Goal: Communication & Community: Answer question/provide support

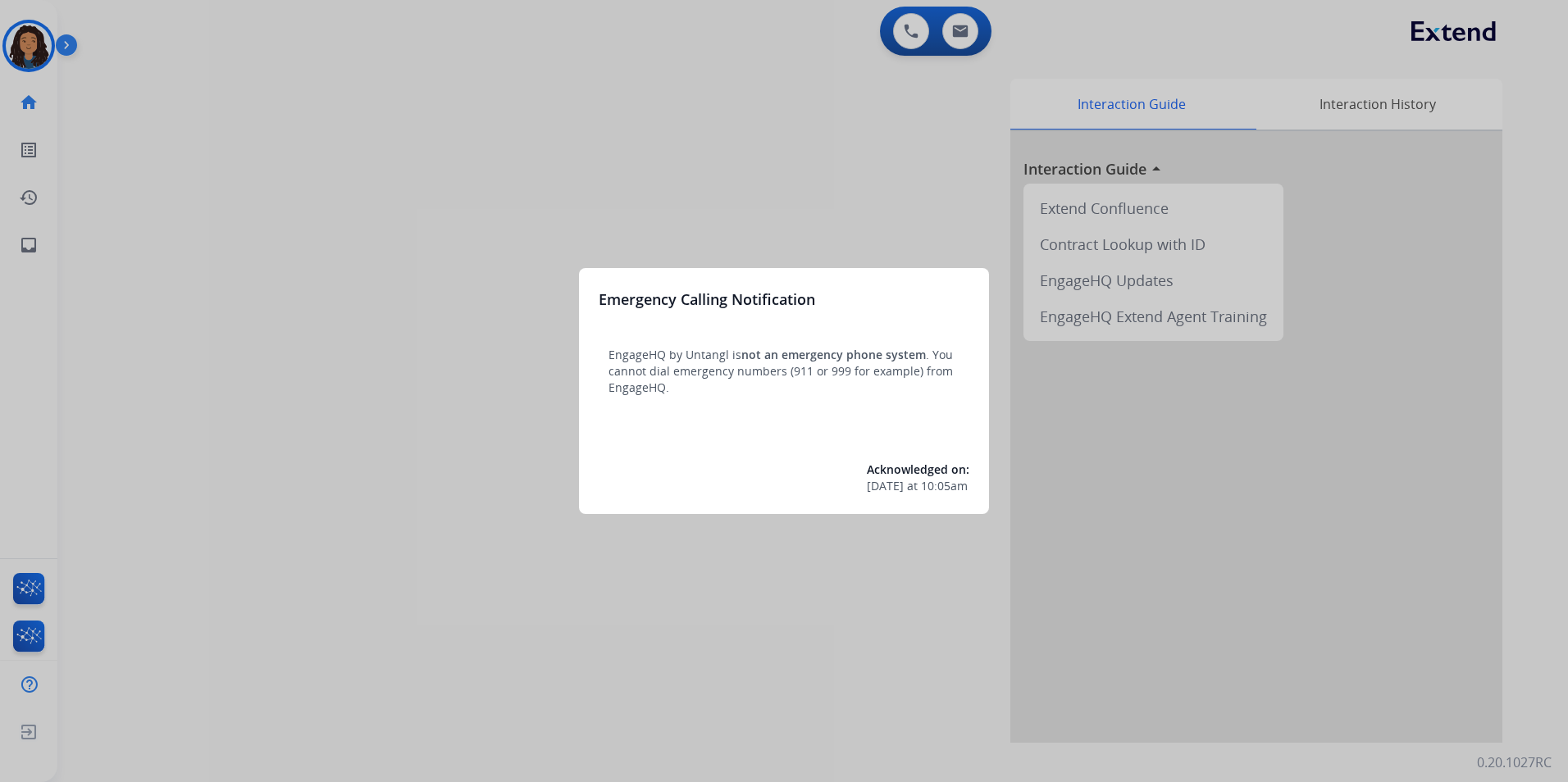
click at [251, 541] on div at bounding box center [784, 391] width 1568 height 782
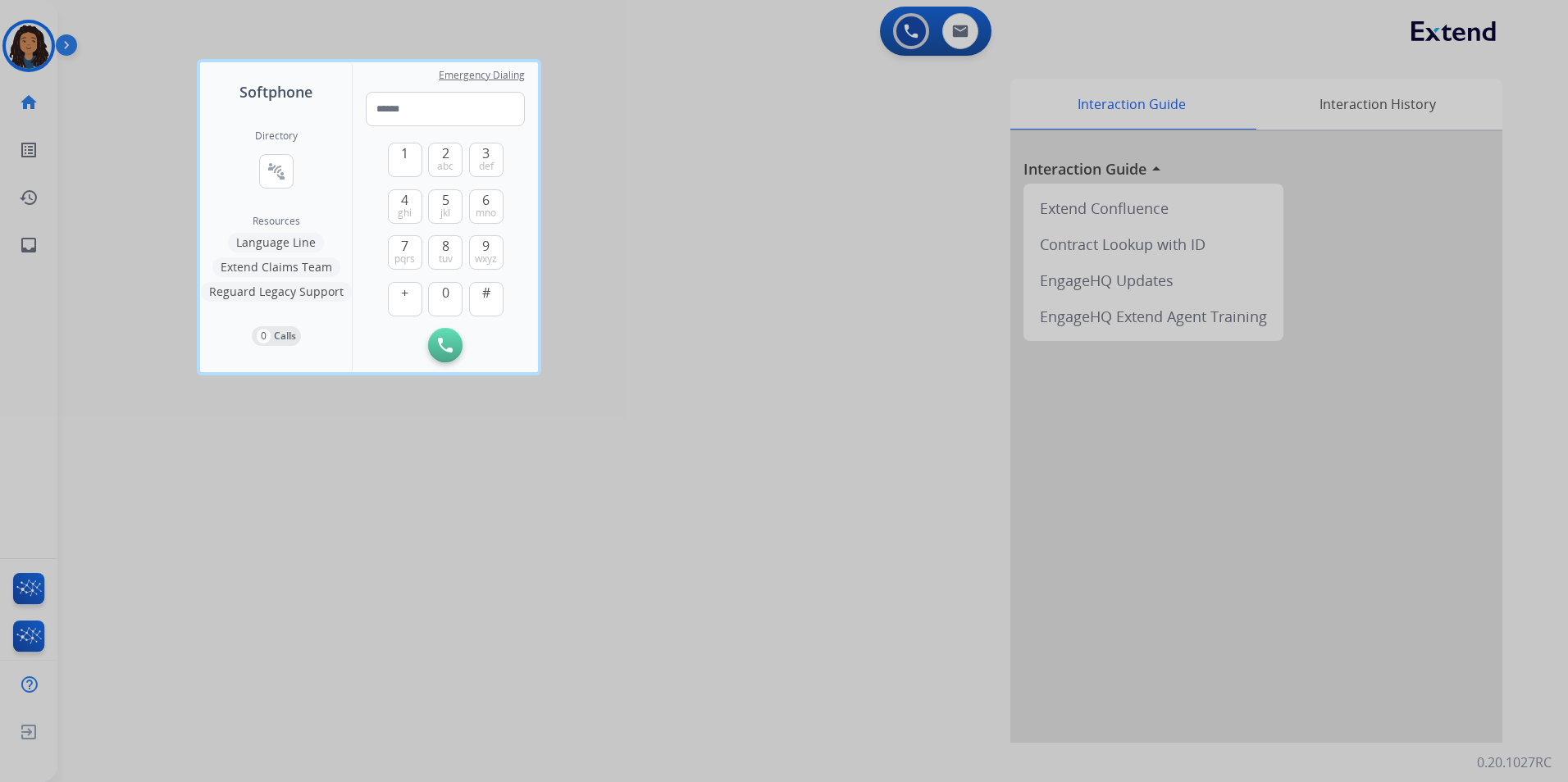
click at [29, 41] on div at bounding box center [784, 391] width 1568 height 782
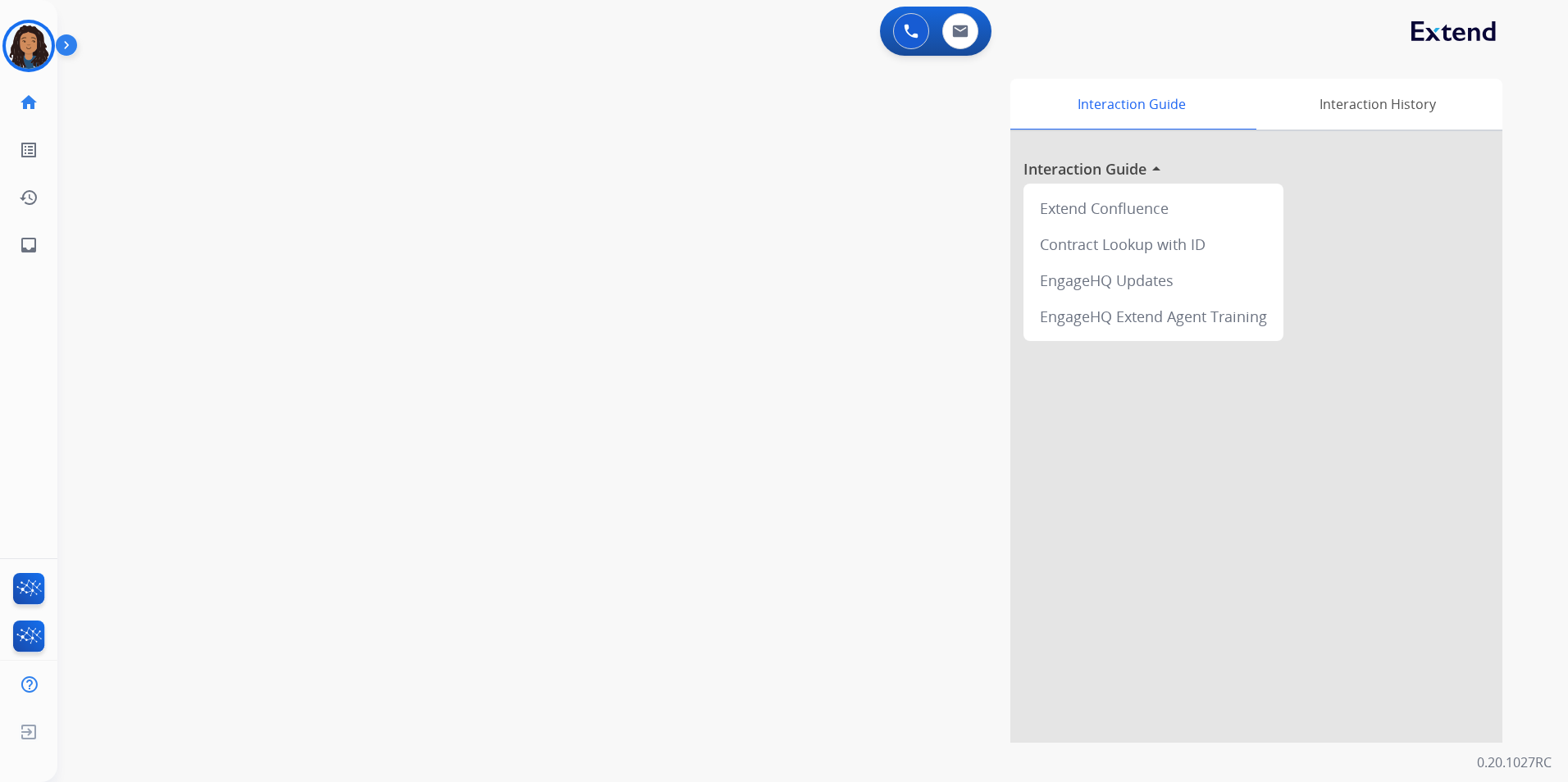
click at [29, 41] on img at bounding box center [28, 45] width 46 height 46
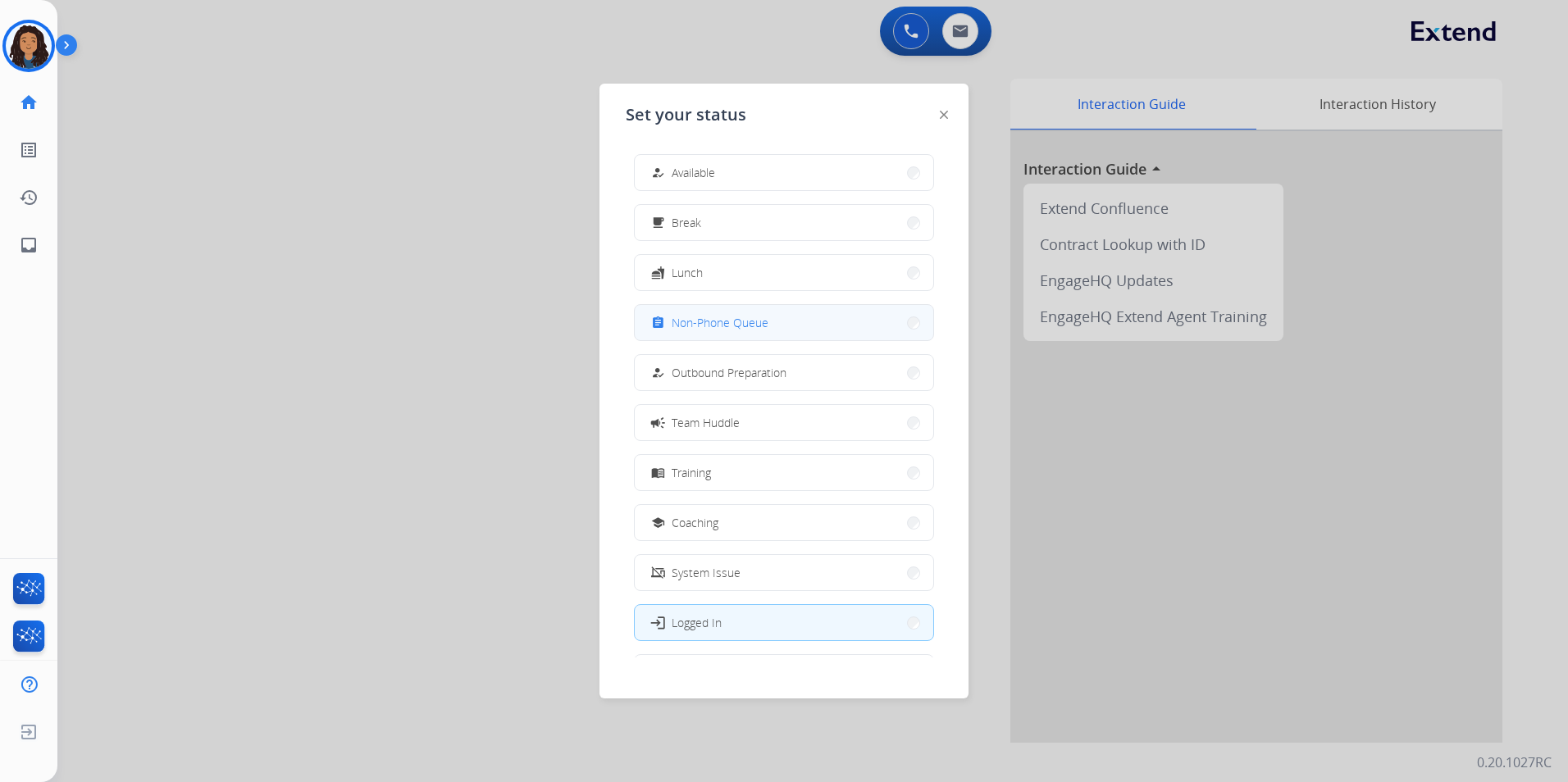
click at [814, 325] on button "assignment Non-Phone Queue" at bounding box center [784, 323] width 298 height 36
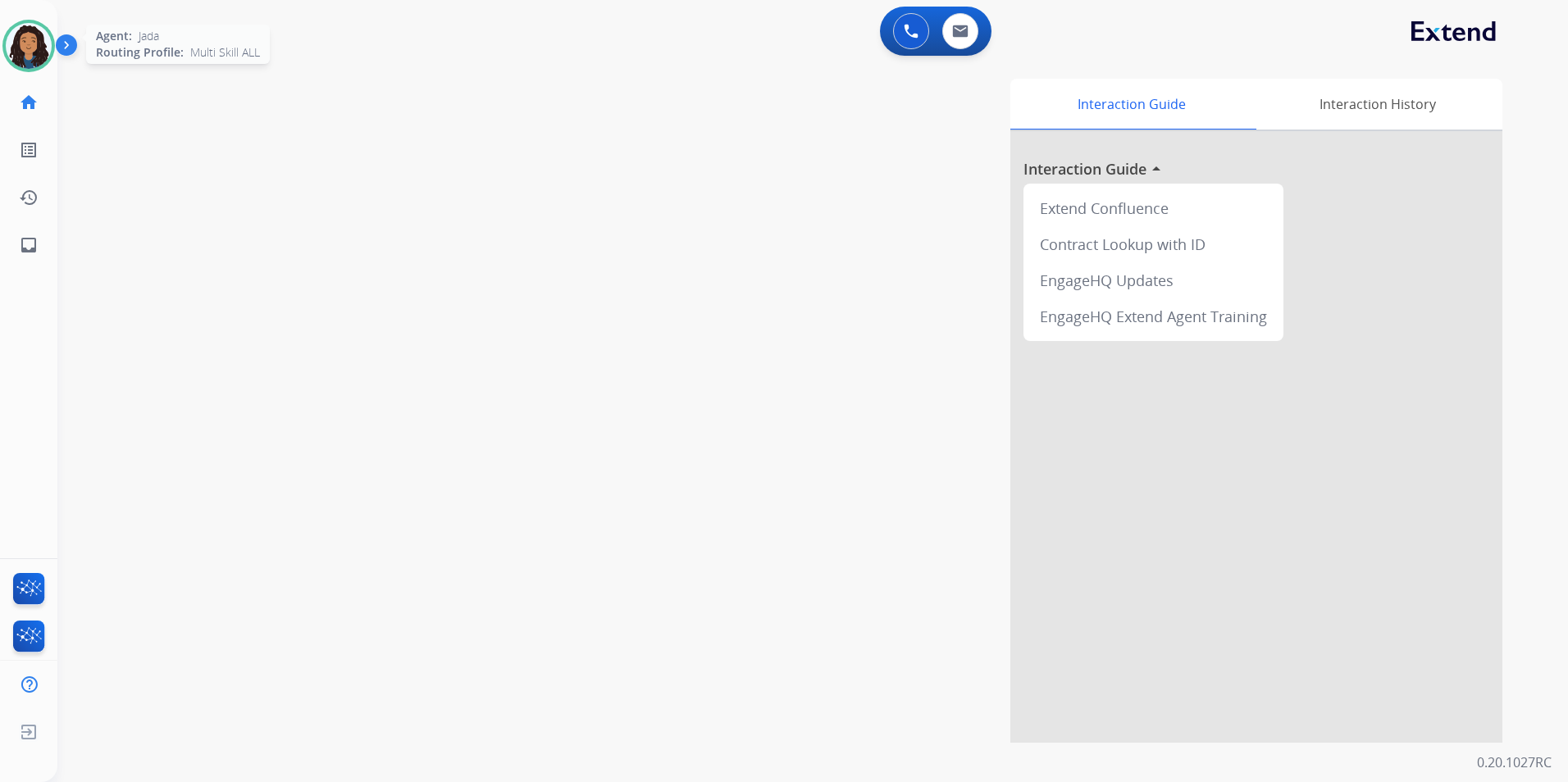
click at [18, 52] on img at bounding box center [28, 45] width 46 height 46
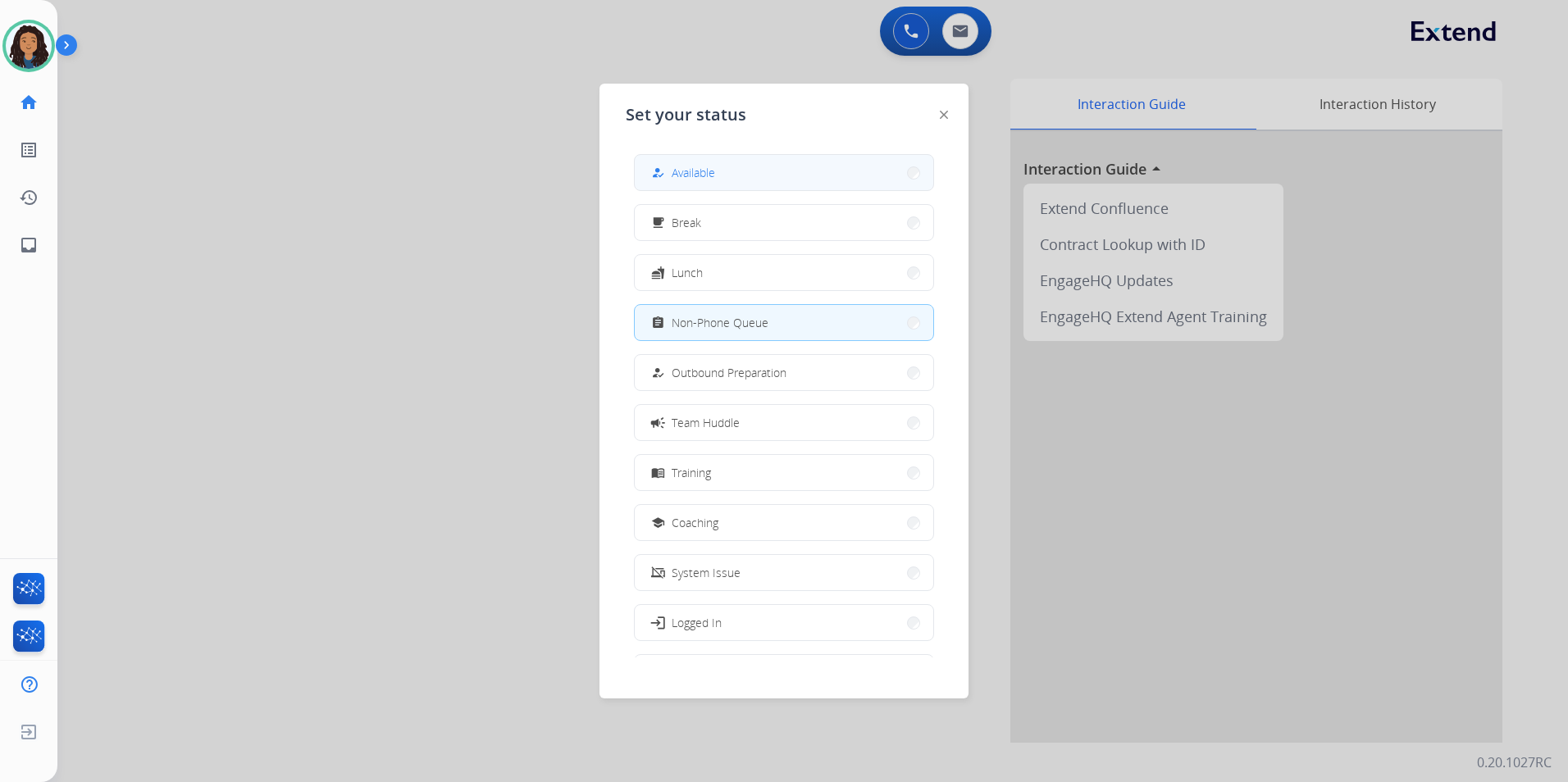
click at [822, 188] on button "how_to_reg Available" at bounding box center [784, 173] width 298 height 36
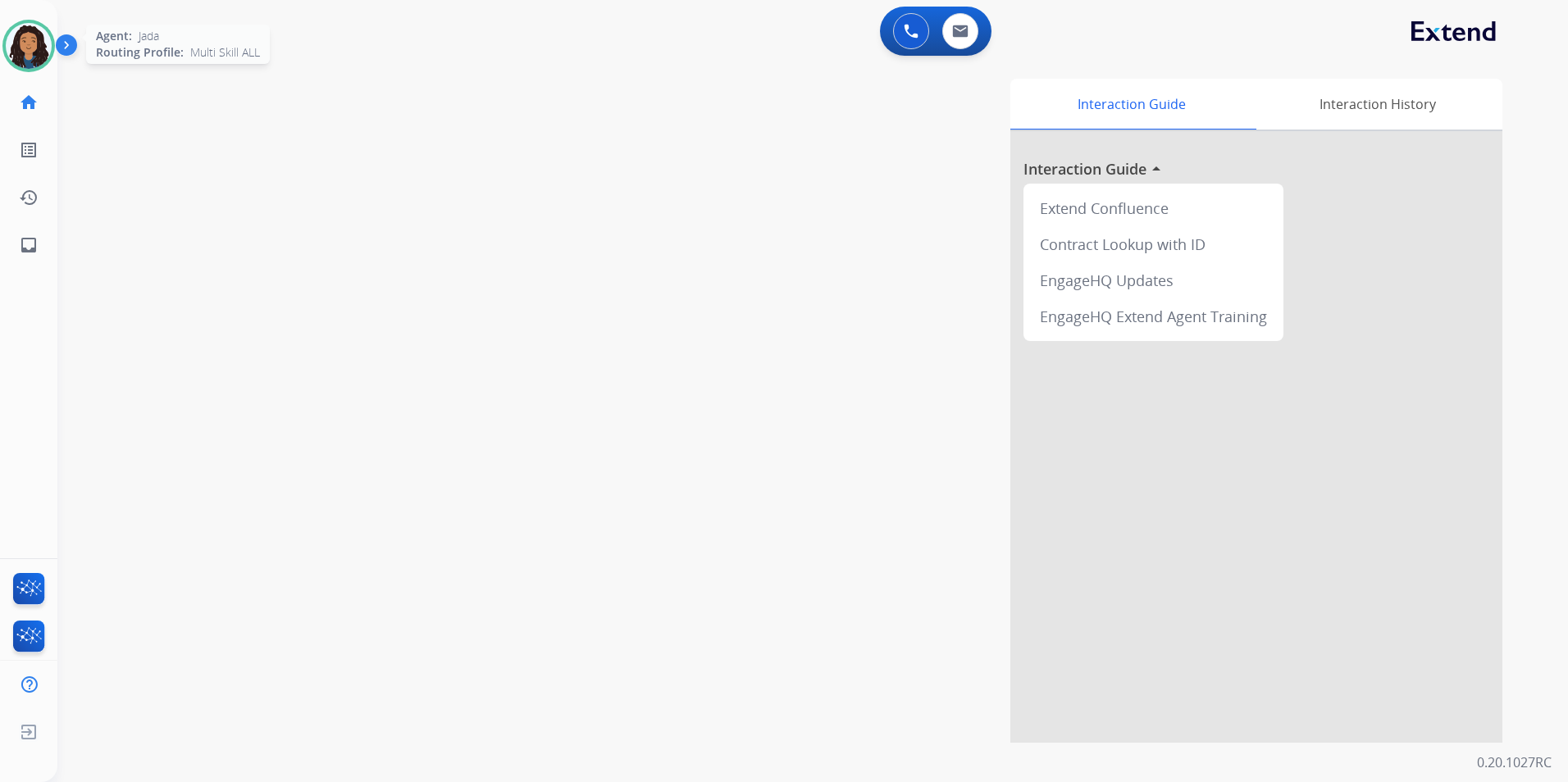
click at [13, 49] on img at bounding box center [28, 45] width 46 height 46
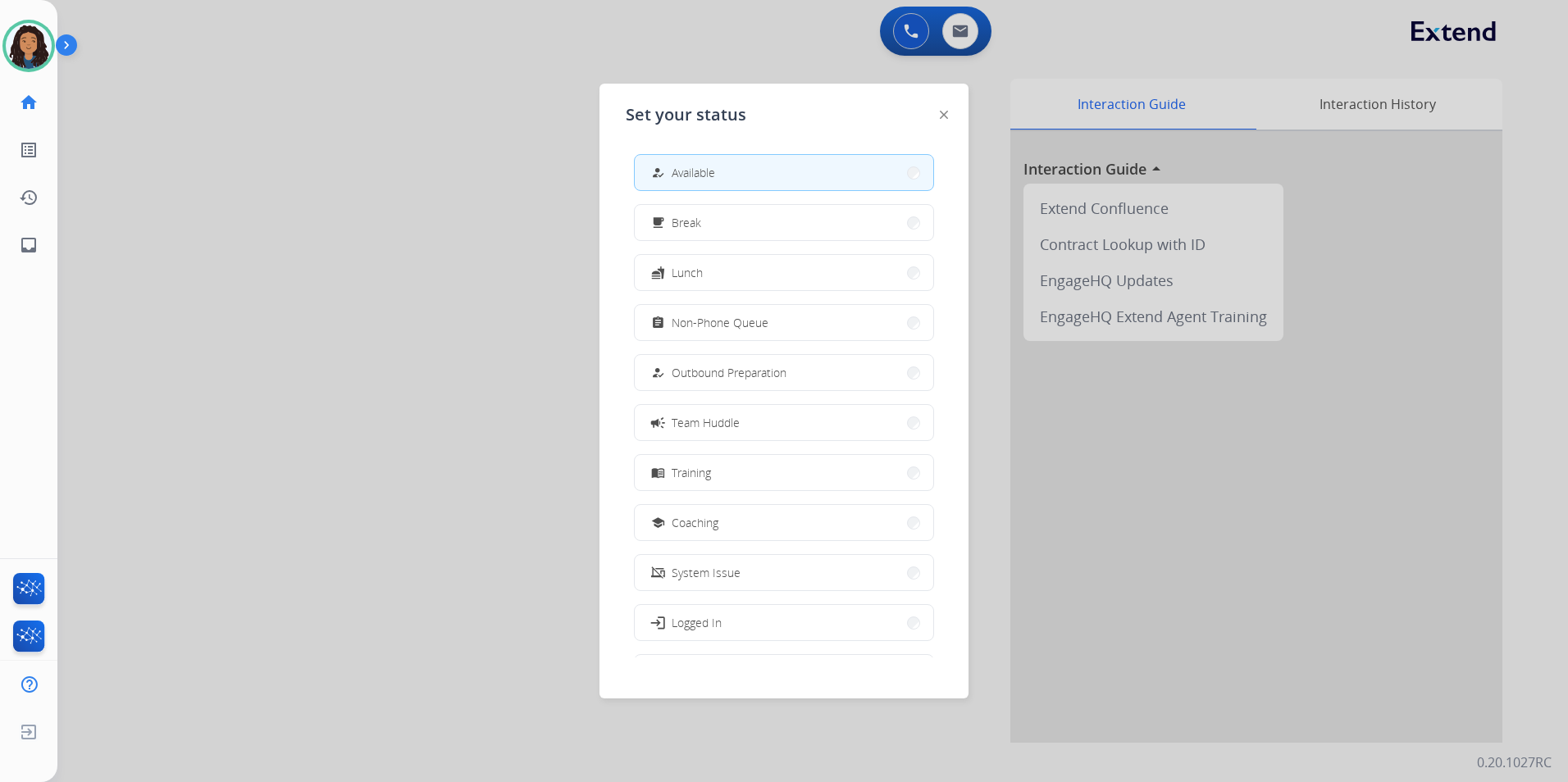
click at [347, 79] on div at bounding box center [784, 391] width 1568 height 782
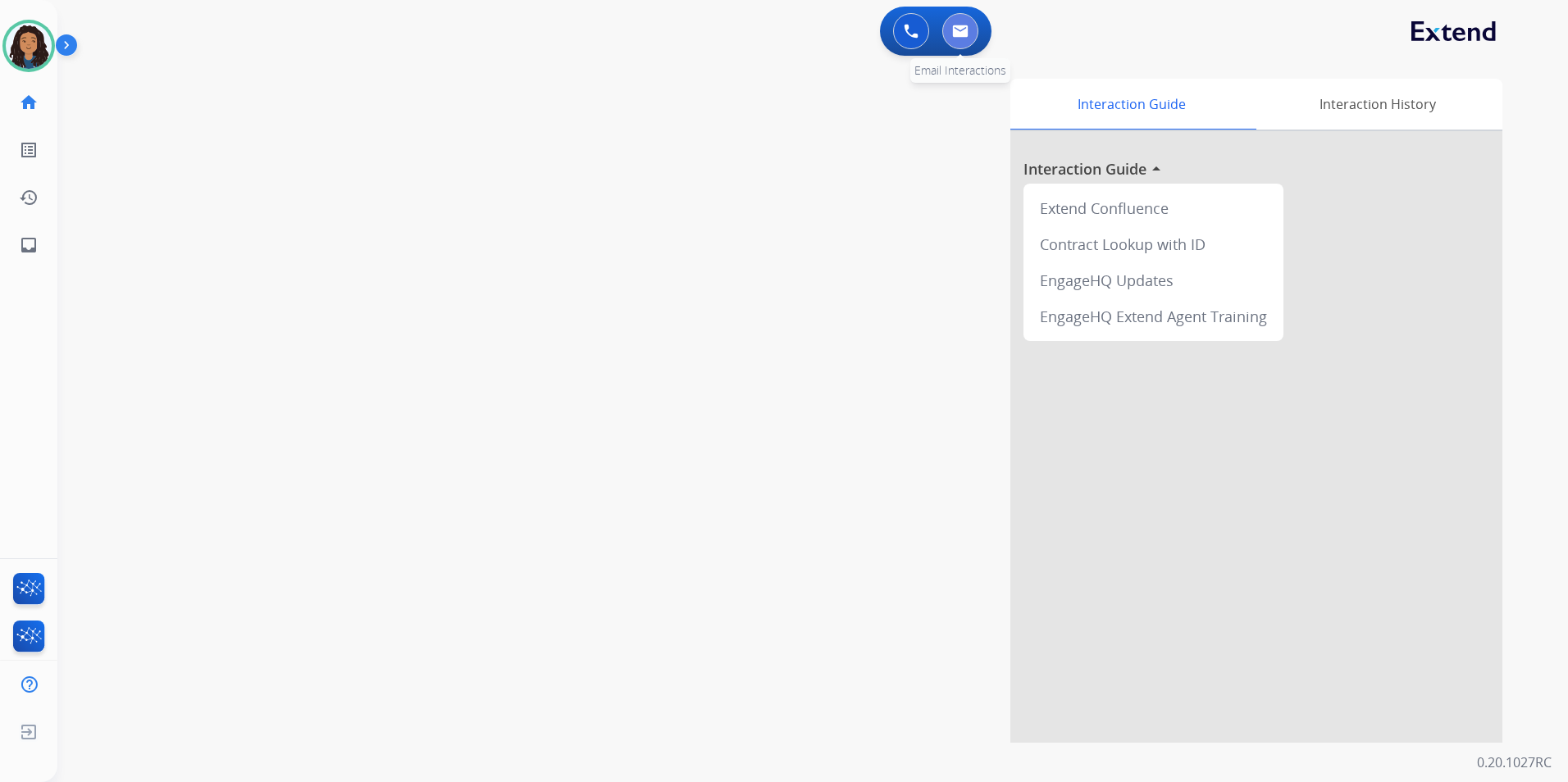
click at [955, 33] on img at bounding box center [959, 31] width 16 height 13
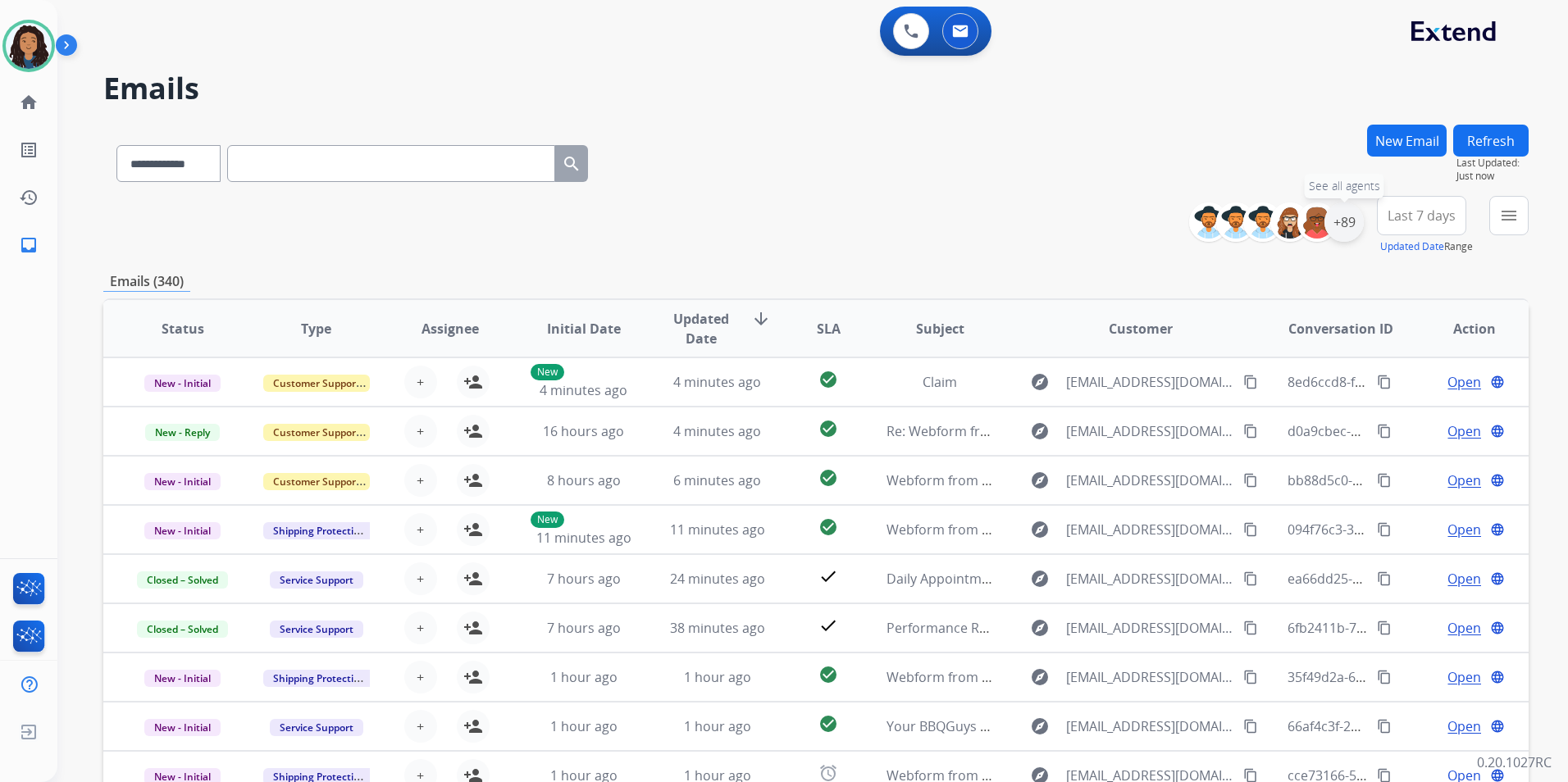
click at [1330, 225] on div "+89" at bounding box center [1344, 222] width 39 height 39
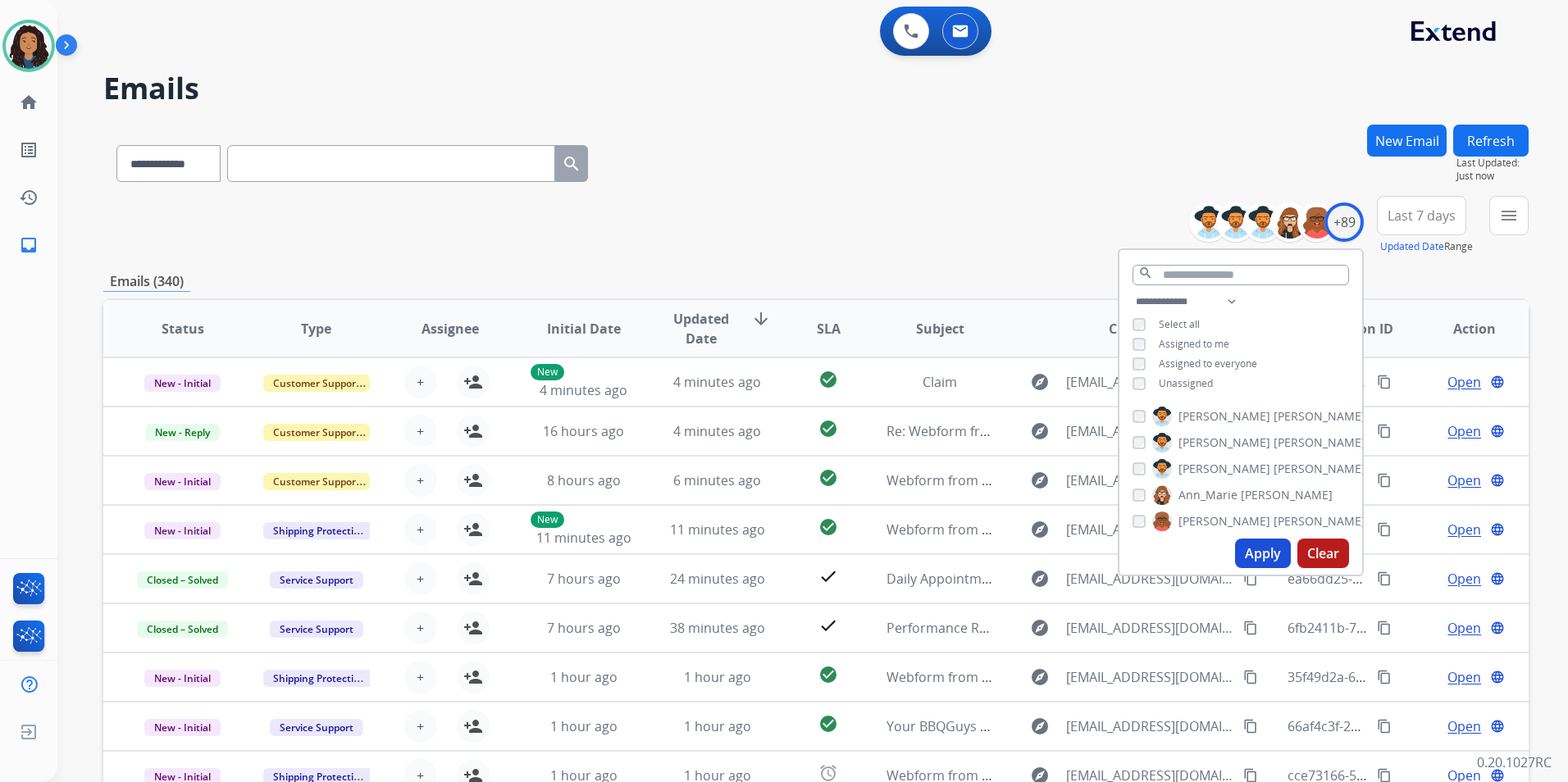
click at [1176, 377] on span "Unassigned" at bounding box center [1185, 383] width 54 height 14
click at [1267, 551] on button "Apply" at bounding box center [1262, 552] width 55 height 29
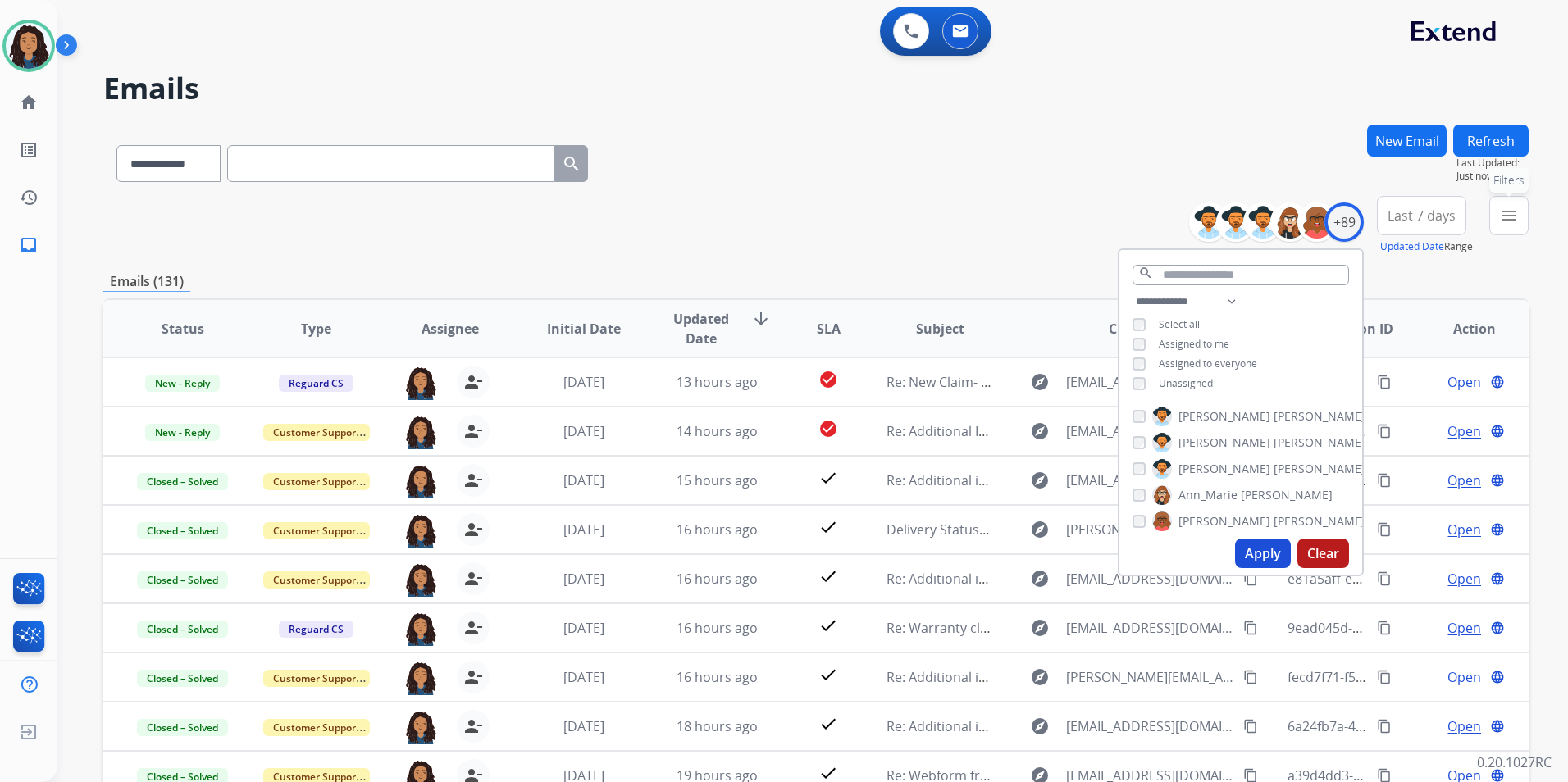
click at [1491, 224] on button "menu Filters" at bounding box center [1509, 216] width 39 height 39
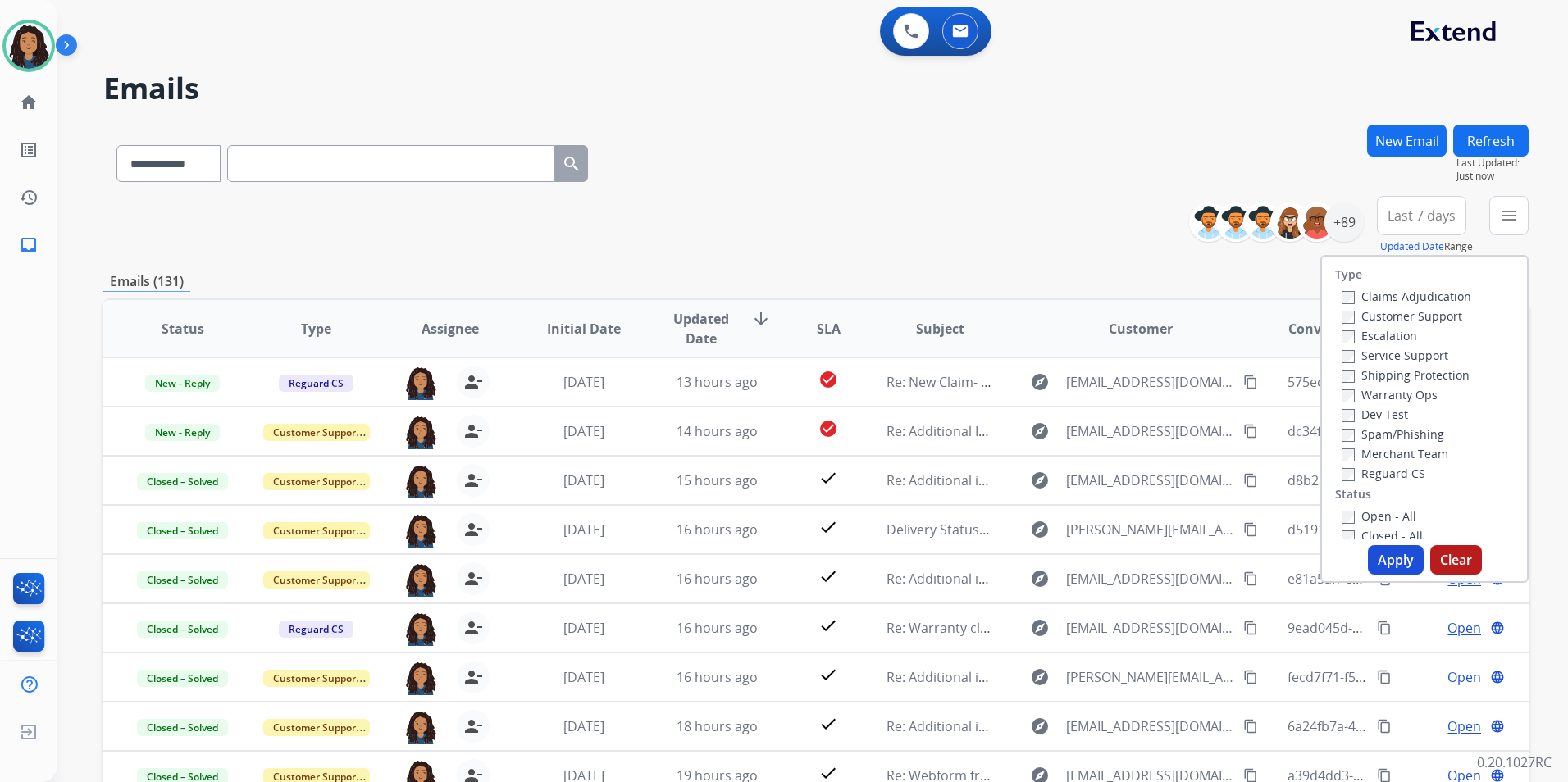
click at [1412, 321] on label "Customer Support" at bounding box center [1401, 316] width 121 height 16
click at [1437, 377] on label "Shipping Protection" at bounding box center [1405, 375] width 128 height 16
click at [1393, 478] on label "Reguard CS" at bounding box center [1382, 474] width 83 height 16
click at [1390, 517] on label "Open - All" at bounding box center [1379, 516] width 75 height 16
click at [1388, 564] on button "Apply" at bounding box center [1395, 559] width 55 height 29
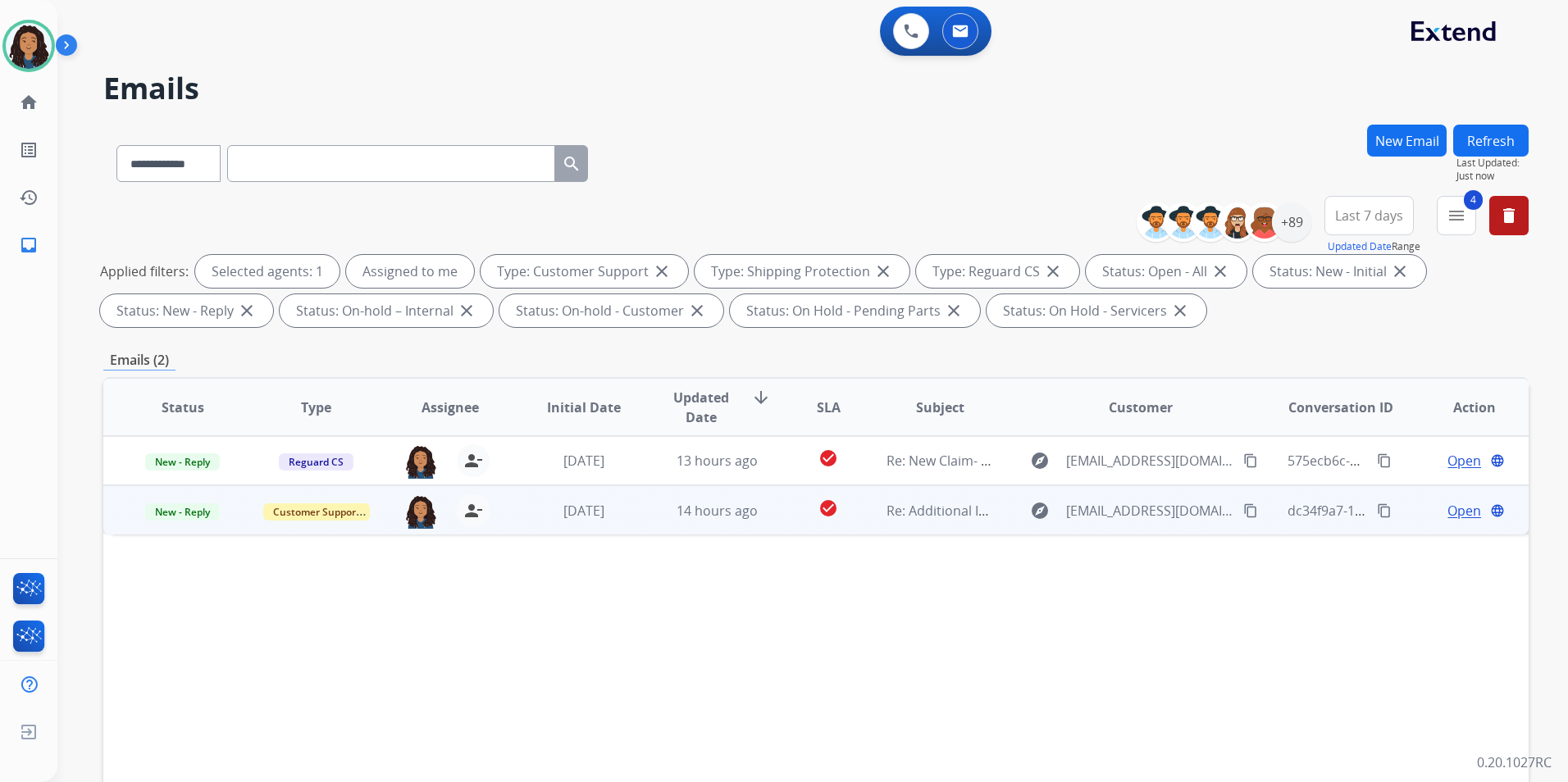
click at [1459, 510] on span "Open" at bounding box center [1464, 510] width 34 height 20
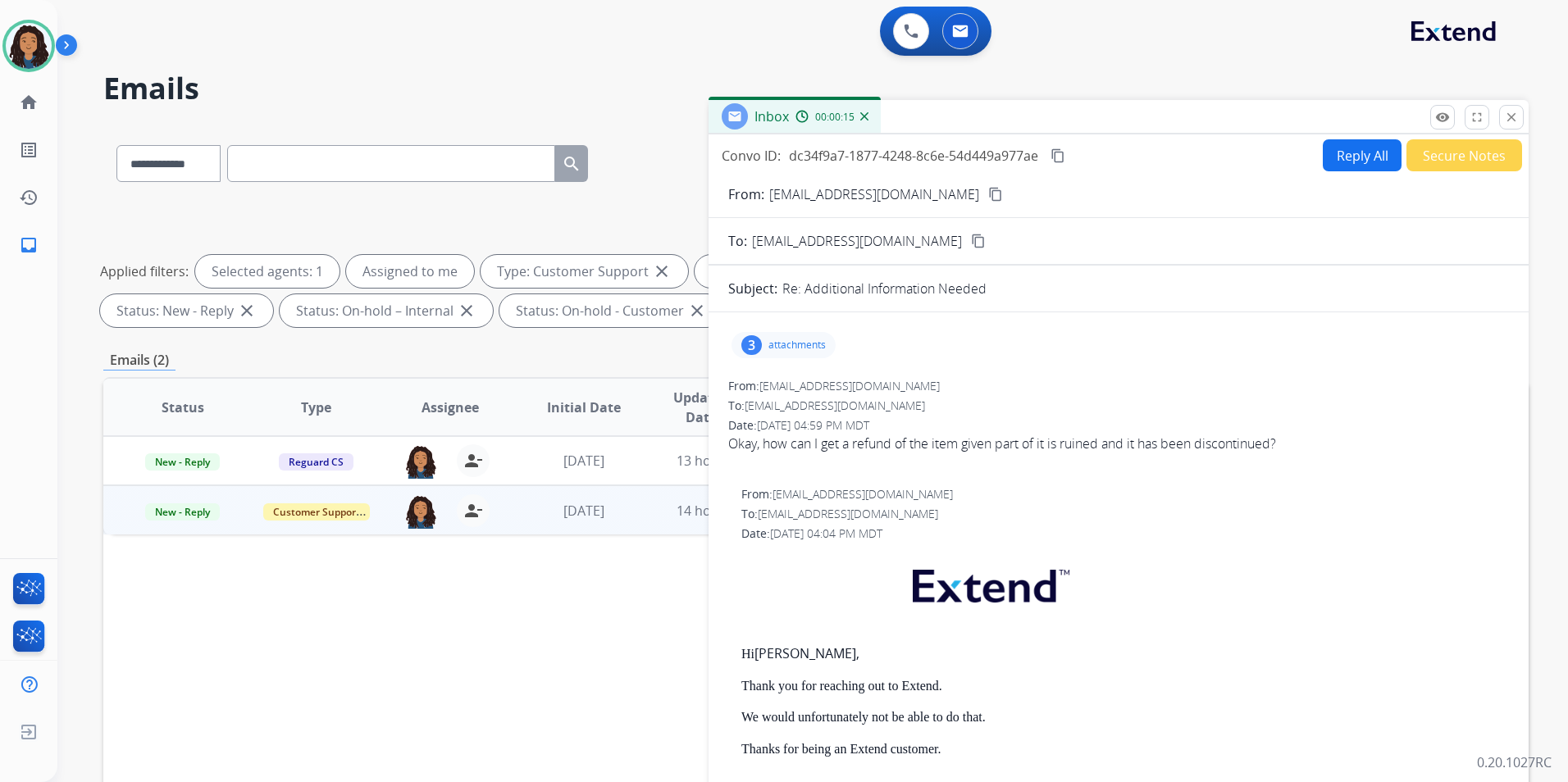
click at [1330, 149] on button "Reply All" at bounding box center [1362, 156] width 79 height 32
select select "**********"
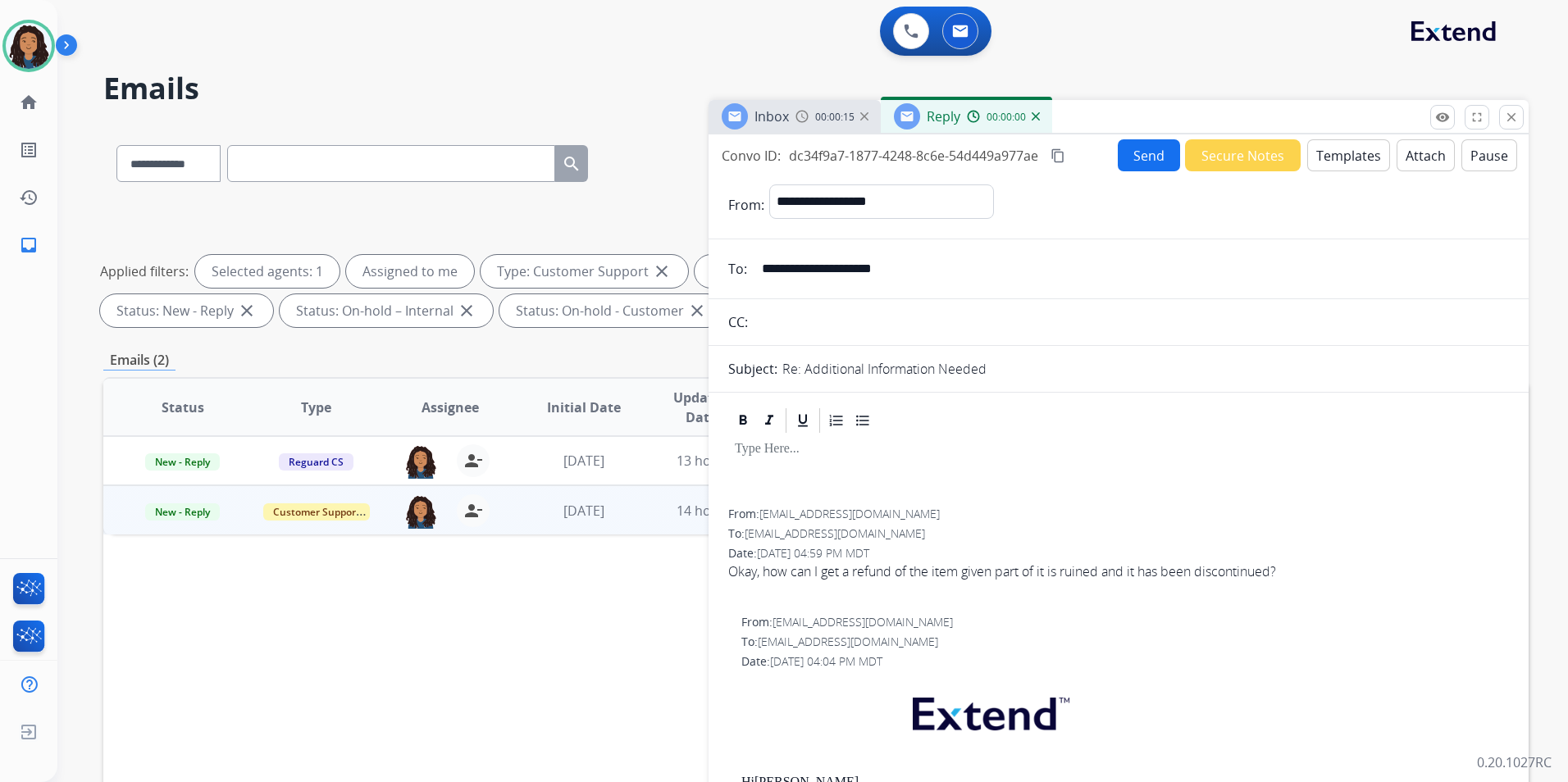
click at [1318, 159] on button "Templates" at bounding box center [1349, 156] width 83 height 32
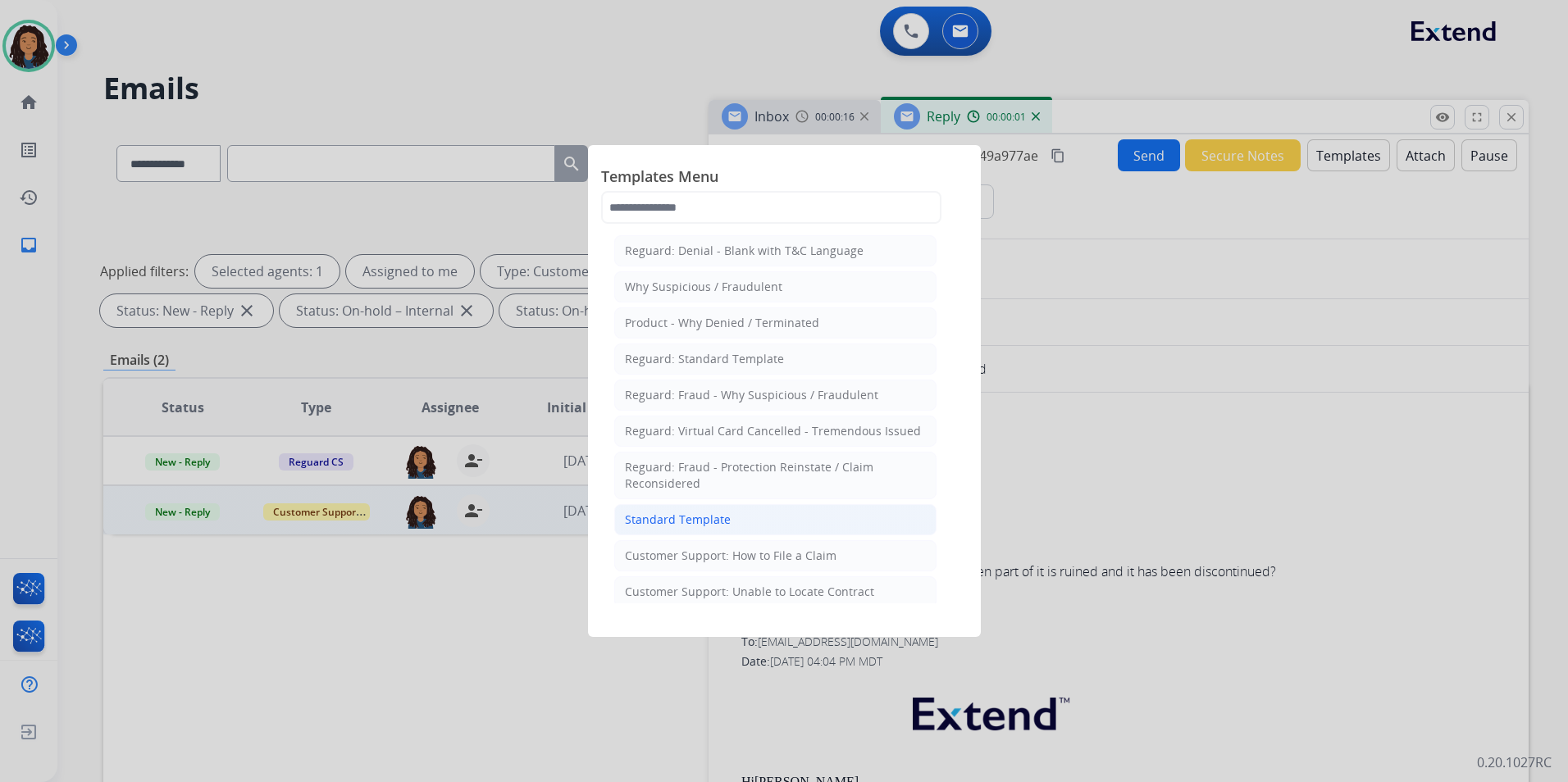
click at [708, 519] on div "Standard Template" at bounding box center [677, 519] width 106 height 16
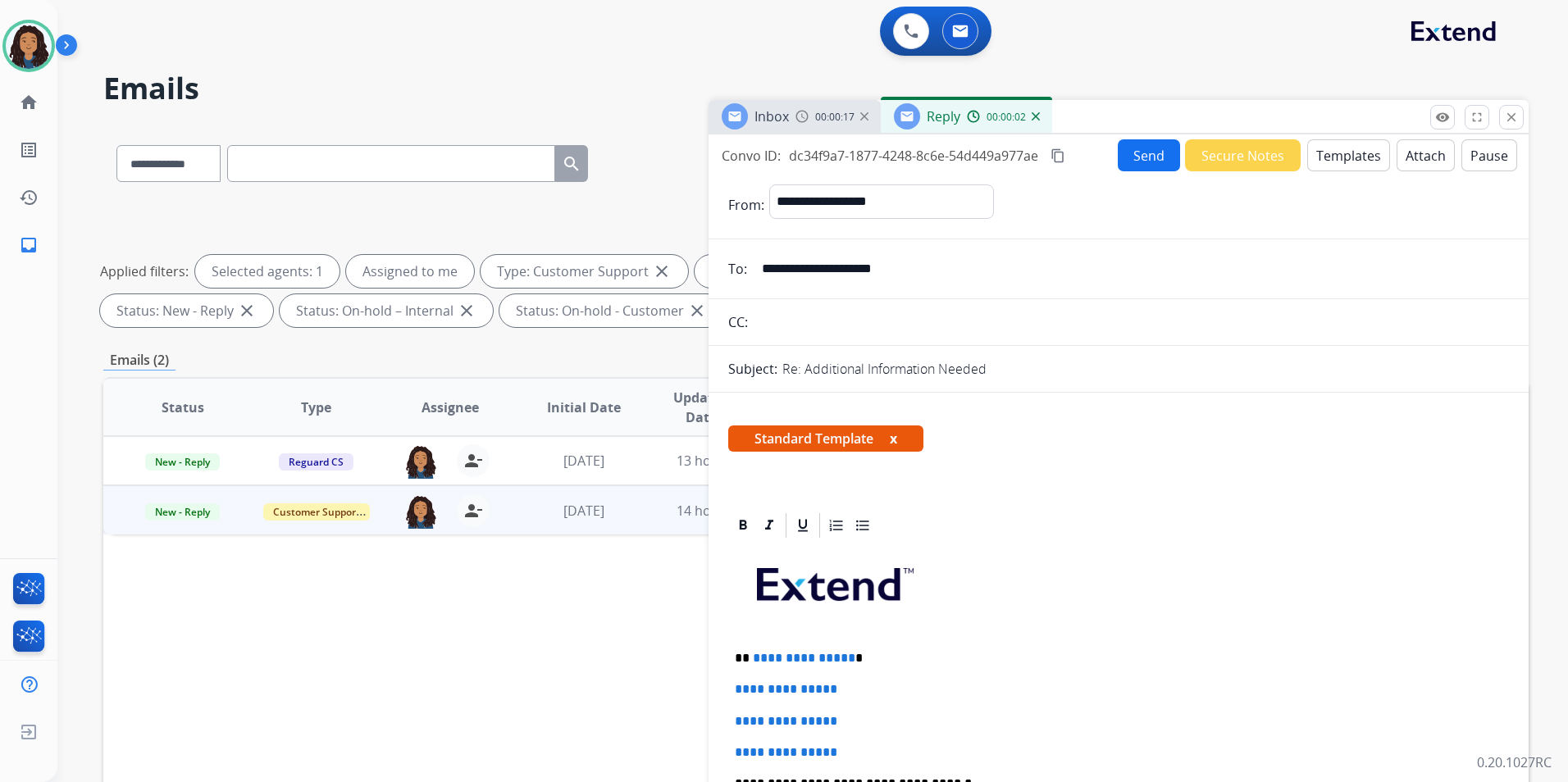
click at [751, 118] on div "Inbox" at bounding box center [755, 116] width 68 height 26
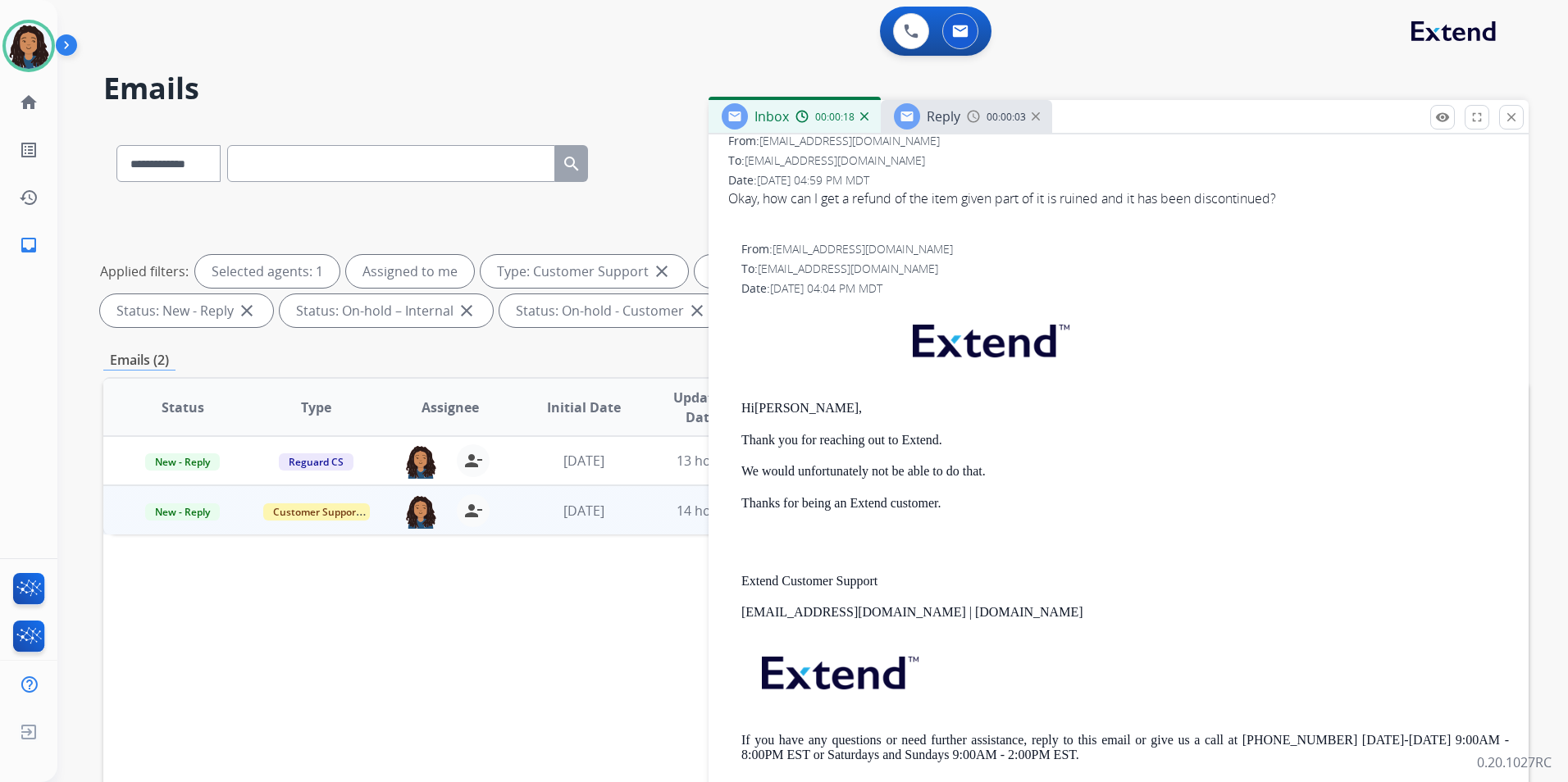
scroll to position [246, 0]
drag, startPoint x: 737, startPoint y: 401, endPoint x: 986, endPoint y: 431, distance: 250.8
click at [986, 431] on div "From: [EMAIL_ADDRESS][DOMAIN_NAME] To: [EMAIL_ADDRESS][DOMAIN_NAME] Date: [DATE…" at bounding box center [1118, 514] width 780 height 549
drag, startPoint x: 986, startPoint y: 431, endPoint x: 950, endPoint y: 441, distance: 37.4
copy div "Hi [PERSON_NAME], Thank you for reaching out to Extend."
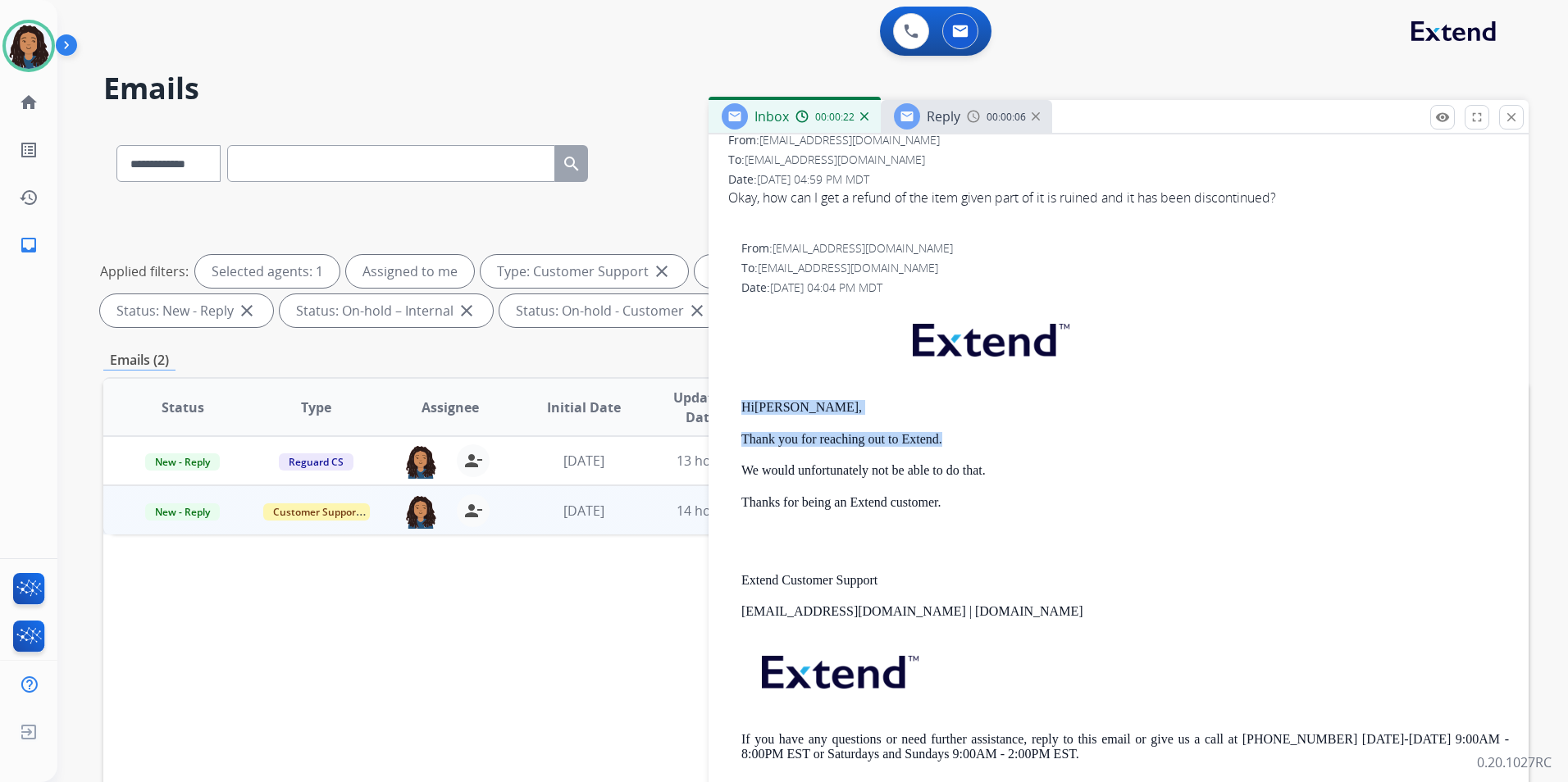
click at [923, 118] on div "Reply" at bounding box center [927, 116] width 67 height 26
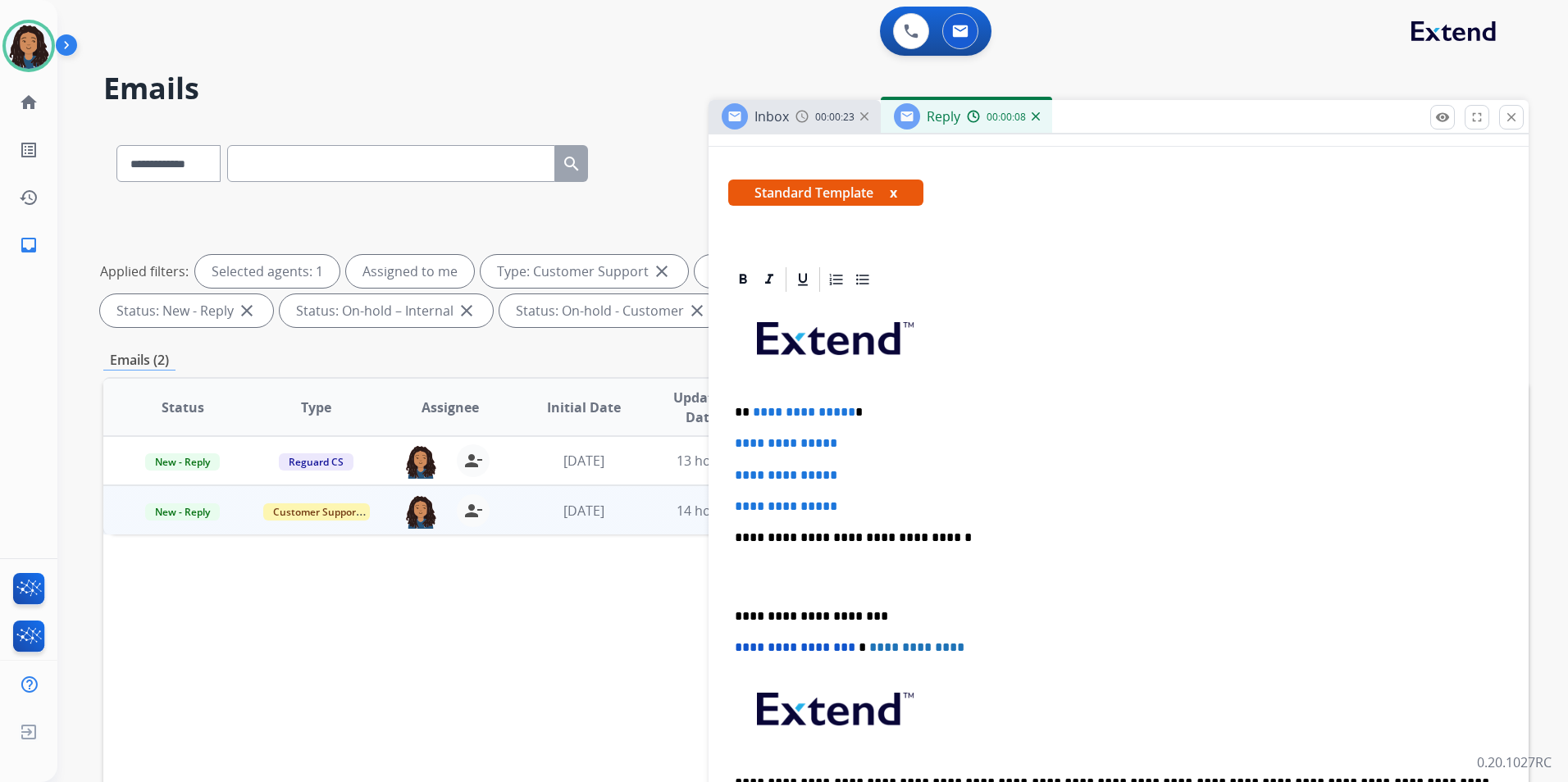
drag, startPoint x: 731, startPoint y: 407, endPoint x: 883, endPoint y: 497, distance: 176.6
click at [883, 497] on div "**********" at bounding box center [1118, 577] width 780 height 564
paste div
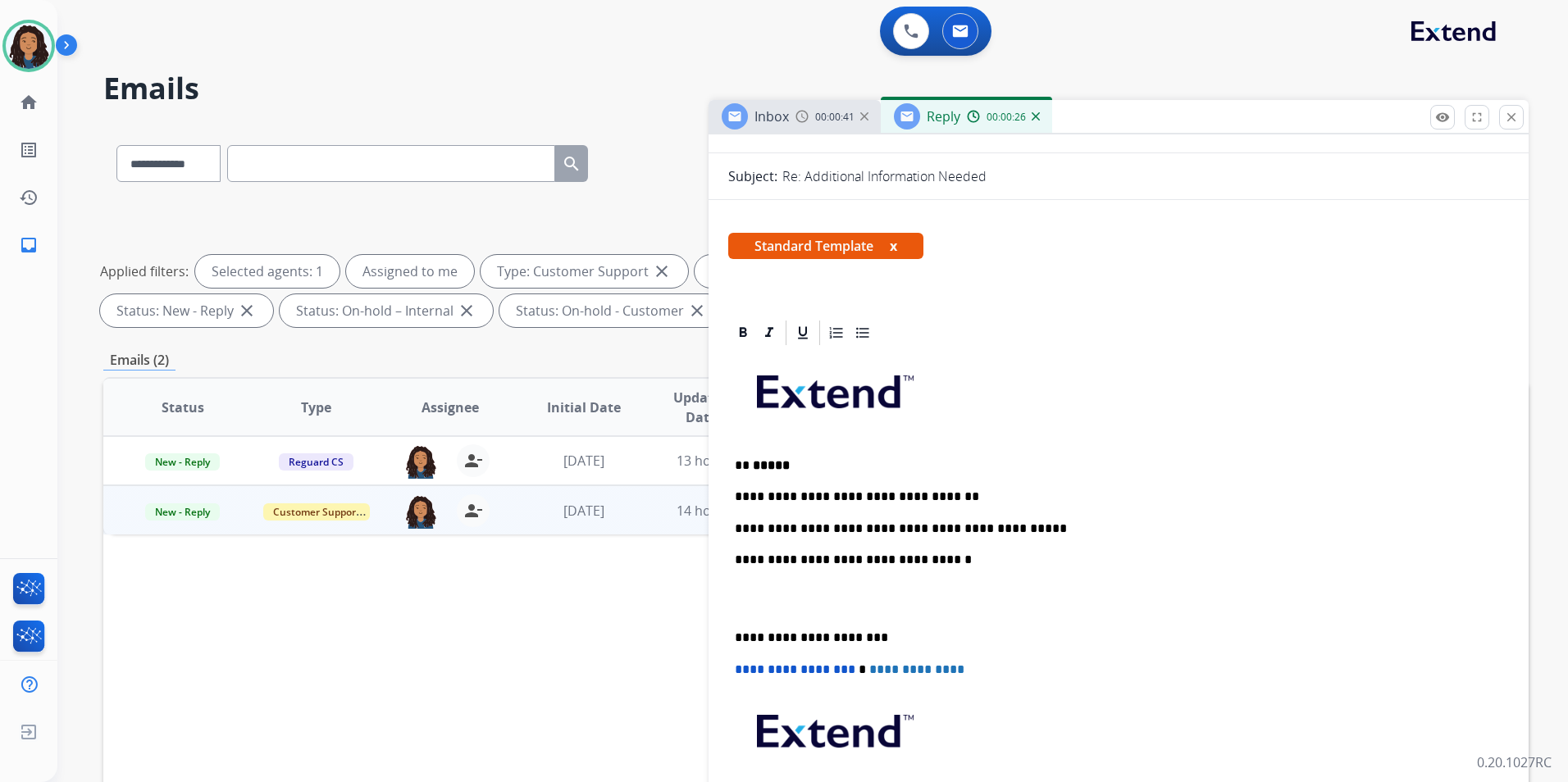
scroll to position [0, 0]
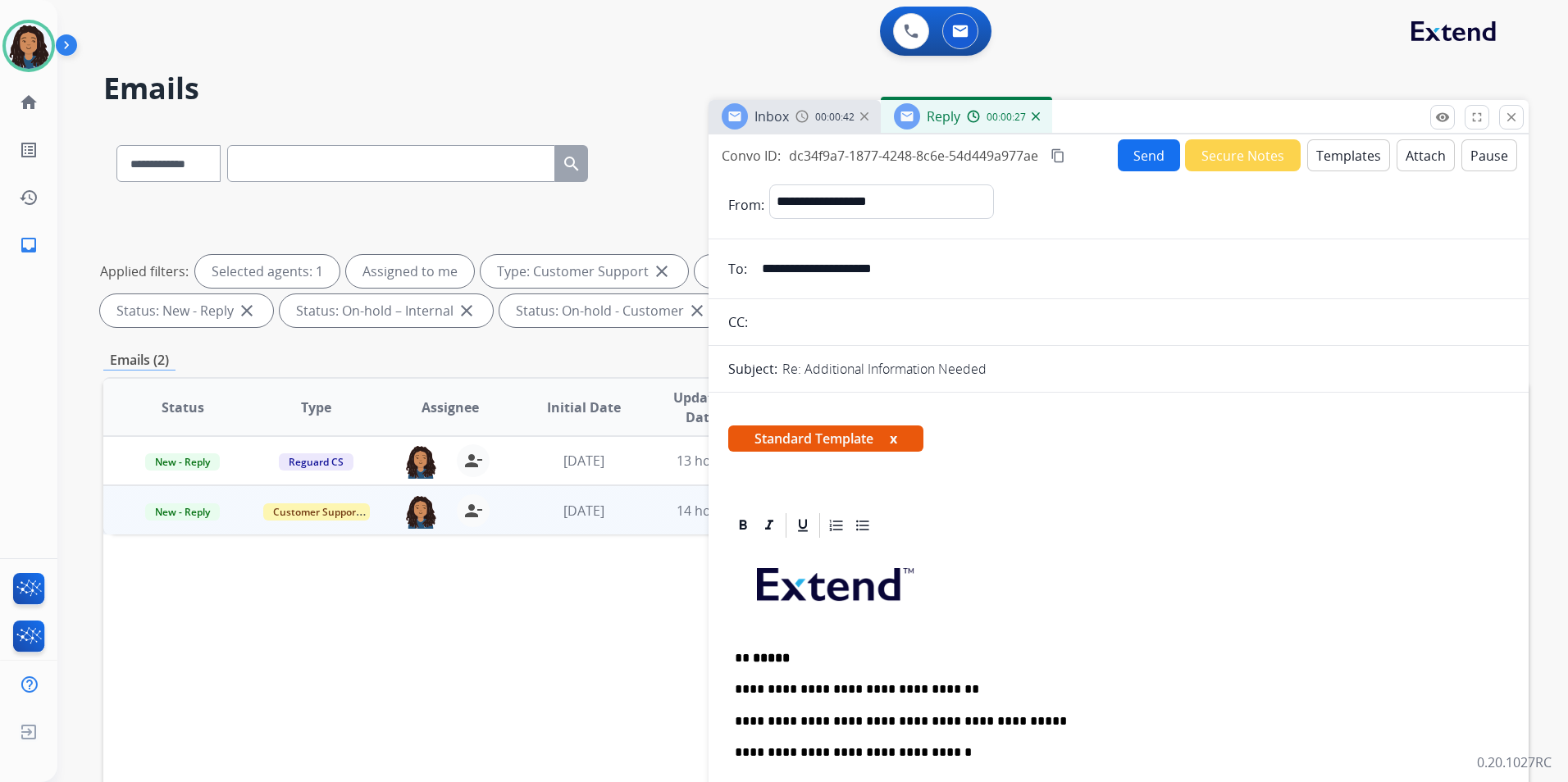
click at [1141, 168] on button "Send" at bounding box center [1149, 156] width 62 height 32
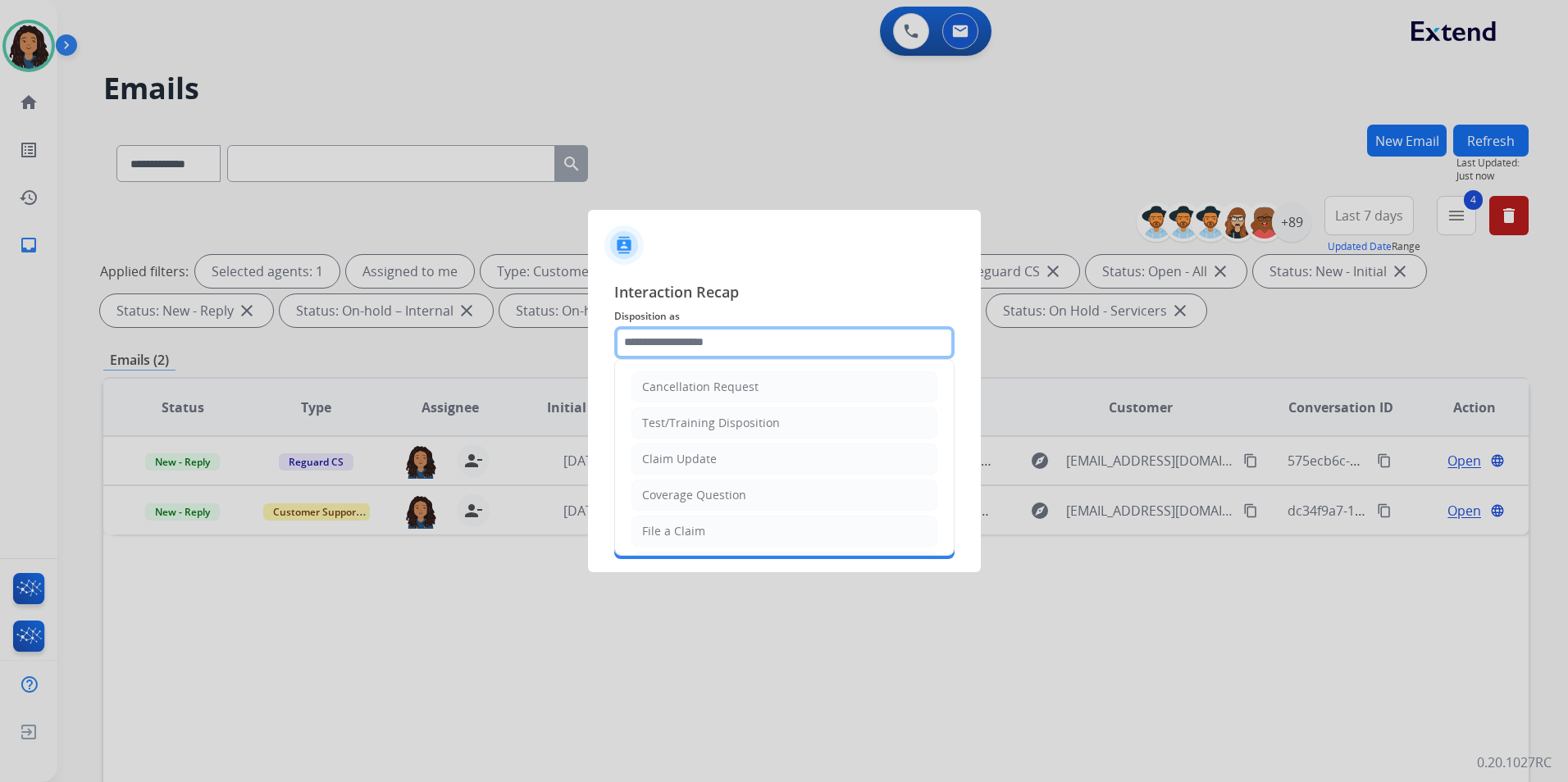
click at [689, 353] on input "text" at bounding box center [784, 342] width 340 height 33
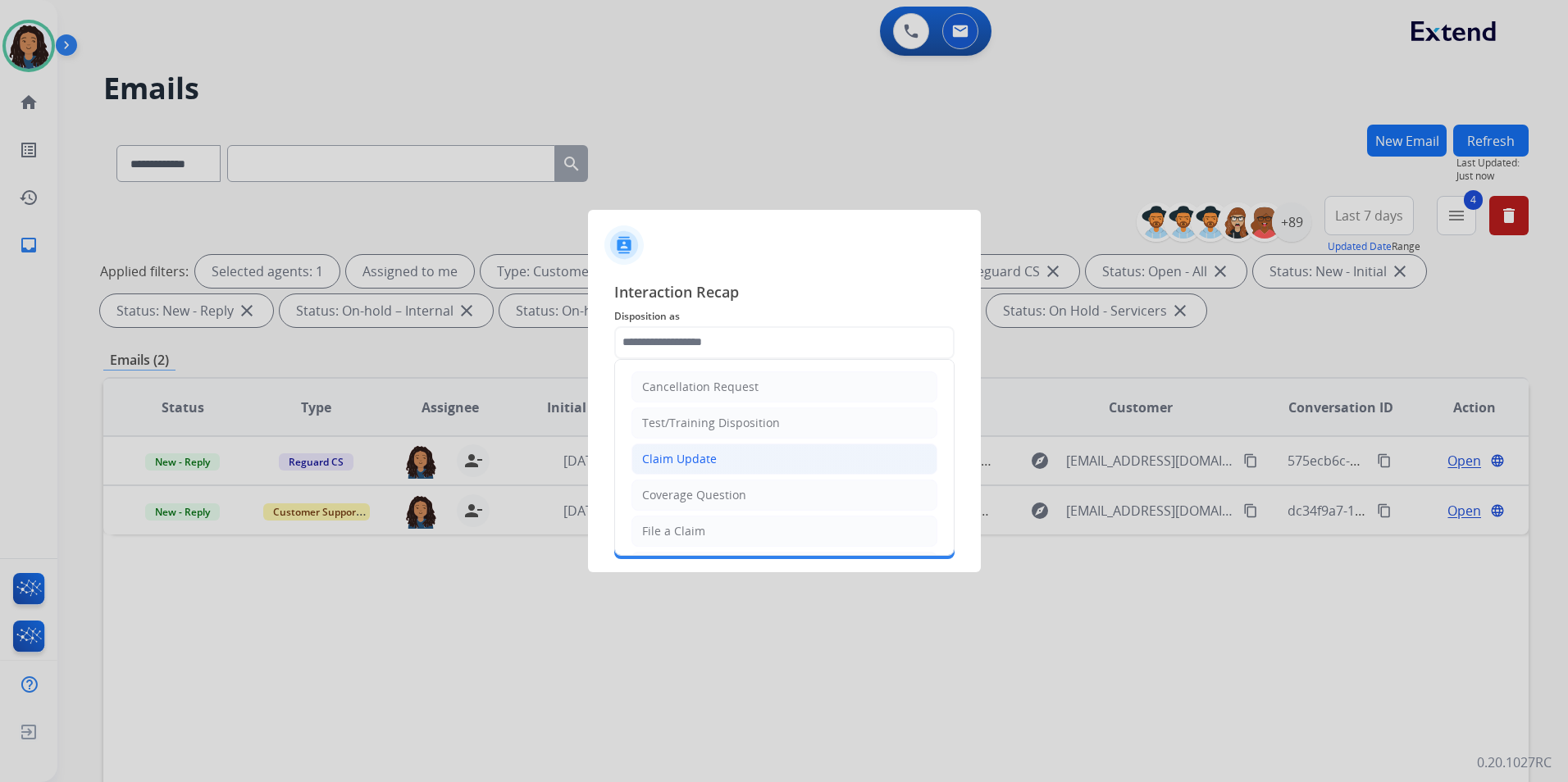
click at [702, 453] on div "Claim Update" at bounding box center [680, 459] width 75 height 16
type input "**********"
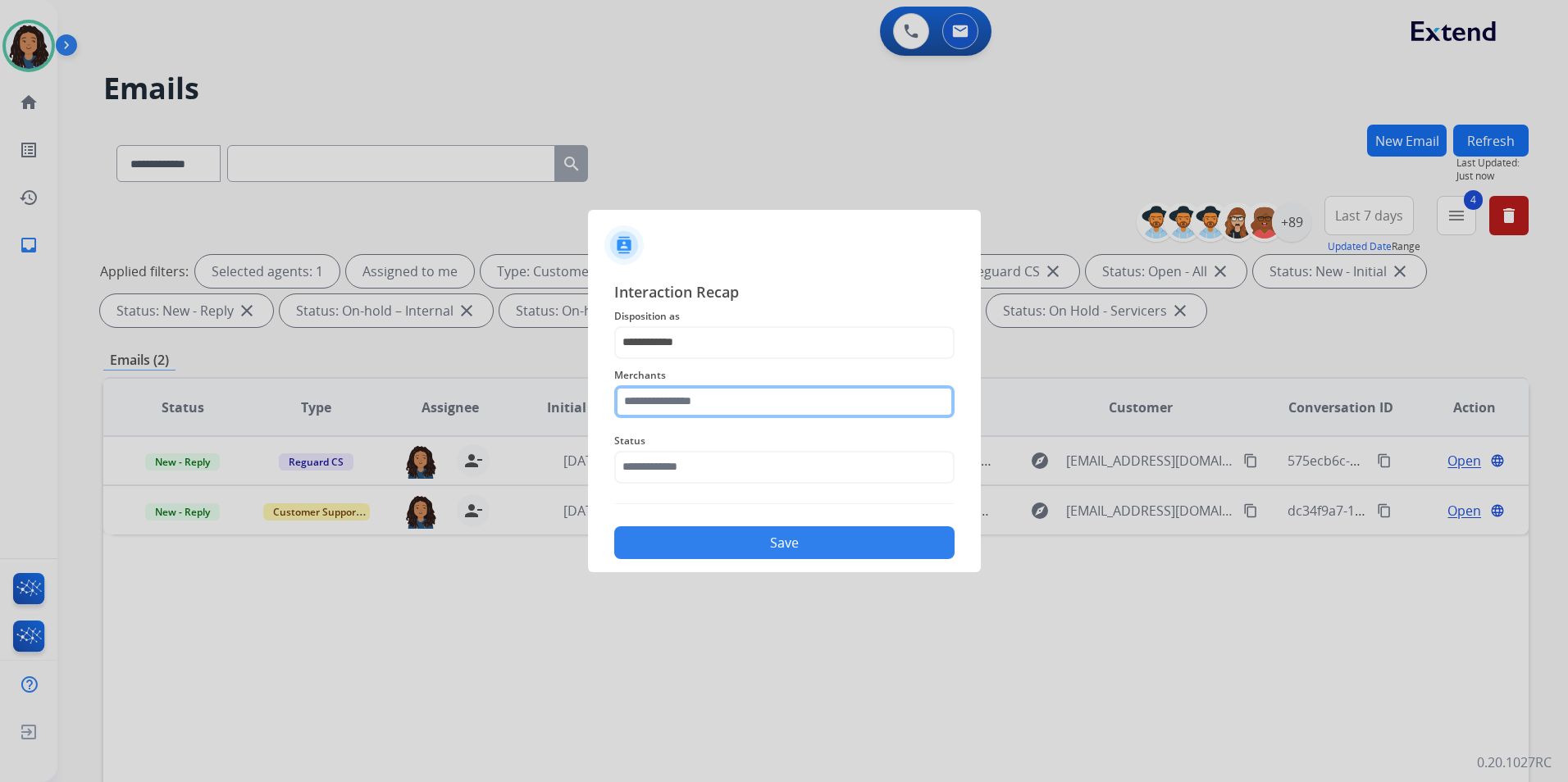
click at [691, 398] on input "text" at bounding box center [784, 401] width 340 height 33
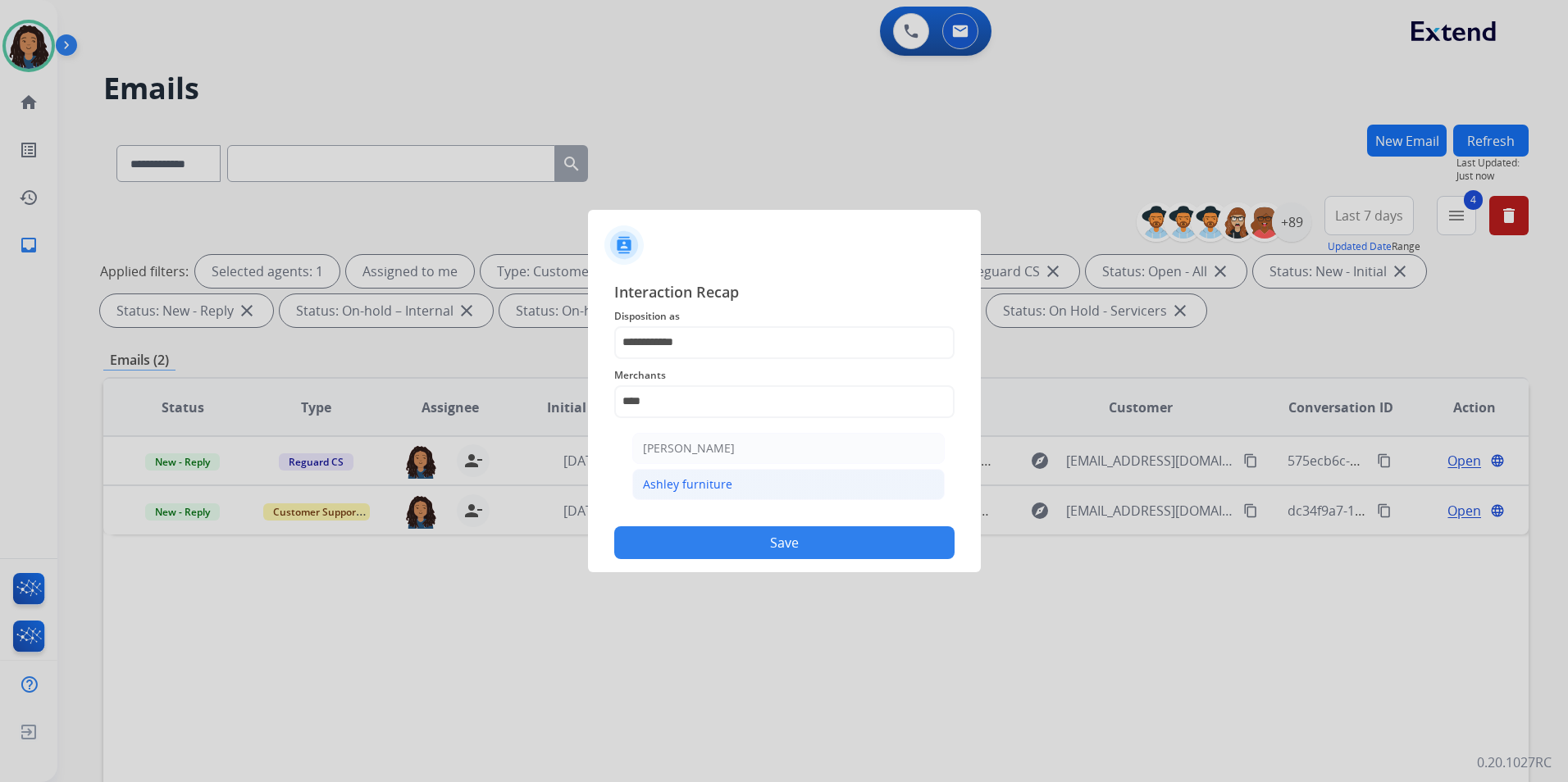
click at [786, 492] on li "Ashley furniture" at bounding box center [788, 484] width 312 height 31
type input "**********"
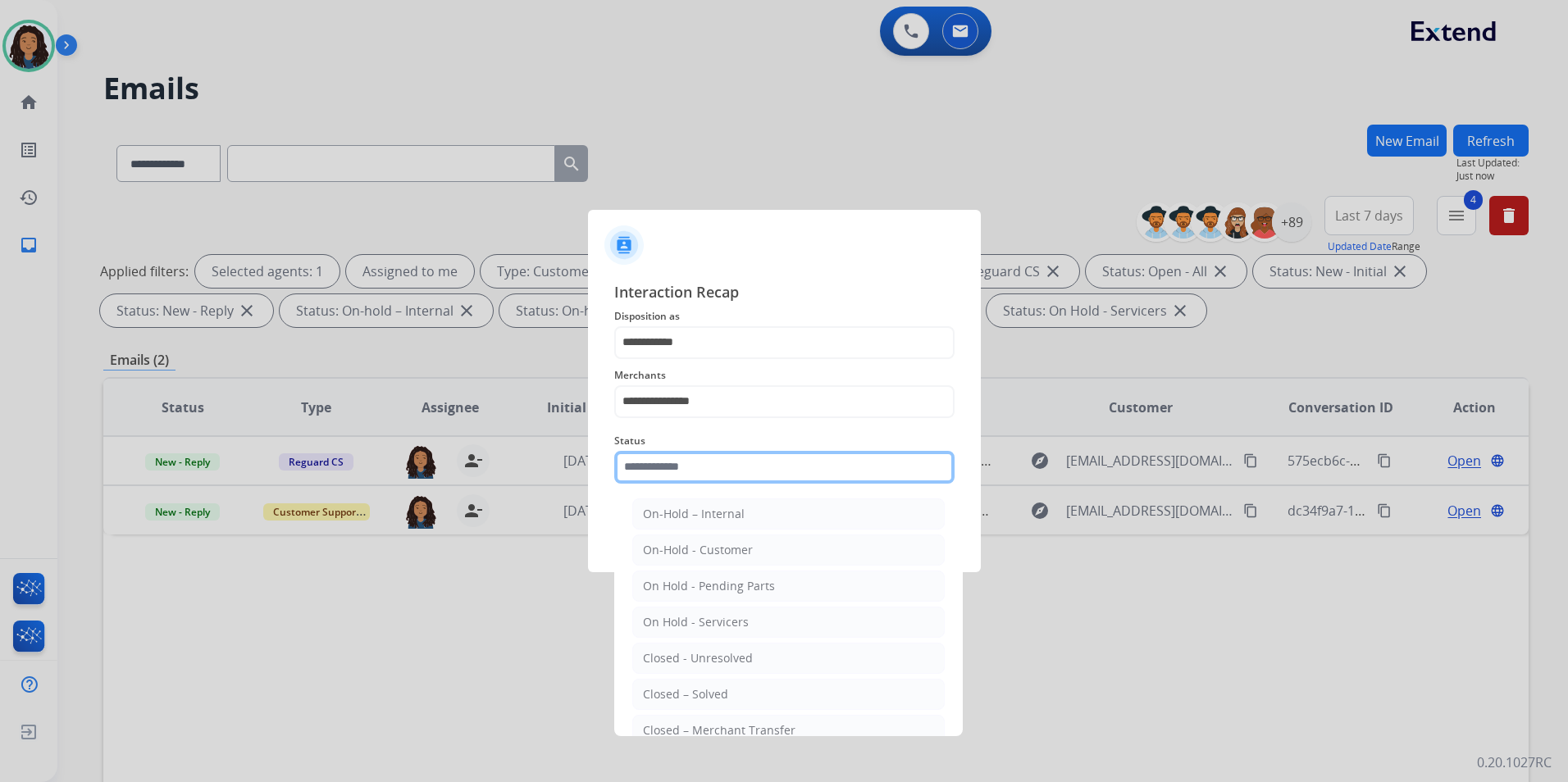
click at [800, 488] on div "Status On-Hold – Internal On-Hold - Customer On Hold - Pending Parts On Hold - …" at bounding box center [784, 458] width 340 height 66
click at [724, 688] on div "Closed – Solved" at bounding box center [685, 694] width 85 height 16
type input "**********"
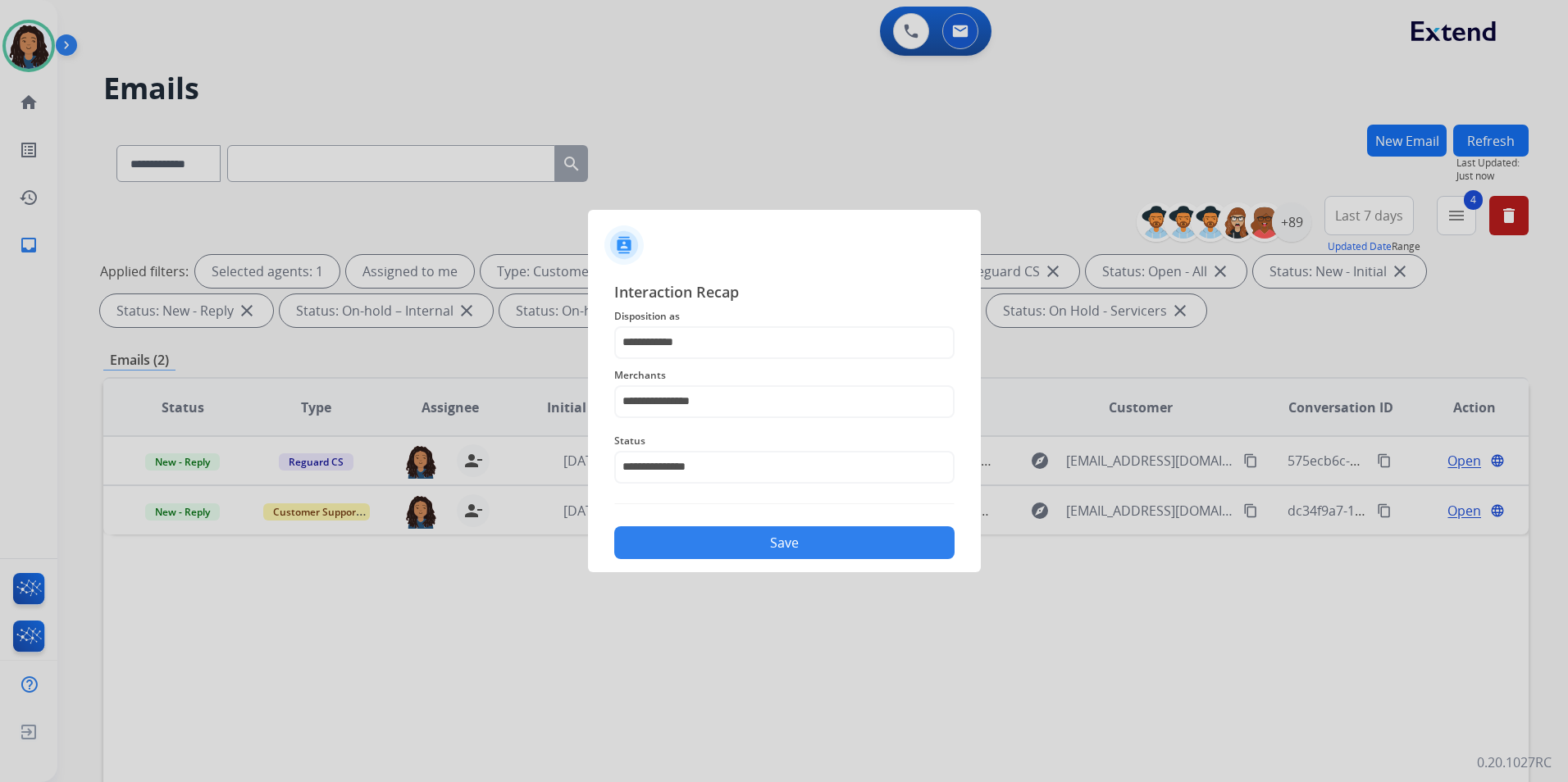
click at [739, 551] on button "Save" at bounding box center [784, 542] width 340 height 33
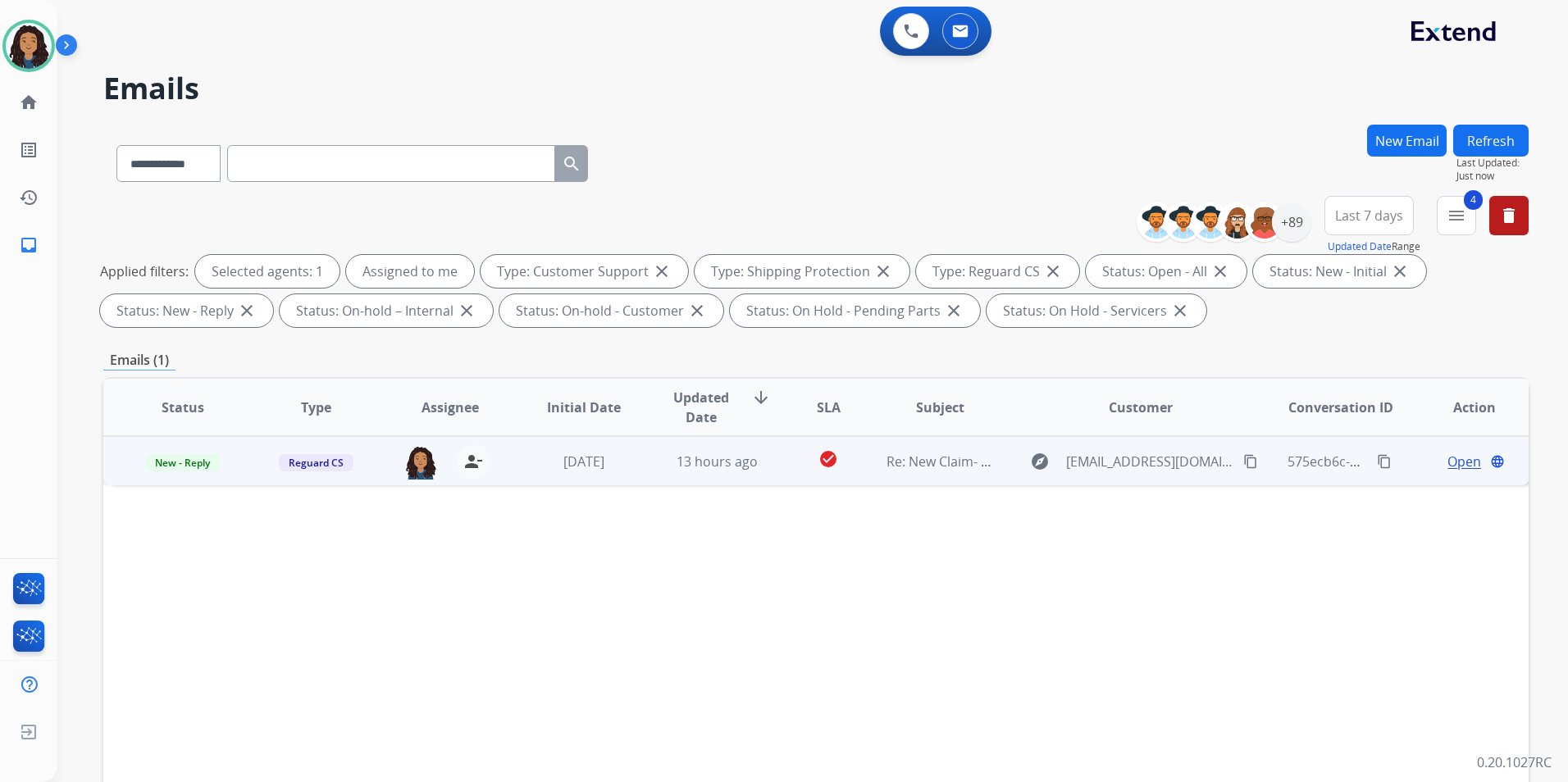
click at [1452, 460] on span "Open" at bounding box center [1464, 461] width 34 height 20
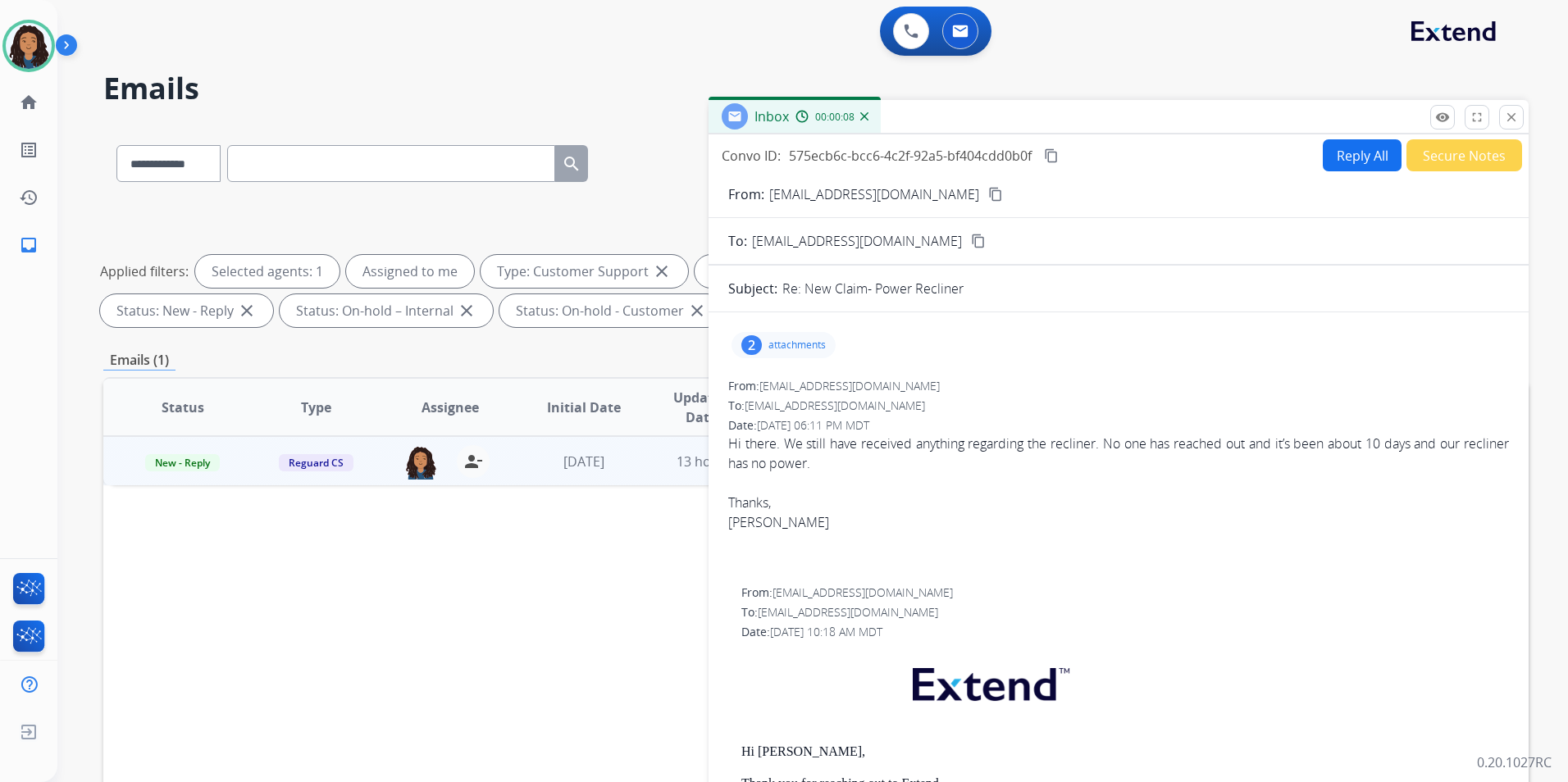
click at [988, 195] on mat-icon "content_copy" at bounding box center [996, 194] width 15 height 15
click at [36, 53] on img at bounding box center [28, 45] width 46 height 46
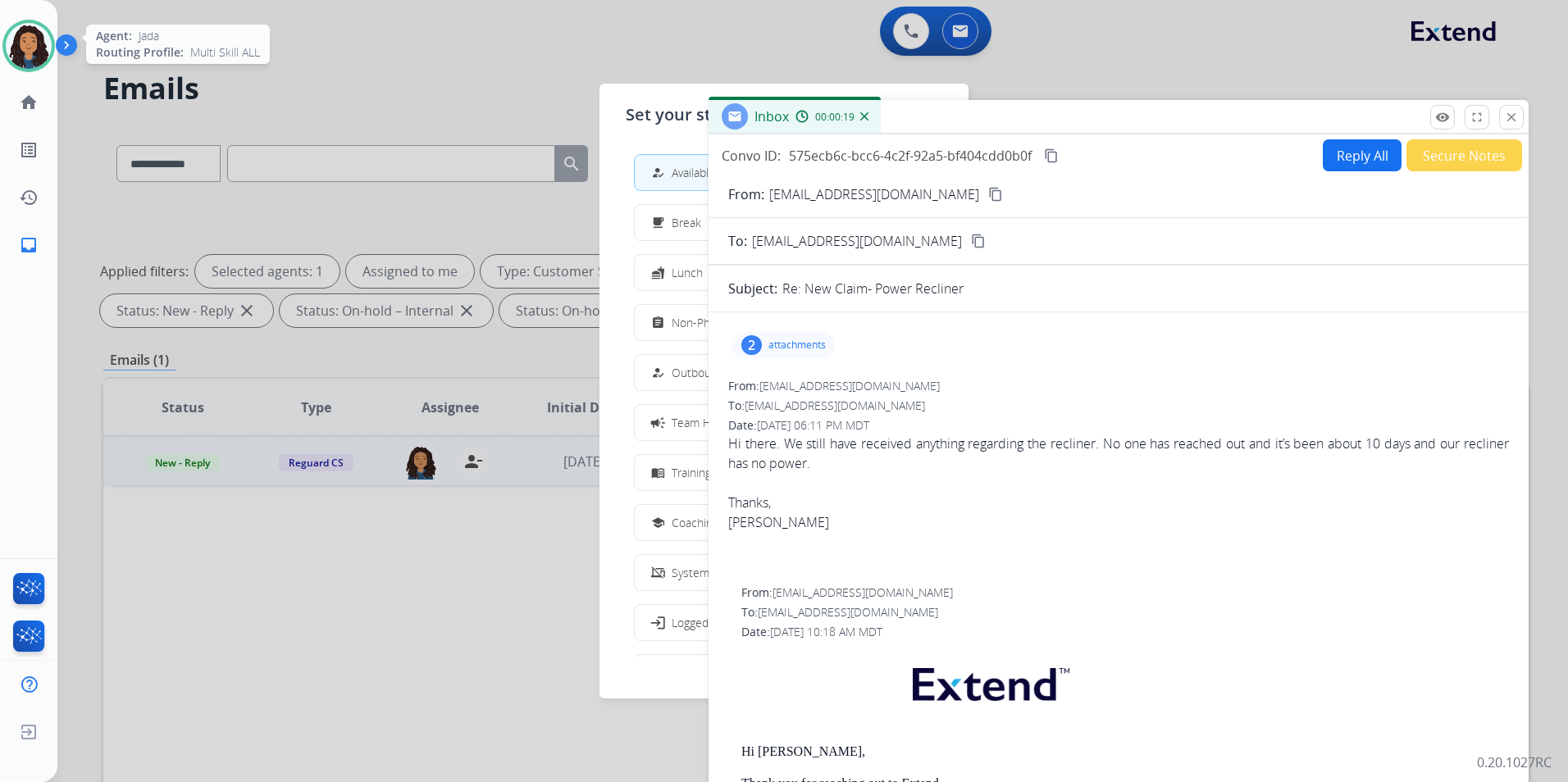
click at [36, 53] on img at bounding box center [28, 45] width 46 height 46
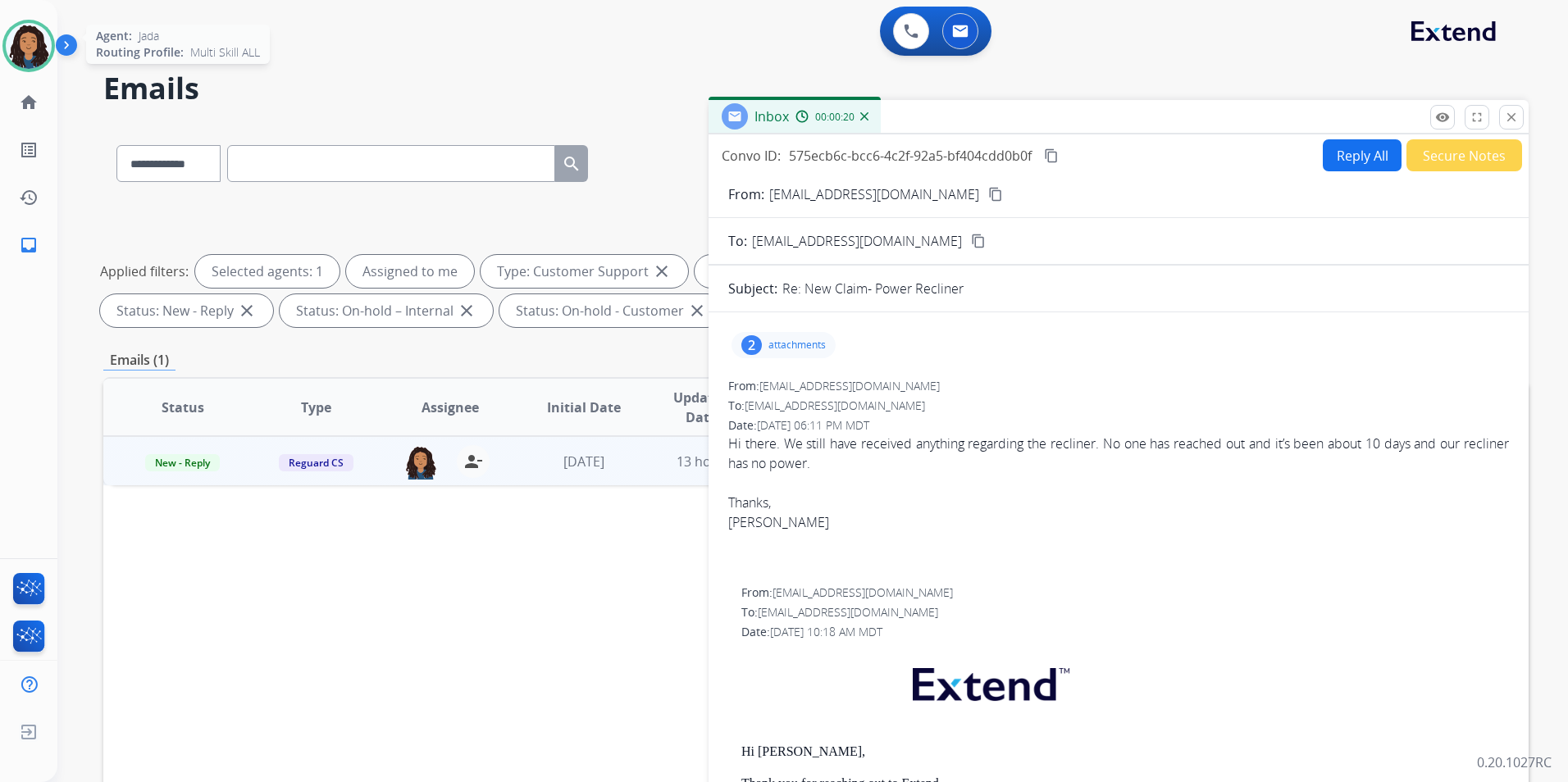
click at [4, 55] on div at bounding box center [29, 46] width 53 height 53
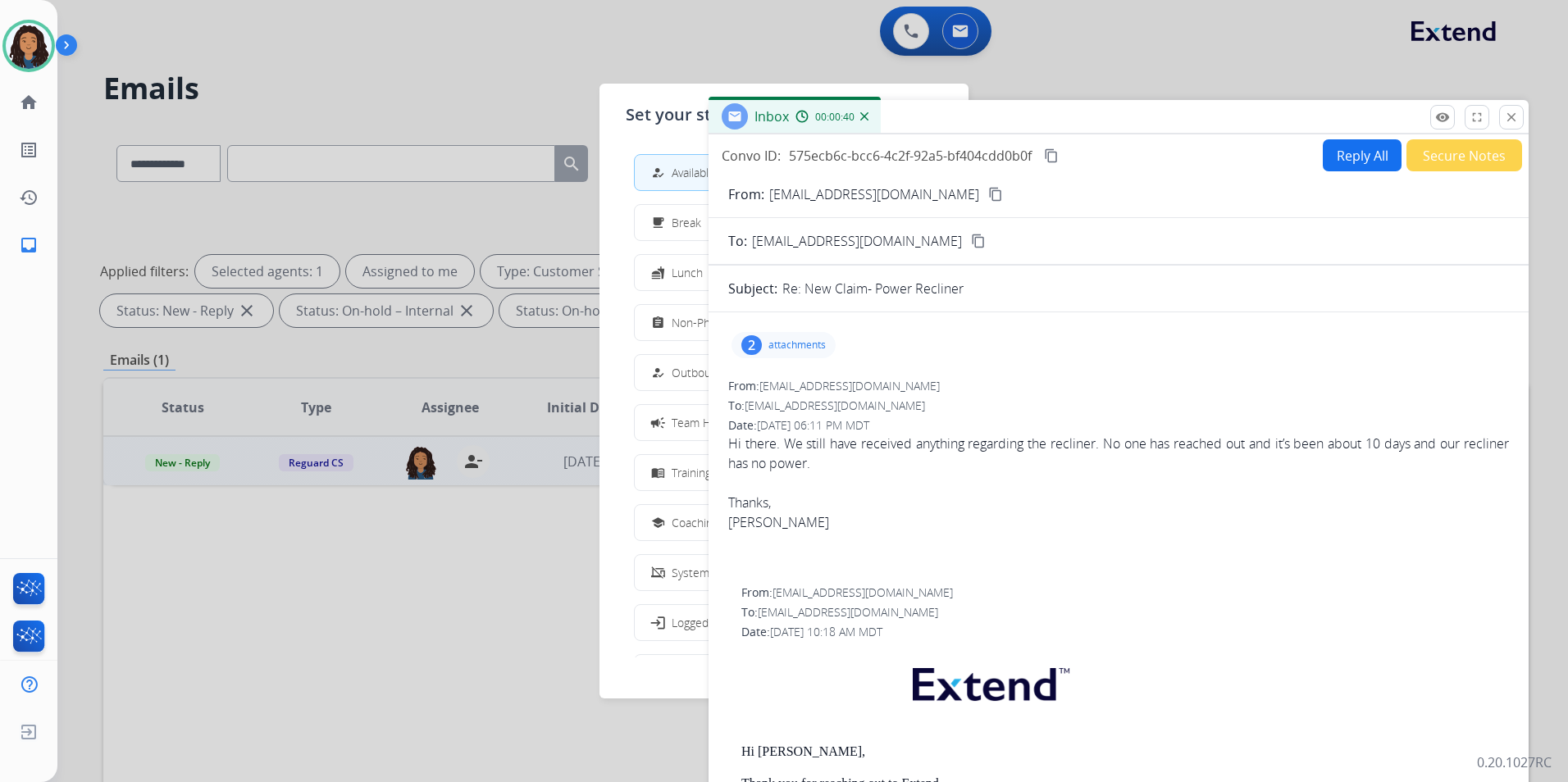
drag, startPoint x: 448, startPoint y: 512, endPoint x: 617, endPoint y: 373, distance: 218.8
click at [447, 512] on div at bounding box center [784, 391] width 1568 height 782
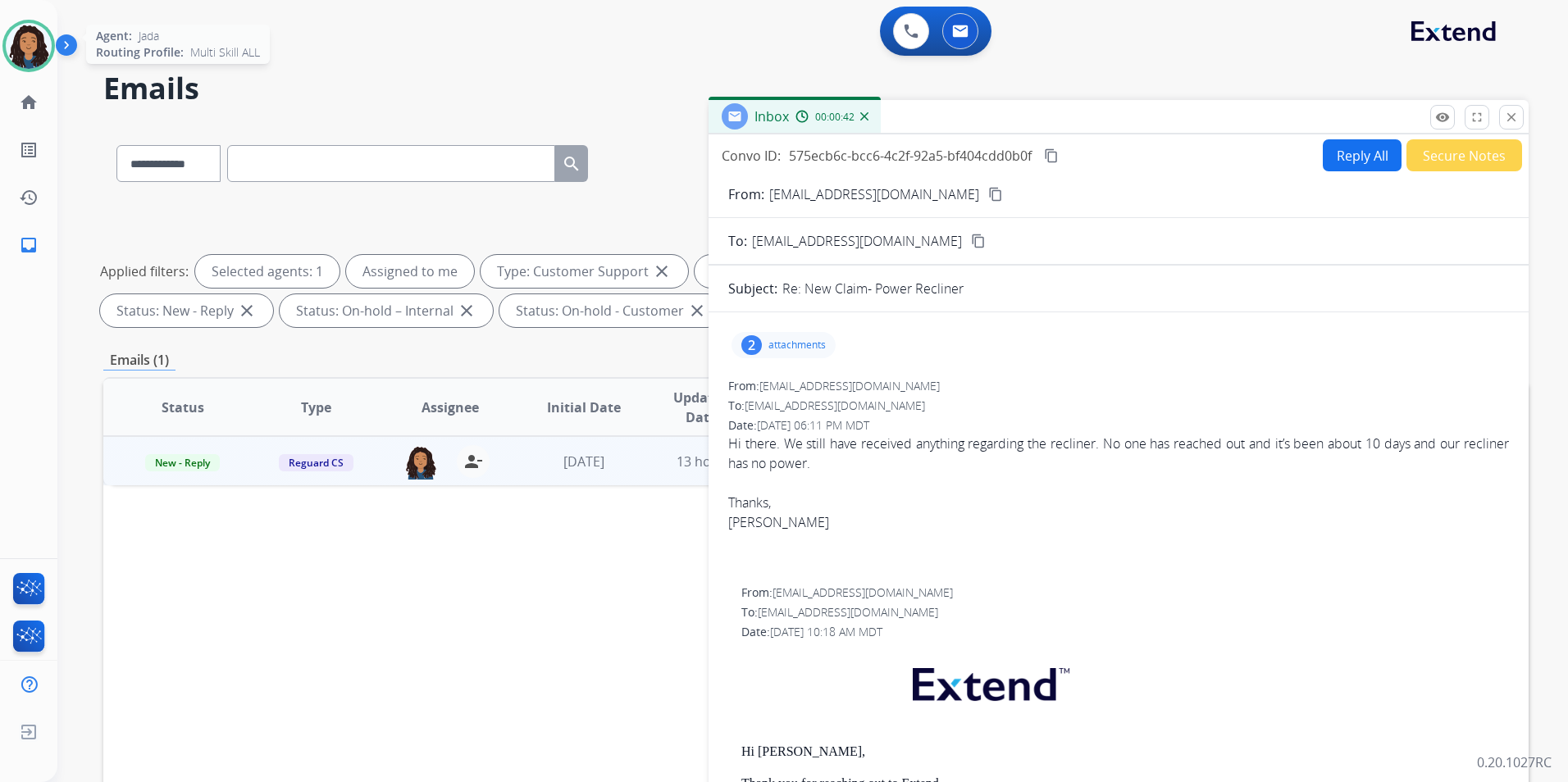
click at [10, 45] on img at bounding box center [28, 45] width 46 height 46
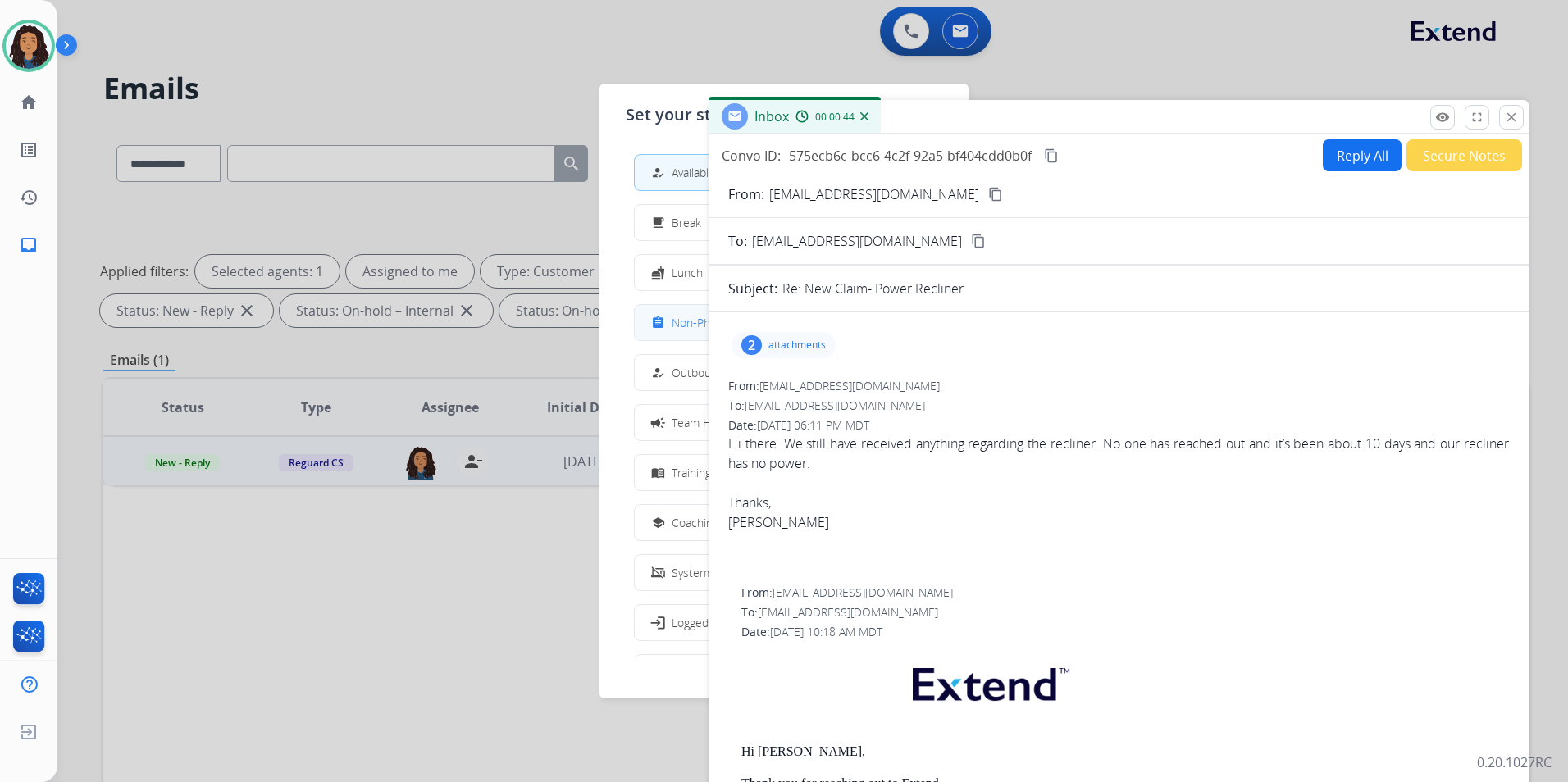
click at [686, 327] on span "Non-Phone Queue" at bounding box center [719, 323] width 97 height 17
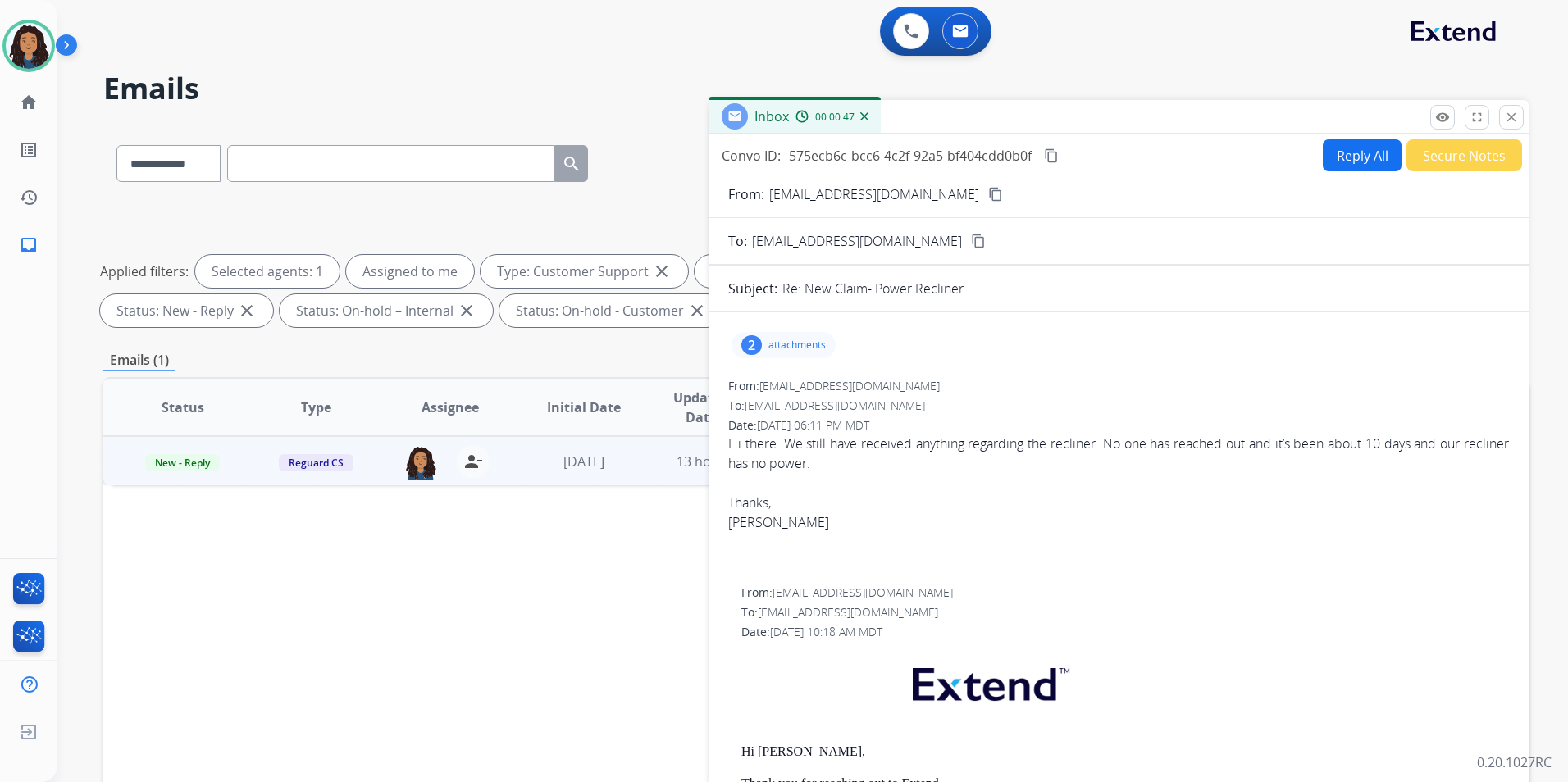
click at [1051, 155] on mat-icon "content_copy" at bounding box center [1051, 156] width 15 height 15
click at [1346, 161] on button "Reply All" at bounding box center [1362, 156] width 79 height 32
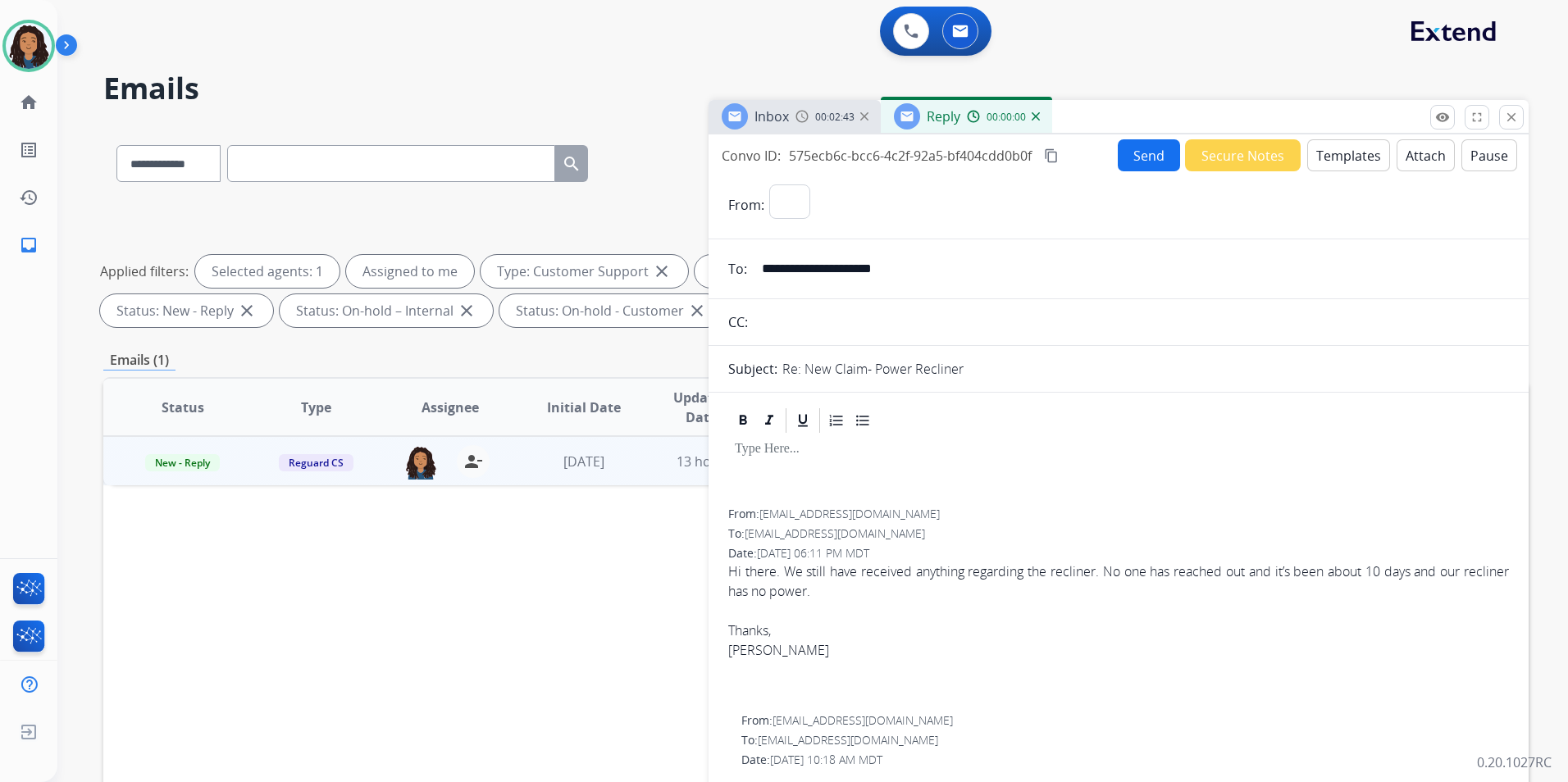
select select "**********"
click at [1346, 161] on button "Templates" at bounding box center [1349, 156] width 83 height 32
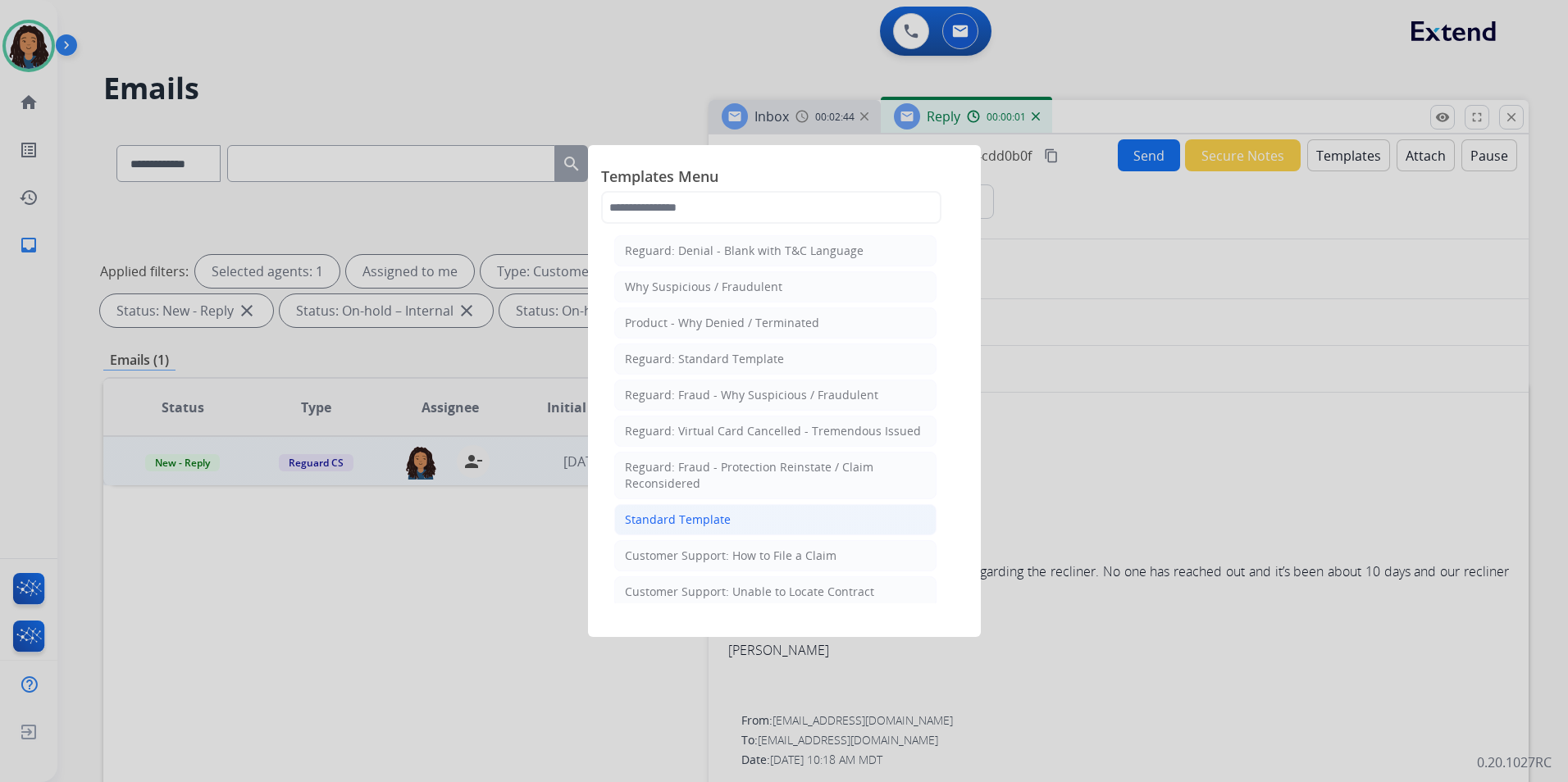
click at [776, 525] on li "Standard Template" at bounding box center [776, 519] width 323 height 31
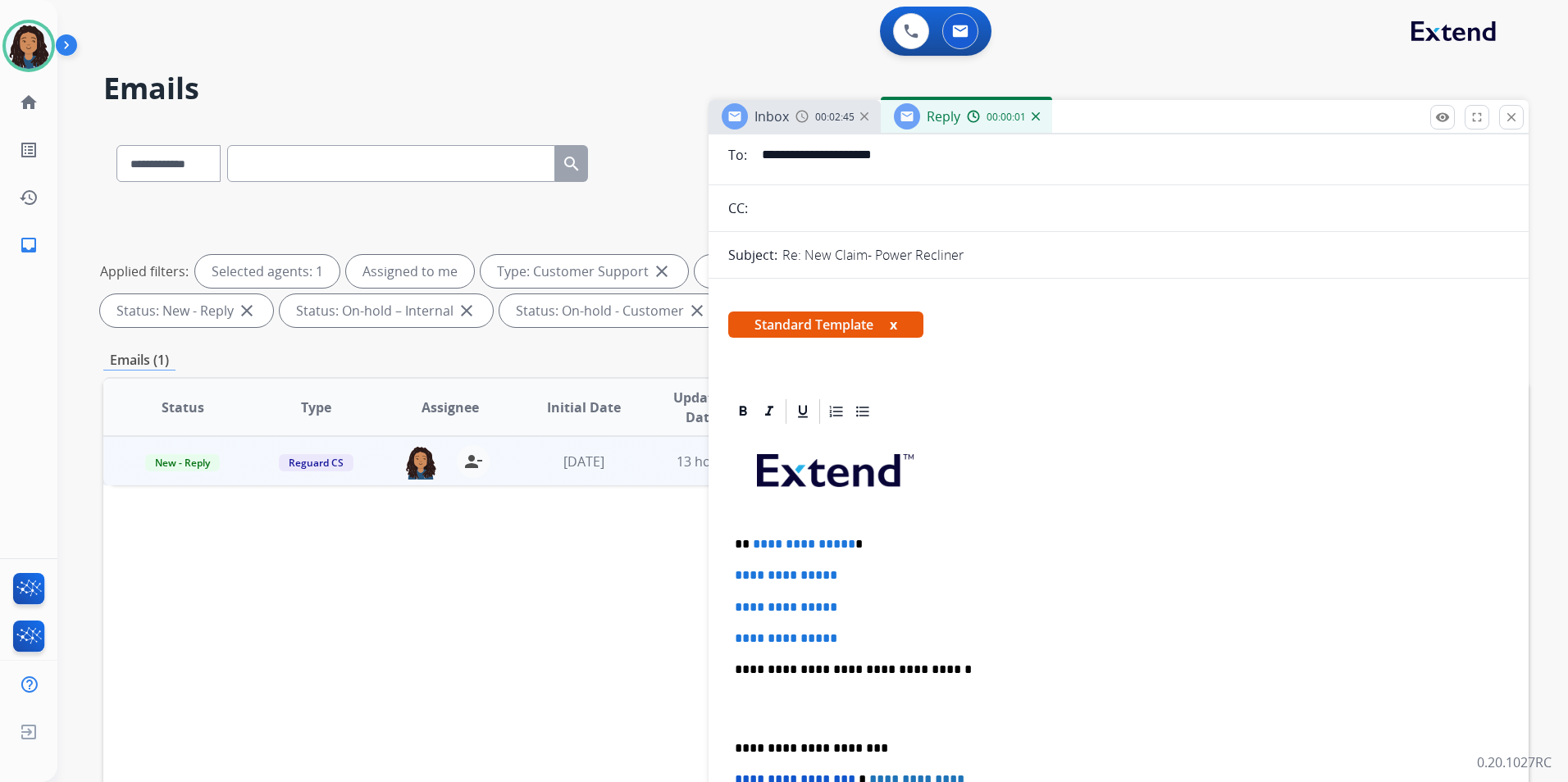
scroll to position [164, 0]
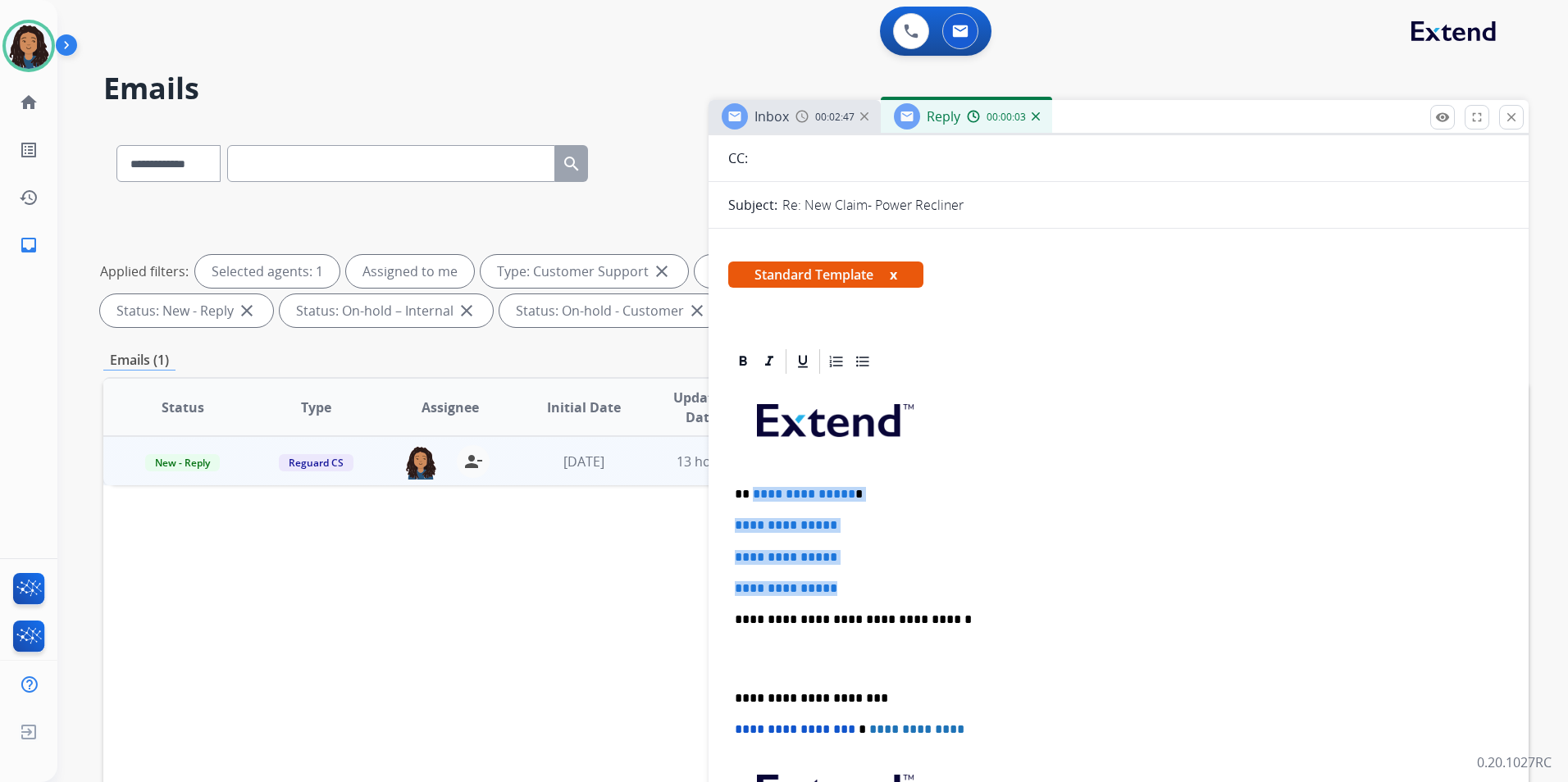
drag, startPoint x: 851, startPoint y: 583, endPoint x: 750, endPoint y: 474, distance: 148.6
click at [750, 474] on div "**********" at bounding box center [1118, 658] width 780 height 564
paste div
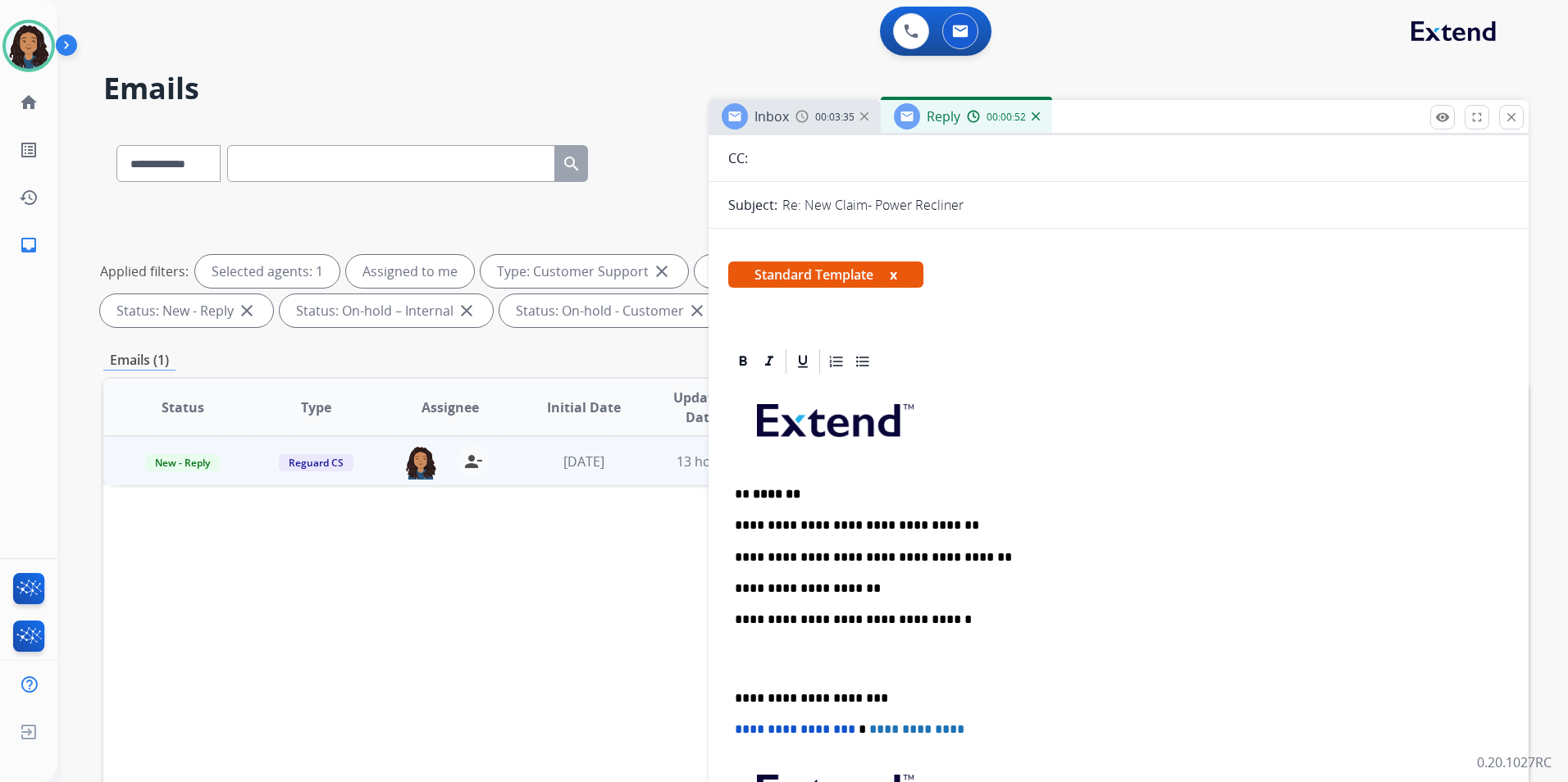
scroll to position [0, 0]
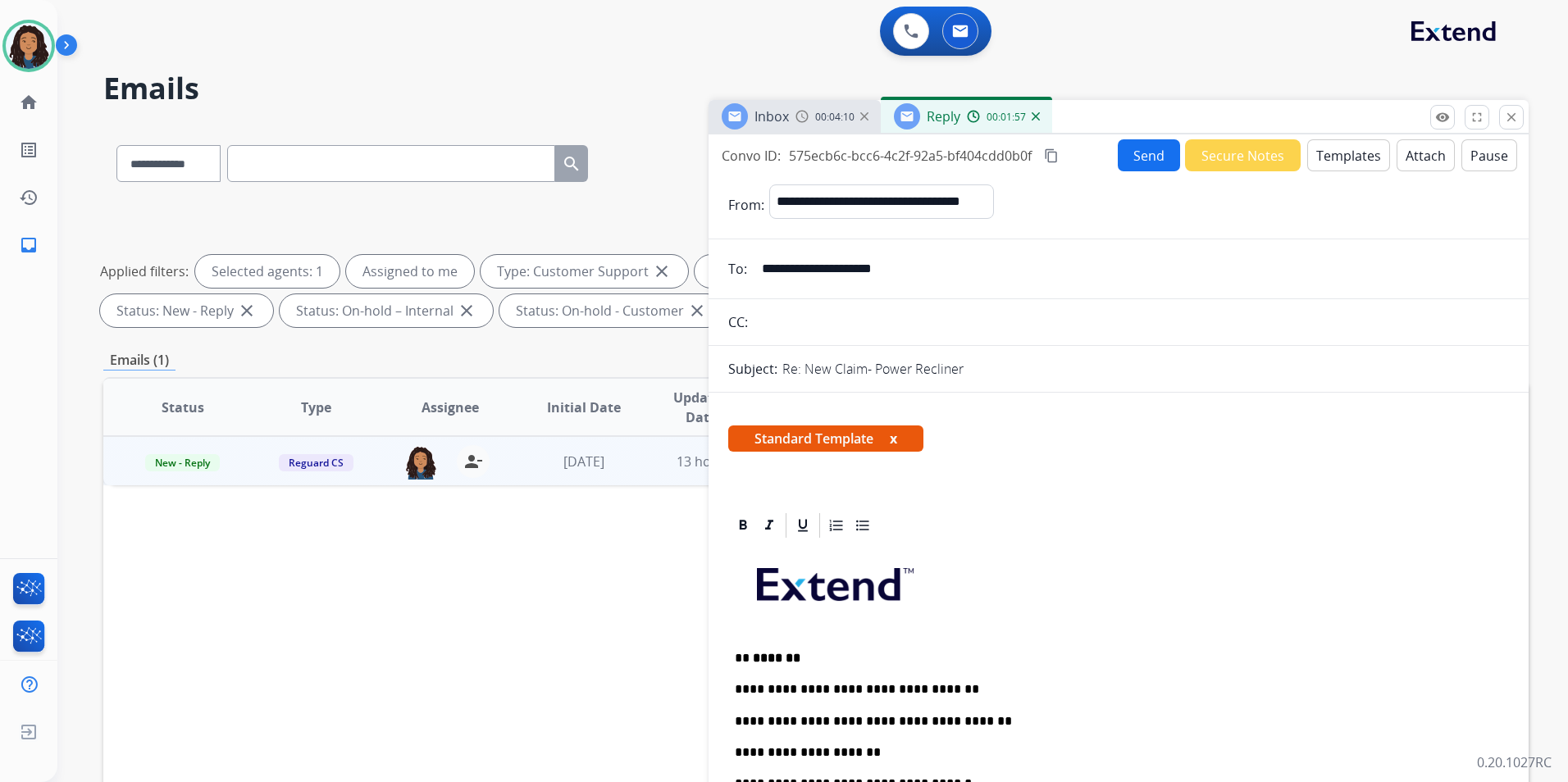
click at [1138, 161] on button "Send" at bounding box center [1149, 156] width 62 height 32
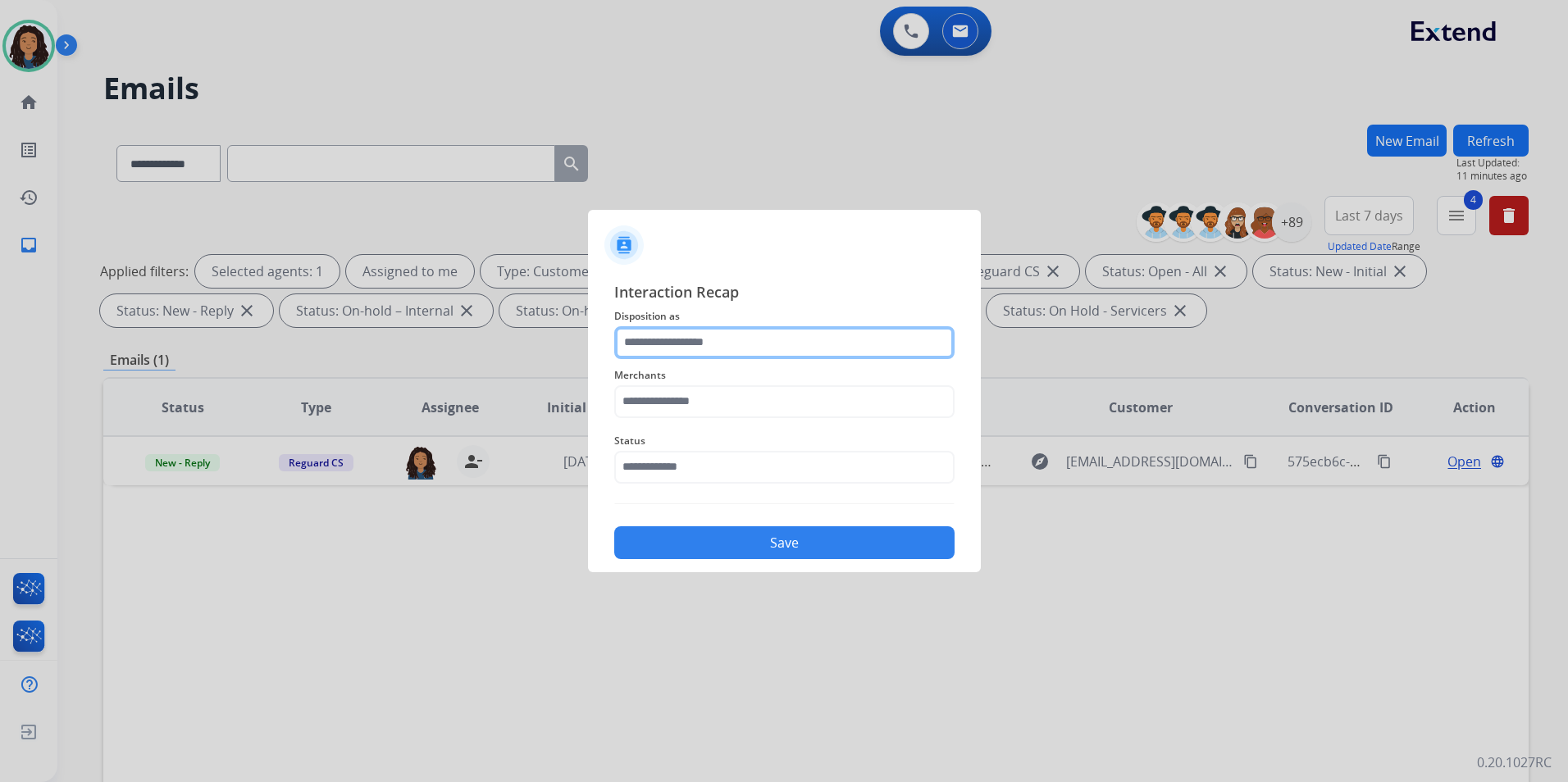
click at [687, 339] on input "text" at bounding box center [784, 342] width 340 height 33
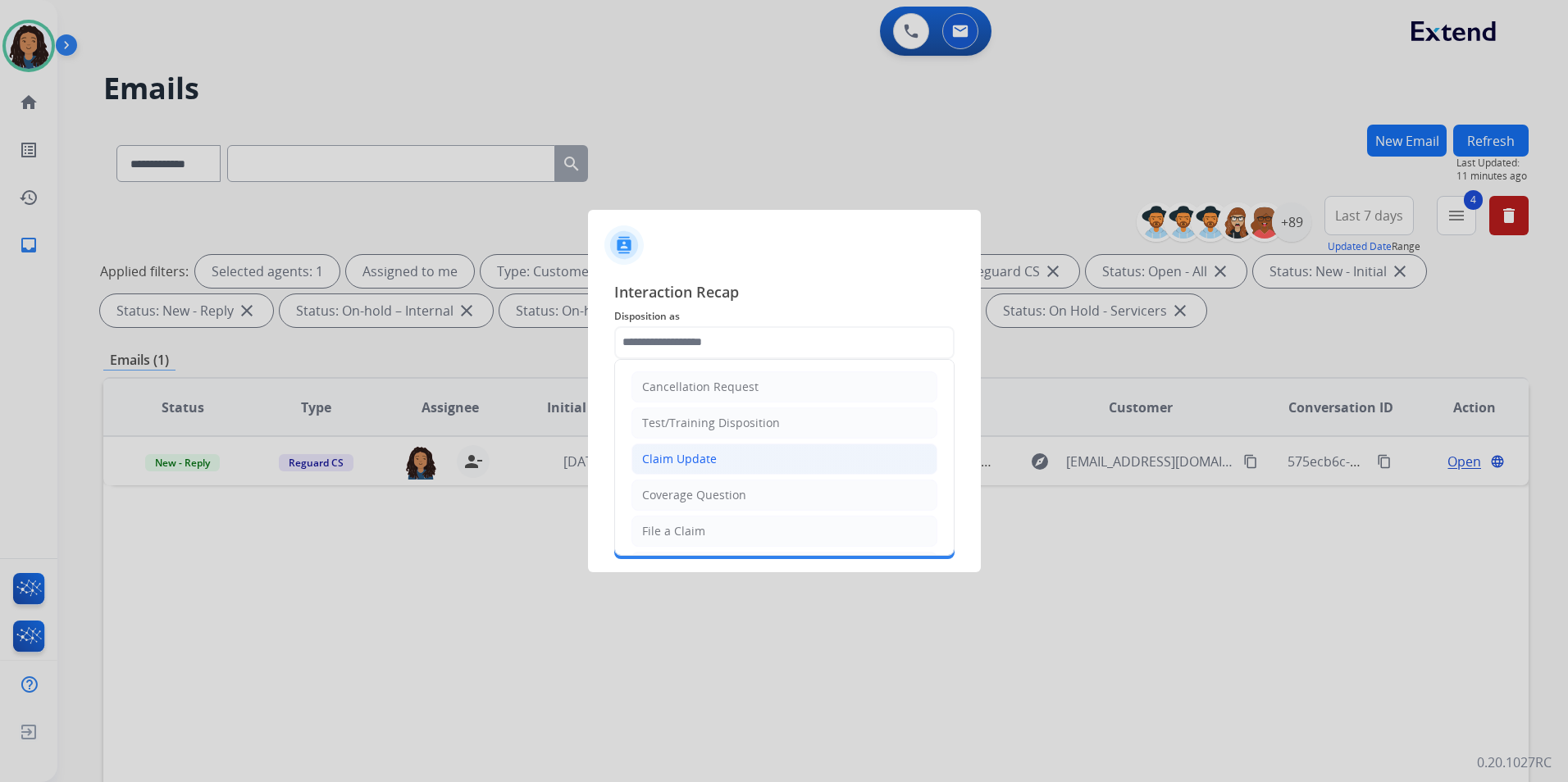
click at [689, 462] on div "Claim Update" at bounding box center [680, 459] width 75 height 16
type input "**********"
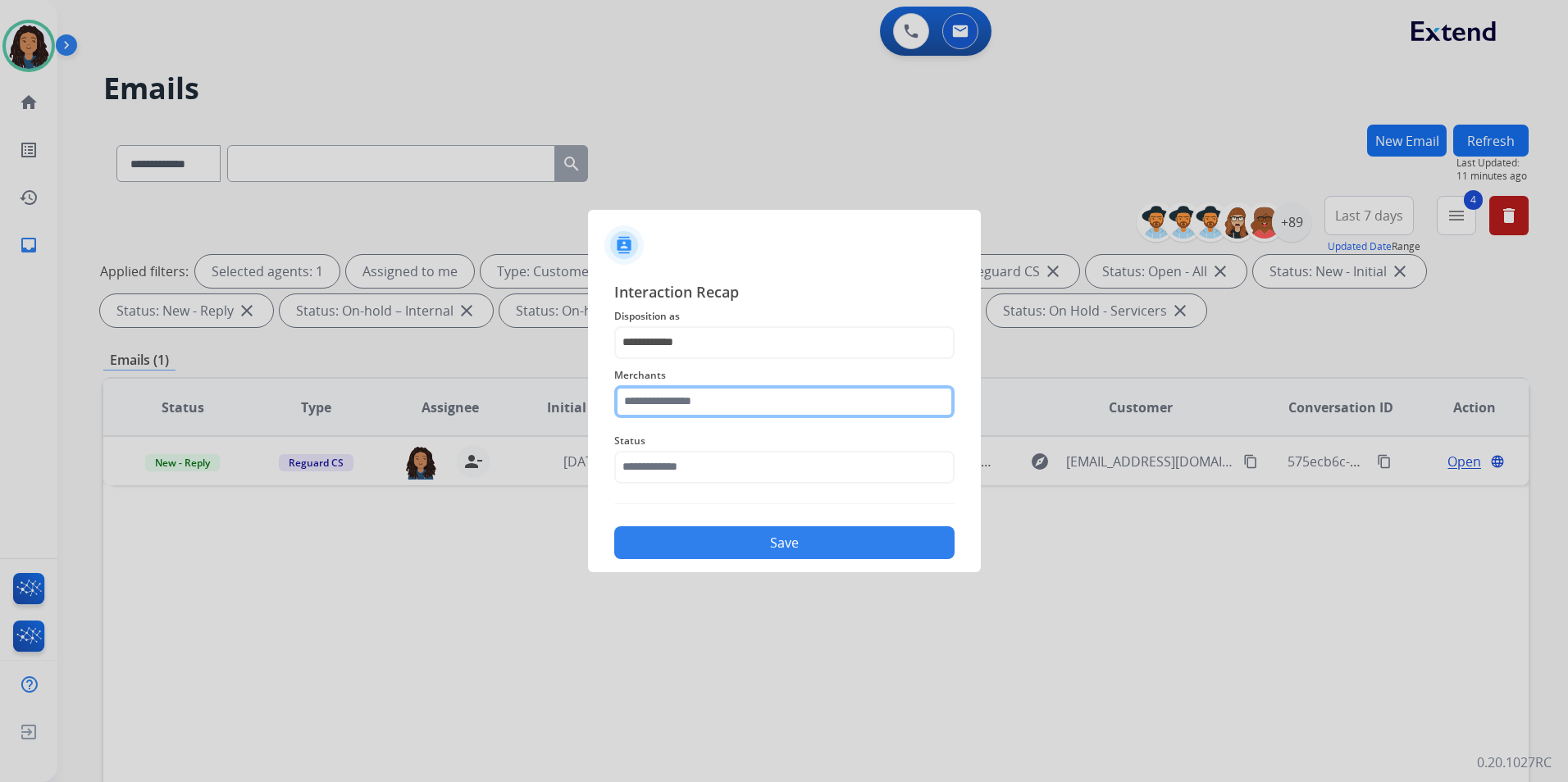
click at [674, 412] on input "text" at bounding box center [784, 401] width 340 height 33
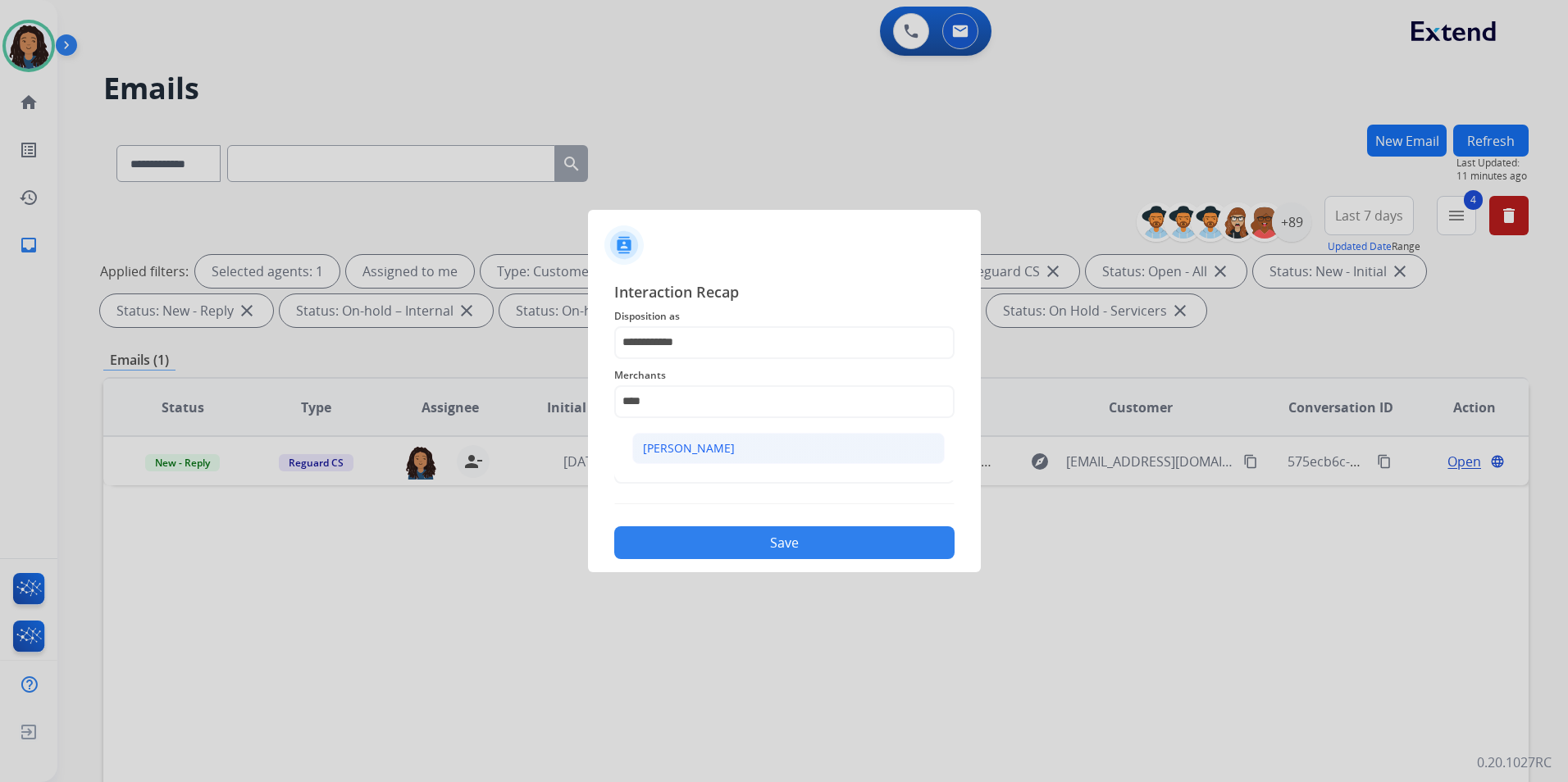
click at [746, 450] on li "[PERSON_NAME]" at bounding box center [788, 448] width 312 height 31
type input "**********"
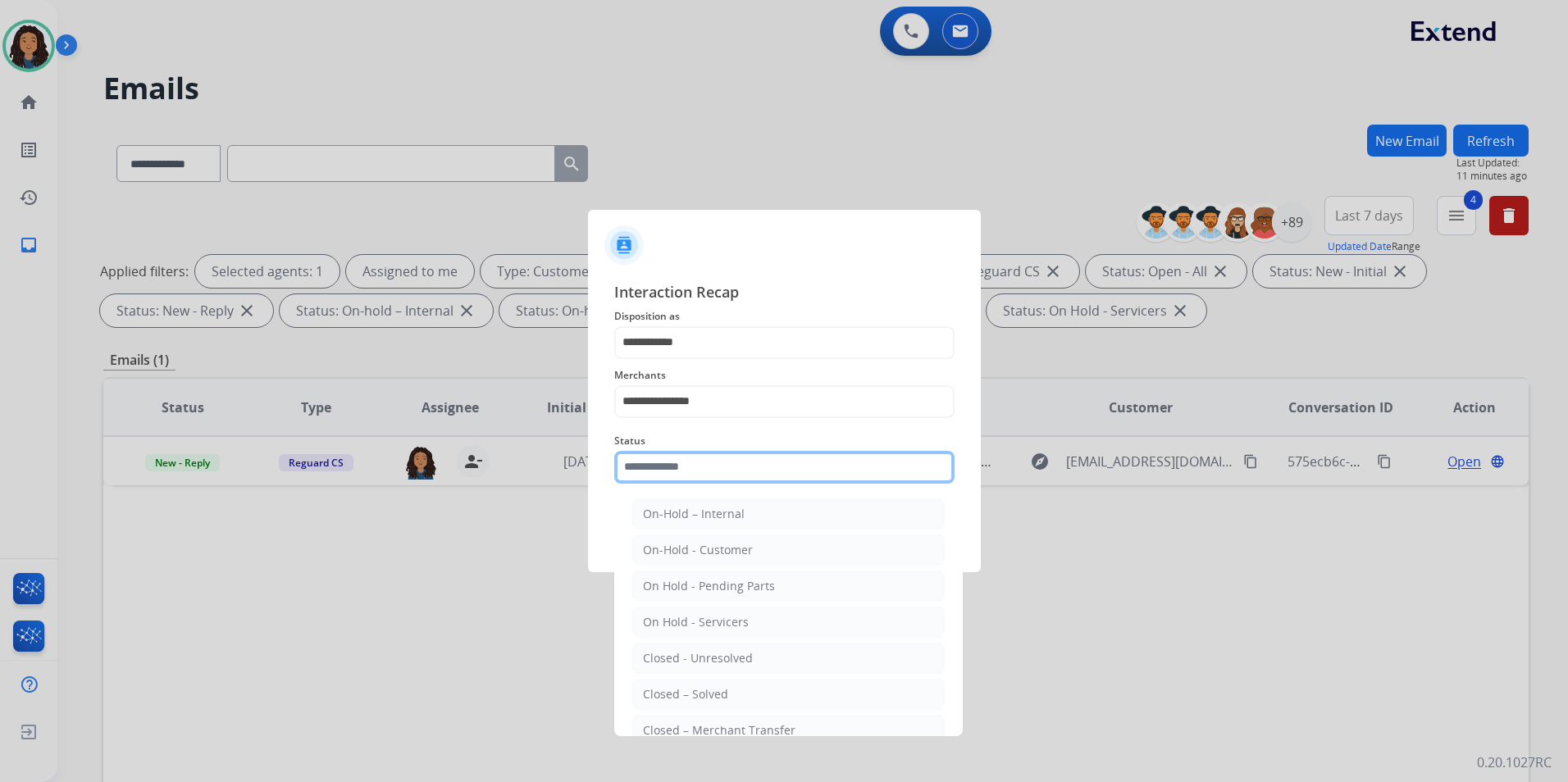
click at [730, 459] on input "text" at bounding box center [784, 467] width 340 height 33
click at [707, 698] on div "Closed – Solved" at bounding box center [685, 694] width 85 height 16
type input "**********"
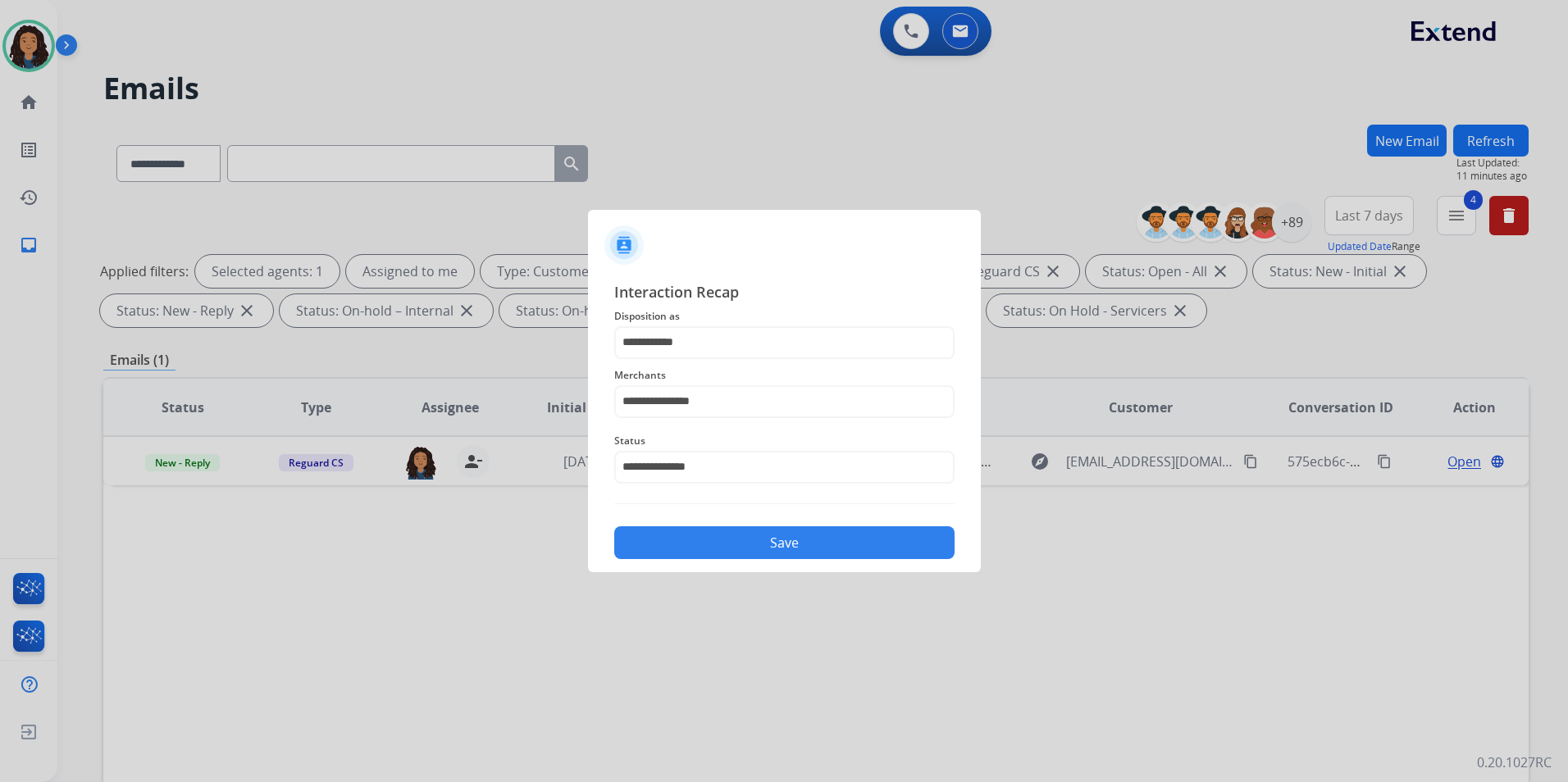
click at [743, 545] on button "Save" at bounding box center [784, 542] width 340 height 33
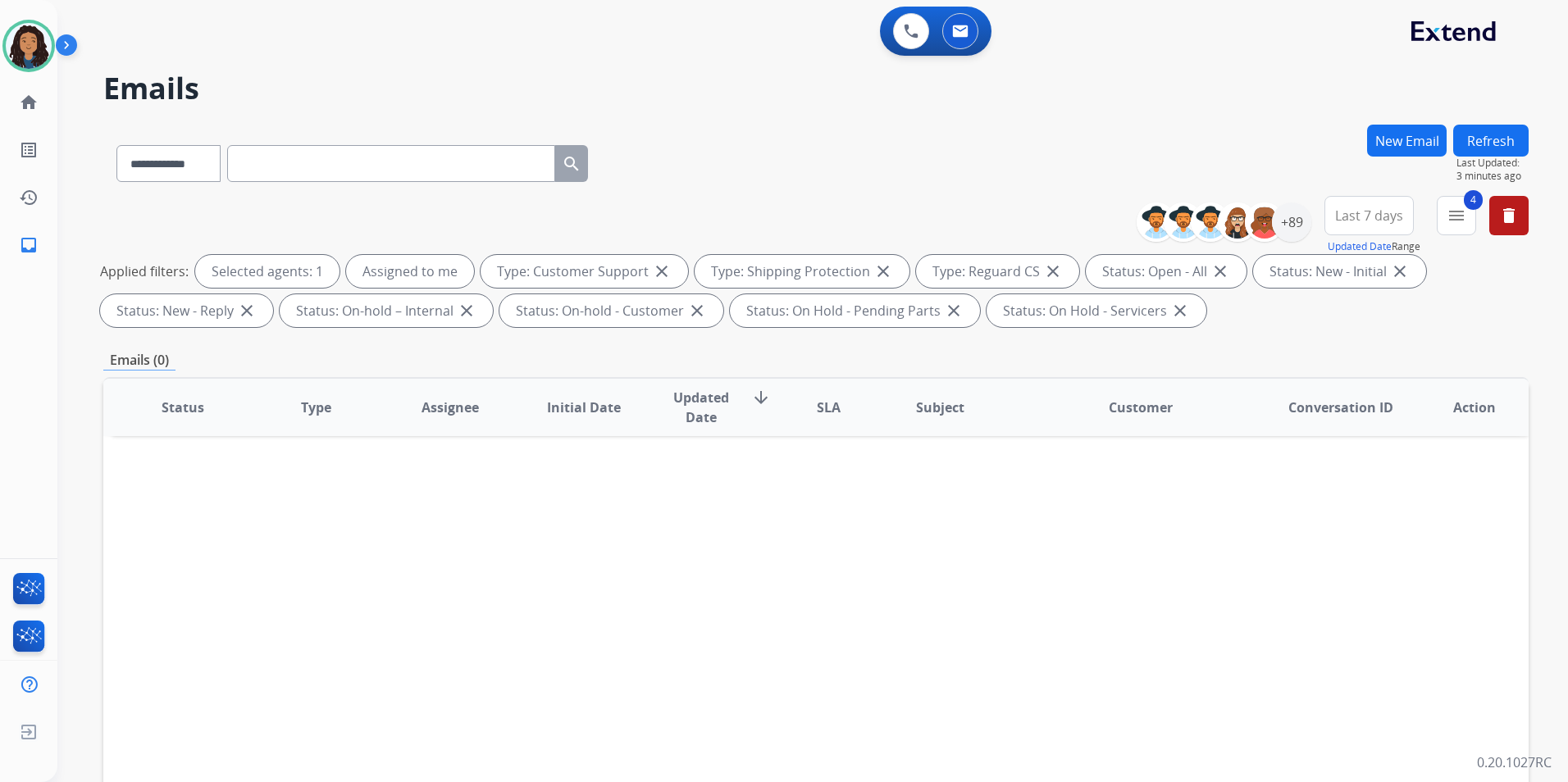
click at [1403, 163] on div "New Email" at bounding box center [1406, 160] width 80 height 71
drag, startPoint x: 1393, startPoint y: 135, endPoint x: 1385, endPoint y: 134, distance: 8.1
click at [1385, 134] on button "New Email" at bounding box center [1406, 141] width 80 height 32
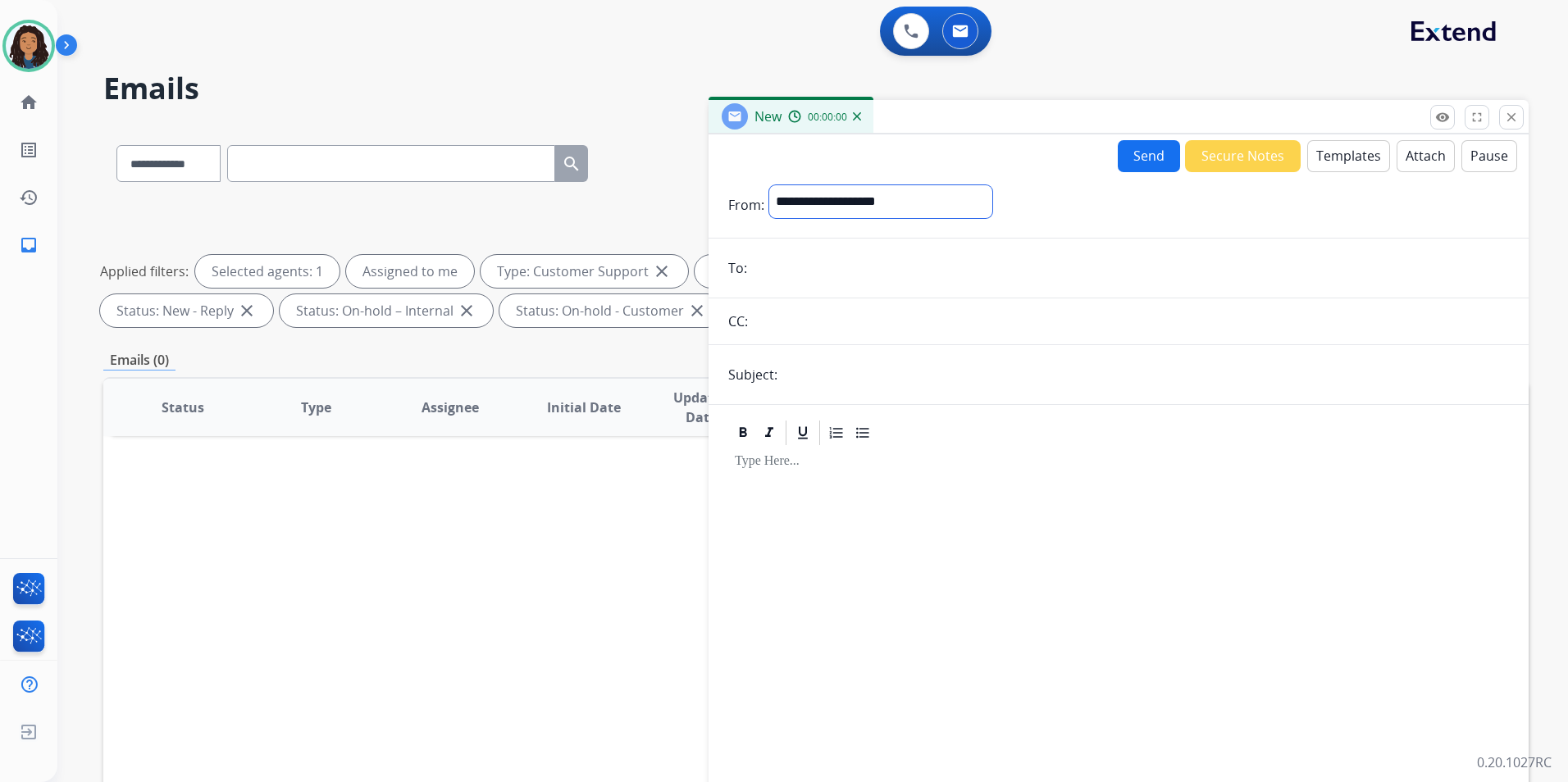
click at [867, 190] on select "**********" at bounding box center [881, 202] width 223 height 33
select select "**********"
click at [769, 186] on select "**********" at bounding box center [881, 202] width 223 height 33
paste input "**********"
type input "**********"
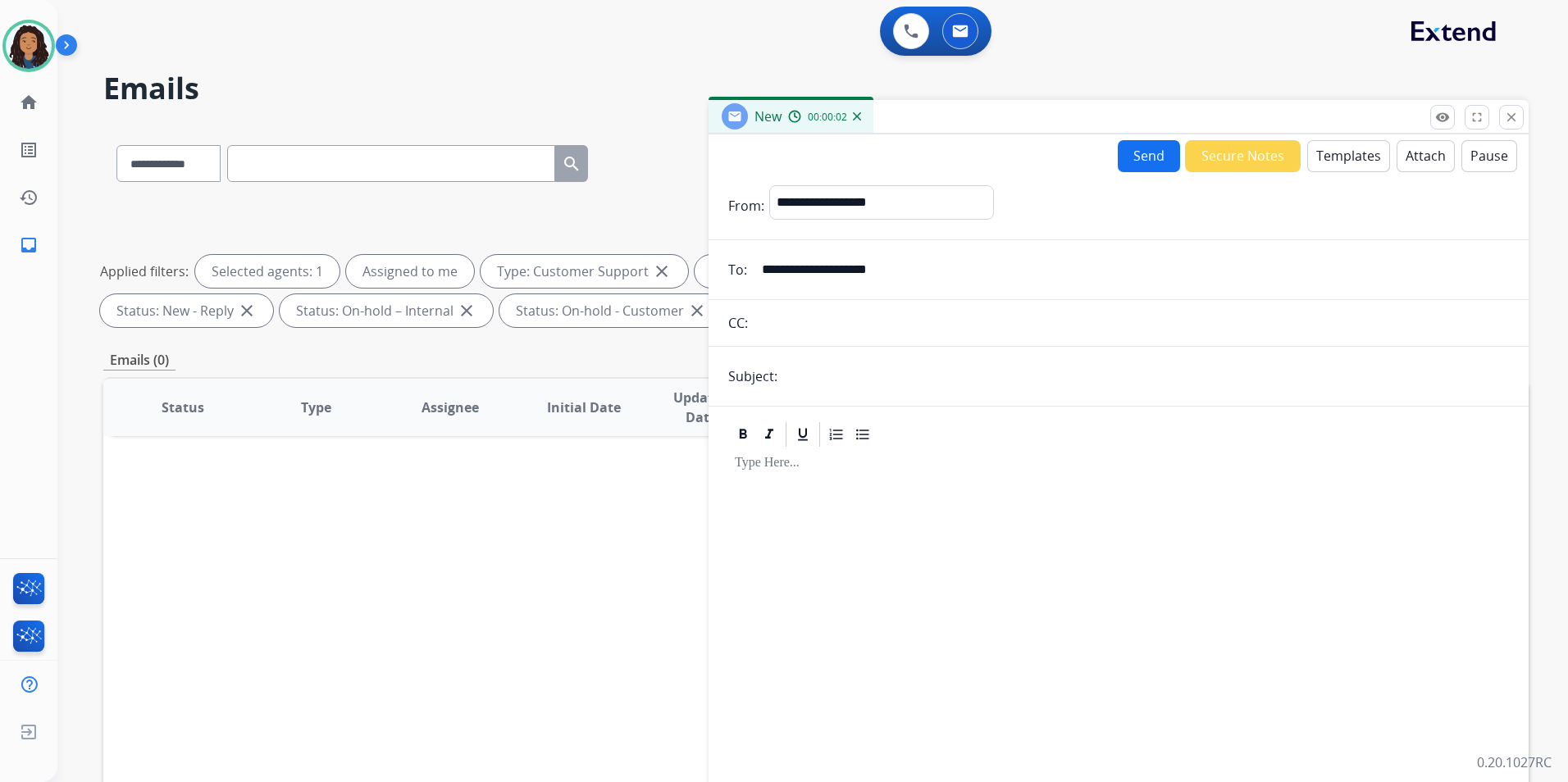
click at [873, 376] on input "text" at bounding box center [1145, 376] width 727 height 33
type input "**********"
drag, startPoint x: 630, startPoint y: 414, endPoint x: 475, endPoint y: 414, distance: 155.0
click at [478, 414] on div "**********" at bounding box center [816, 568] width 1425 height 887
click at [897, 392] on input "text" at bounding box center [1145, 376] width 727 height 33
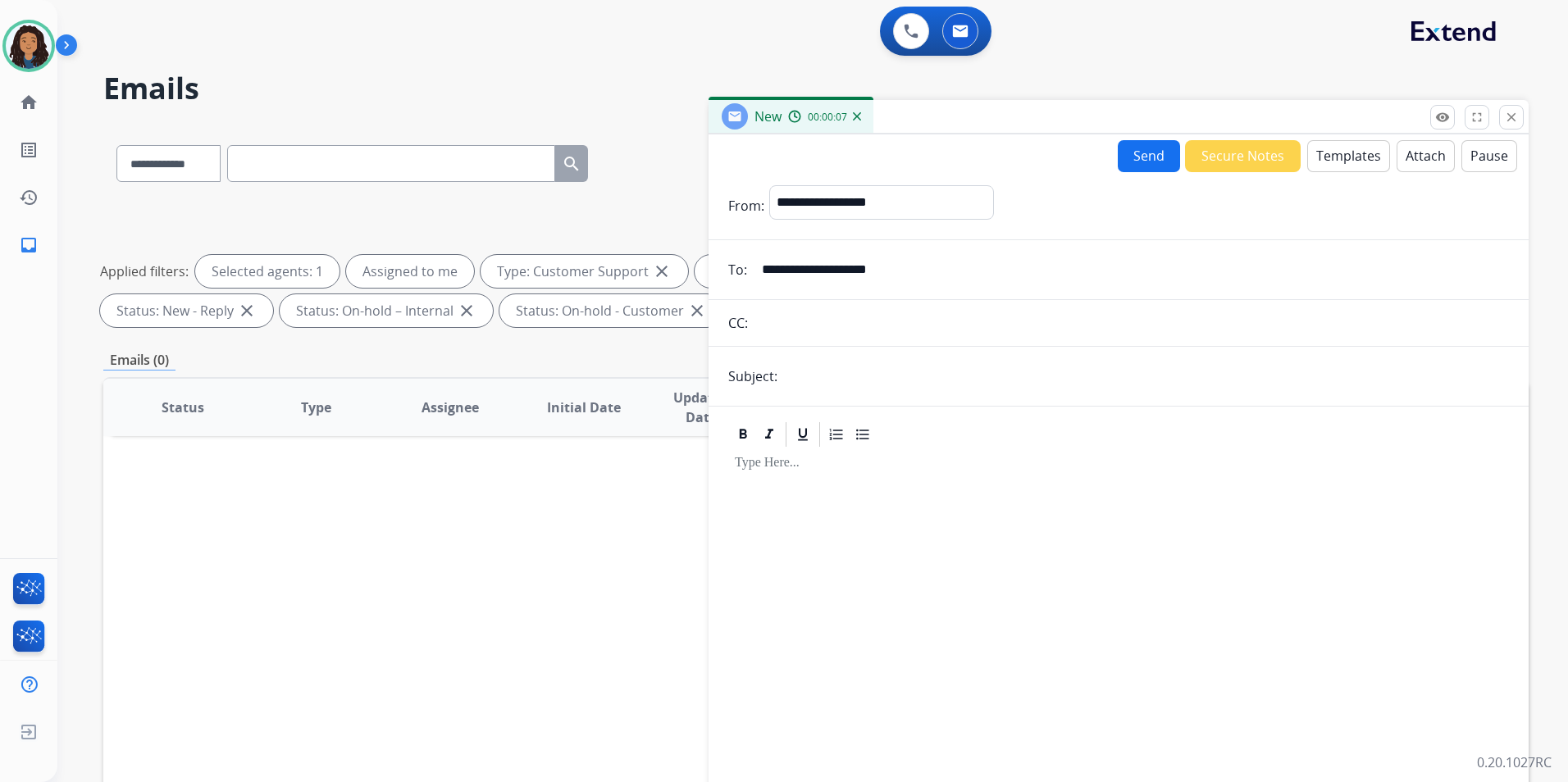
type input "******"
click at [1357, 154] on button "Templates" at bounding box center [1349, 157] width 83 height 32
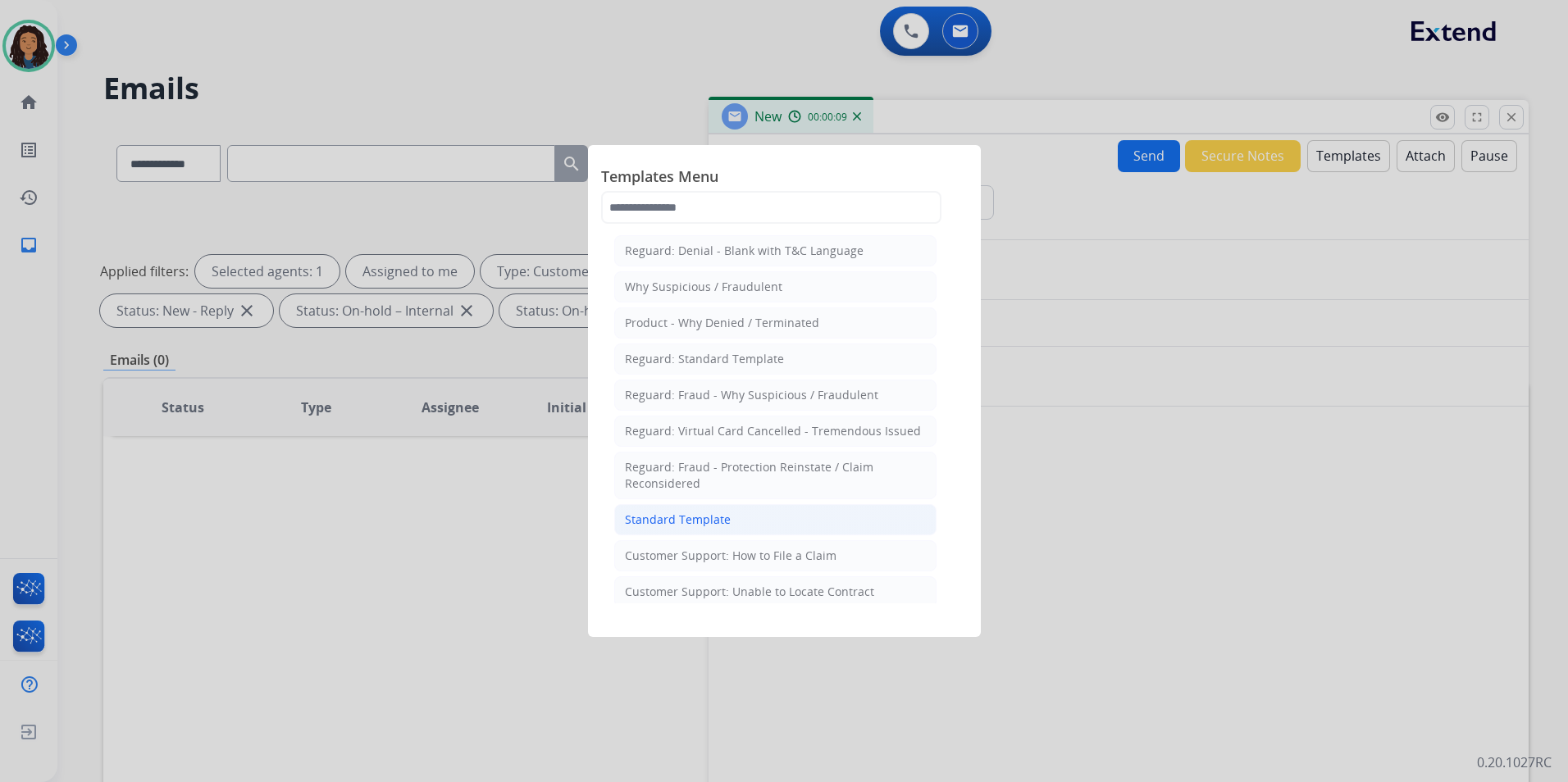
click at [734, 519] on li "Standard Template" at bounding box center [776, 519] width 323 height 31
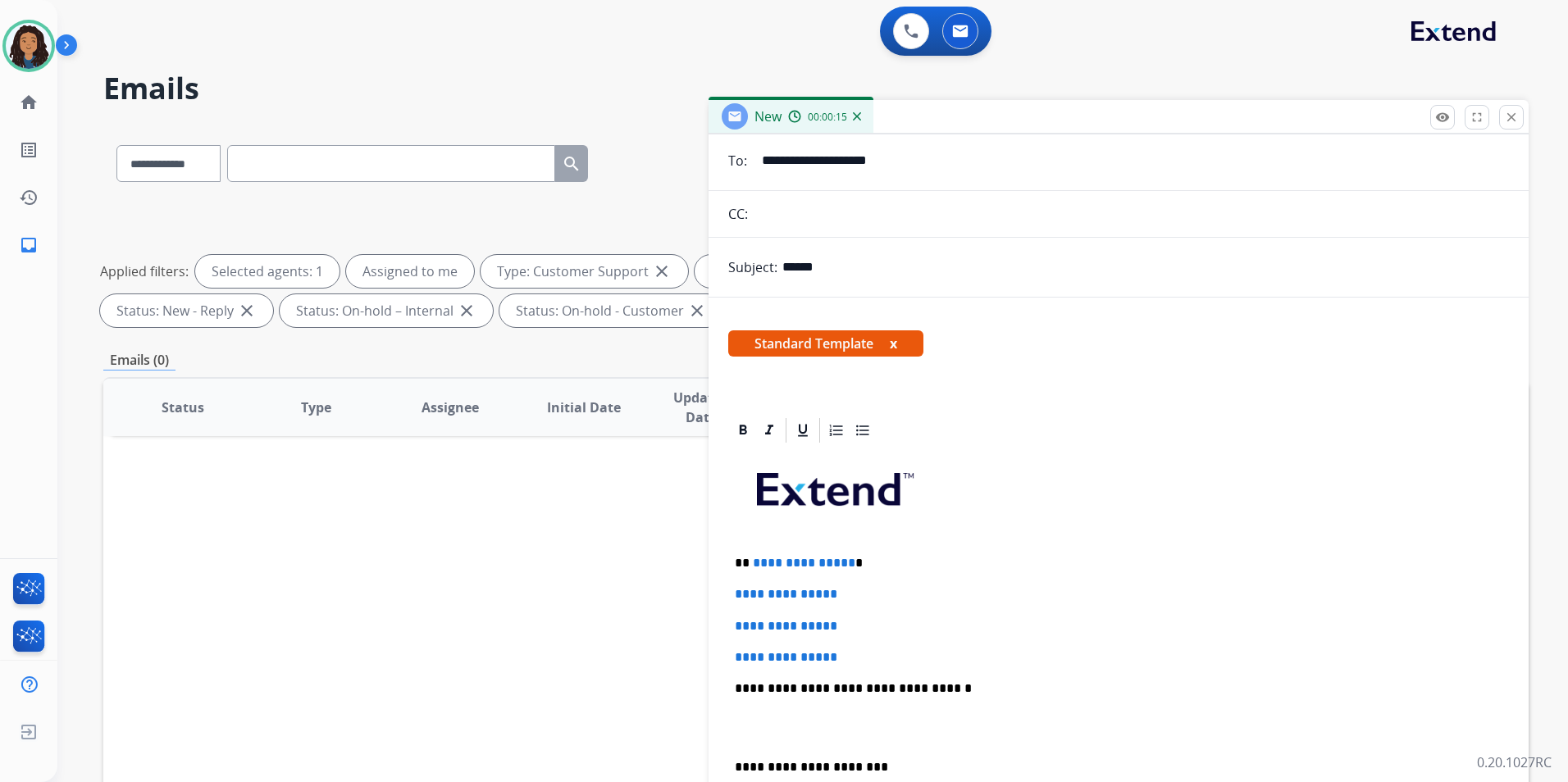
scroll to position [164, 0]
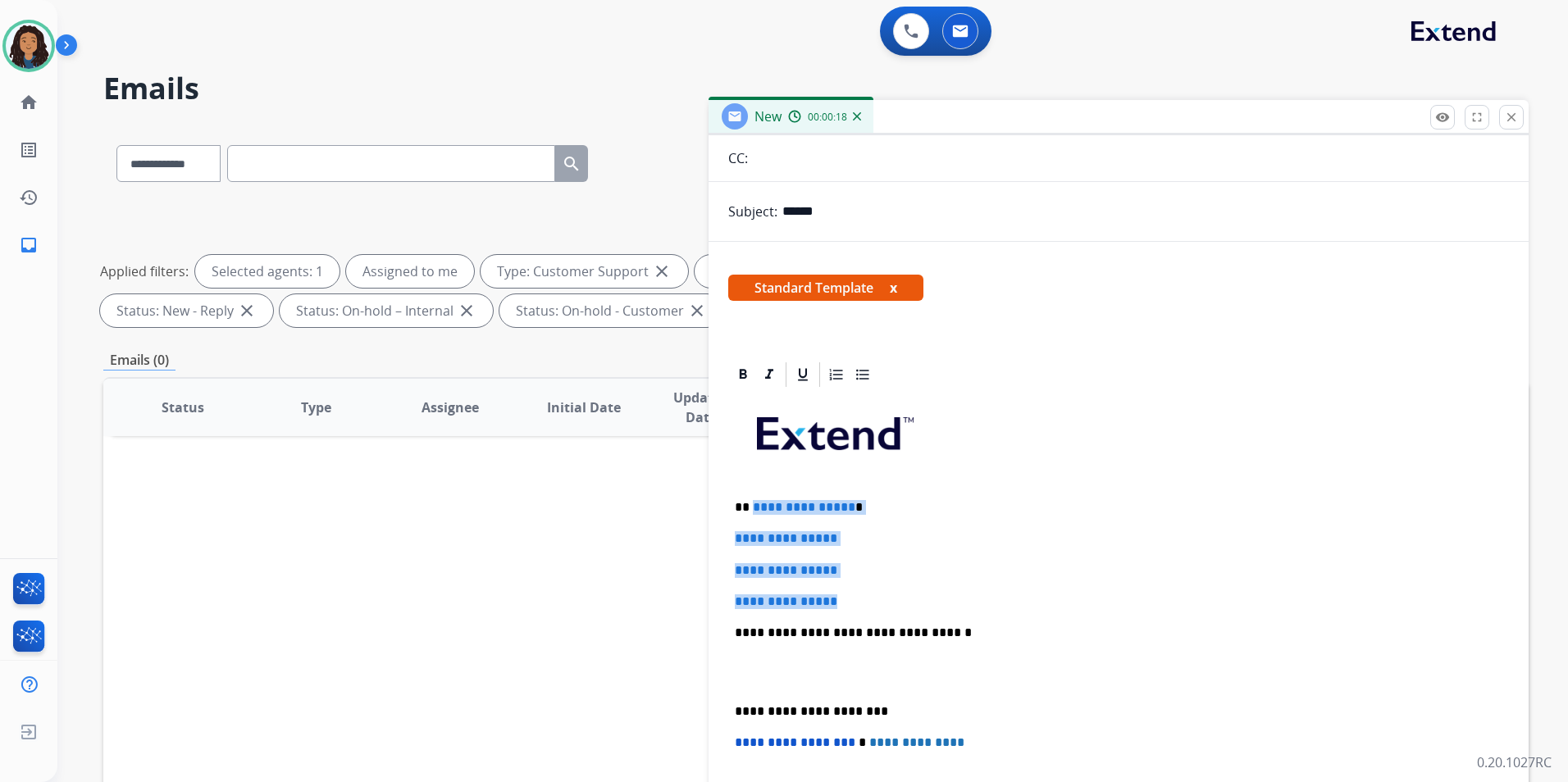
drag, startPoint x: 869, startPoint y: 594, endPoint x: 751, endPoint y: 489, distance: 158.0
click at [751, 489] on div "**********" at bounding box center [1118, 671] width 780 height 564
paste div
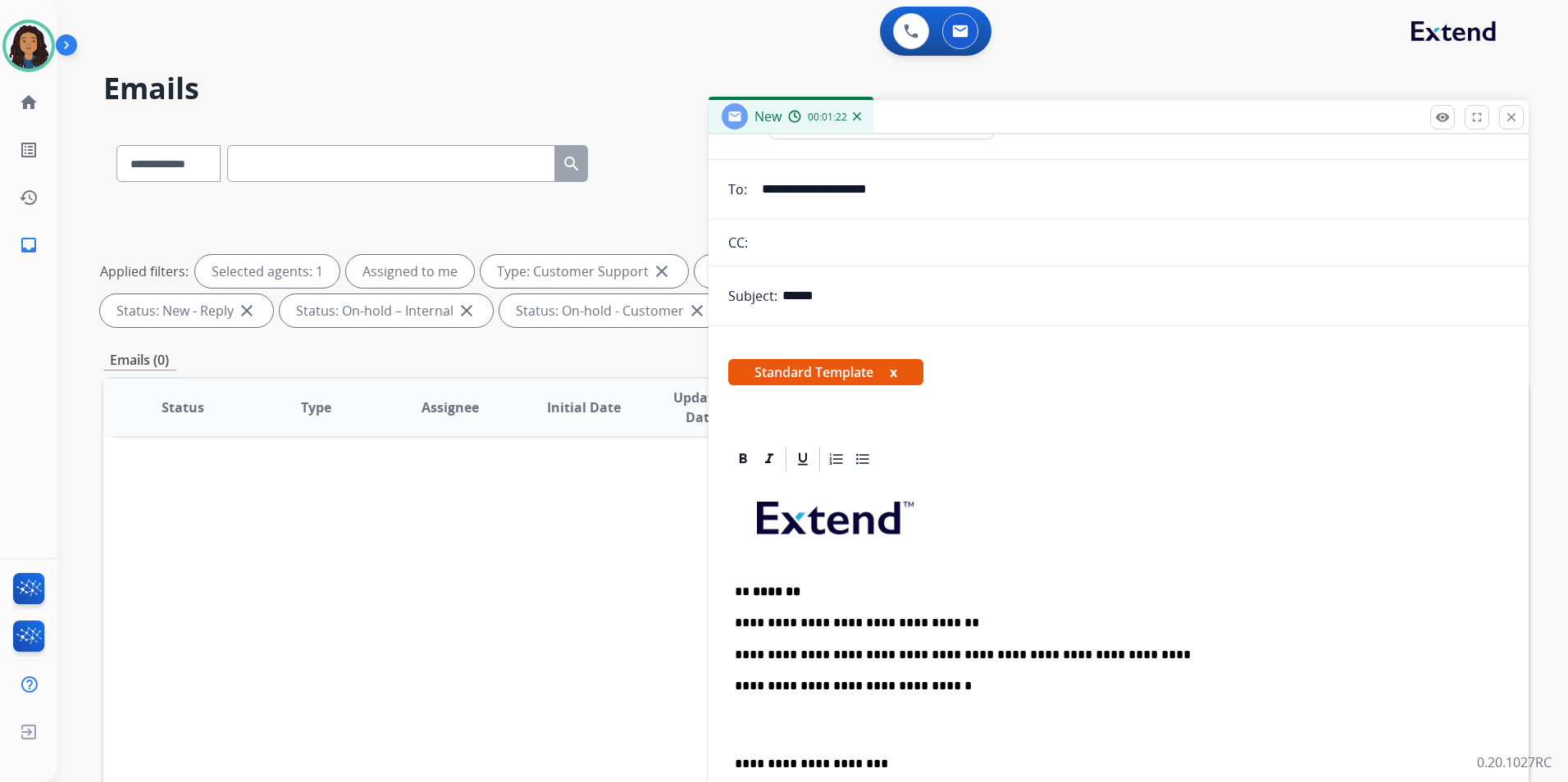
scroll to position [0, 0]
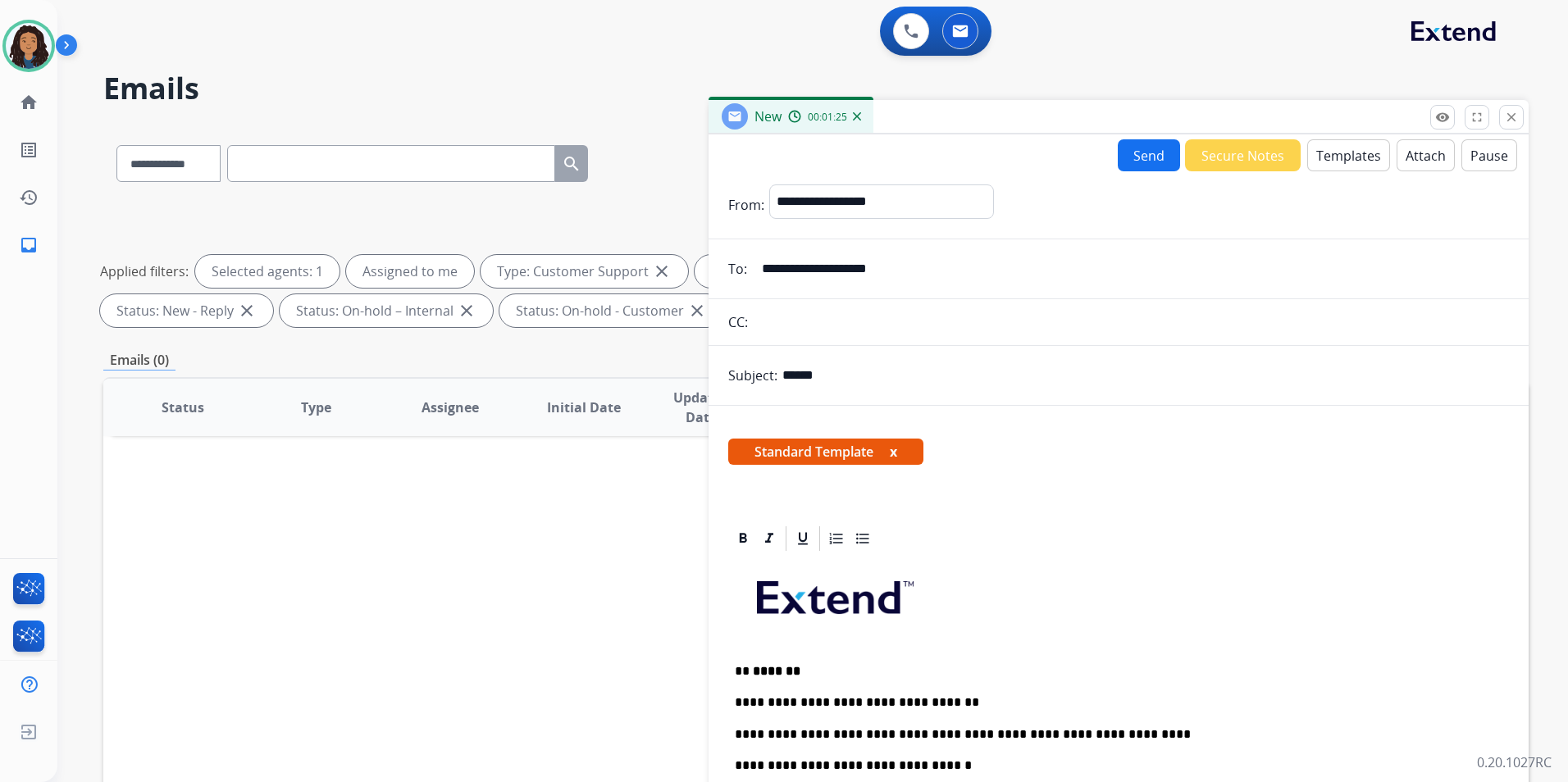
click at [1147, 154] on button "Send" at bounding box center [1149, 156] width 62 height 32
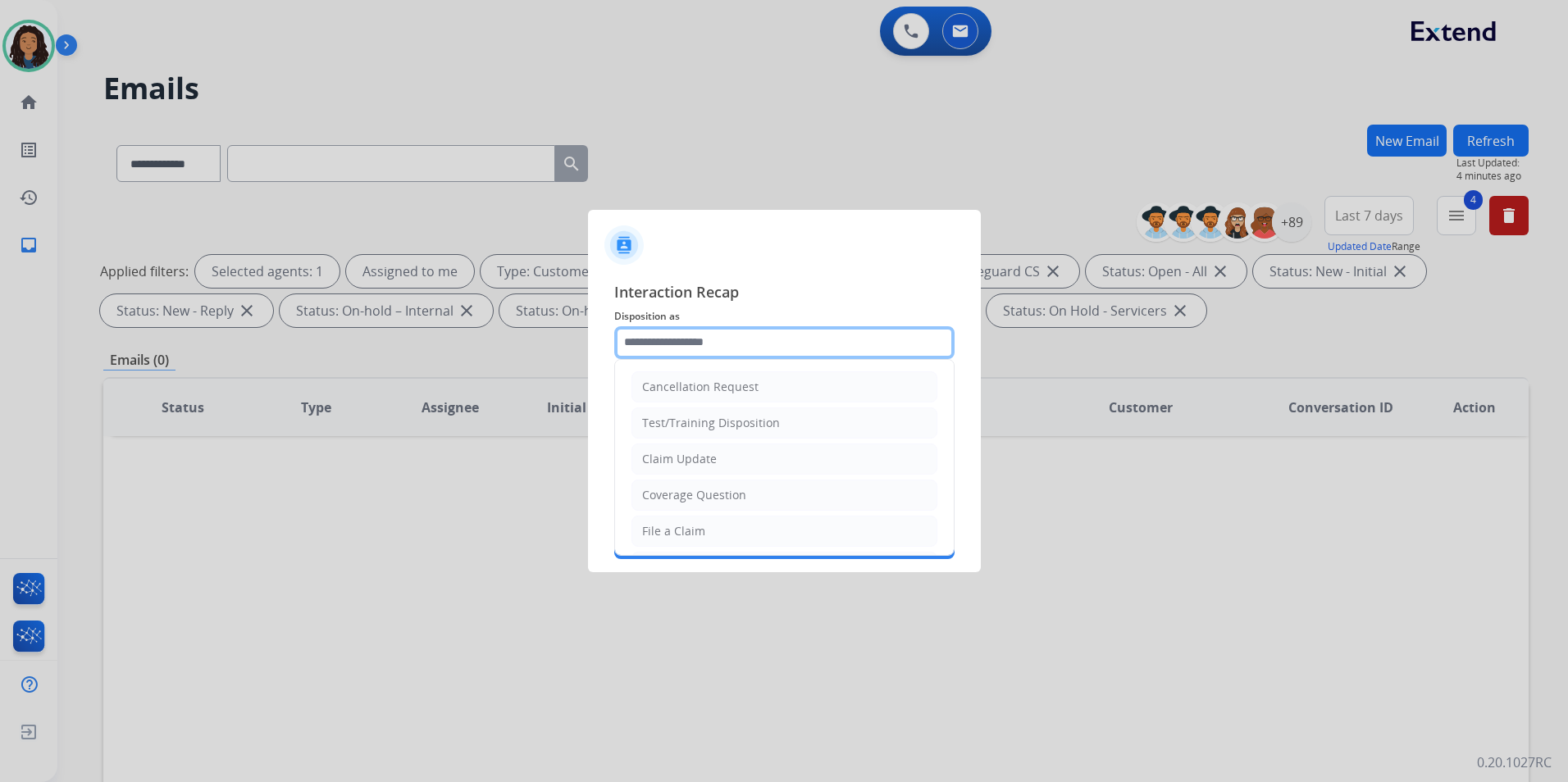
click at [761, 349] on input "text" at bounding box center [784, 342] width 340 height 33
drag, startPoint x: 726, startPoint y: 456, endPoint x: 670, endPoint y: 393, distance: 84.3
click at [723, 456] on li "Claim Update" at bounding box center [784, 459] width 306 height 31
type input "**********"
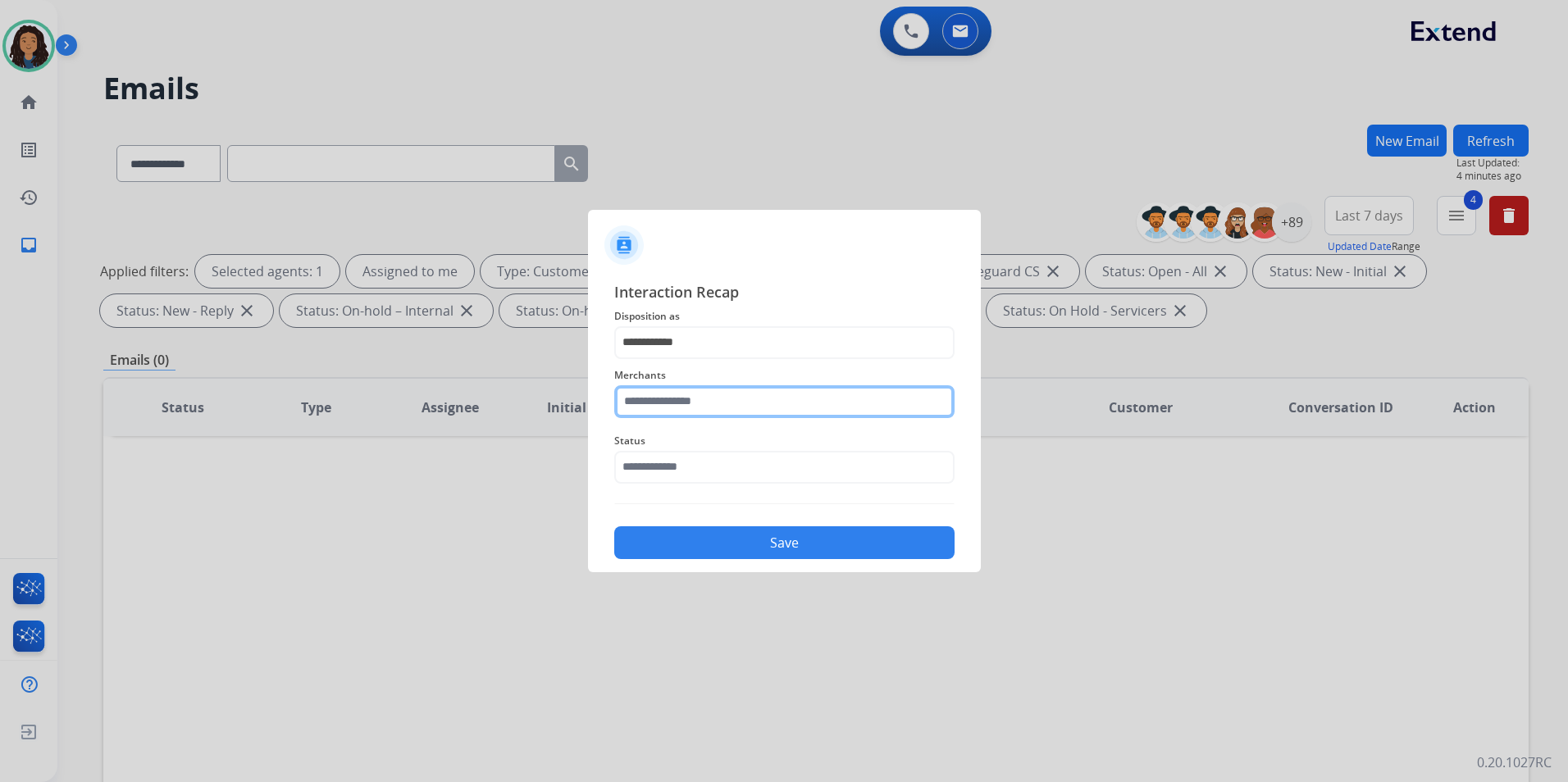
click at [670, 392] on input "text" at bounding box center [784, 401] width 340 height 33
type input "*"
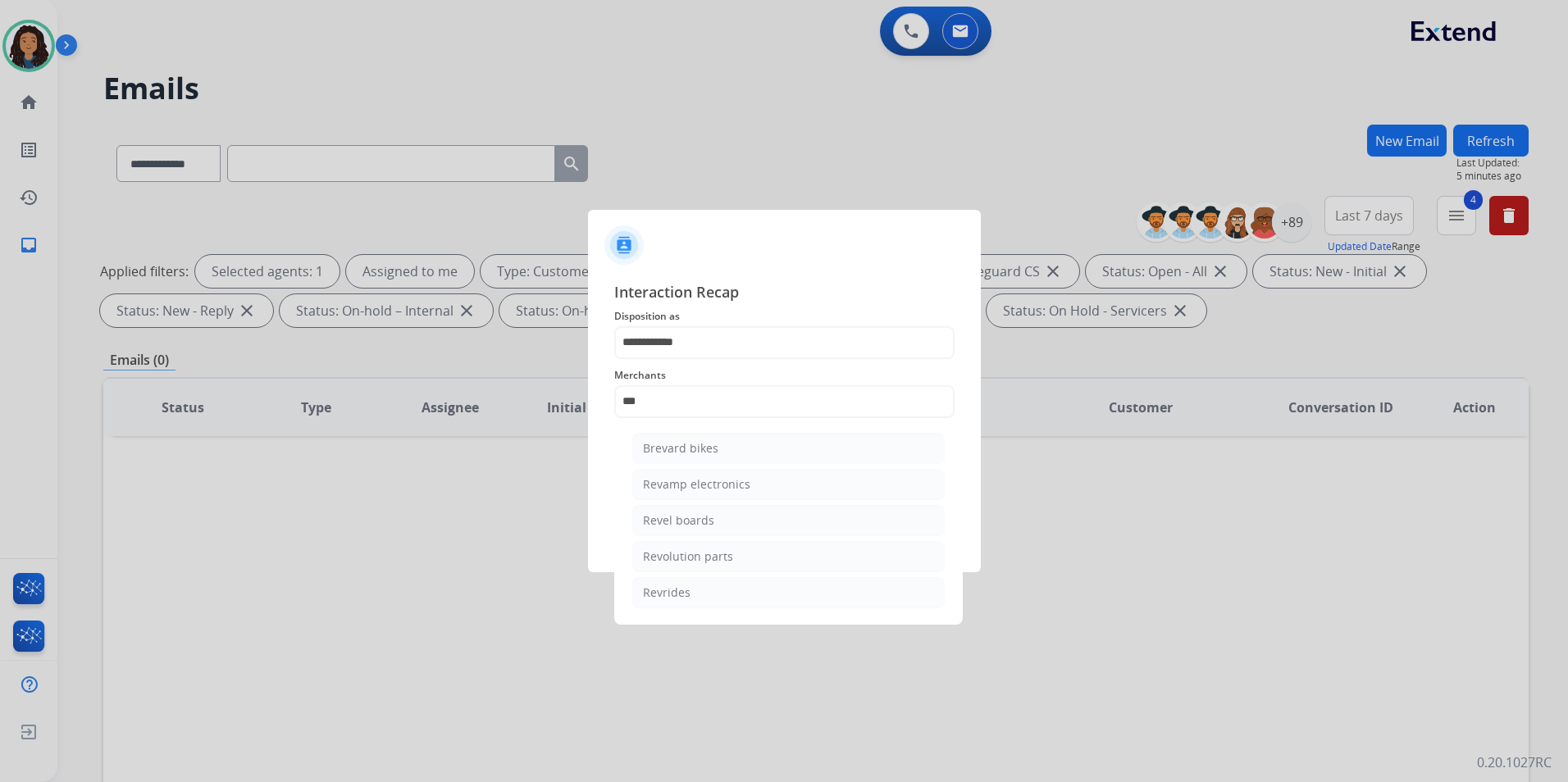
click at [787, 558] on li "Revolution parts" at bounding box center [788, 556] width 312 height 31
type input "**********"
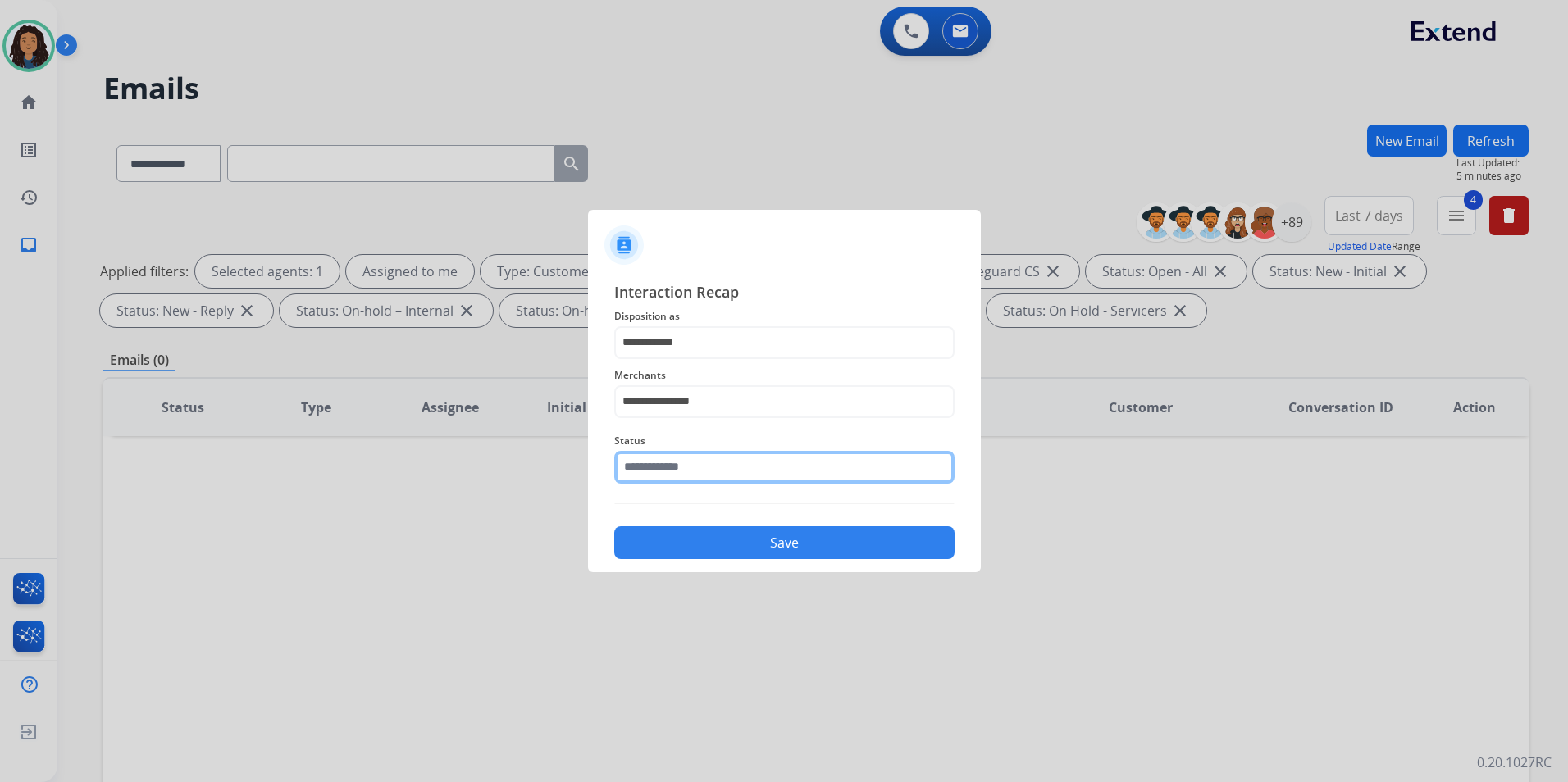
click at [709, 469] on input "text" at bounding box center [784, 467] width 340 height 33
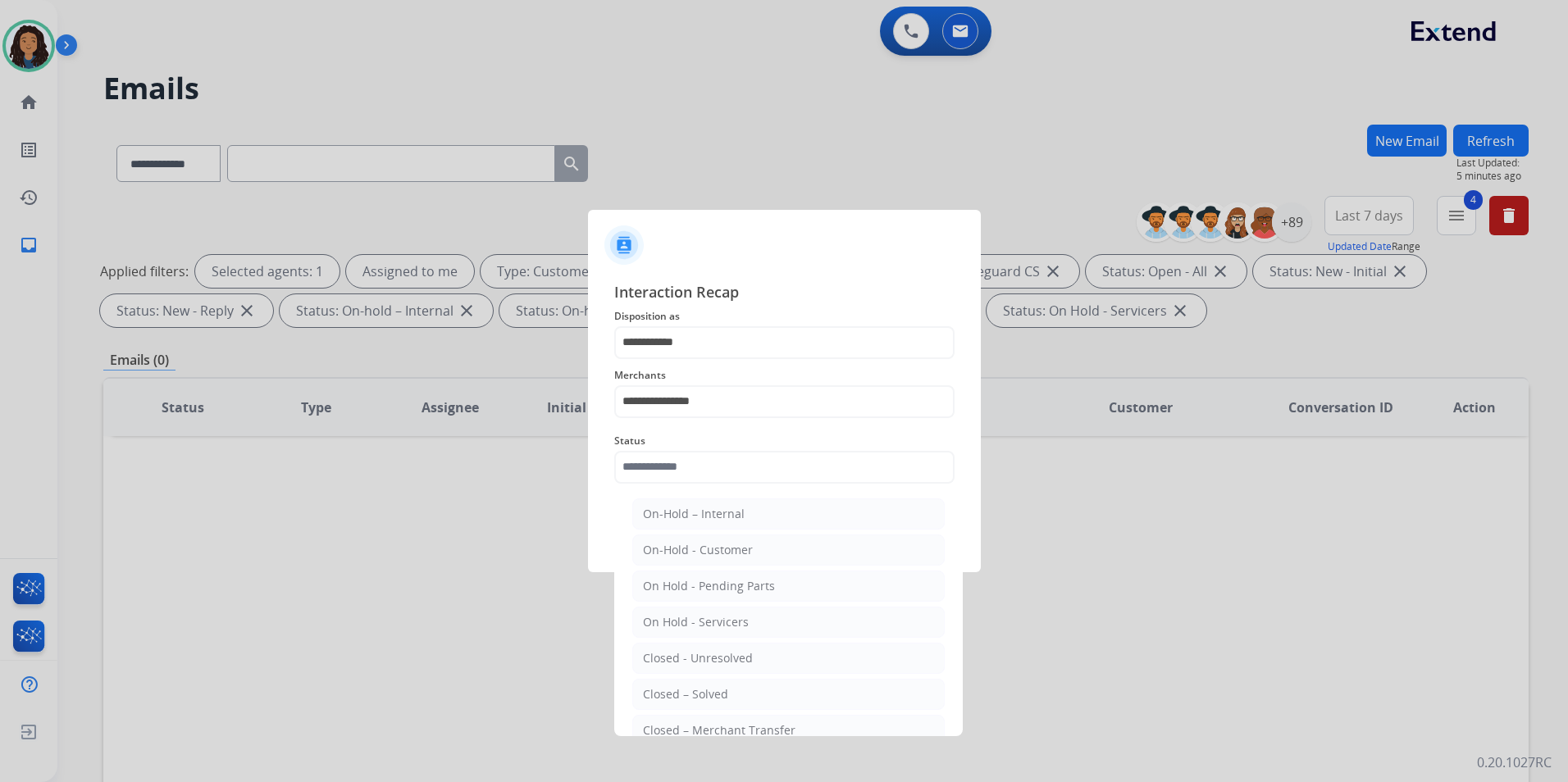
click at [720, 687] on div "Closed – Solved" at bounding box center [685, 694] width 85 height 16
type input "**********"
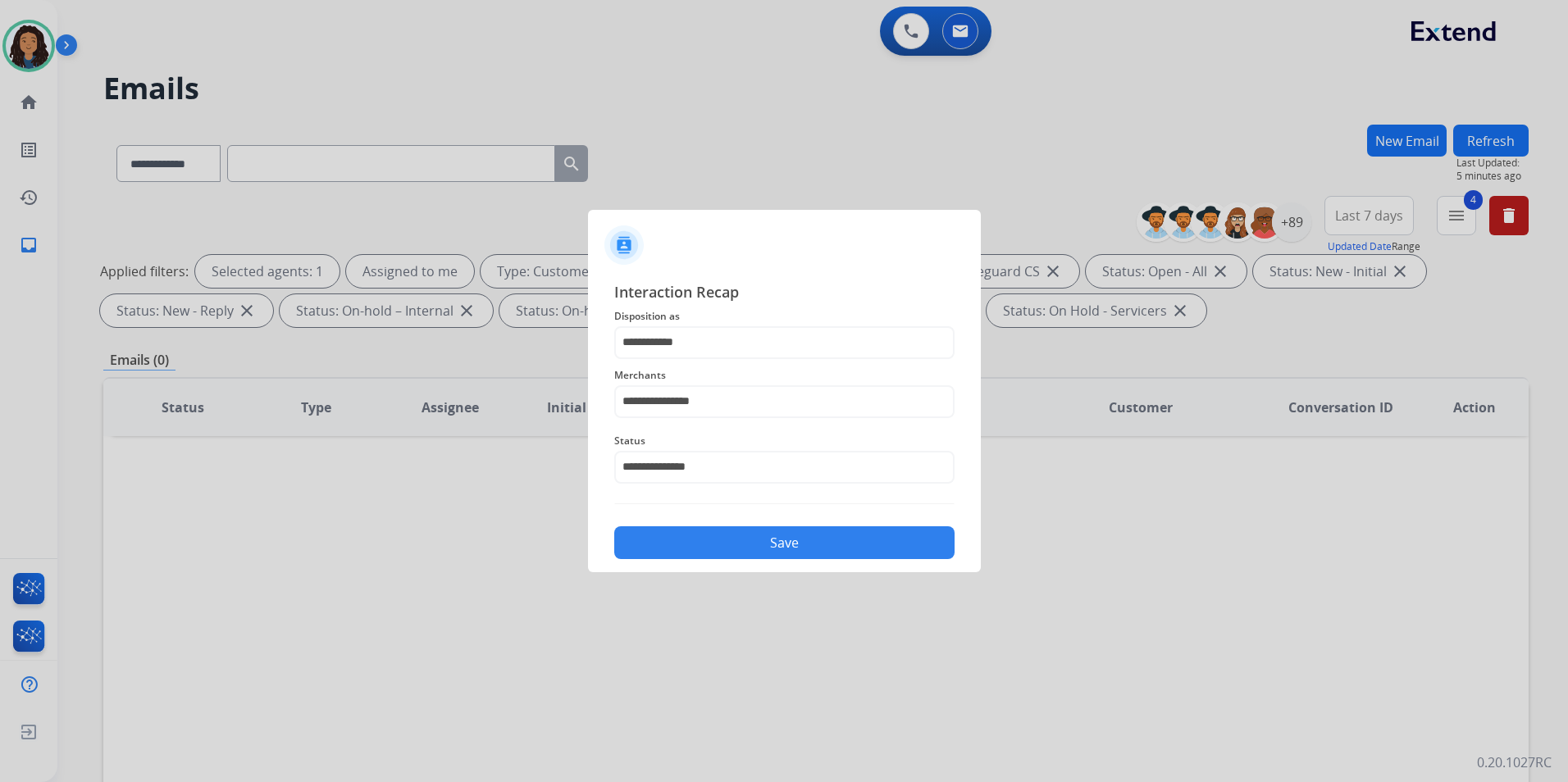
click at [729, 521] on div "Save" at bounding box center [784, 537] width 340 height 42
click at [734, 549] on button "Save" at bounding box center [784, 542] width 340 height 33
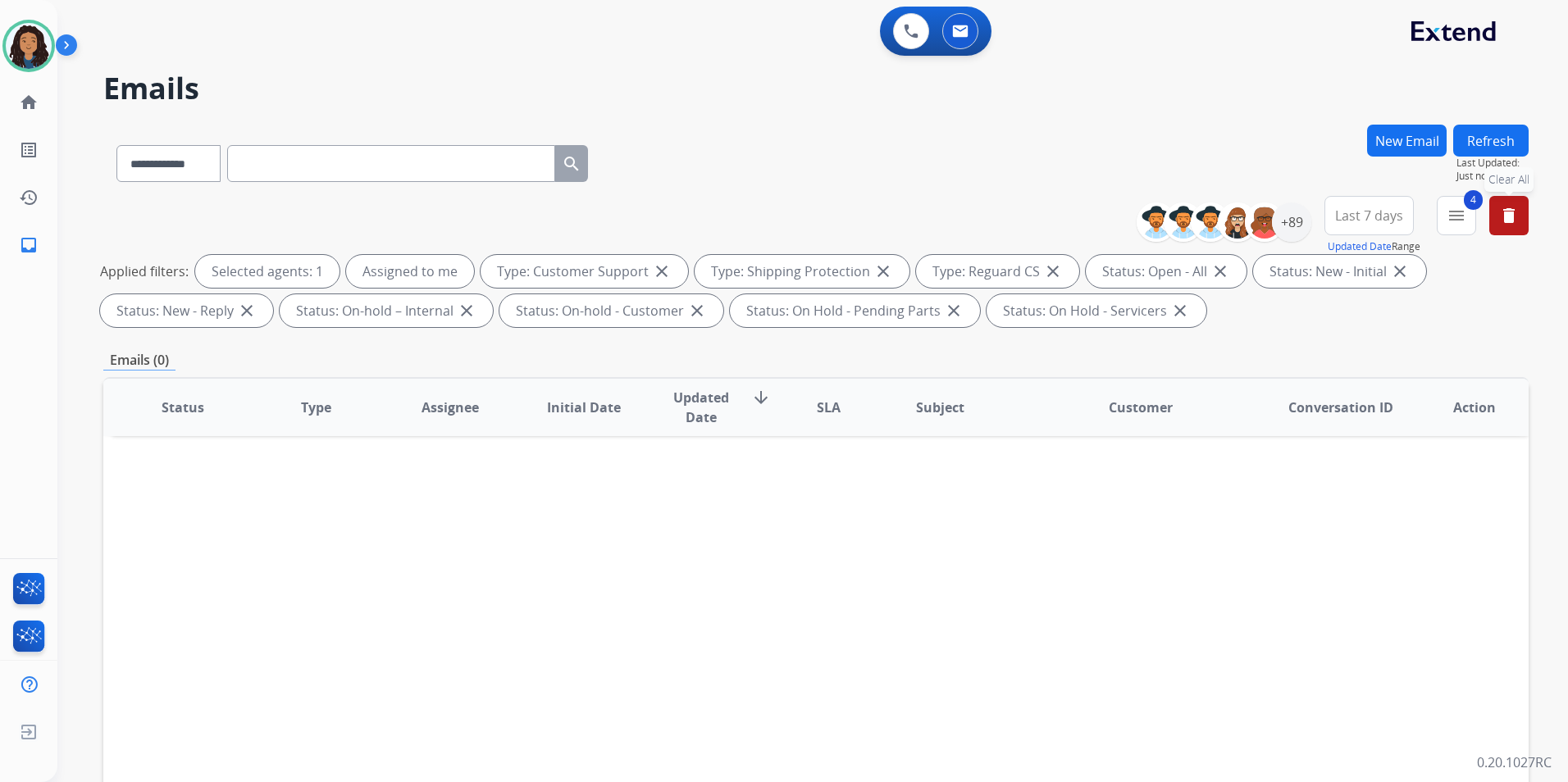
click at [1498, 218] on button "delete Clear All" at bounding box center [1509, 216] width 39 height 39
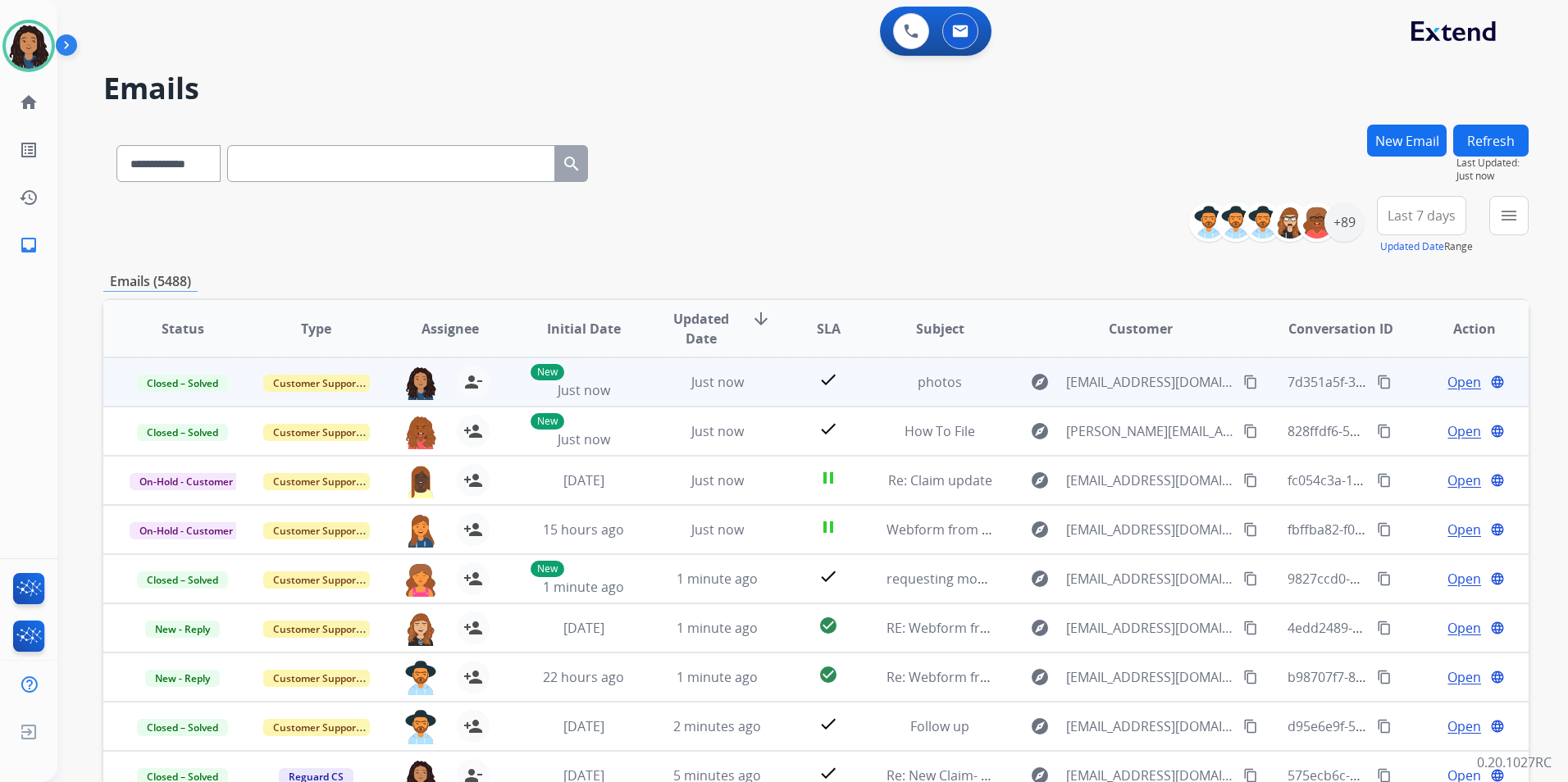
click at [1380, 382] on button "content_copy" at bounding box center [1383, 382] width 20 height 20
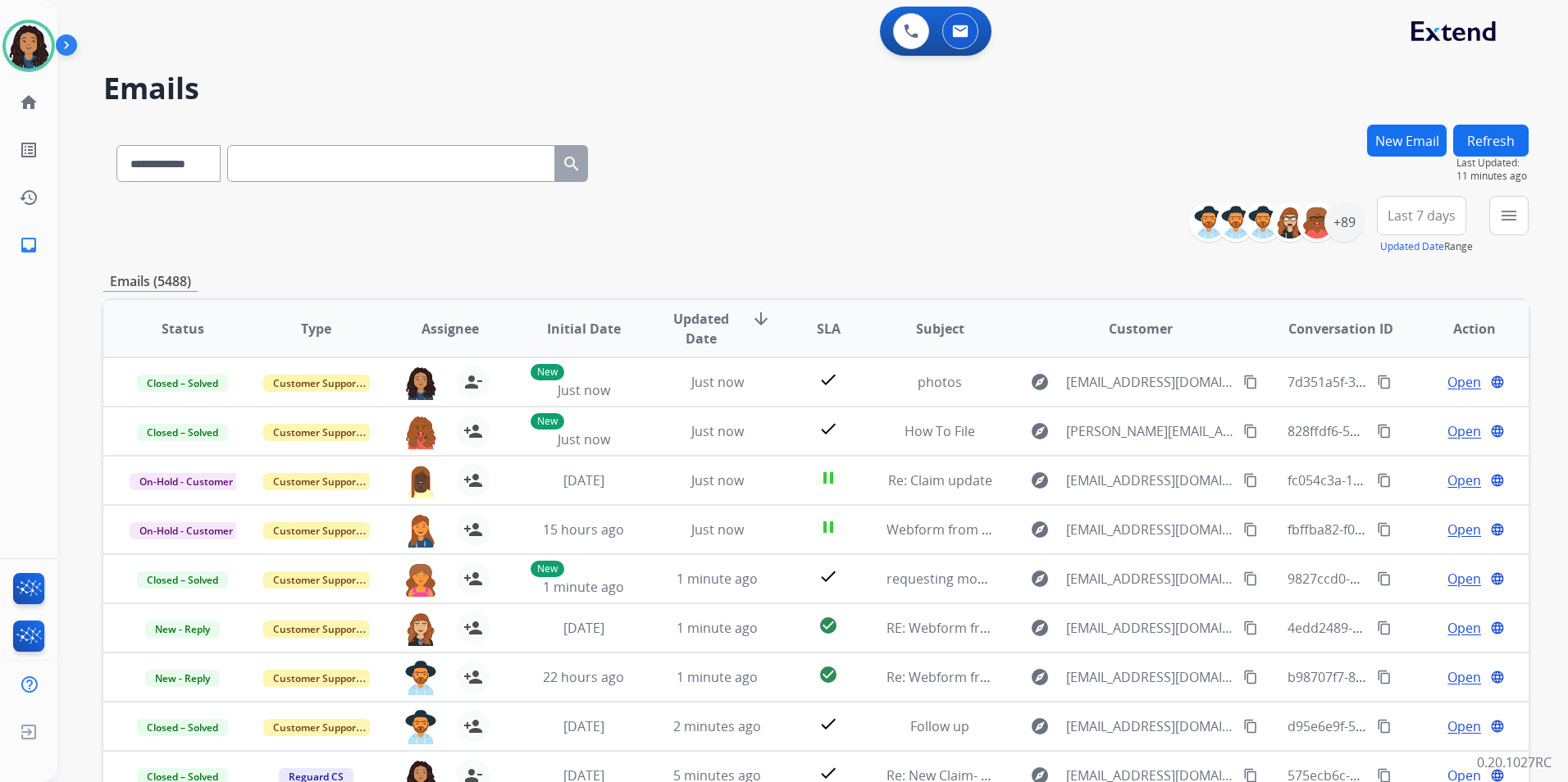
click at [1415, 139] on button "New Email" at bounding box center [1406, 141] width 80 height 32
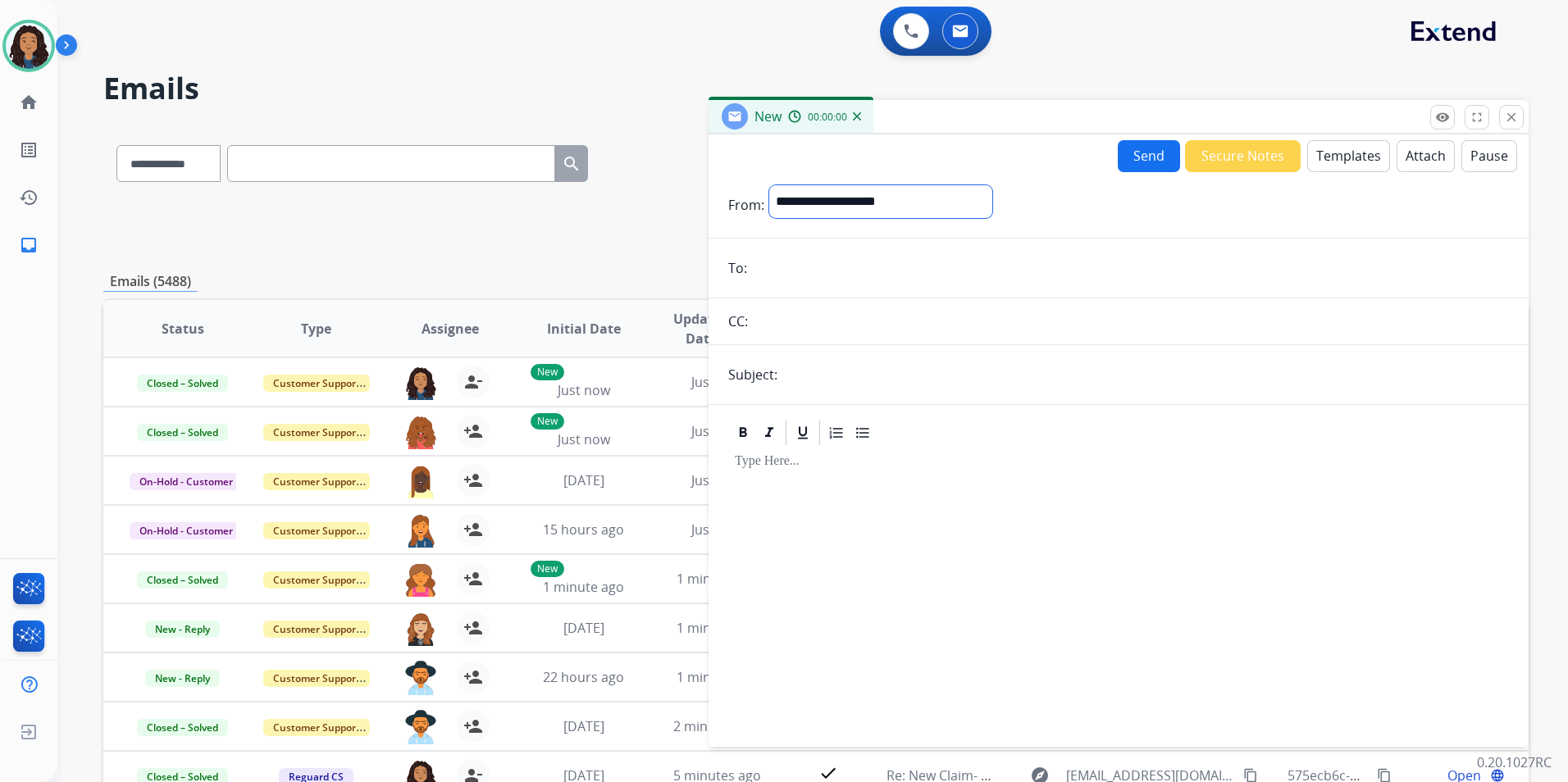
drag, startPoint x: 868, startPoint y: 195, endPoint x: 866, endPoint y: 217, distance: 22.1
click at [868, 195] on select "**********" at bounding box center [881, 202] width 223 height 33
select select "**********"
click at [769, 186] on select "**********" at bounding box center [881, 202] width 223 height 33
paste input "**********"
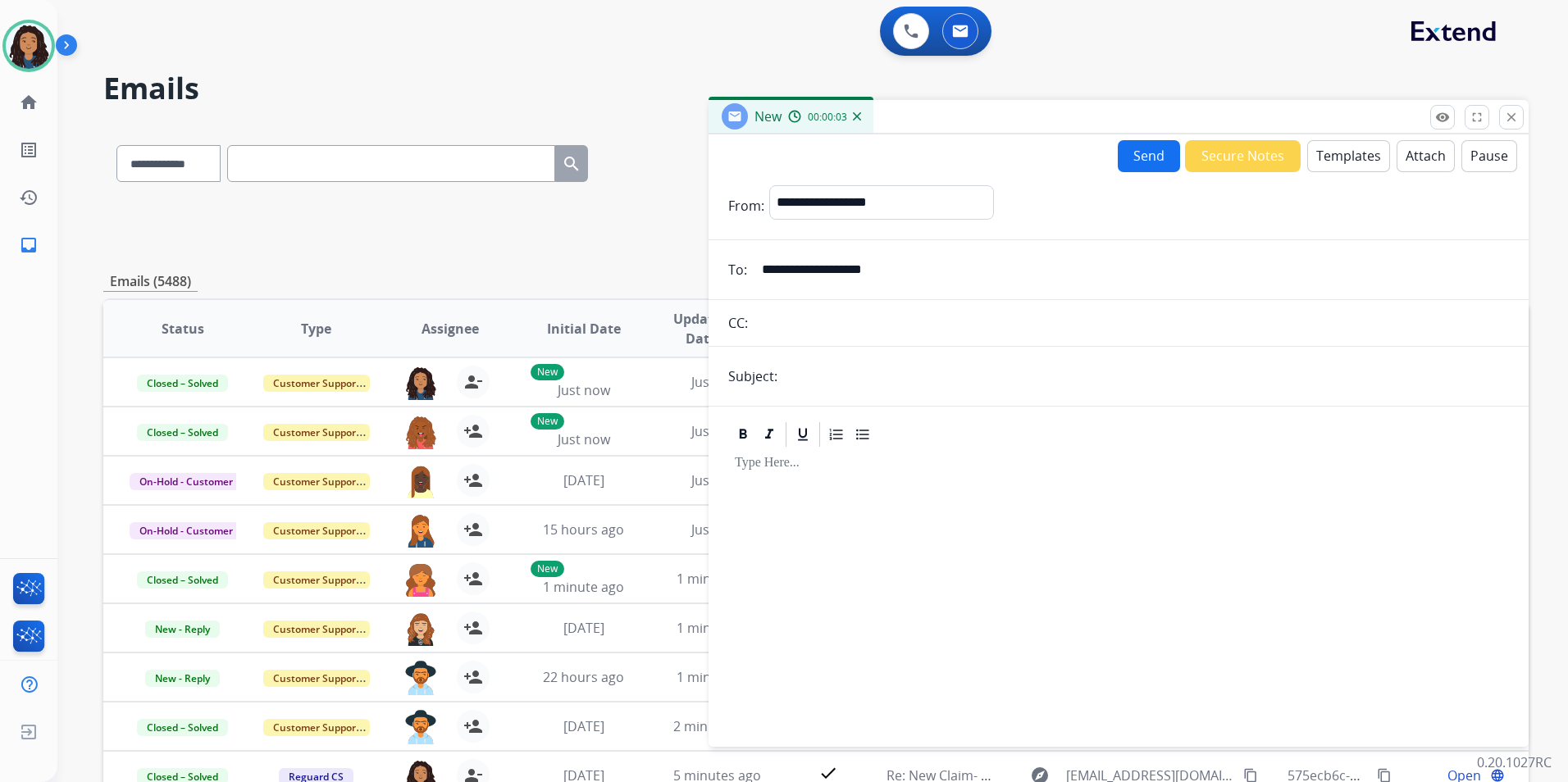
type input "**********"
click at [852, 378] on input "text" at bounding box center [1145, 376] width 727 height 33
type input "******"
click at [1345, 151] on button "Templates" at bounding box center [1349, 157] width 83 height 32
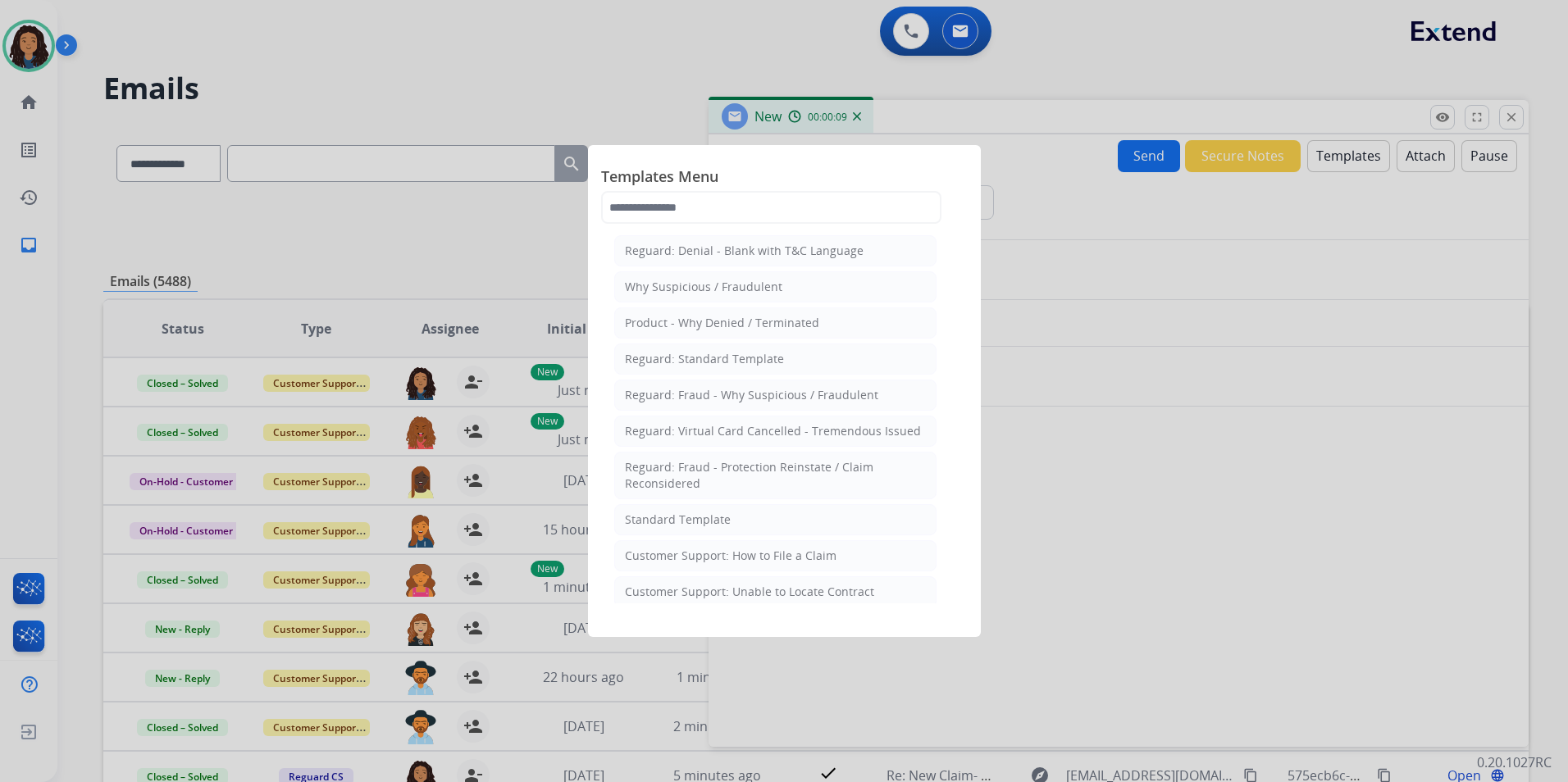
click at [746, 522] on li "Standard Template" at bounding box center [776, 519] width 323 height 31
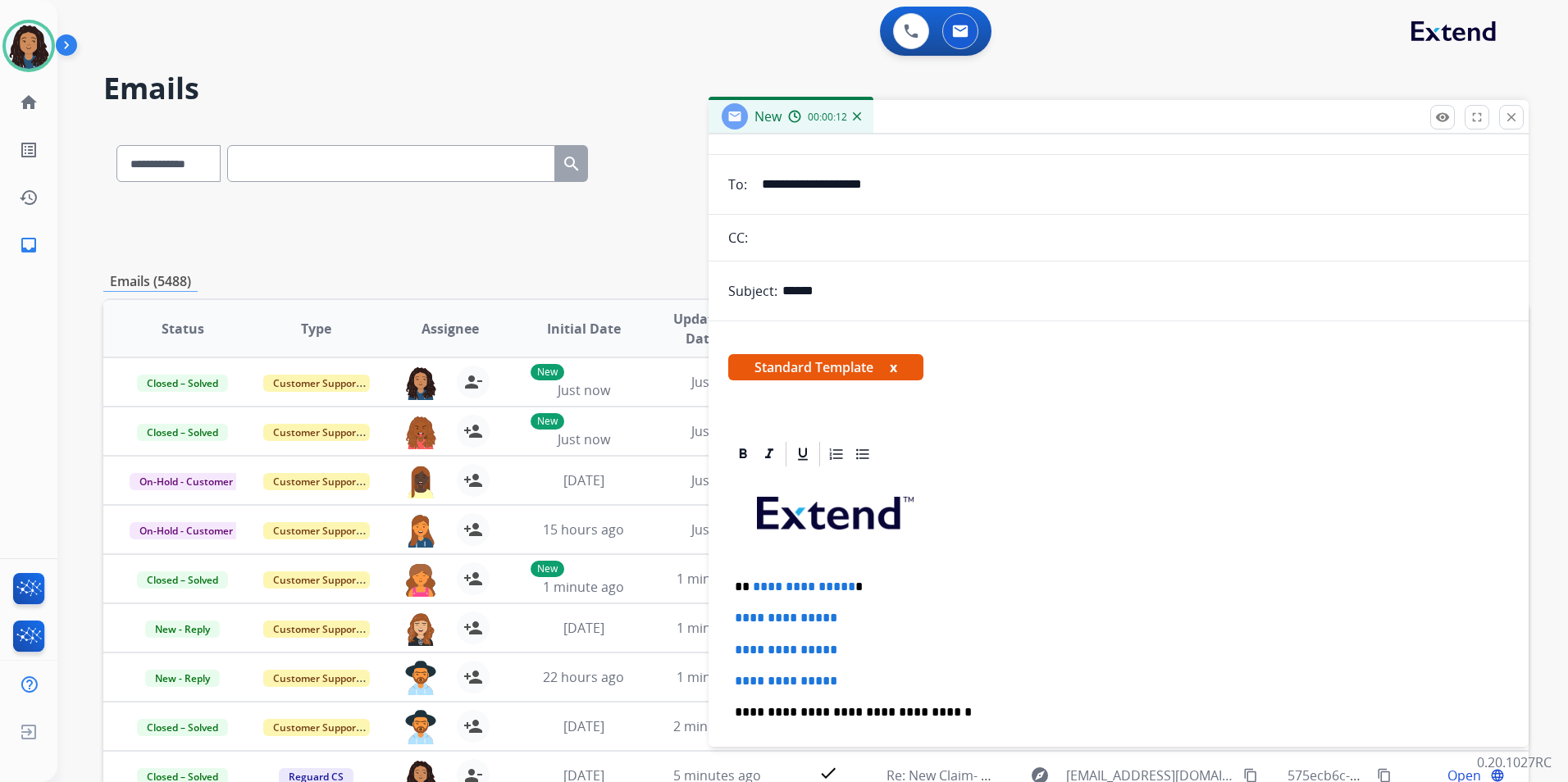
scroll to position [164, 0]
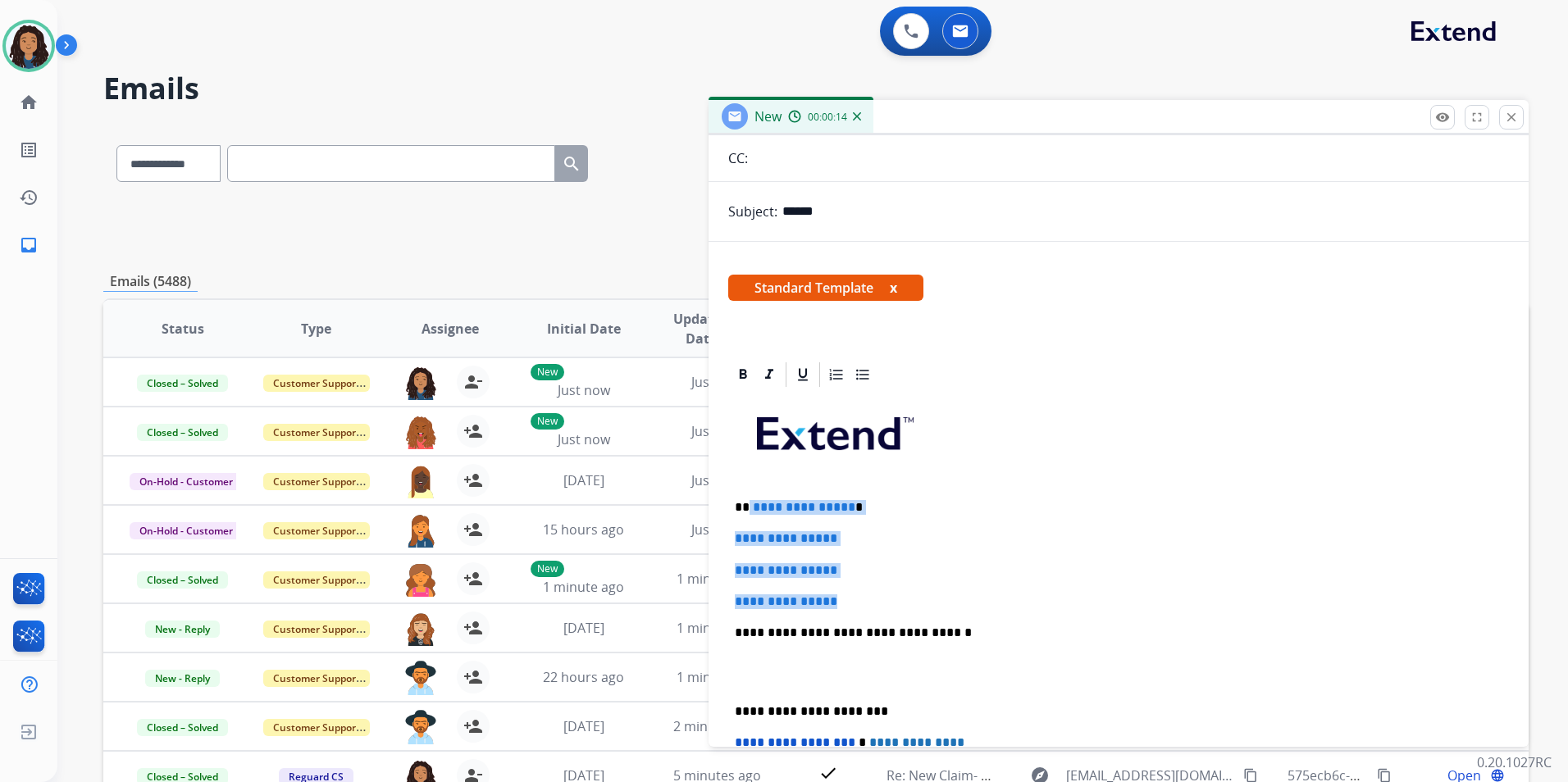
drag, startPoint x: 865, startPoint y: 603, endPoint x: 749, endPoint y: 486, distance: 164.8
click at [749, 486] on div "**********" at bounding box center [1118, 671] width 780 height 564
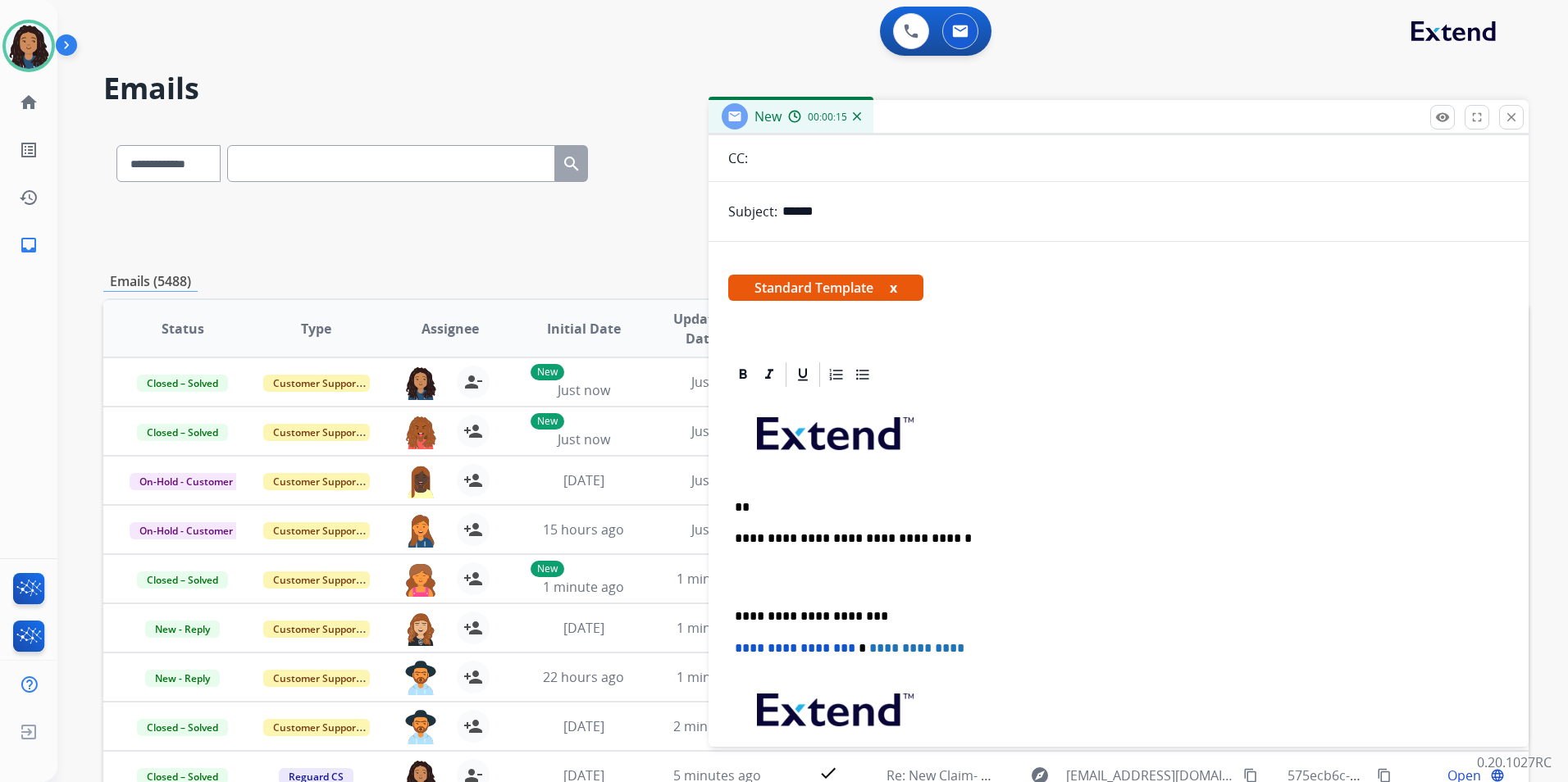
paste div
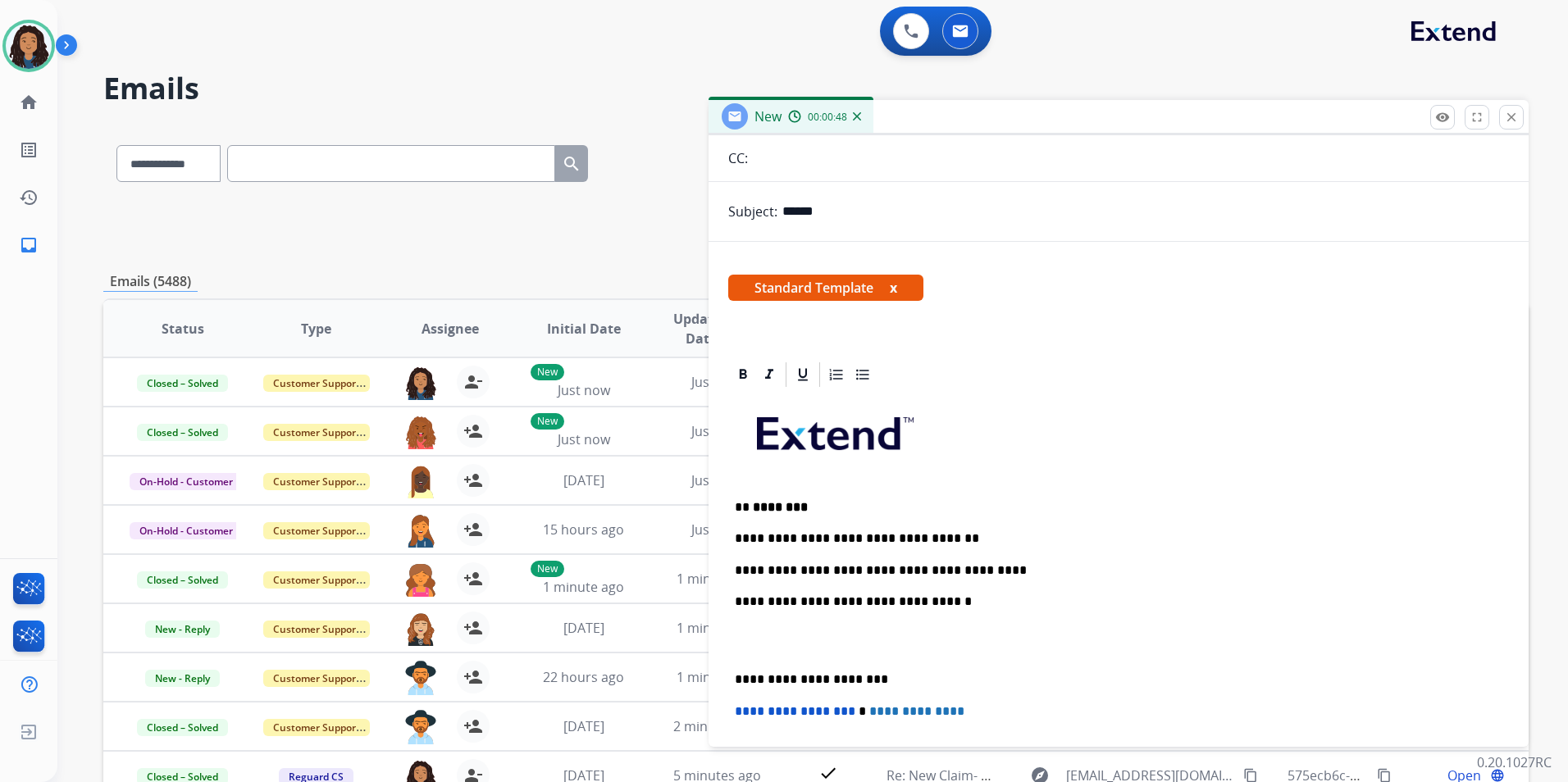
click at [814, 534] on p "**********" at bounding box center [1111, 539] width 754 height 15
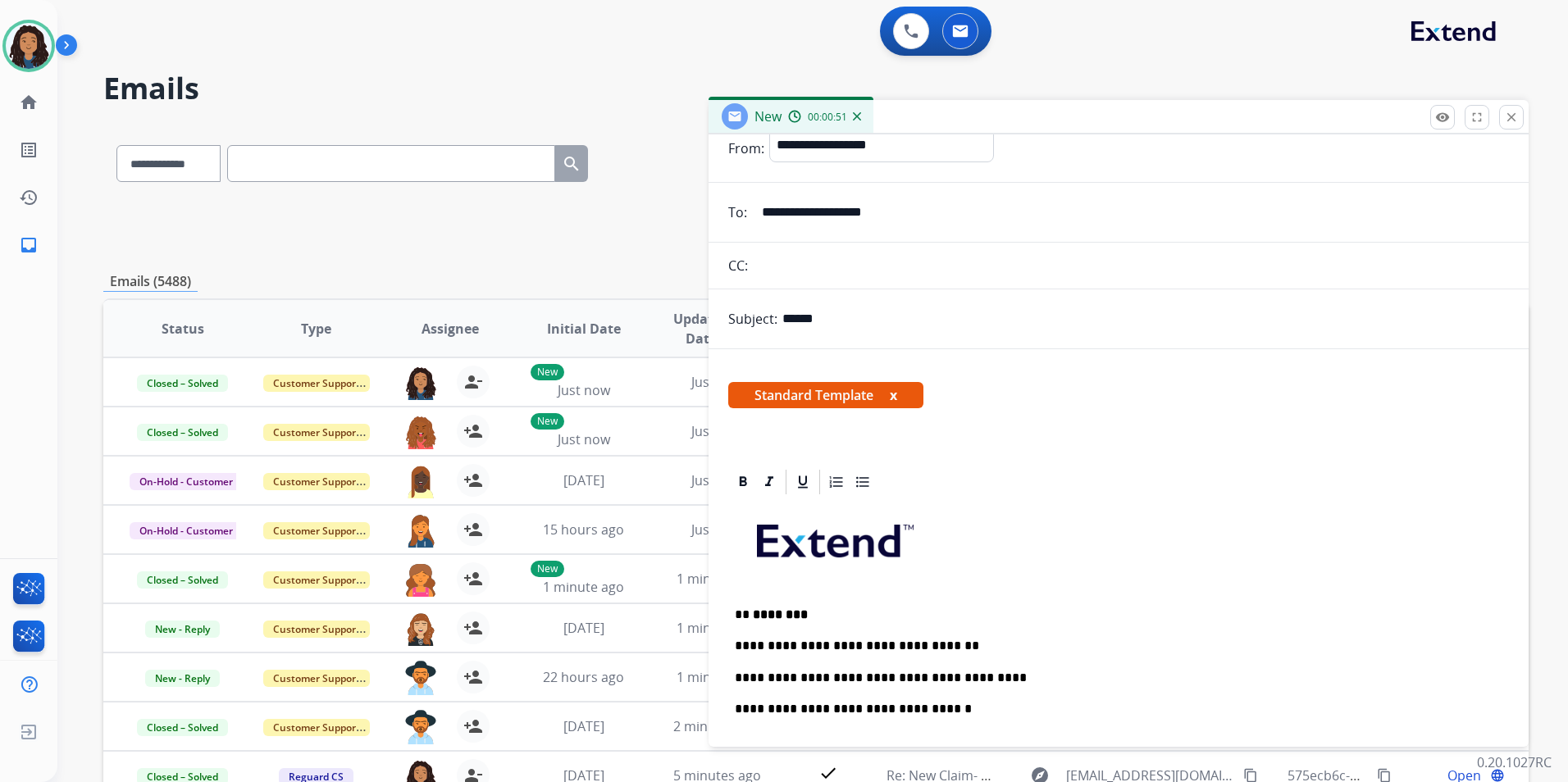
scroll to position [0, 0]
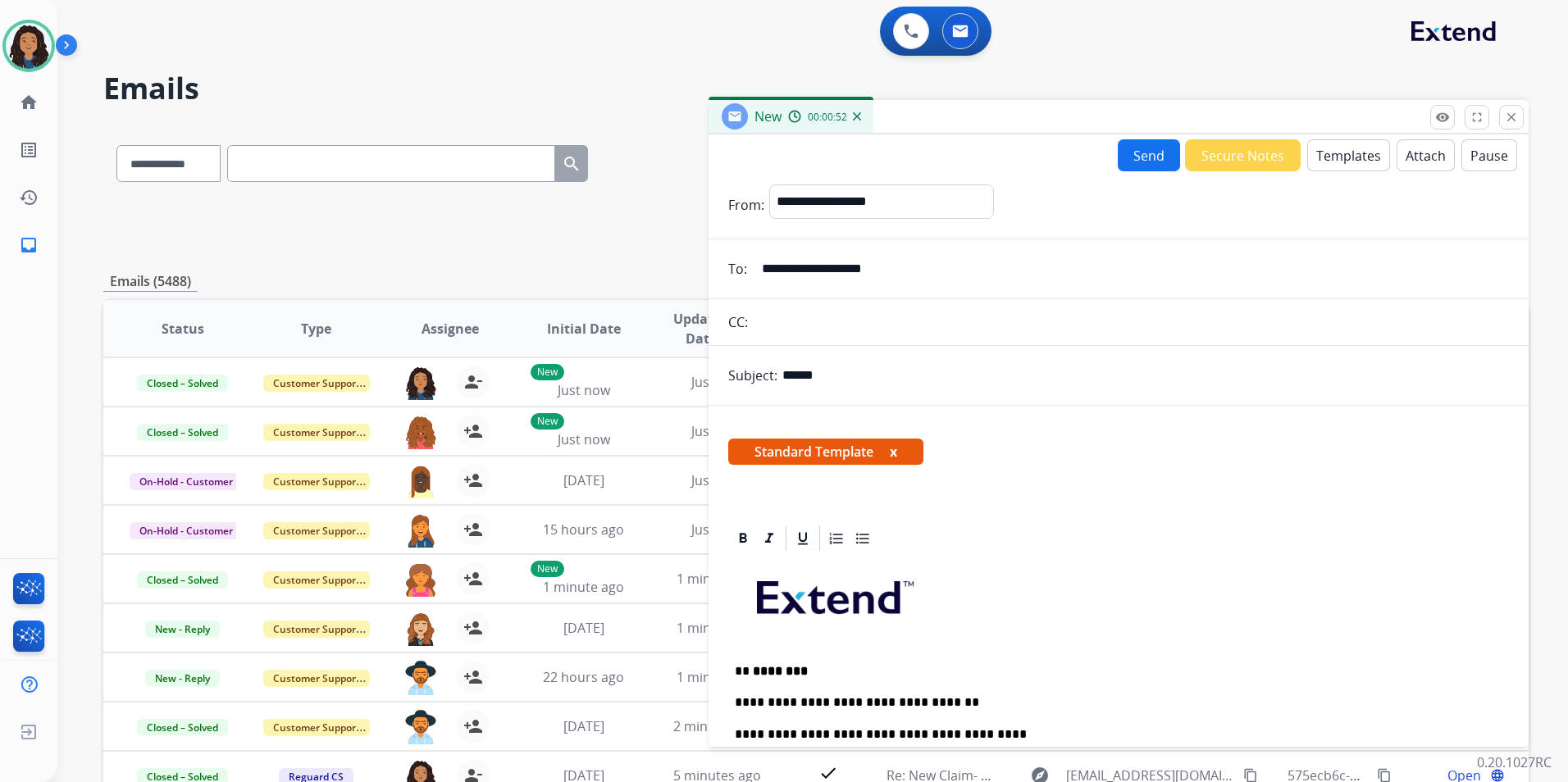
click at [1138, 159] on button "Send" at bounding box center [1149, 156] width 62 height 32
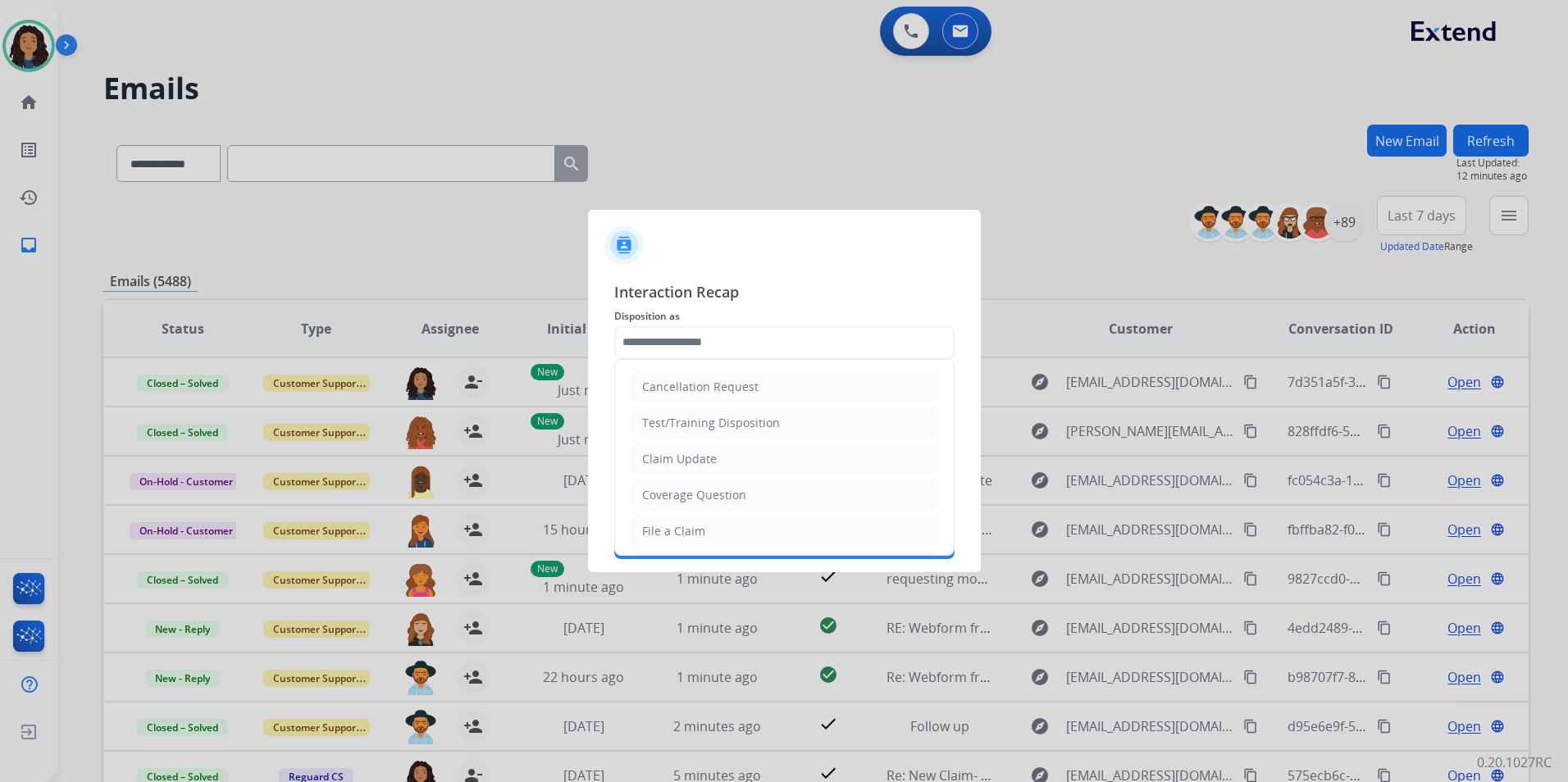
click at [748, 329] on input "text" at bounding box center [784, 342] width 340 height 33
click at [701, 446] on li "Claim Update" at bounding box center [784, 459] width 306 height 31
type input "**********"
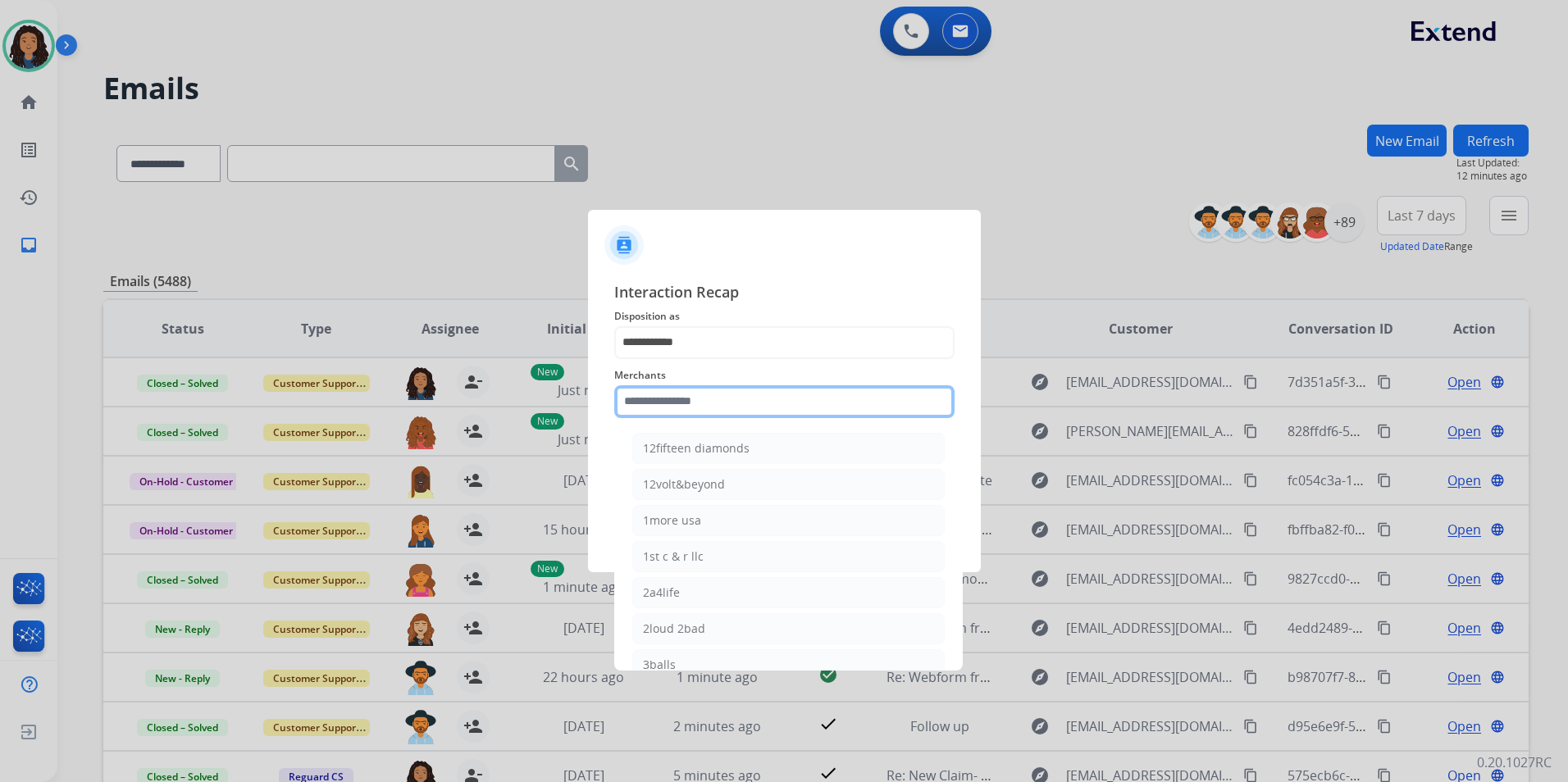
click at [693, 408] on input "text" at bounding box center [784, 401] width 340 height 33
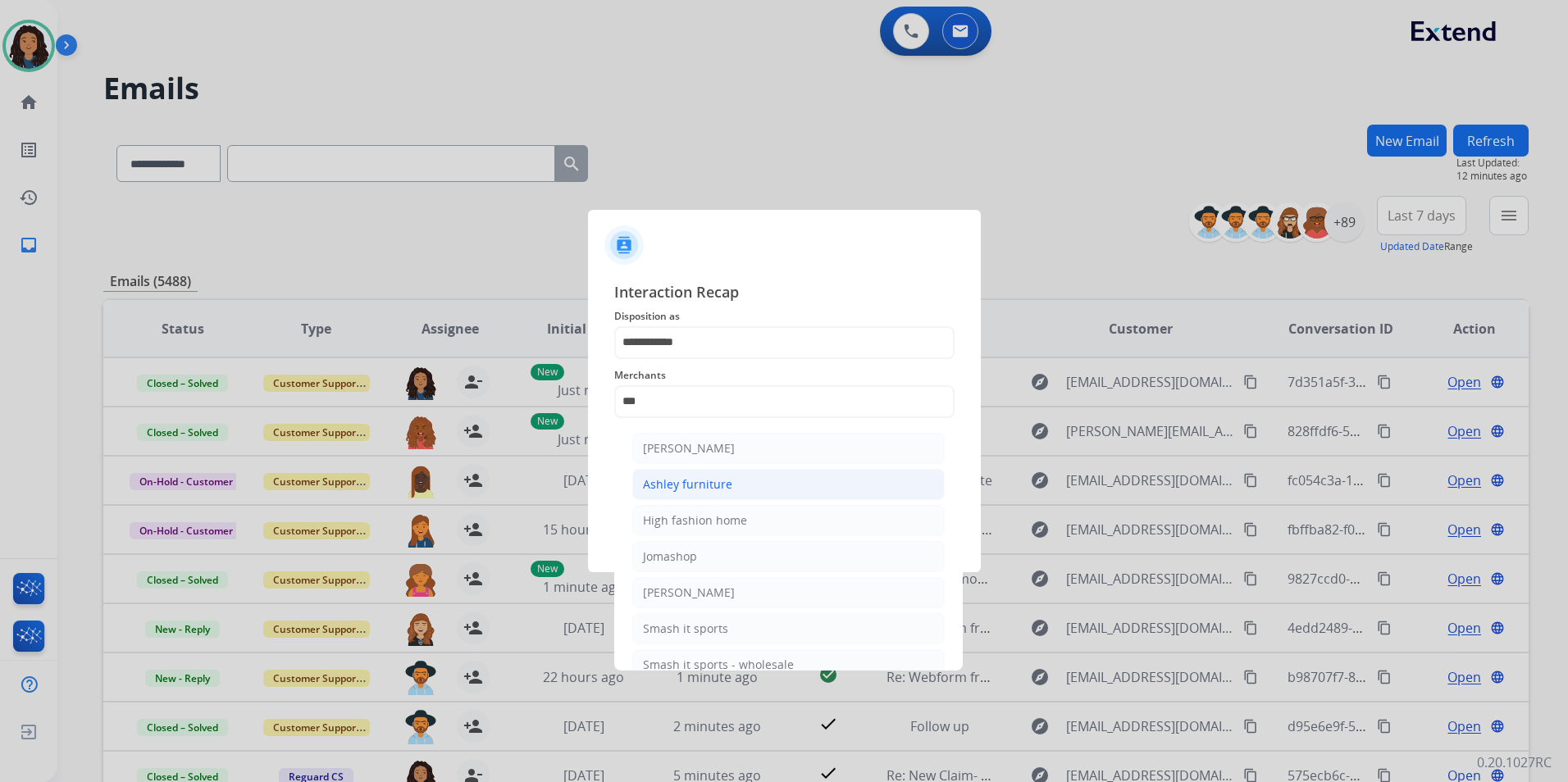
click at [727, 479] on div "Ashley furniture" at bounding box center [686, 484] width 89 height 16
type input "**********"
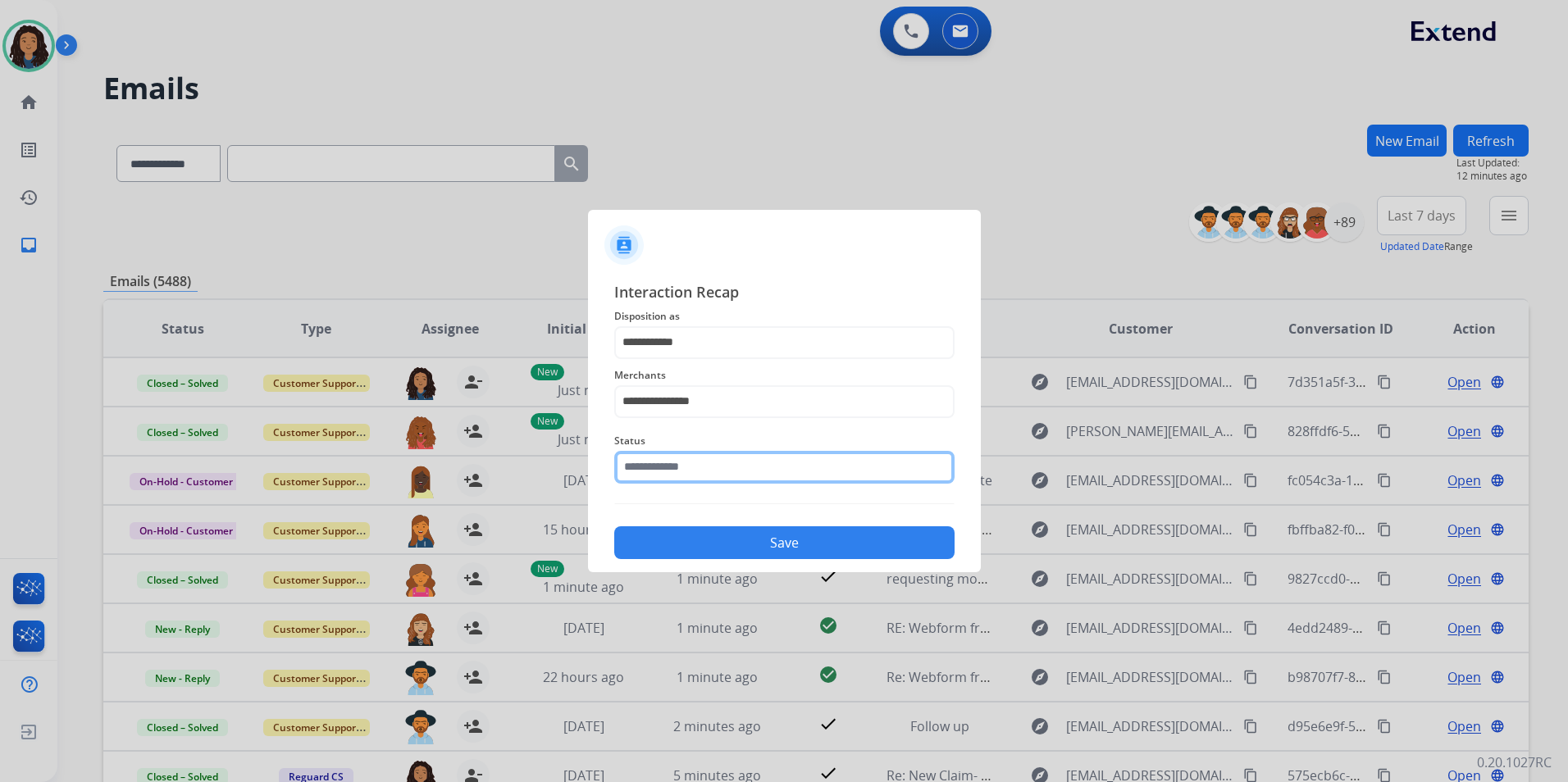
click at [722, 459] on input "text" at bounding box center [784, 467] width 340 height 33
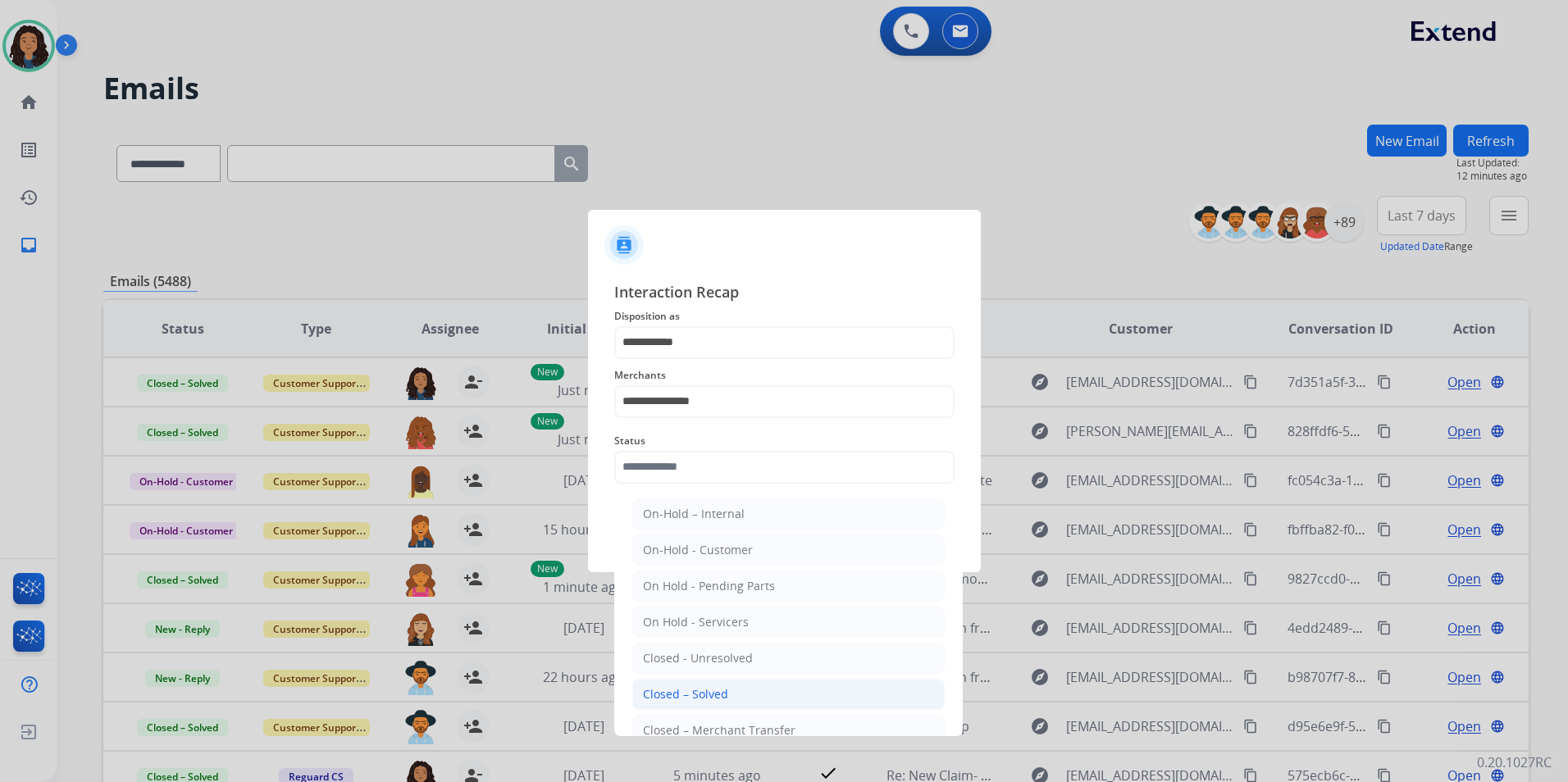
click at [723, 684] on li "Closed – Solved" at bounding box center [788, 694] width 312 height 31
type input "**********"
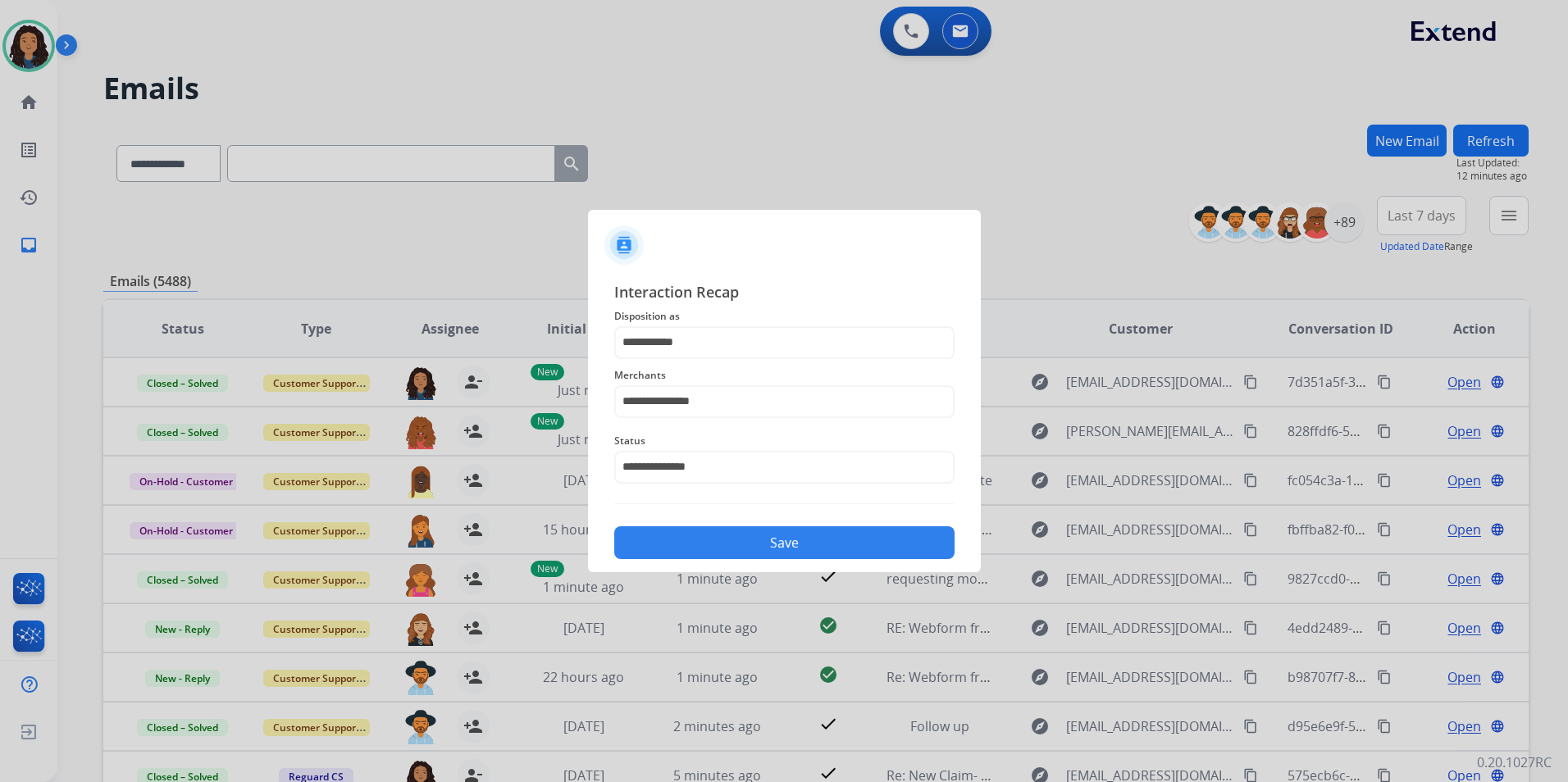
click at [668, 540] on button "Save" at bounding box center [784, 542] width 340 height 33
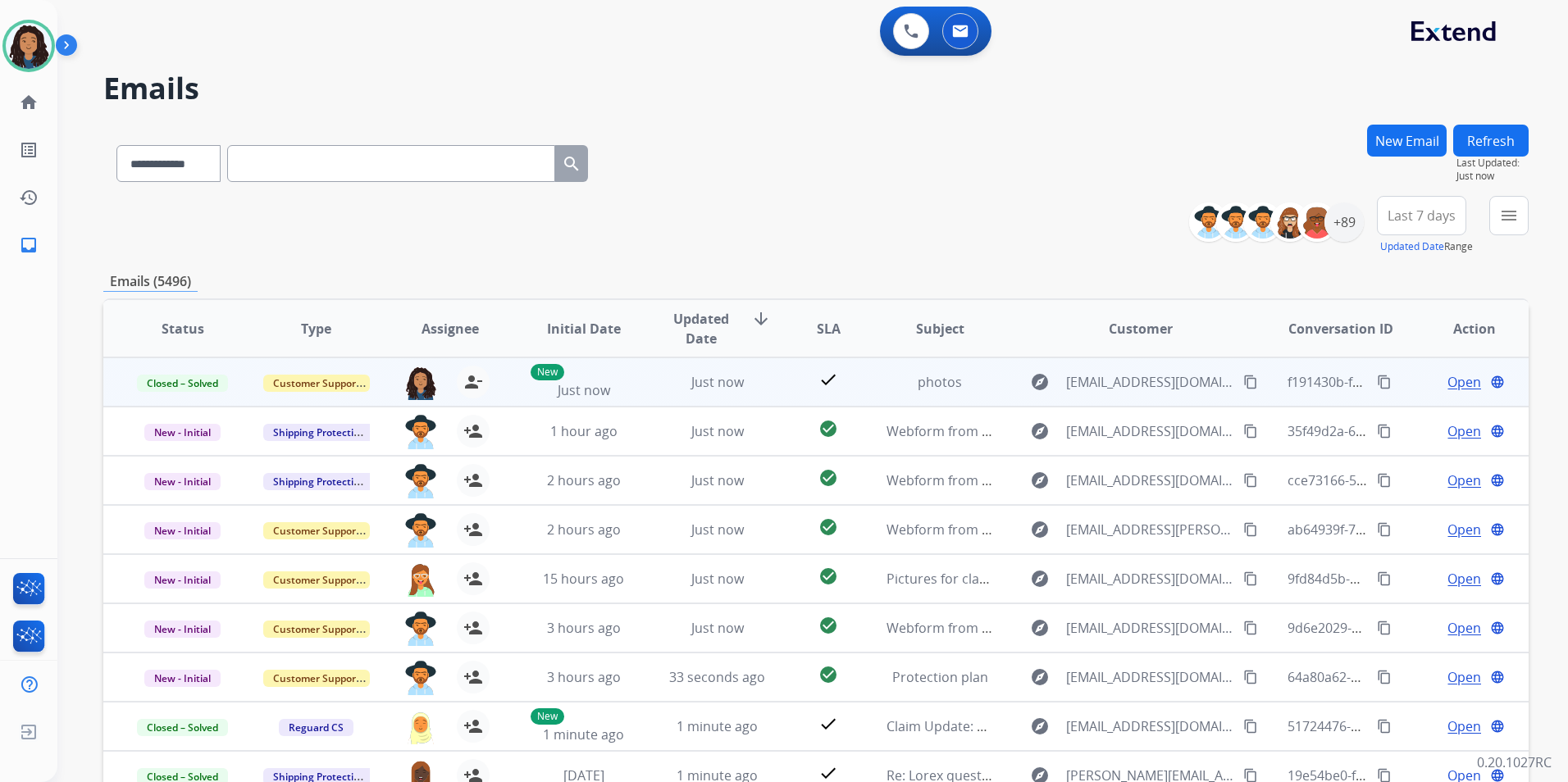
click at [1377, 378] on mat-icon "content_copy" at bounding box center [1384, 383] width 15 height 15
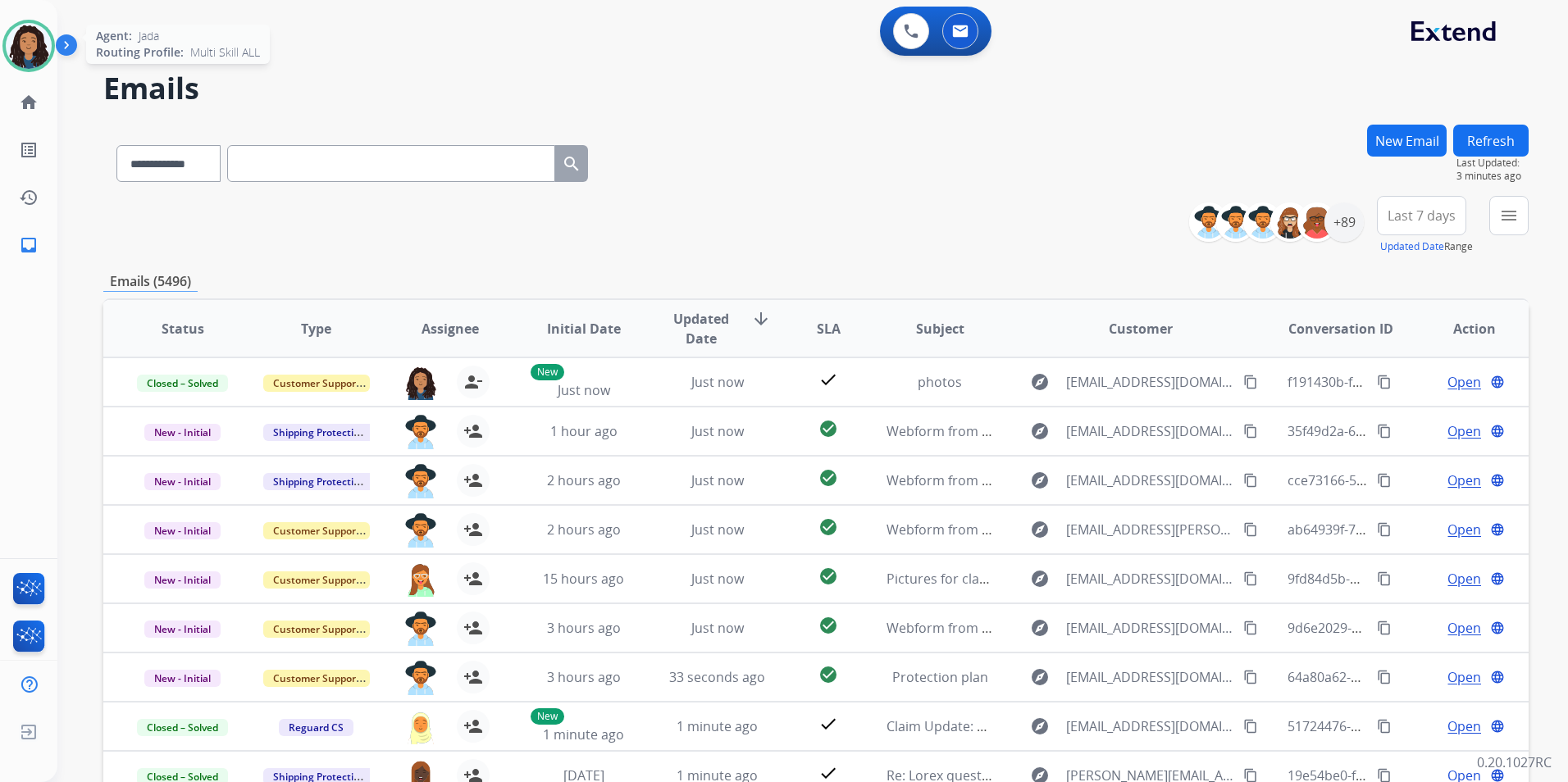
click at [21, 36] on img at bounding box center [28, 45] width 46 height 46
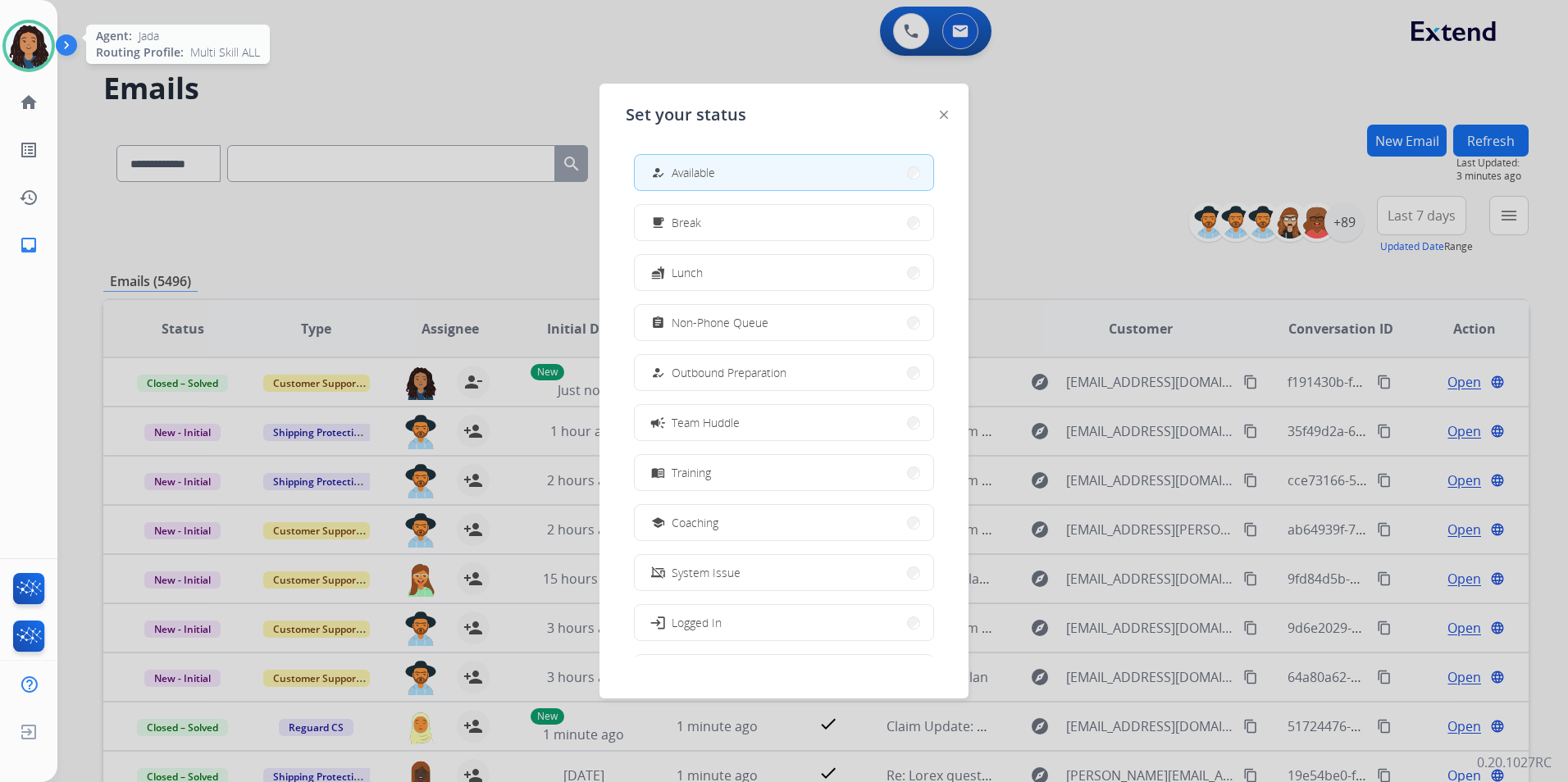
click at [21, 36] on img at bounding box center [28, 45] width 46 height 46
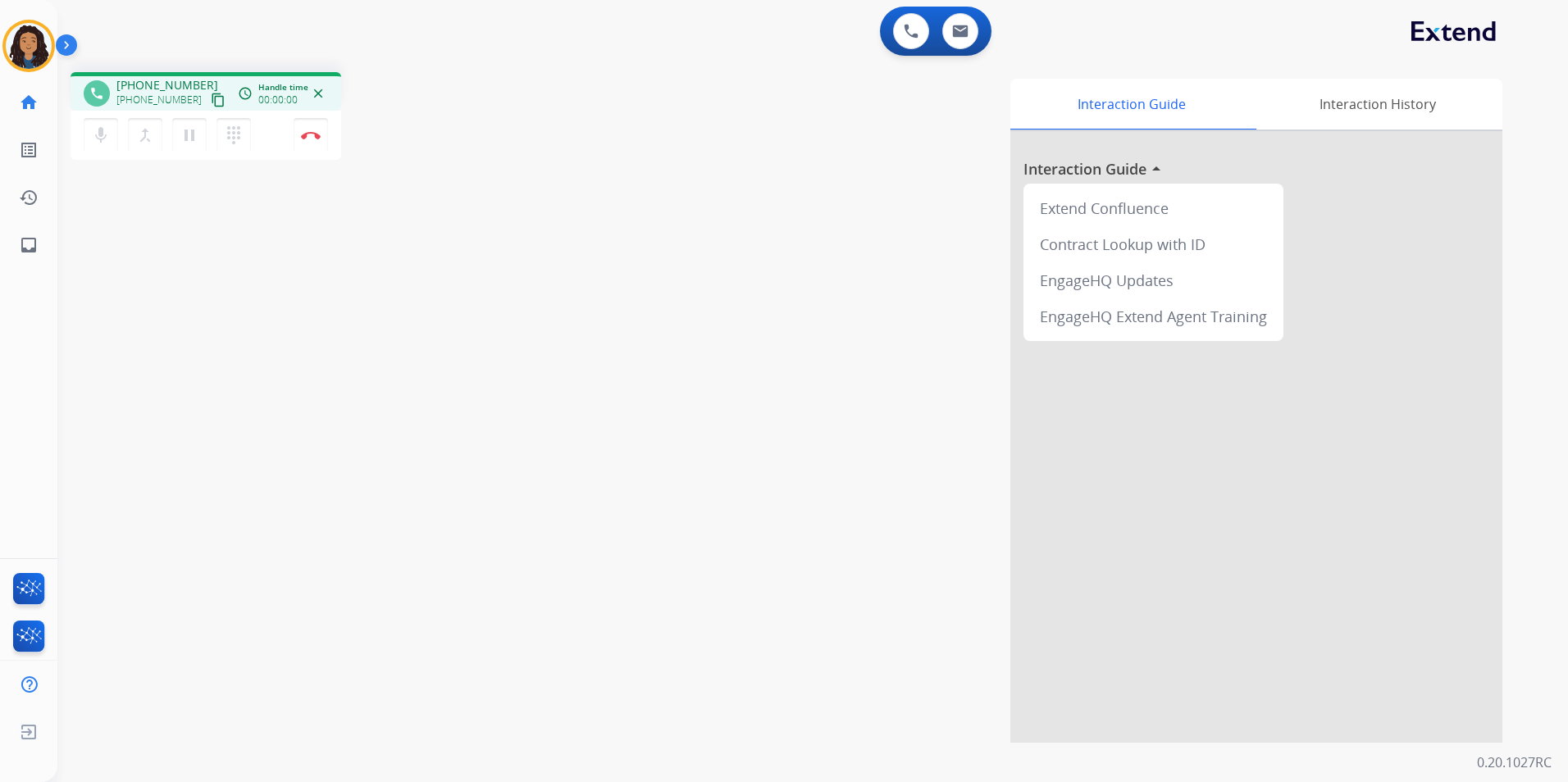
click at [211, 101] on mat-icon "content_copy" at bounding box center [219, 100] width 15 height 15
click at [309, 140] on button "Disconnect" at bounding box center [310, 135] width 35 height 35
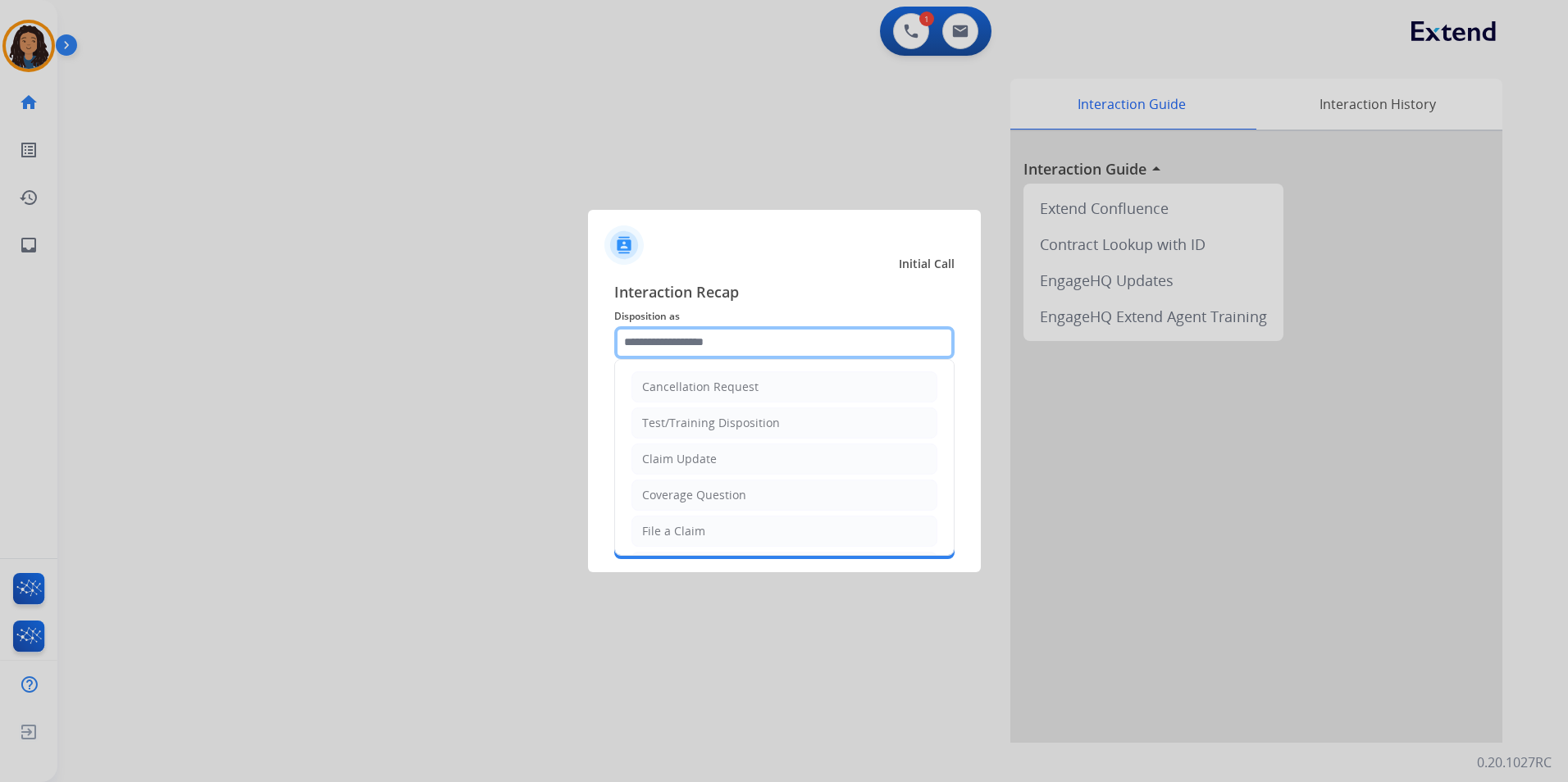
click at [650, 352] on input "text" at bounding box center [784, 342] width 340 height 33
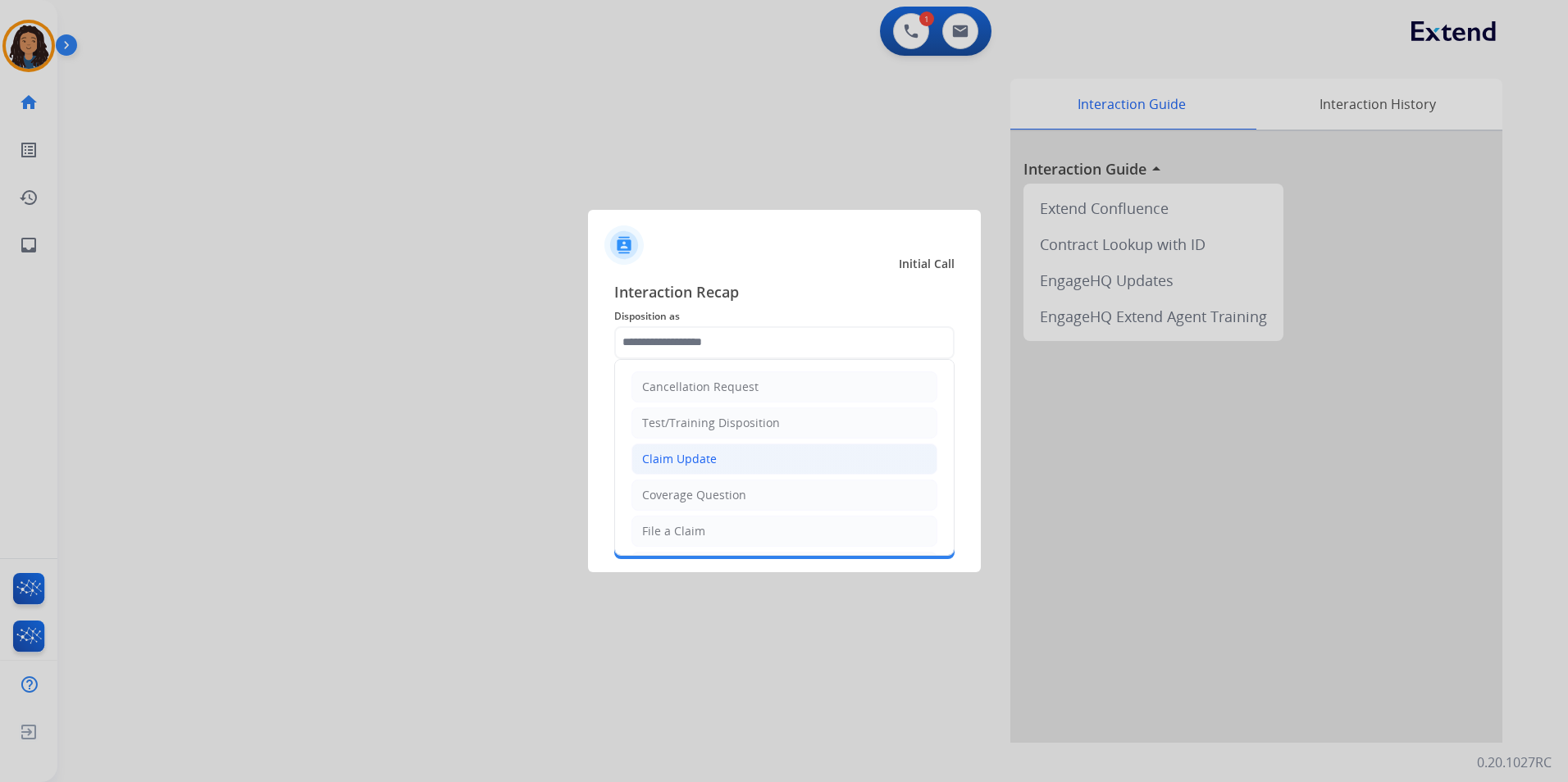
click at [676, 456] on div "Claim Update" at bounding box center [680, 459] width 75 height 16
type input "**********"
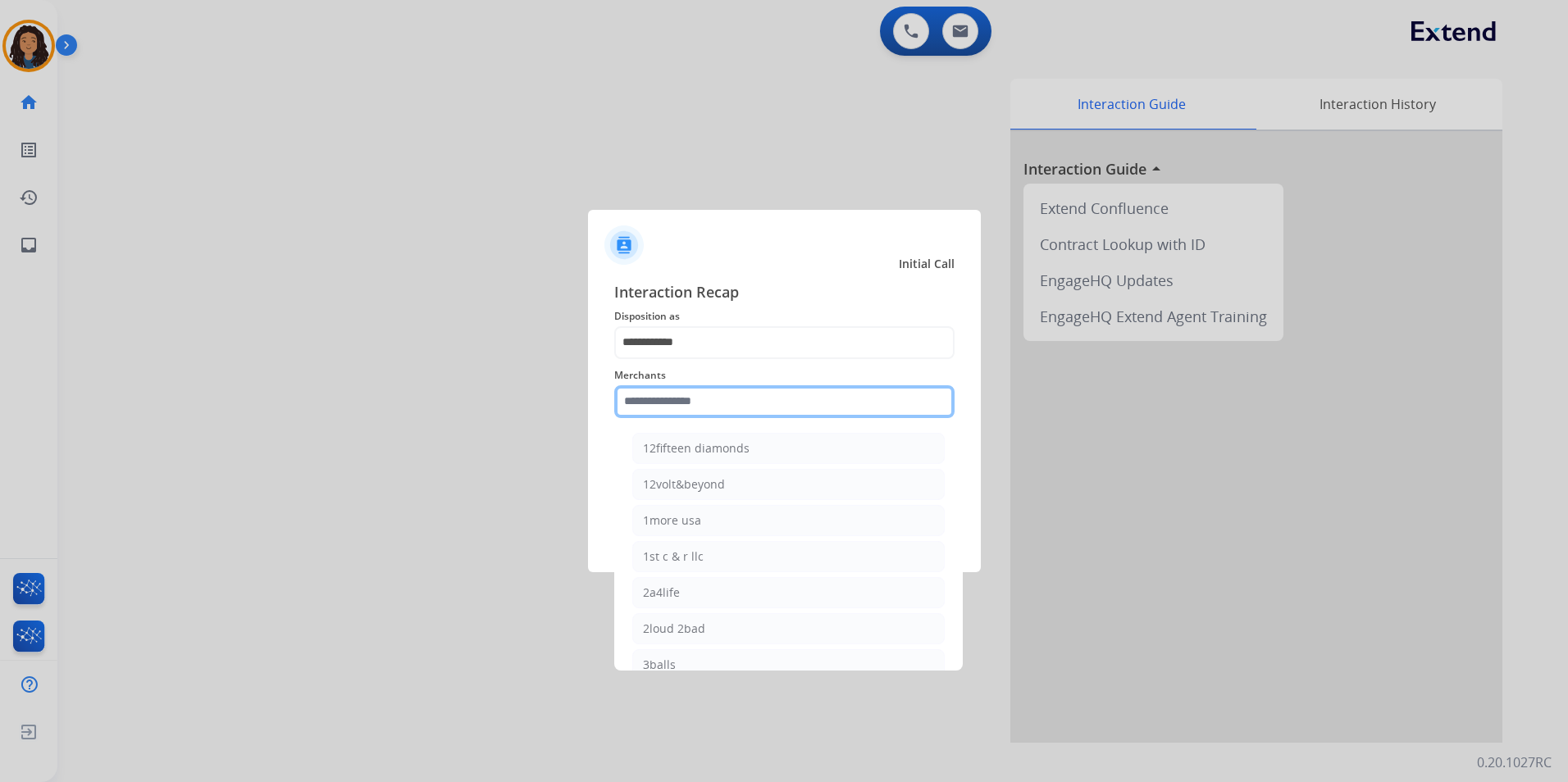
click at [669, 408] on input "text" at bounding box center [784, 401] width 340 height 33
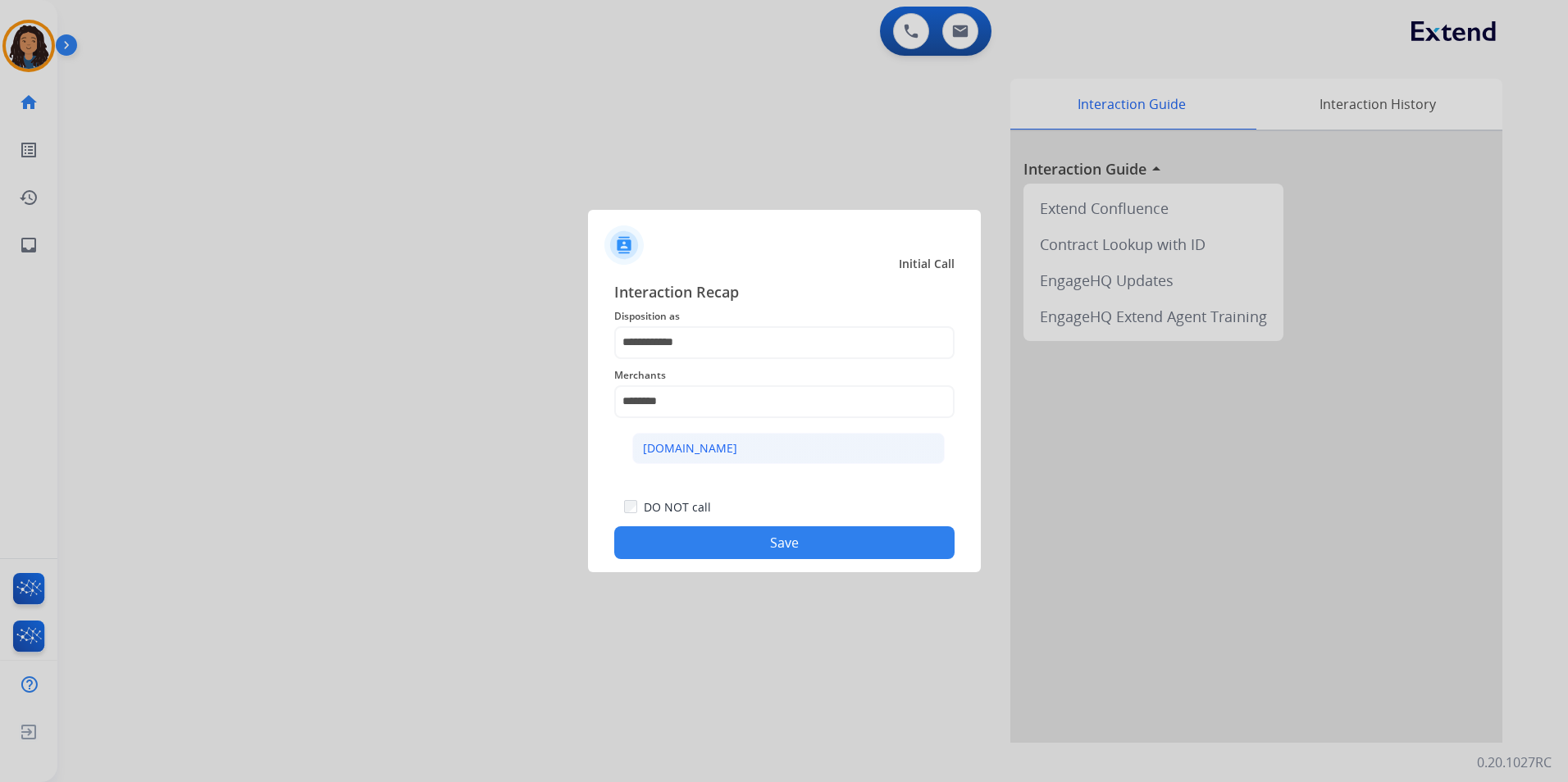
click at [712, 455] on div "[DOMAIN_NAME]" at bounding box center [689, 447] width 95 height 16
type input "**********"
click at [709, 535] on button "Save" at bounding box center [784, 542] width 340 height 33
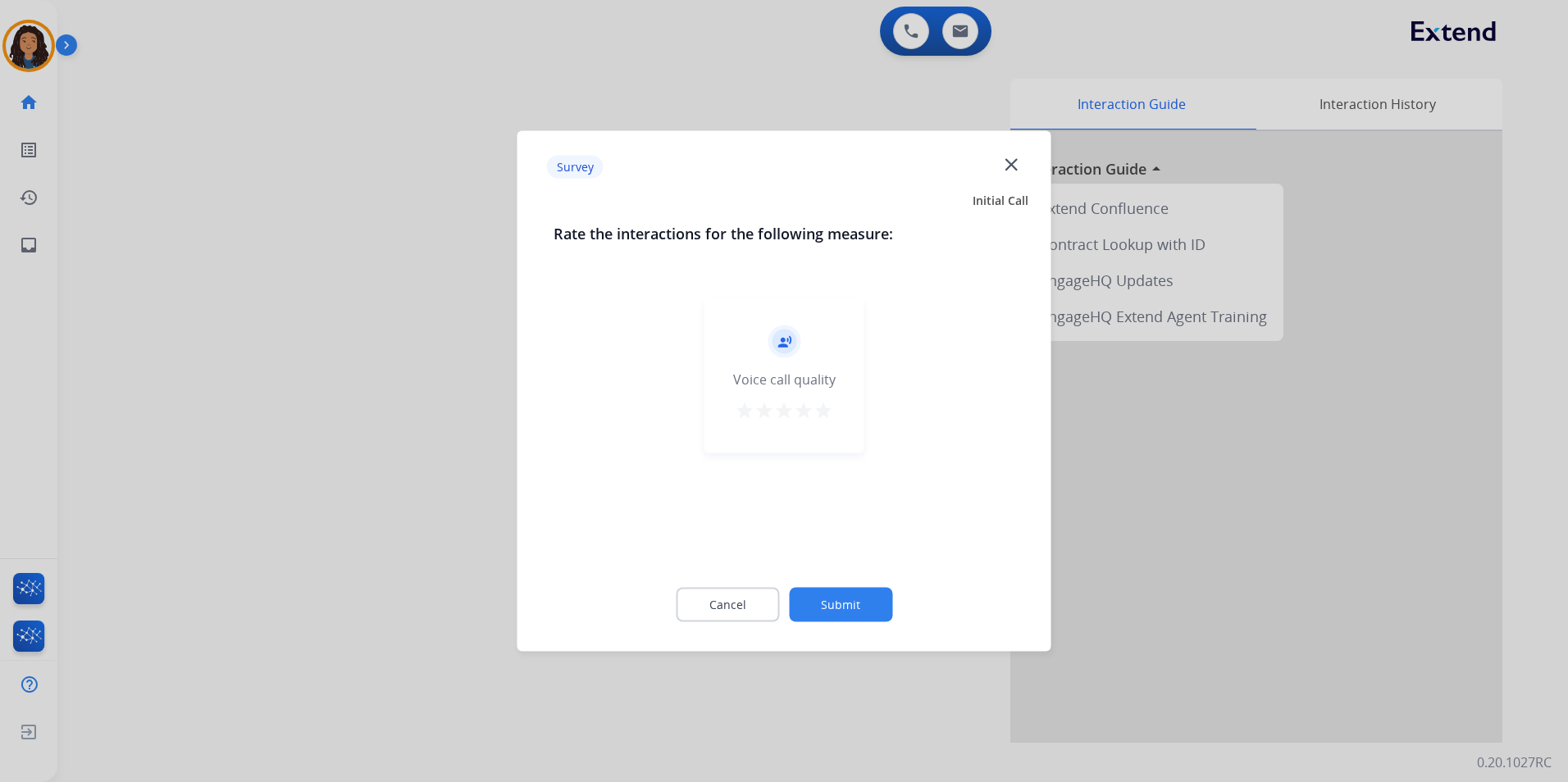
click at [294, 158] on div at bounding box center [784, 391] width 1568 height 782
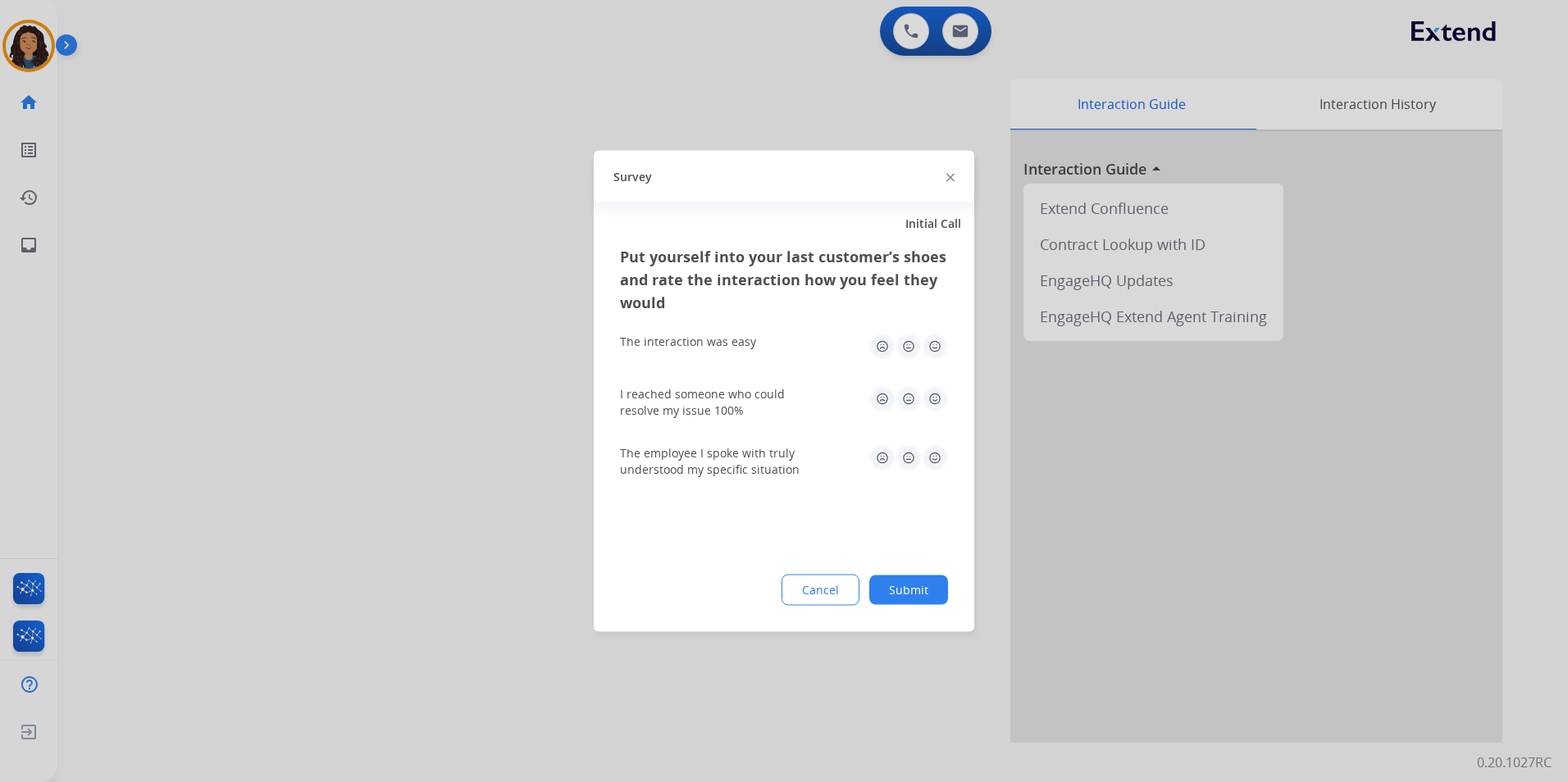
click at [535, 293] on div at bounding box center [784, 391] width 1568 height 782
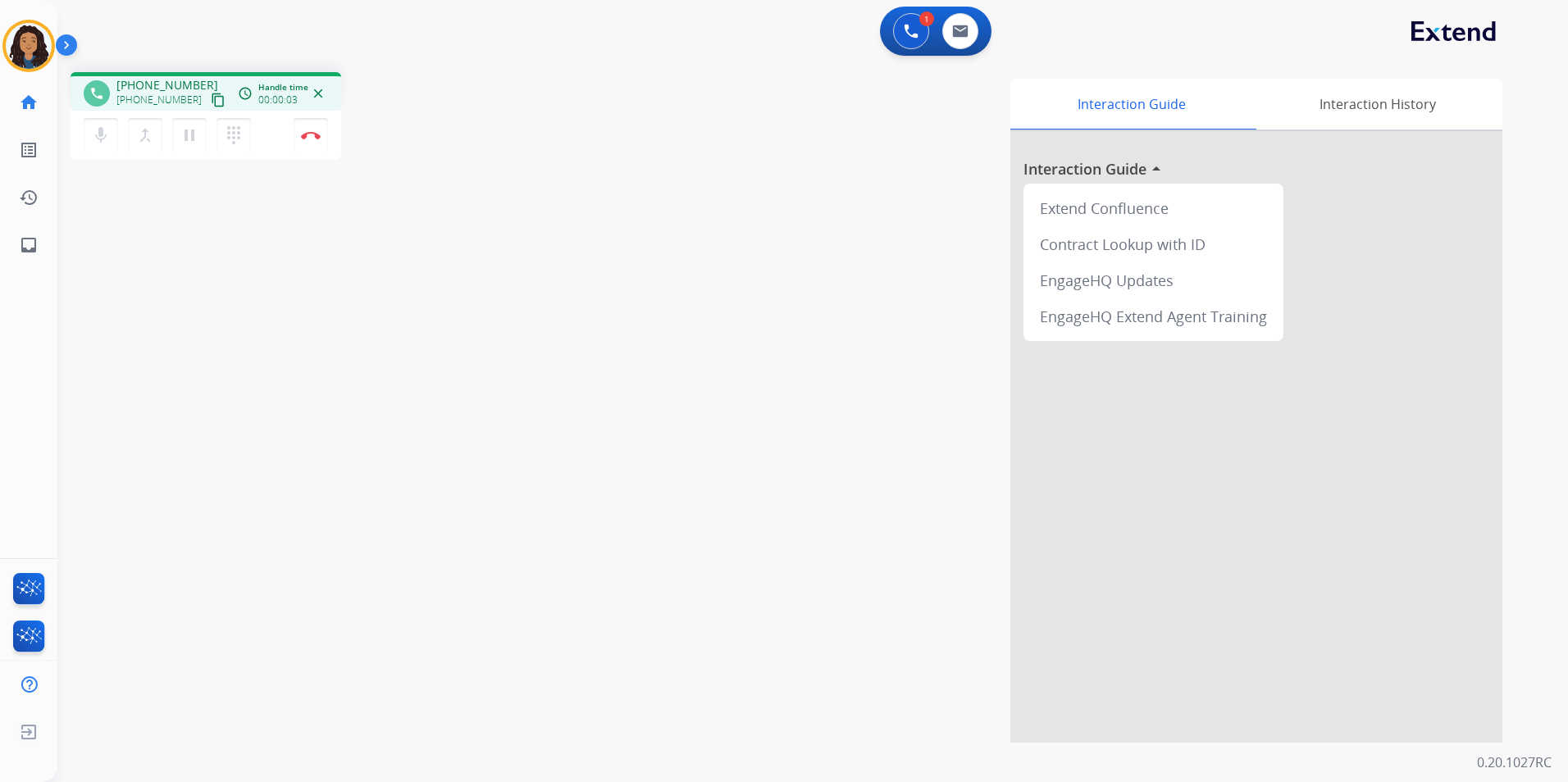
click at [211, 102] on mat-icon "content_copy" at bounding box center [219, 100] width 15 height 15
click at [211, 99] on mat-icon "content_copy" at bounding box center [219, 100] width 15 height 15
click at [303, 143] on button "Disconnect" at bounding box center [310, 135] width 35 height 35
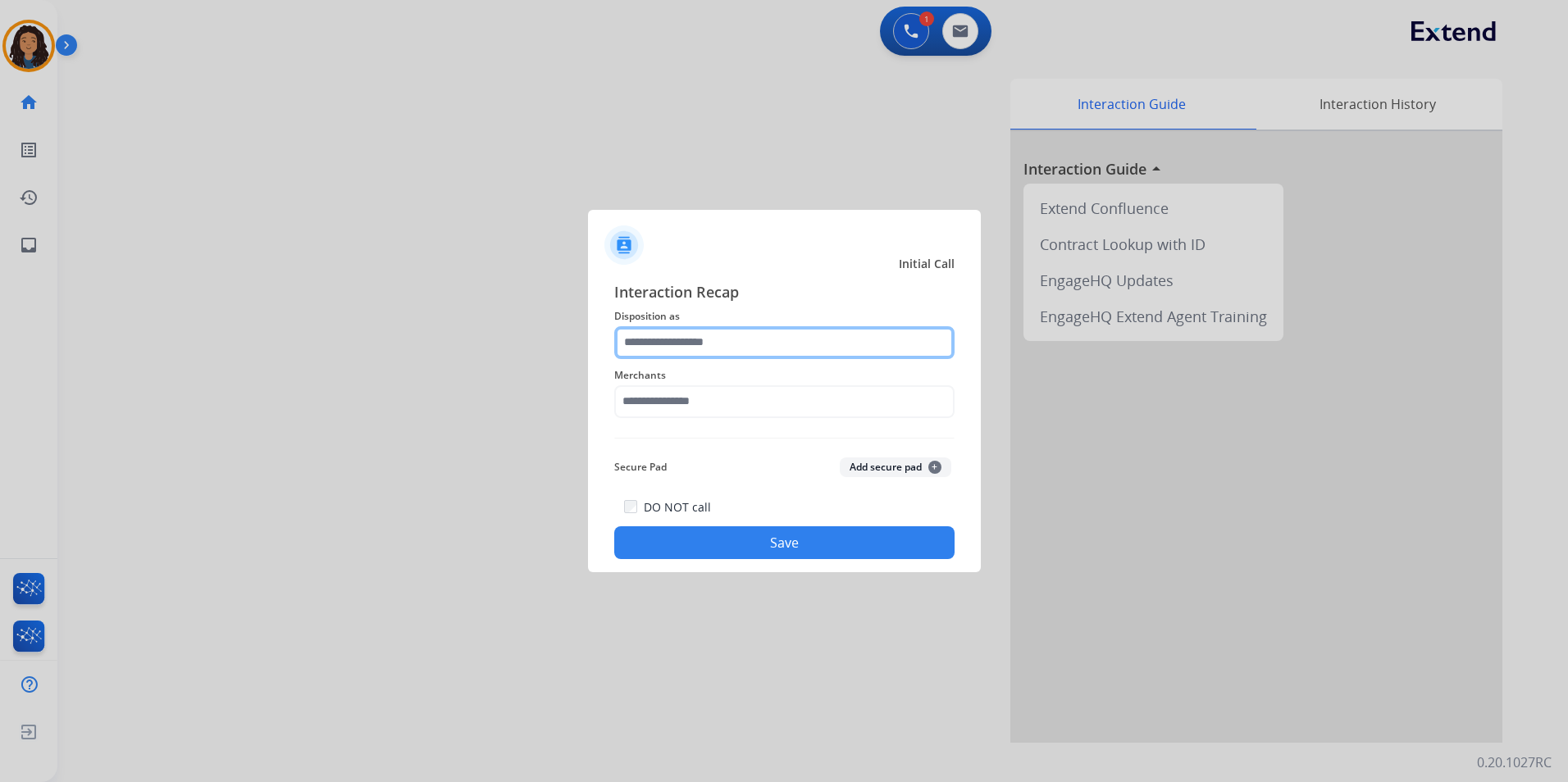
click at [846, 343] on input "text" at bounding box center [784, 342] width 340 height 33
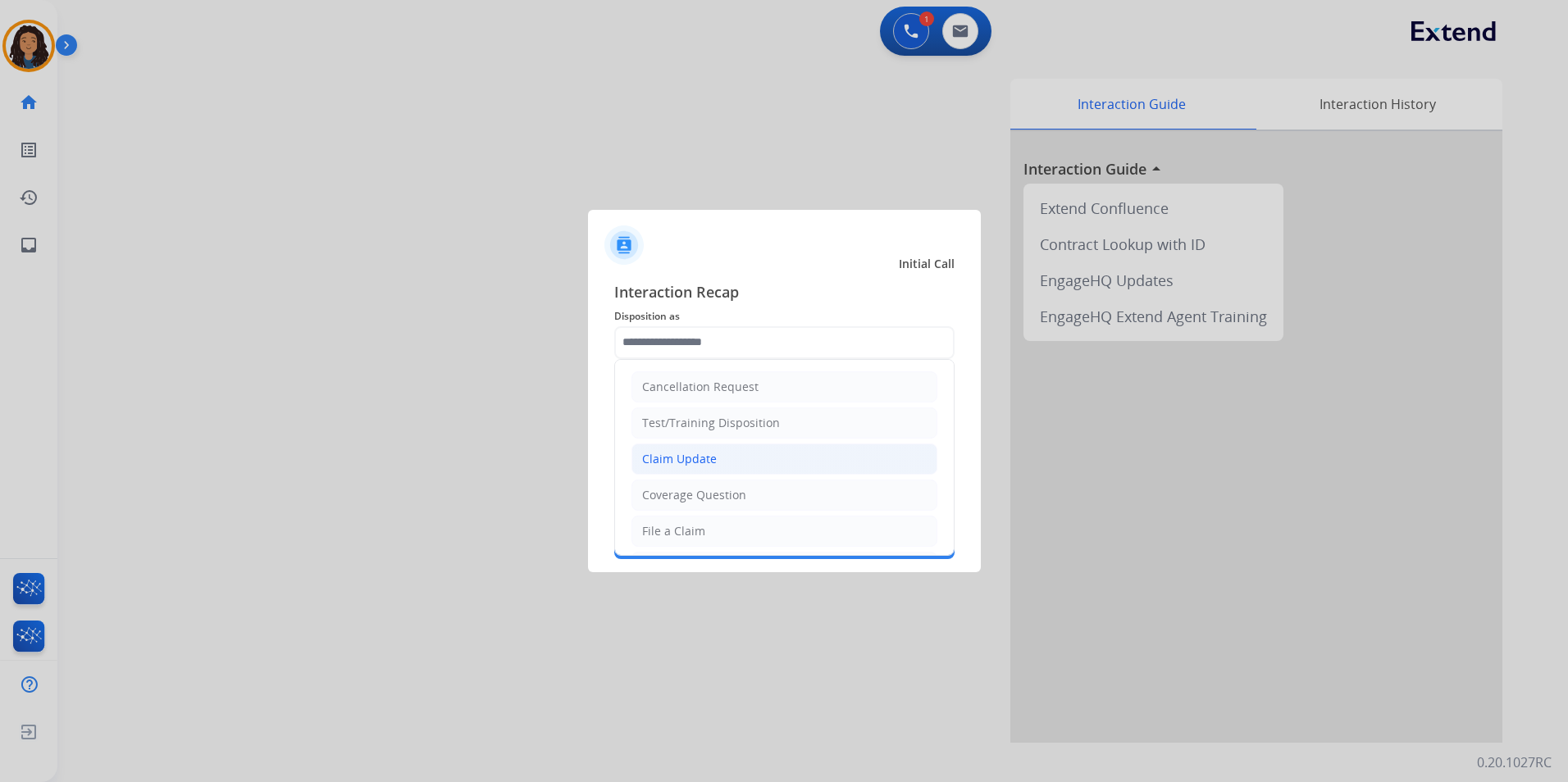
click at [680, 460] on div "Claim Update" at bounding box center [680, 459] width 75 height 16
type input "**********"
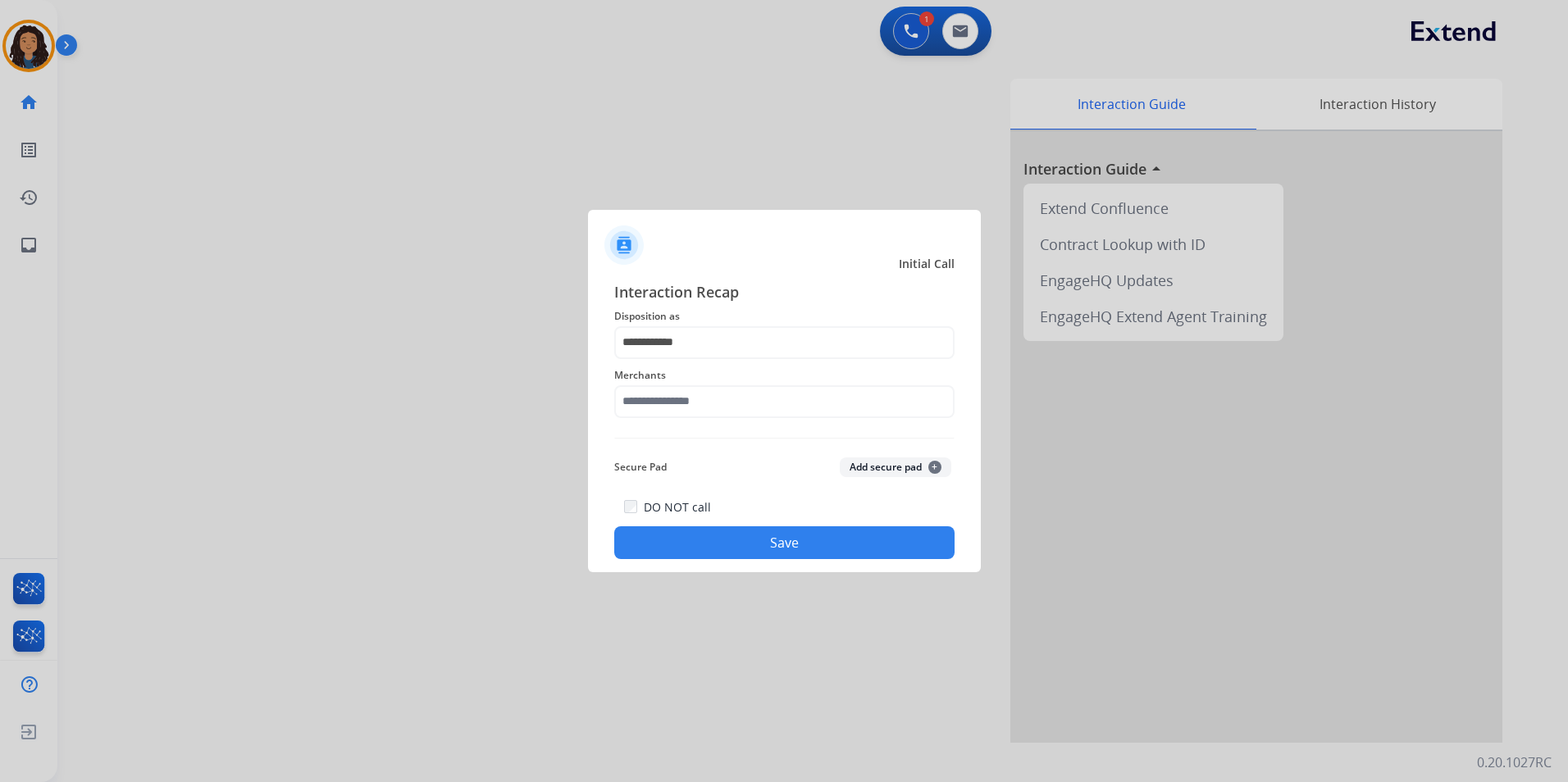
drag, startPoint x: 682, startPoint y: 375, endPoint x: 684, endPoint y: 411, distance: 36.1
click at [683, 388] on div "Merchants" at bounding box center [784, 392] width 340 height 66
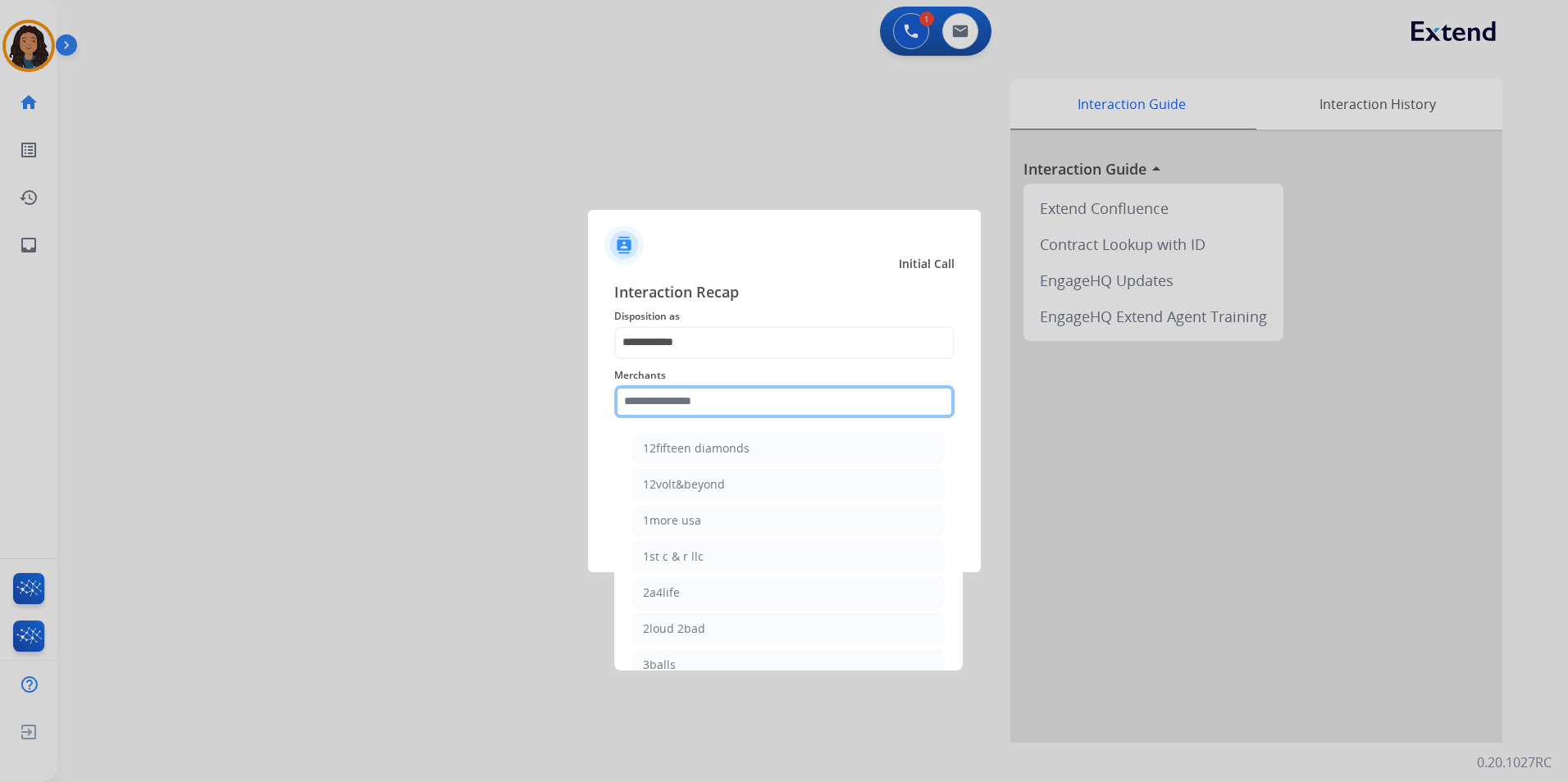
click at [685, 412] on input "text" at bounding box center [784, 401] width 340 height 33
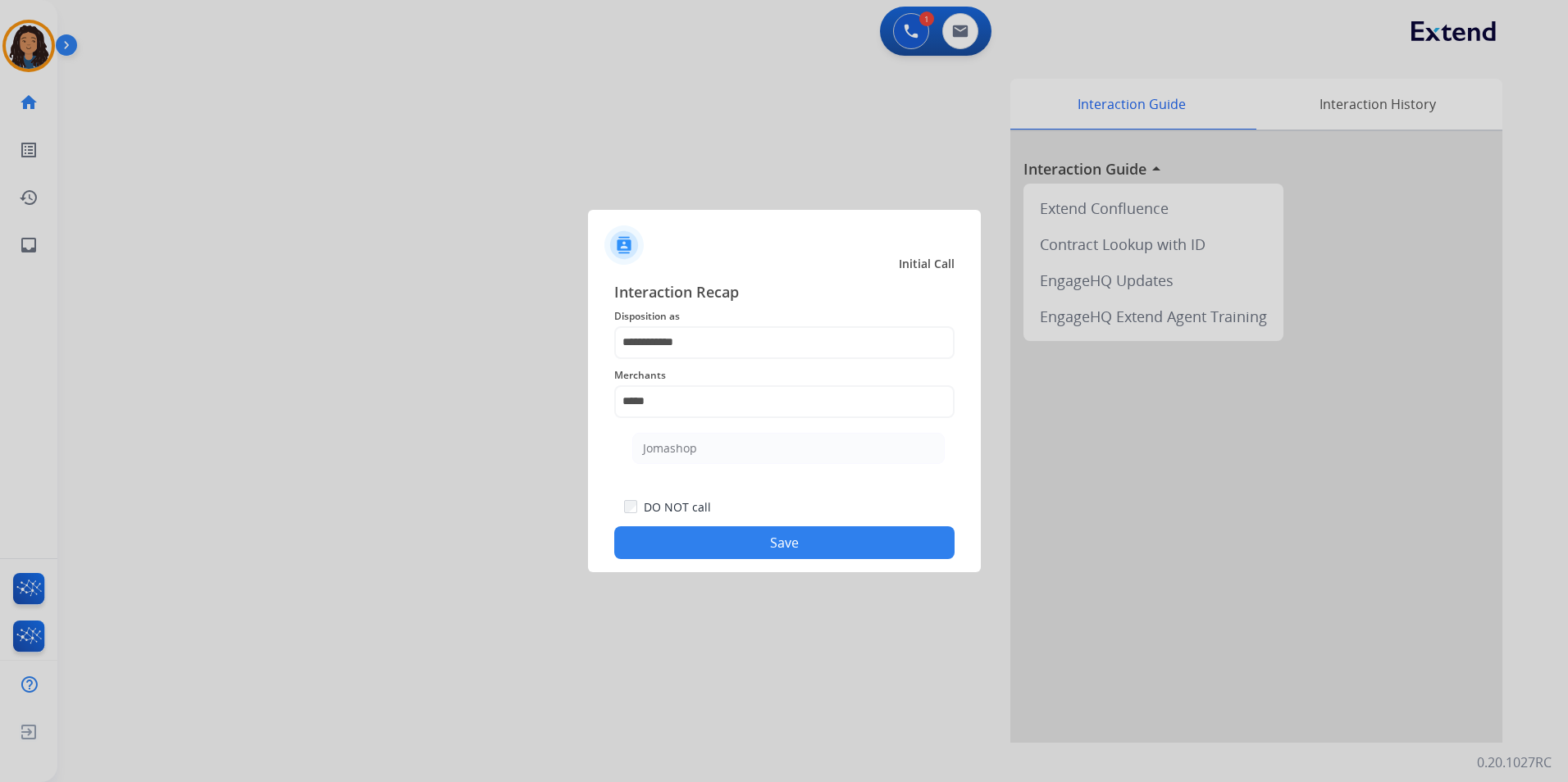
click at [726, 464] on ul "Jomashop" at bounding box center [789, 452] width 323 height 55
click at [713, 447] on li "Jomashop" at bounding box center [788, 448] width 312 height 31
type input "********"
click at [689, 548] on button "Save" at bounding box center [784, 542] width 340 height 33
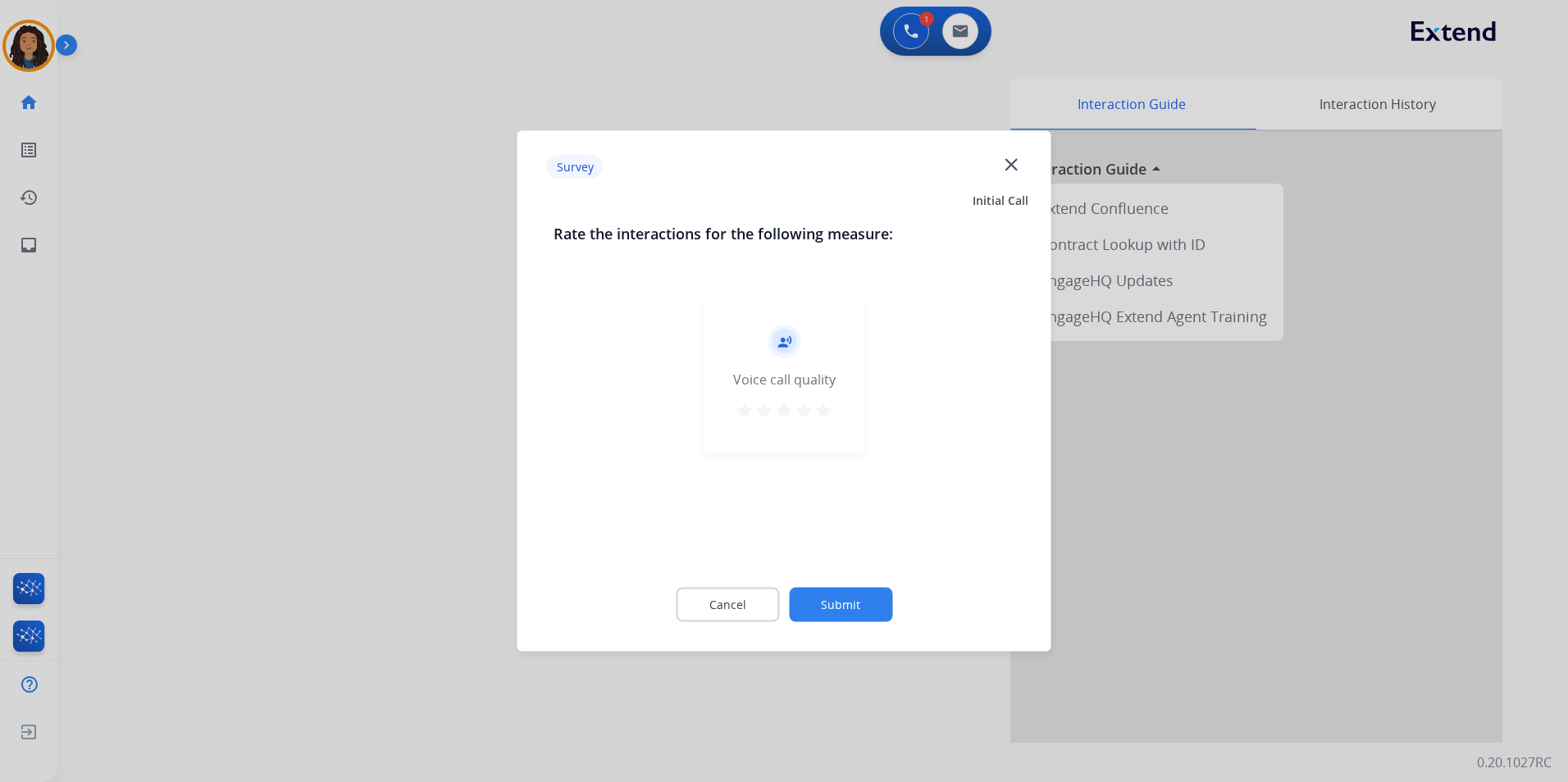
click at [262, 425] on div at bounding box center [784, 391] width 1568 height 782
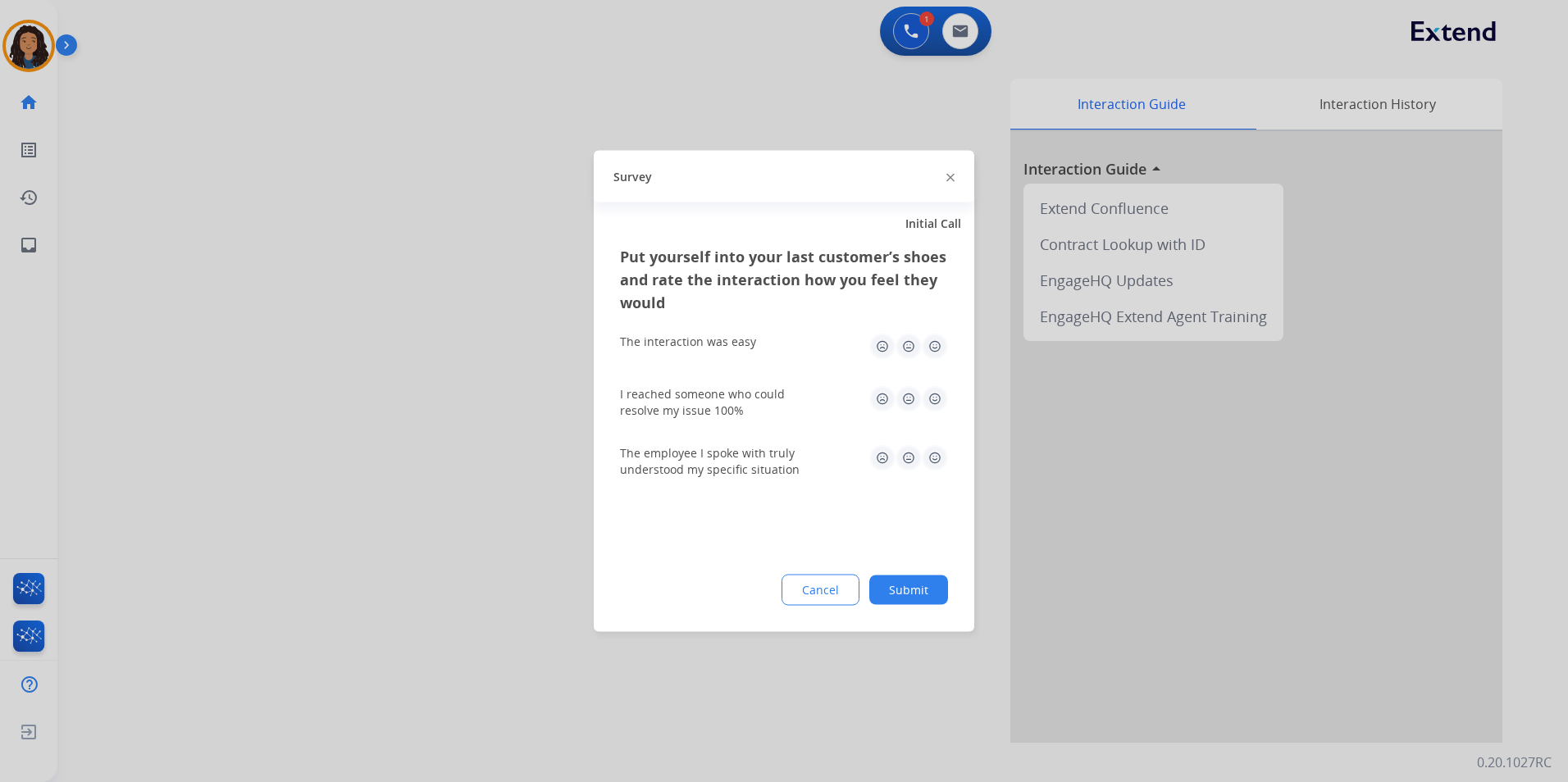
click at [263, 425] on div at bounding box center [784, 391] width 1568 height 782
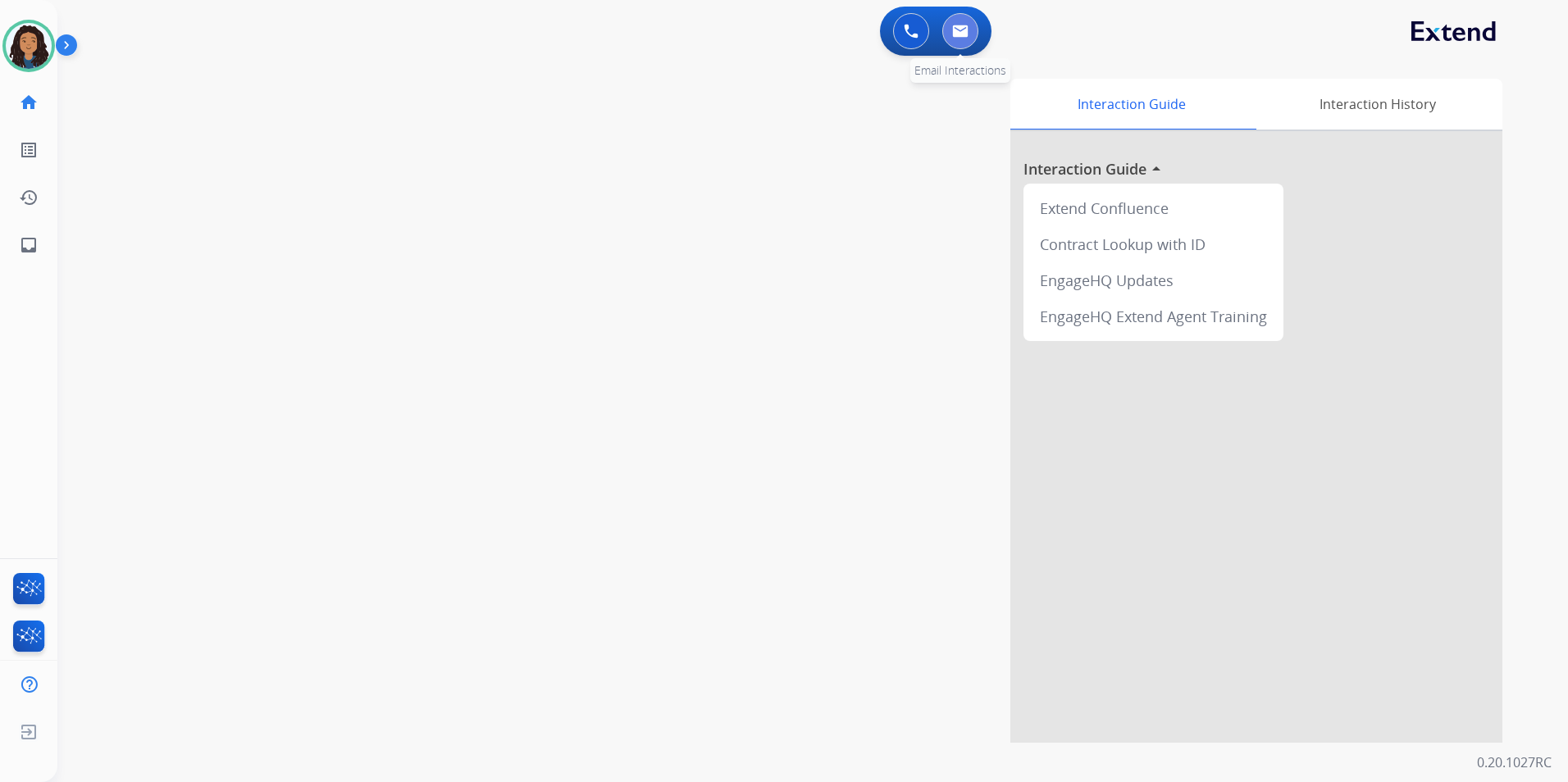
click at [960, 32] on img at bounding box center [959, 31] width 16 height 13
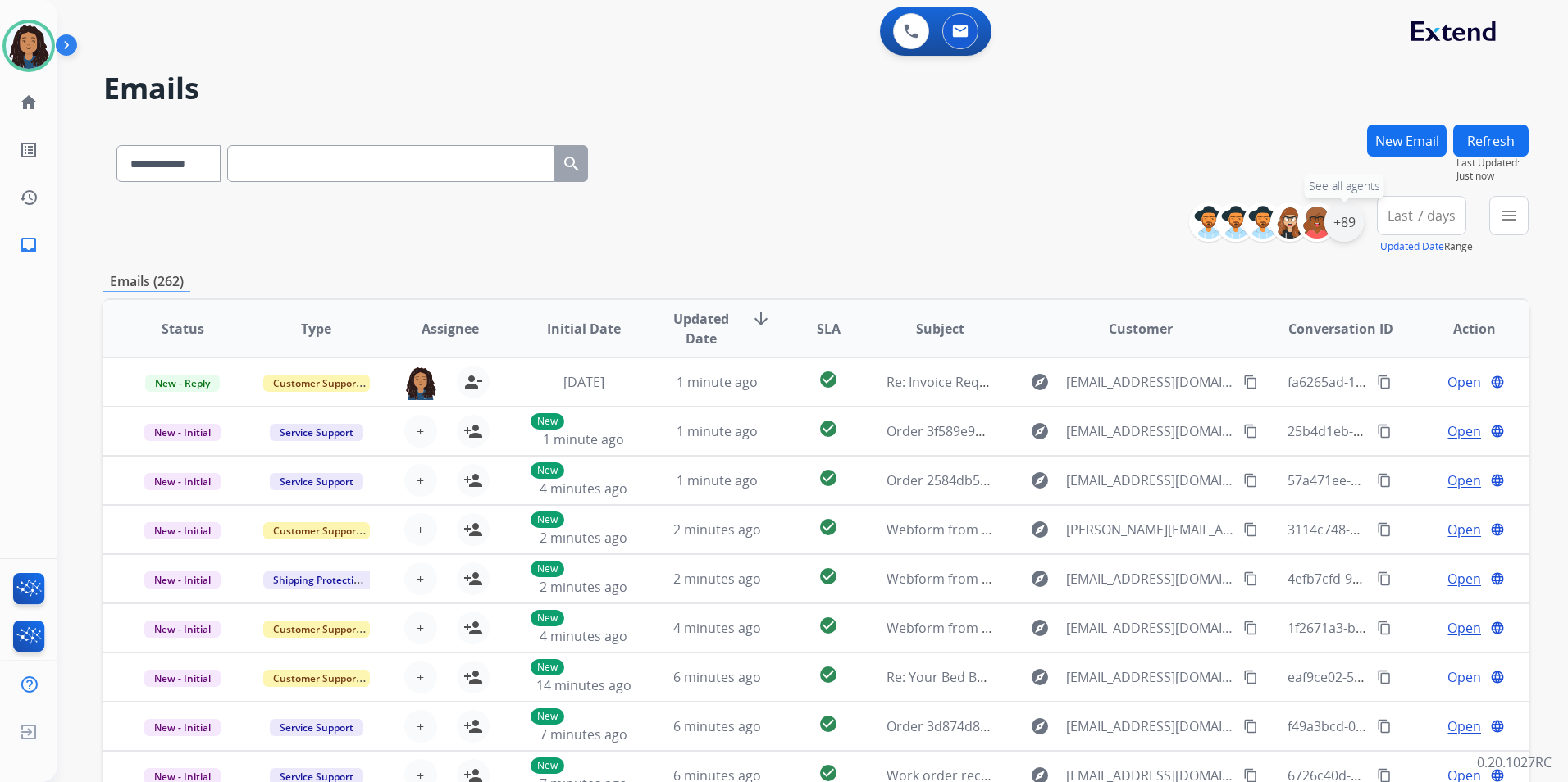
drag, startPoint x: 1344, startPoint y: 218, endPoint x: 1338, endPoint y: 232, distance: 15.2
click at [1344, 218] on div "+89" at bounding box center [1344, 222] width 39 height 39
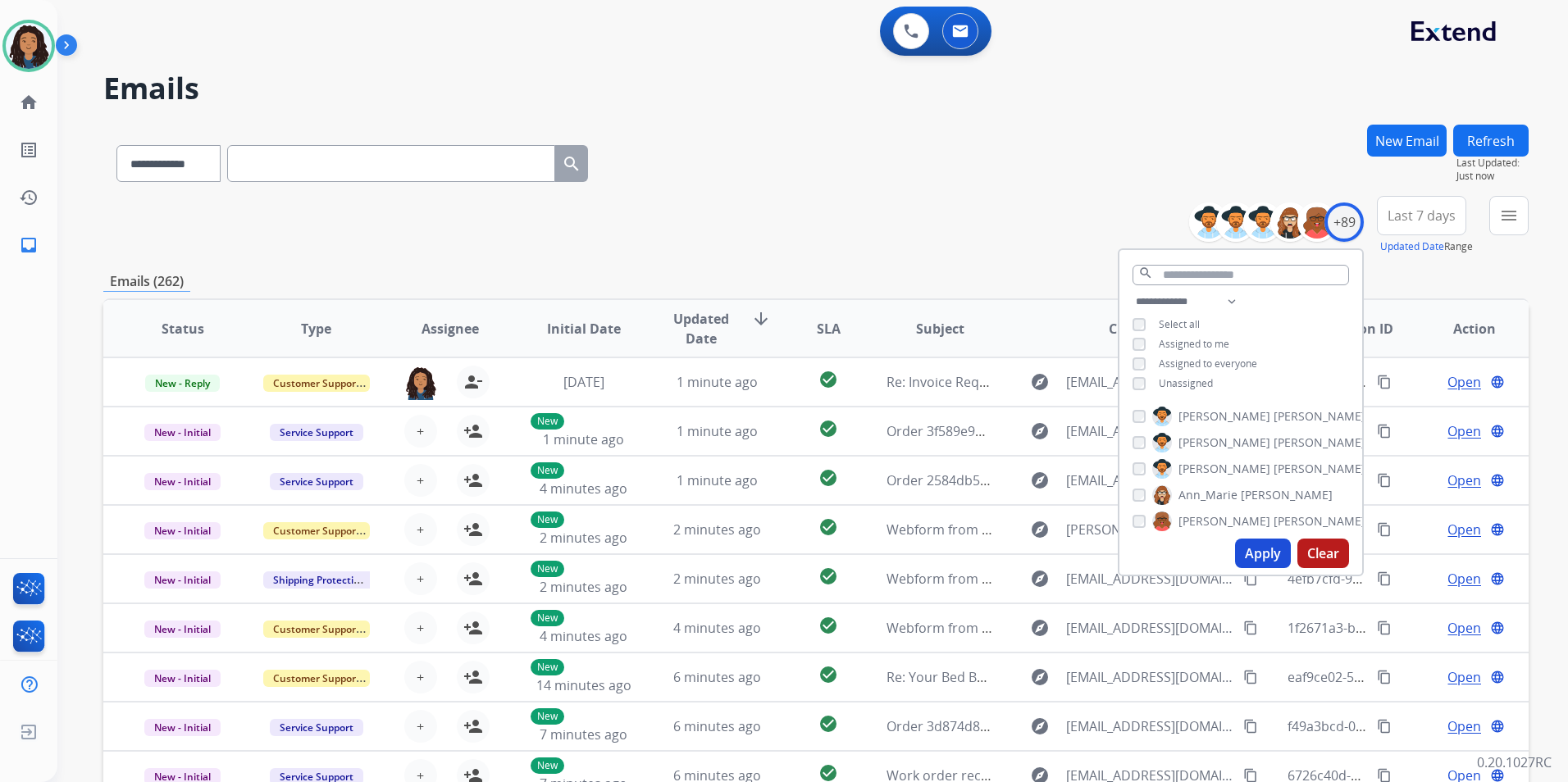
click at [1187, 383] on span "Unassigned" at bounding box center [1185, 383] width 54 height 14
click at [1248, 558] on button "Apply" at bounding box center [1262, 552] width 55 height 29
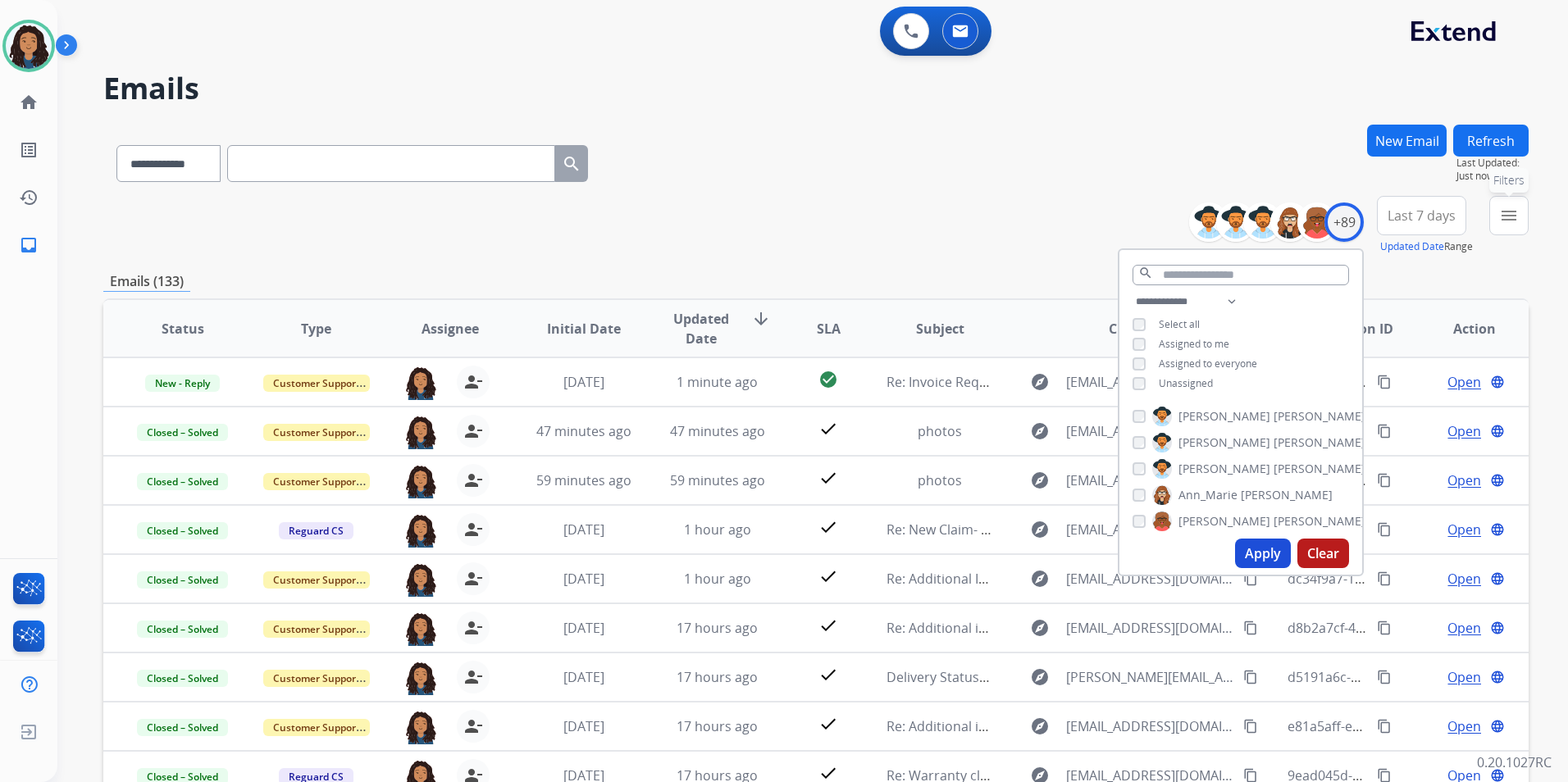
click at [1523, 206] on button "menu Filters" at bounding box center [1509, 216] width 39 height 39
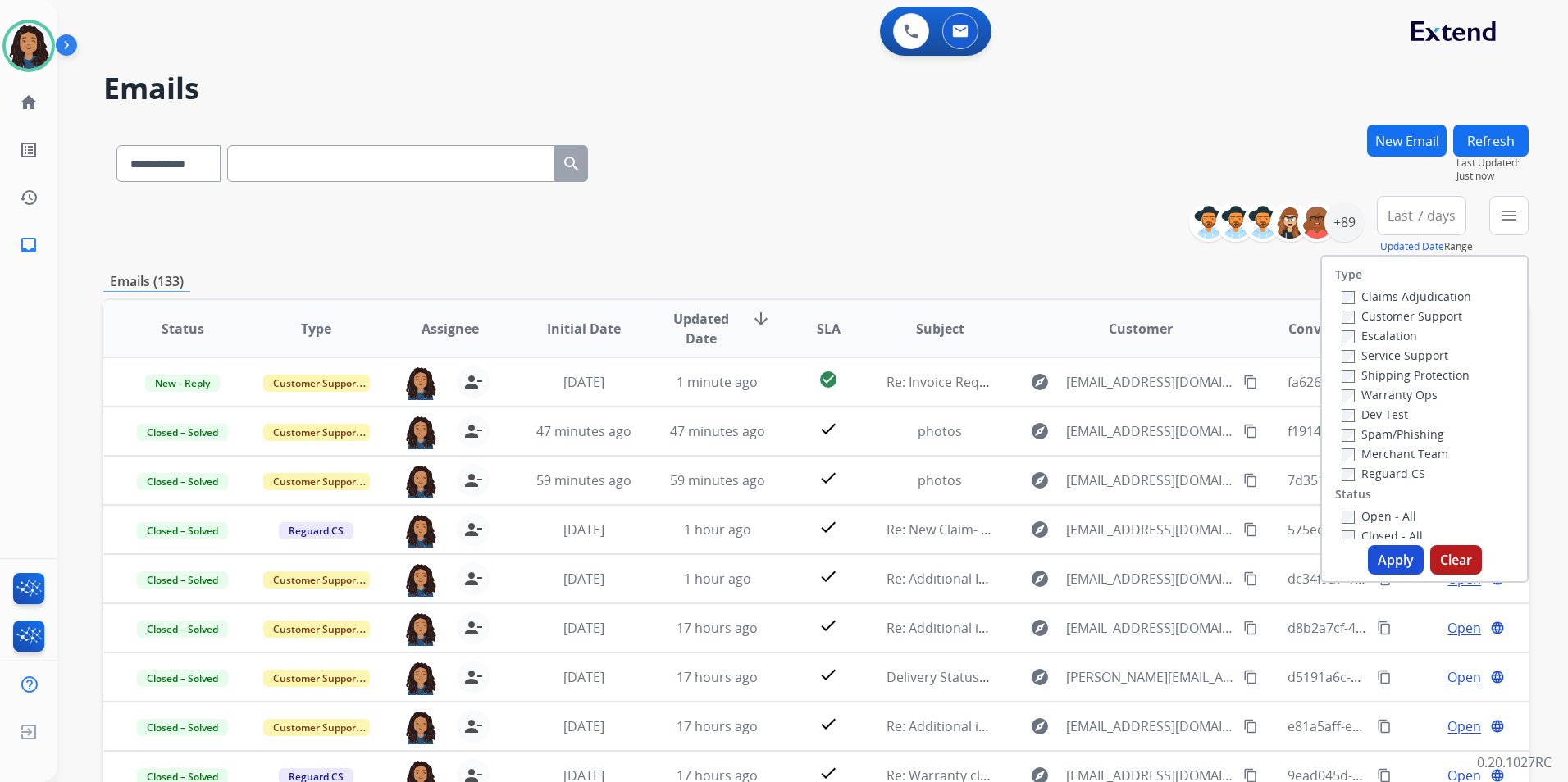
click at [1451, 316] on label "Customer Support" at bounding box center [1401, 316] width 121 height 16
click at [1439, 369] on label "Shipping Protection" at bounding box center [1405, 375] width 128 height 16
click at [1380, 466] on label "Reguard CS" at bounding box center [1382, 474] width 83 height 16
click at [1386, 511] on label "Open - All" at bounding box center [1379, 516] width 75 height 16
click at [1393, 559] on button "Apply" at bounding box center [1395, 559] width 55 height 29
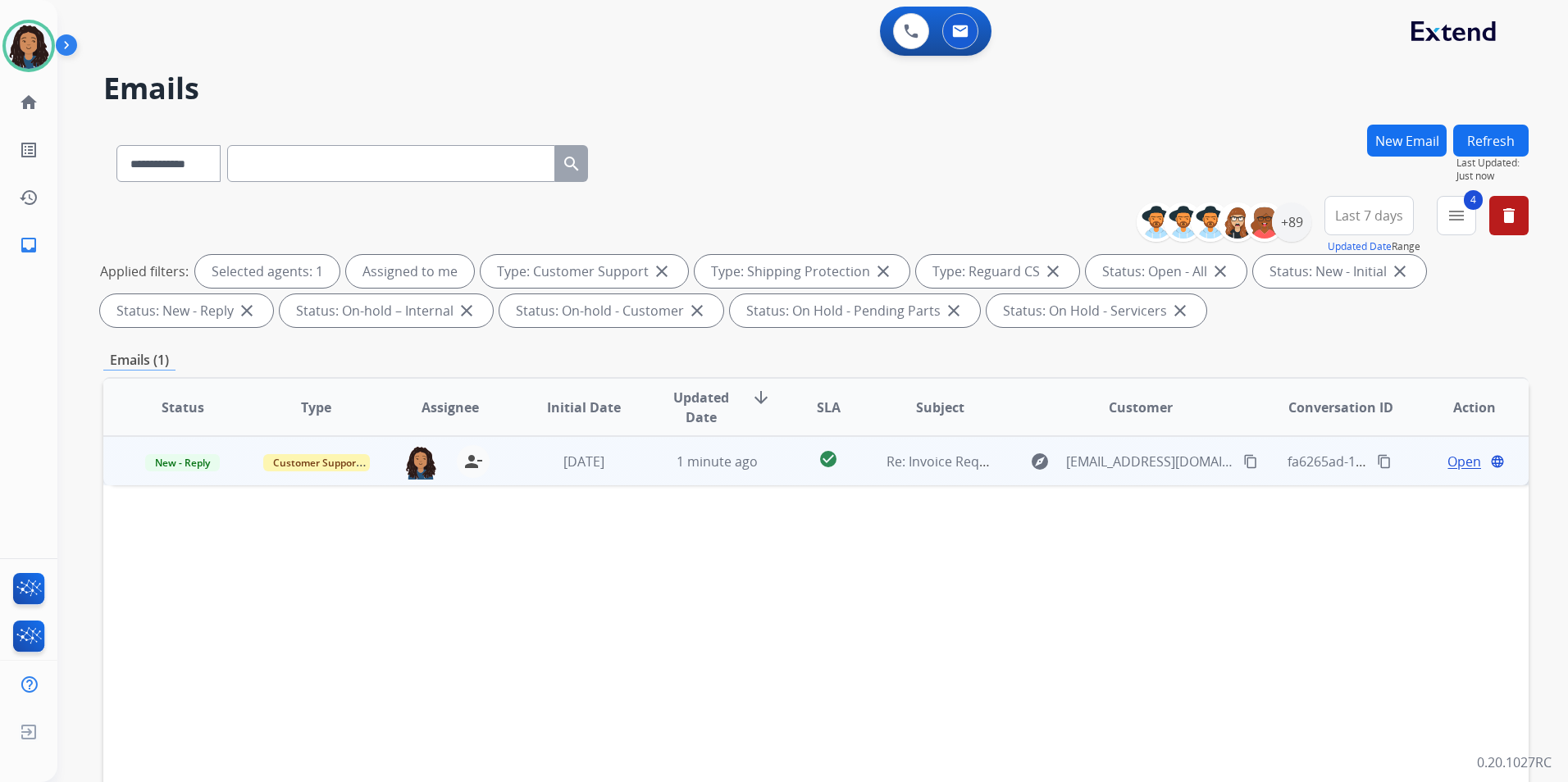
click at [1470, 465] on div "Open language" at bounding box center [1474, 461] width 107 height 20
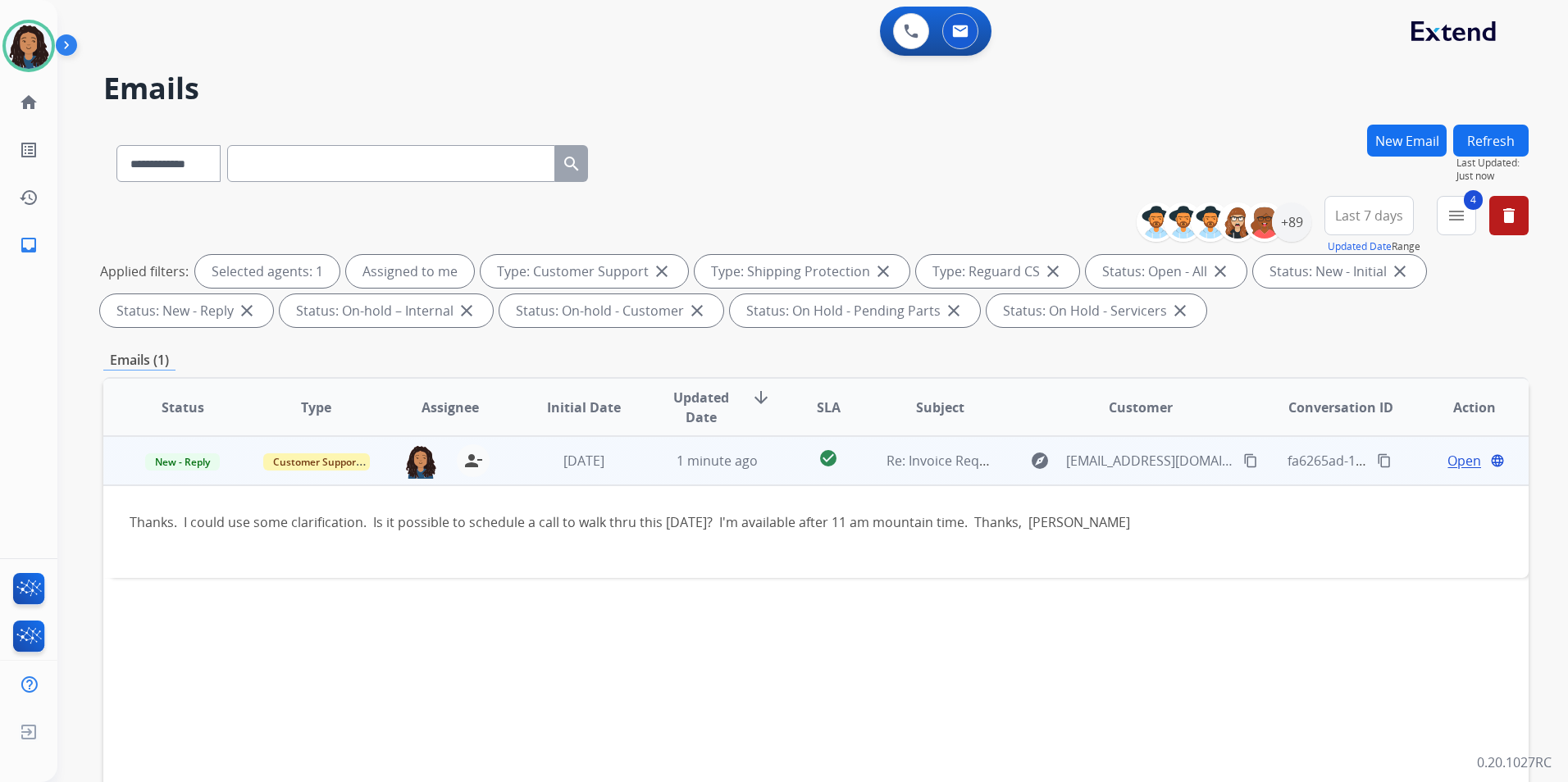
click at [1424, 466] on div "Open language" at bounding box center [1474, 460] width 107 height 20
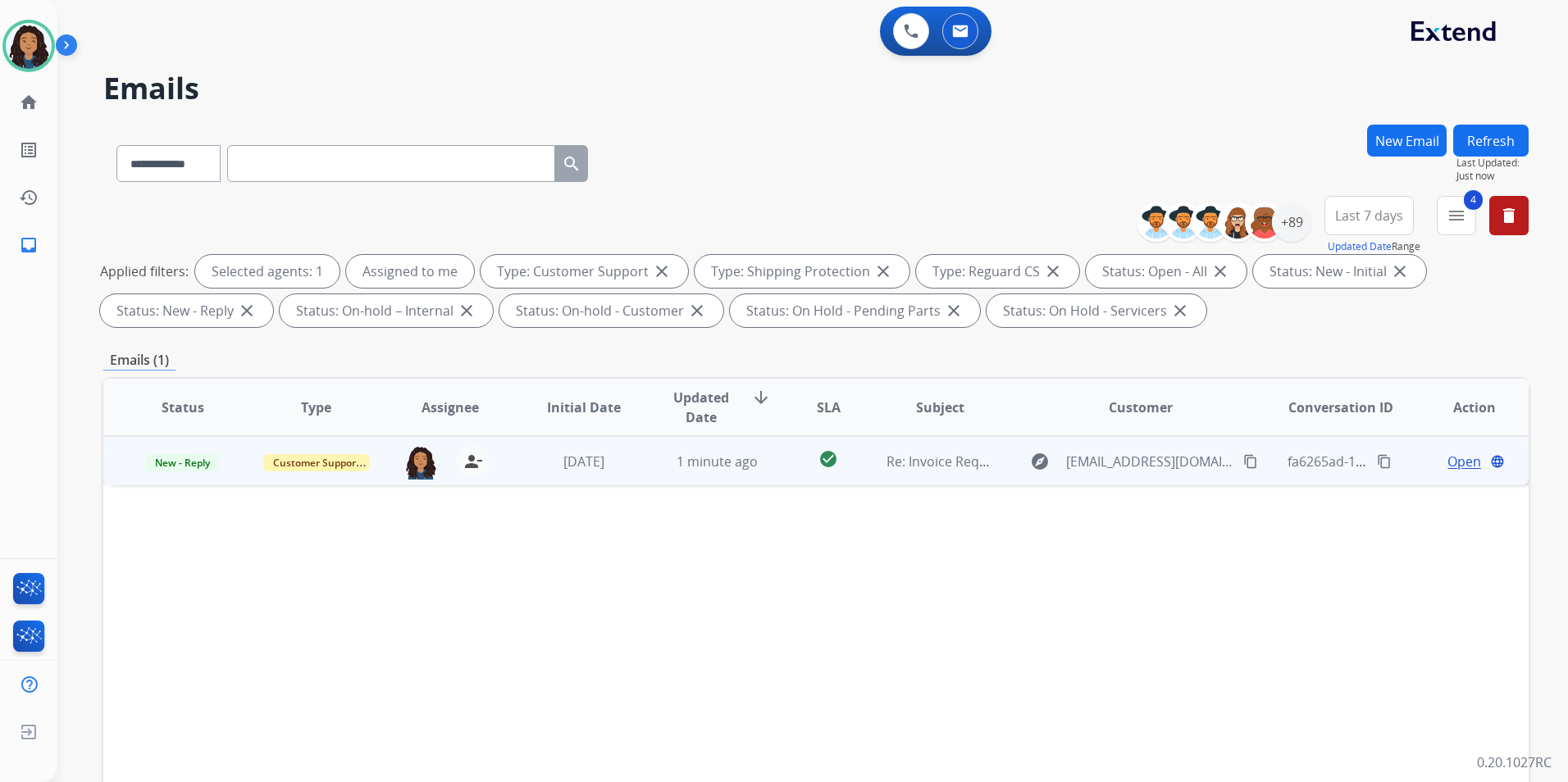
click at [1447, 465] on span "Open" at bounding box center [1464, 461] width 34 height 20
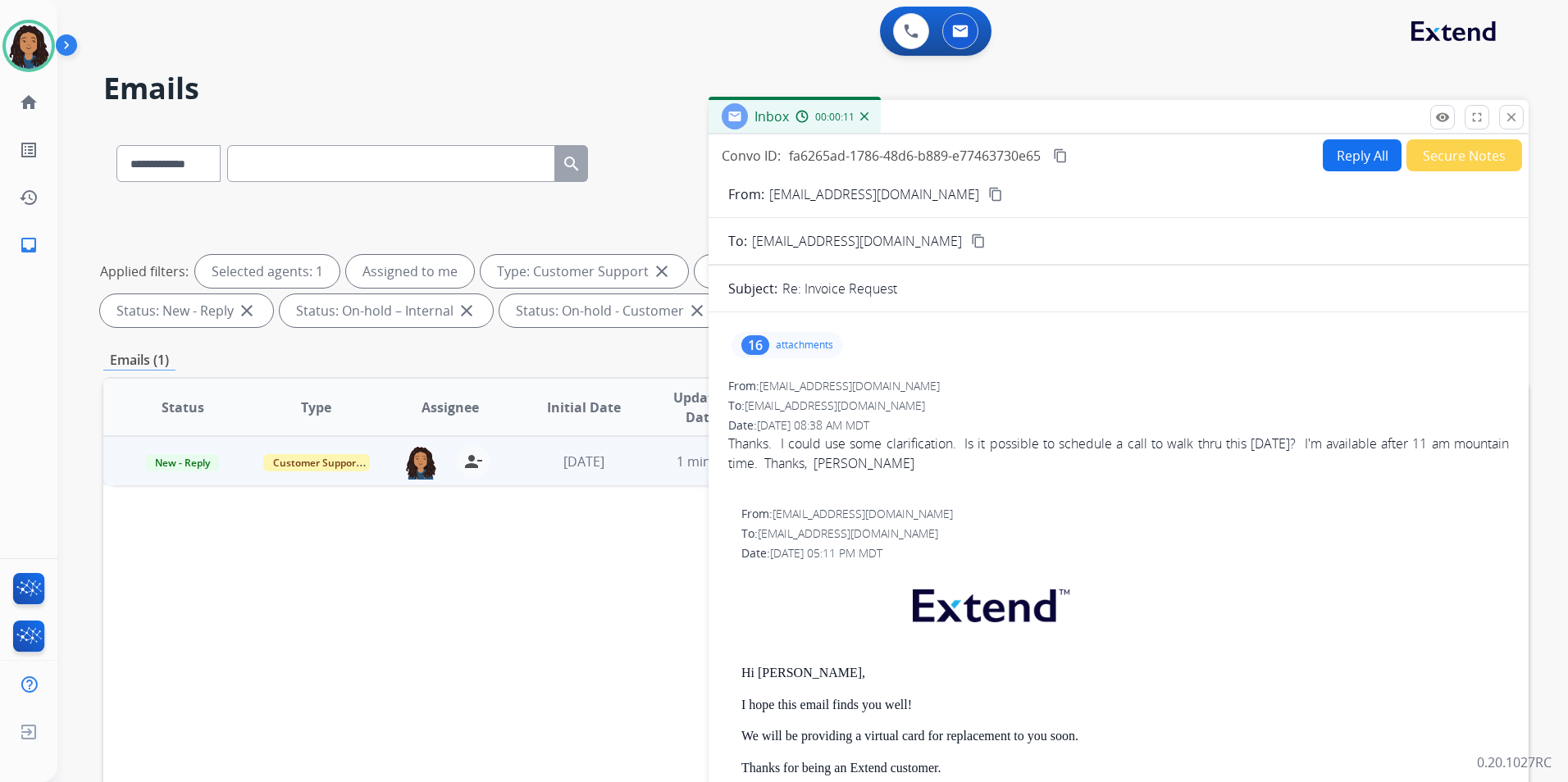
click at [988, 199] on mat-icon "content_copy" at bounding box center [996, 194] width 15 height 15
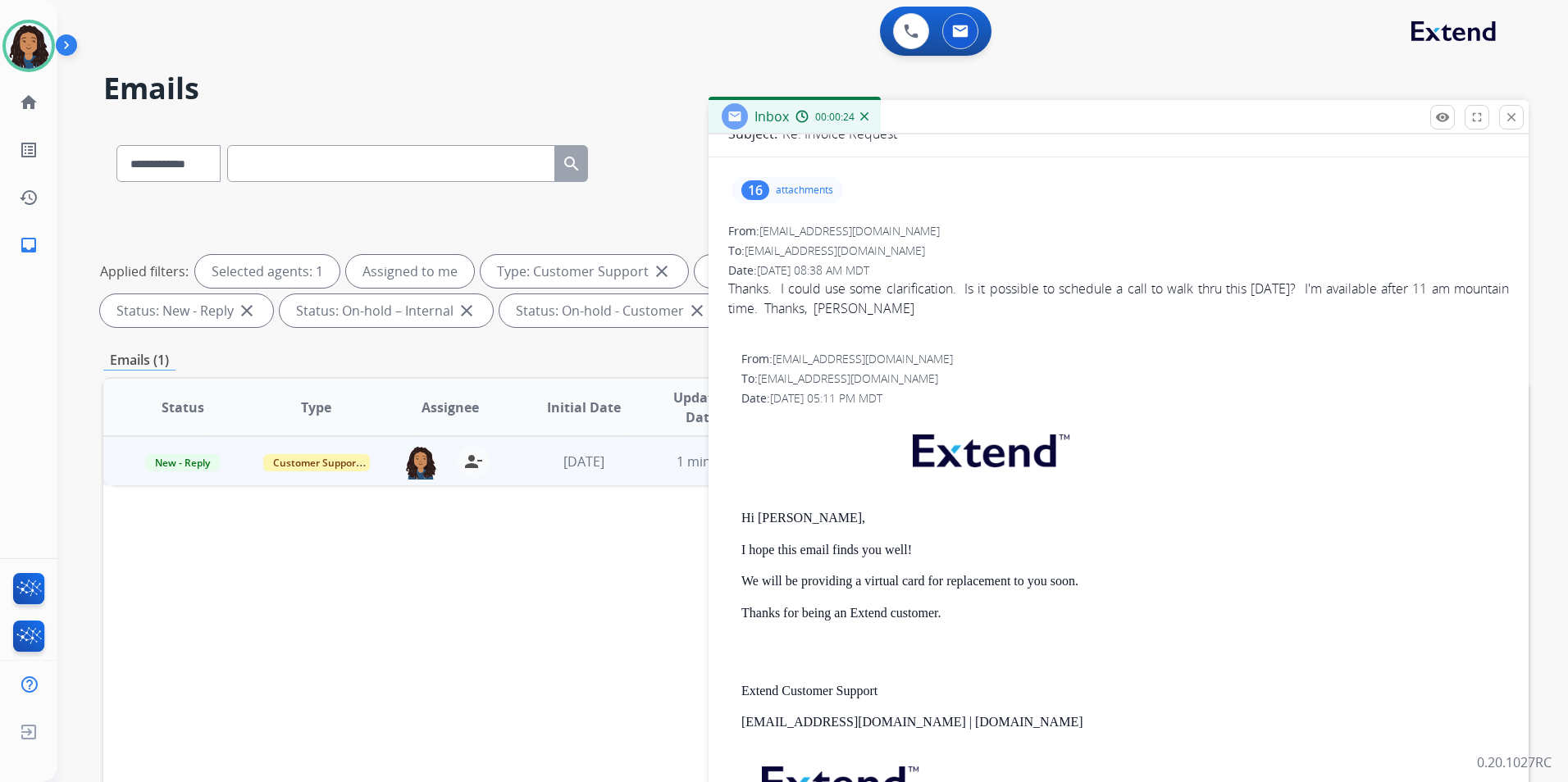
scroll to position [164, 0]
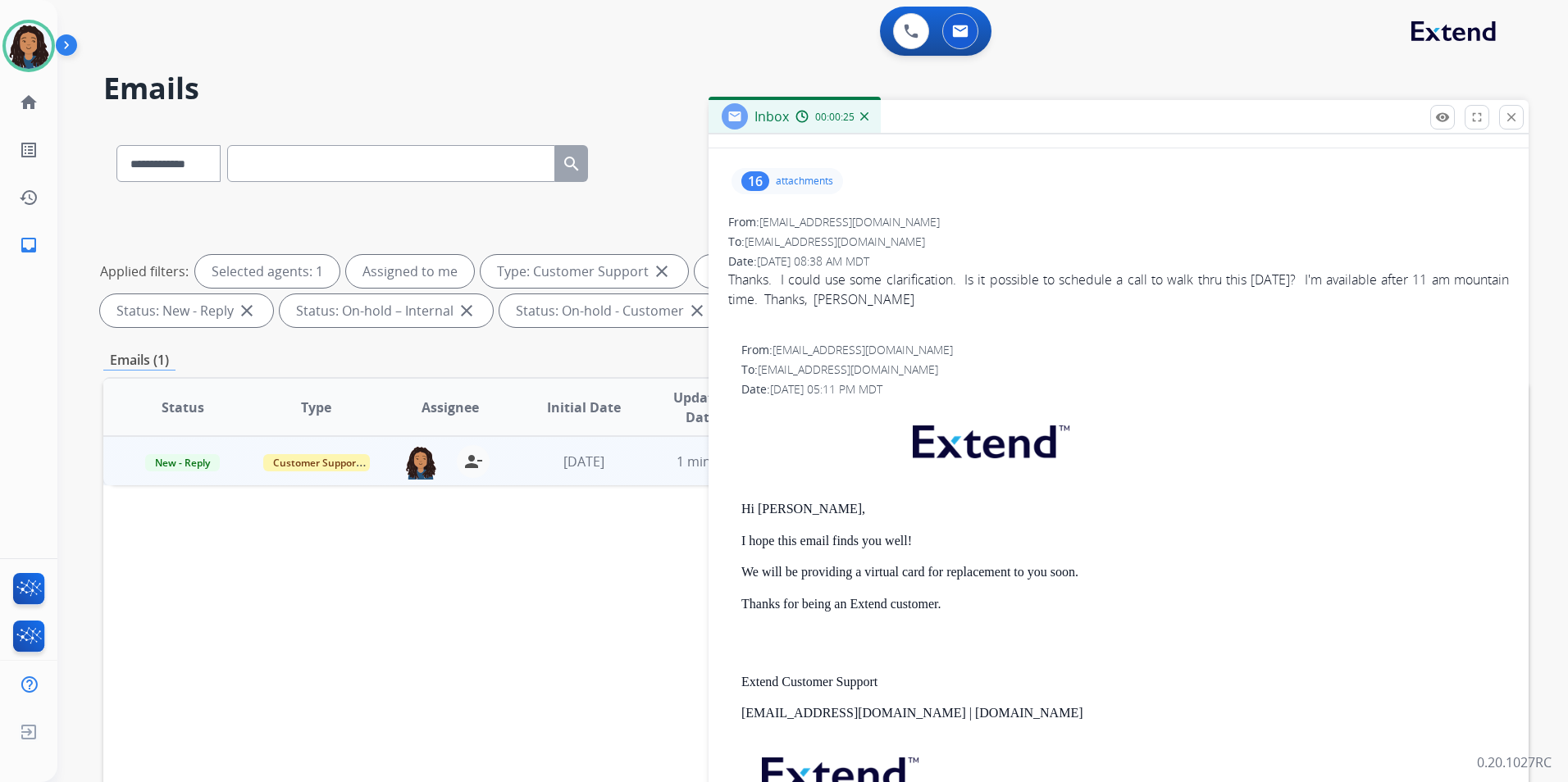
click at [1275, 374] on div "To: [EMAIL_ADDRESS][DOMAIN_NAME]" at bounding box center [1124, 369] width 767 height 16
drag, startPoint x: 737, startPoint y: 499, endPoint x: 808, endPoint y: 499, distance: 71.0
click at [808, 499] on div "From: [EMAIL_ADDRESS][DOMAIN_NAME] To: [EMAIL_ADDRESS][DOMAIN_NAME] Date: [DATE…" at bounding box center [1118, 616] width 780 height 549
drag, startPoint x: 808, startPoint y: 499, endPoint x: 782, endPoint y: 507, distance: 27.2
copy p "Hi [PERSON_NAME],"
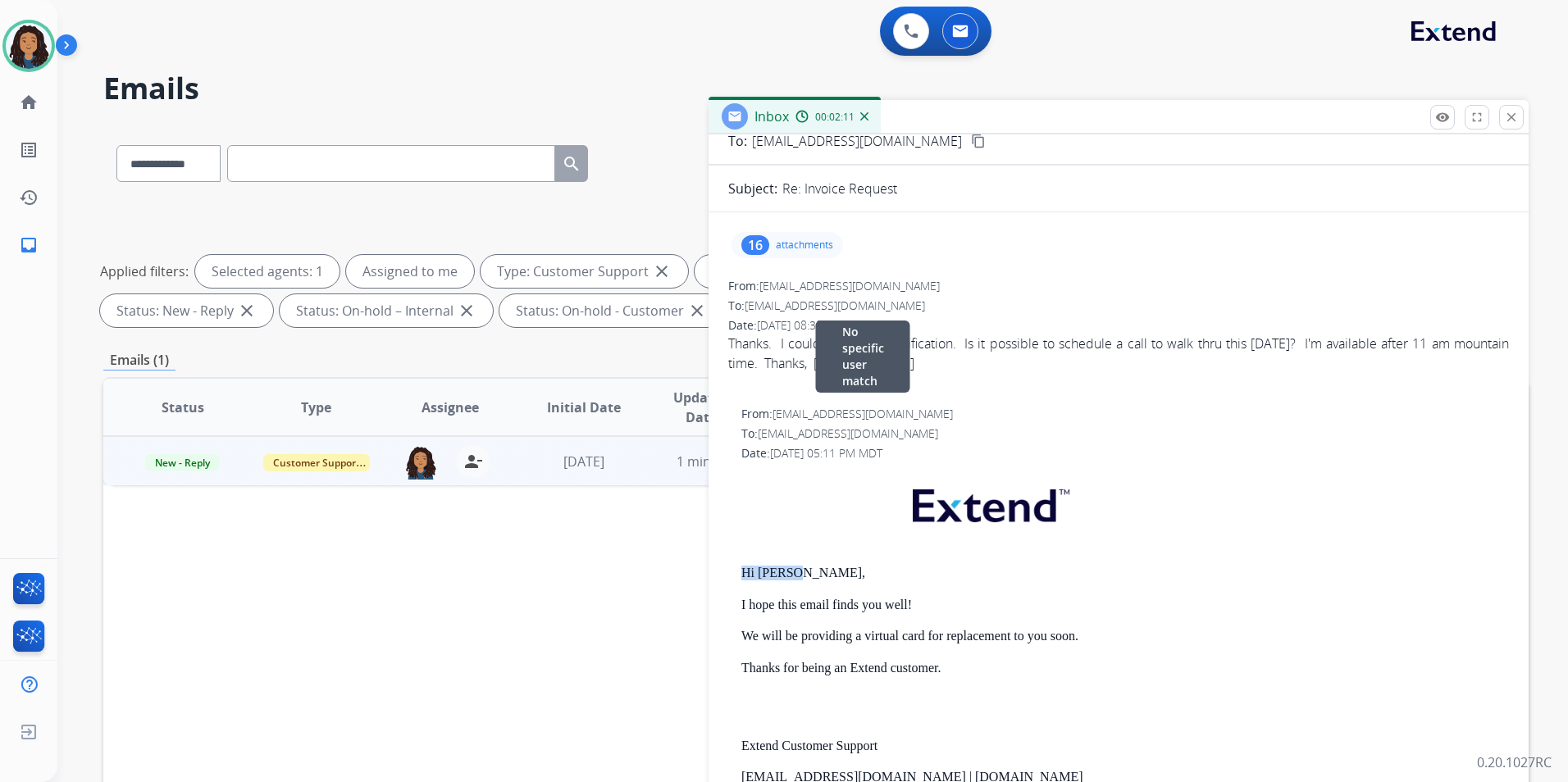
scroll to position [0, 0]
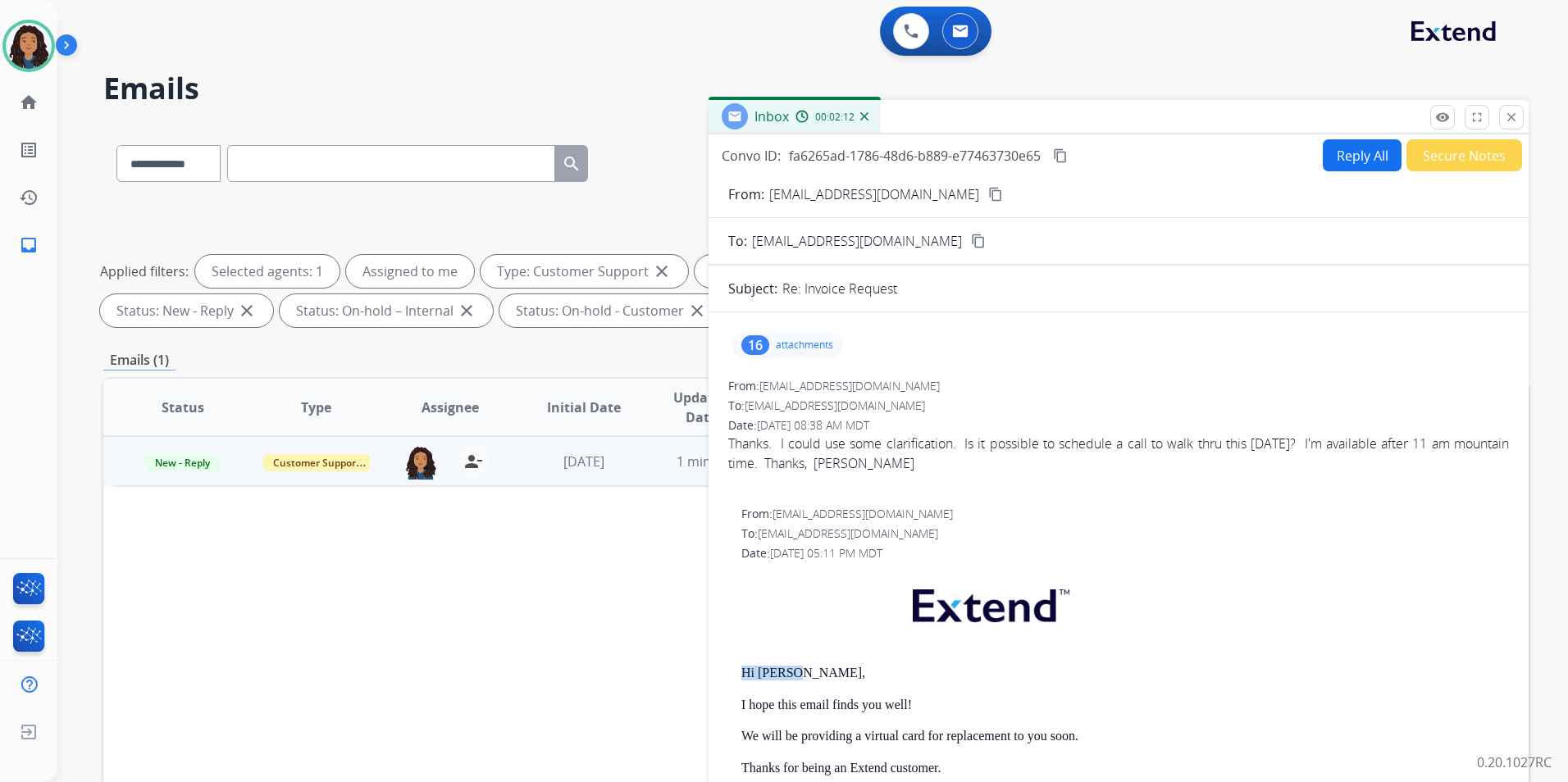
click at [1333, 166] on button "Reply All" at bounding box center [1362, 156] width 79 height 32
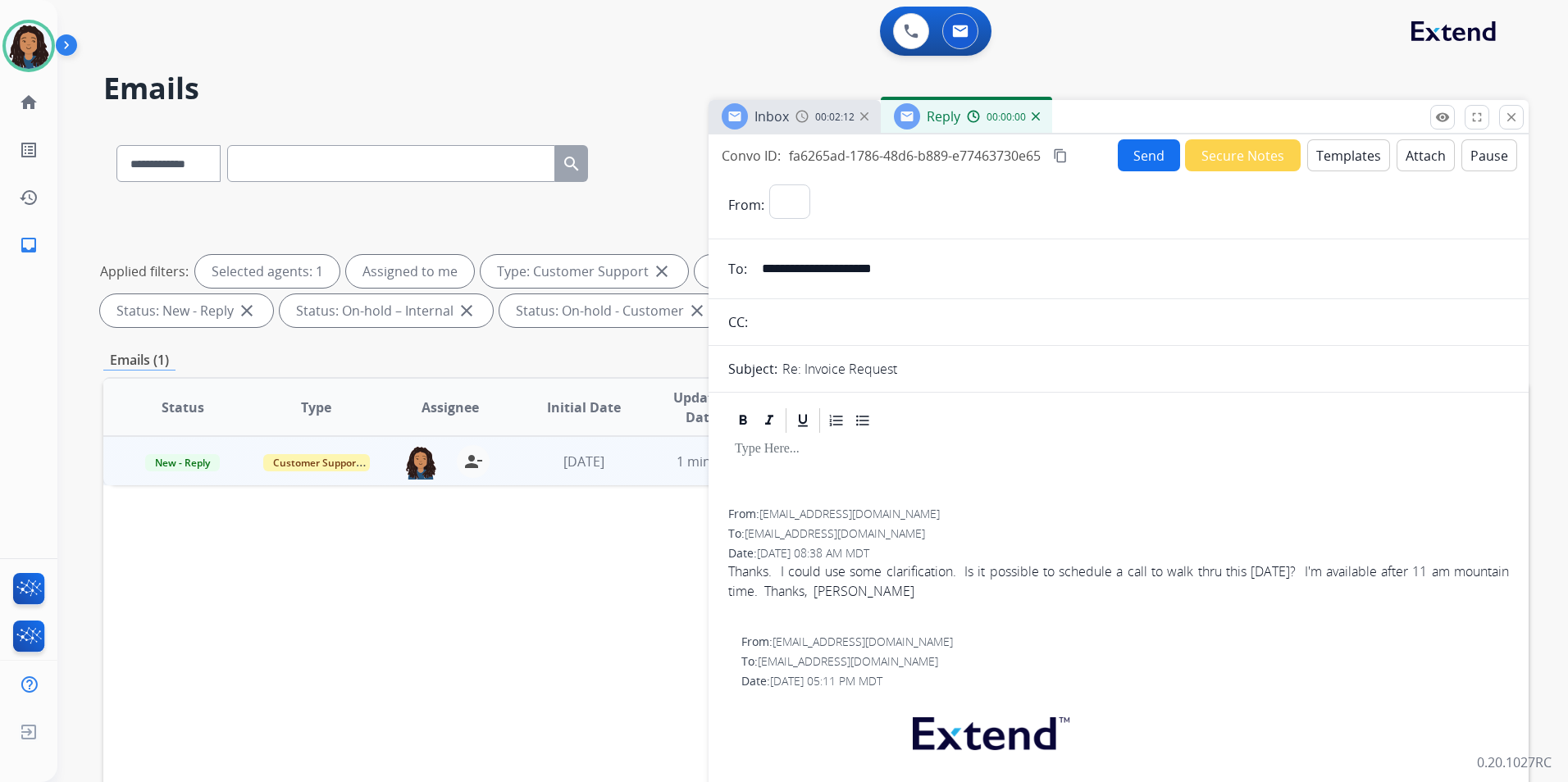
click at [1333, 166] on button "Templates" at bounding box center [1349, 156] width 83 height 32
select select "**********"
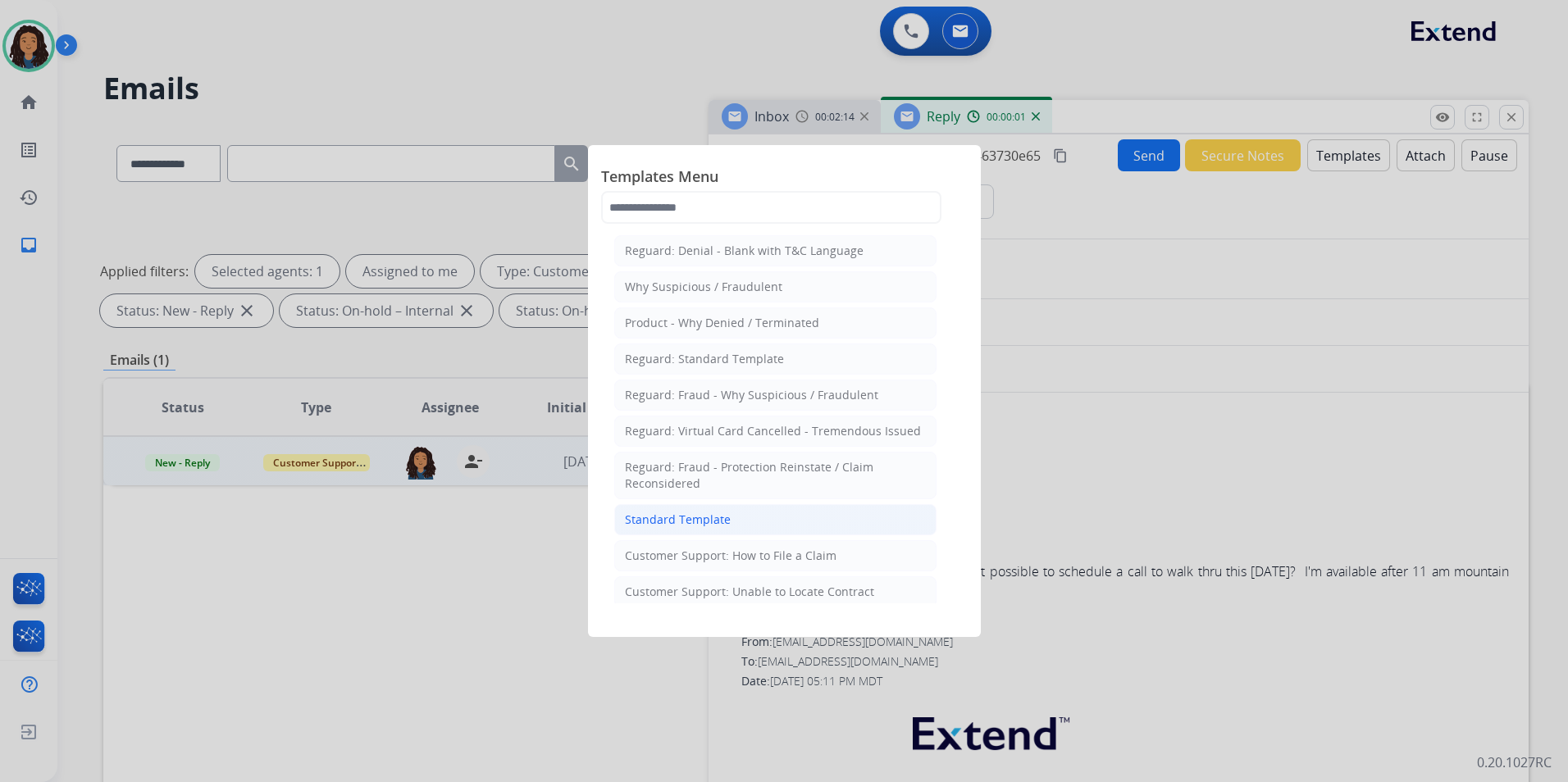
click at [818, 518] on li "Standard Template" at bounding box center [776, 519] width 323 height 31
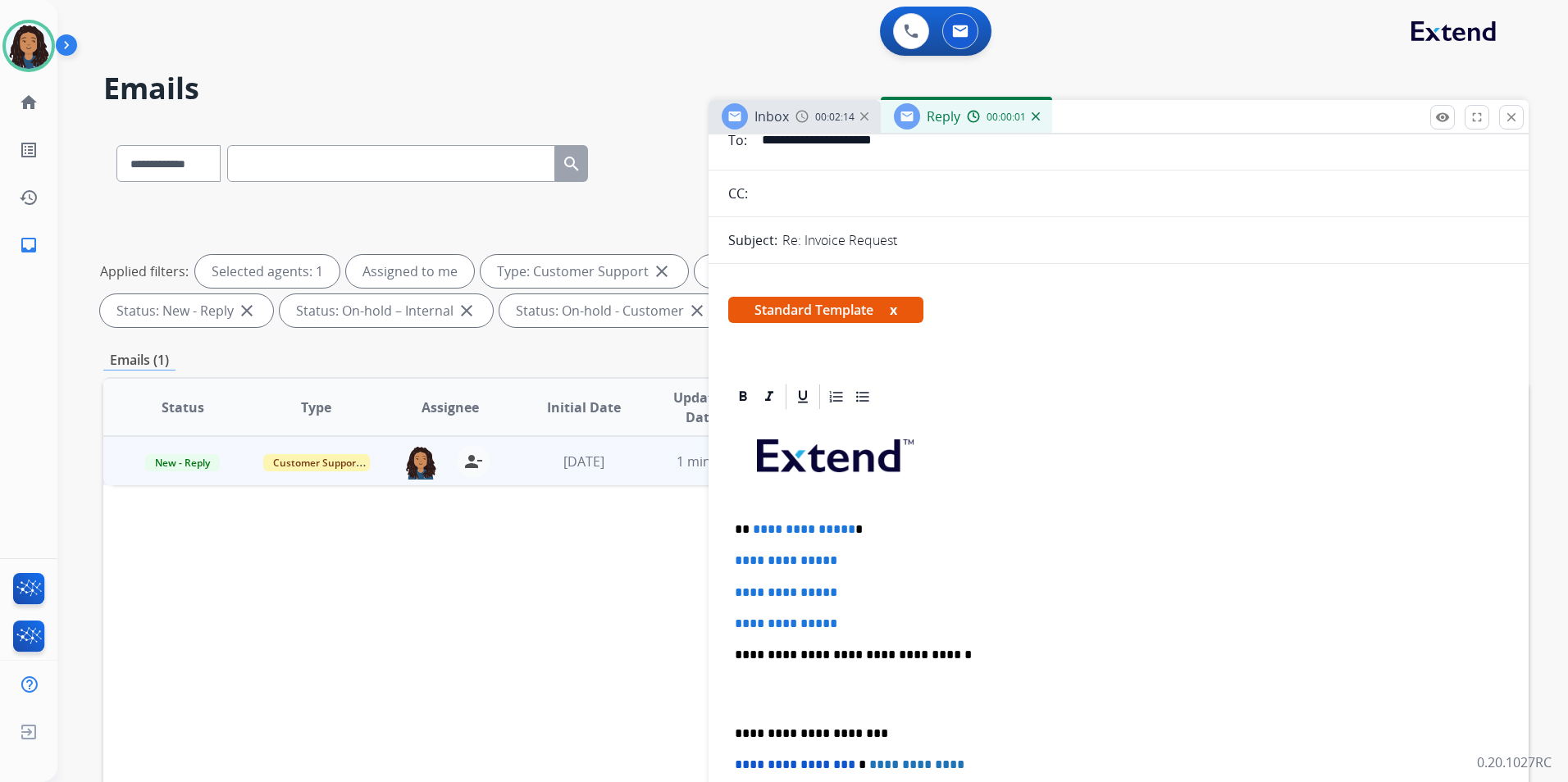
scroll to position [164, 0]
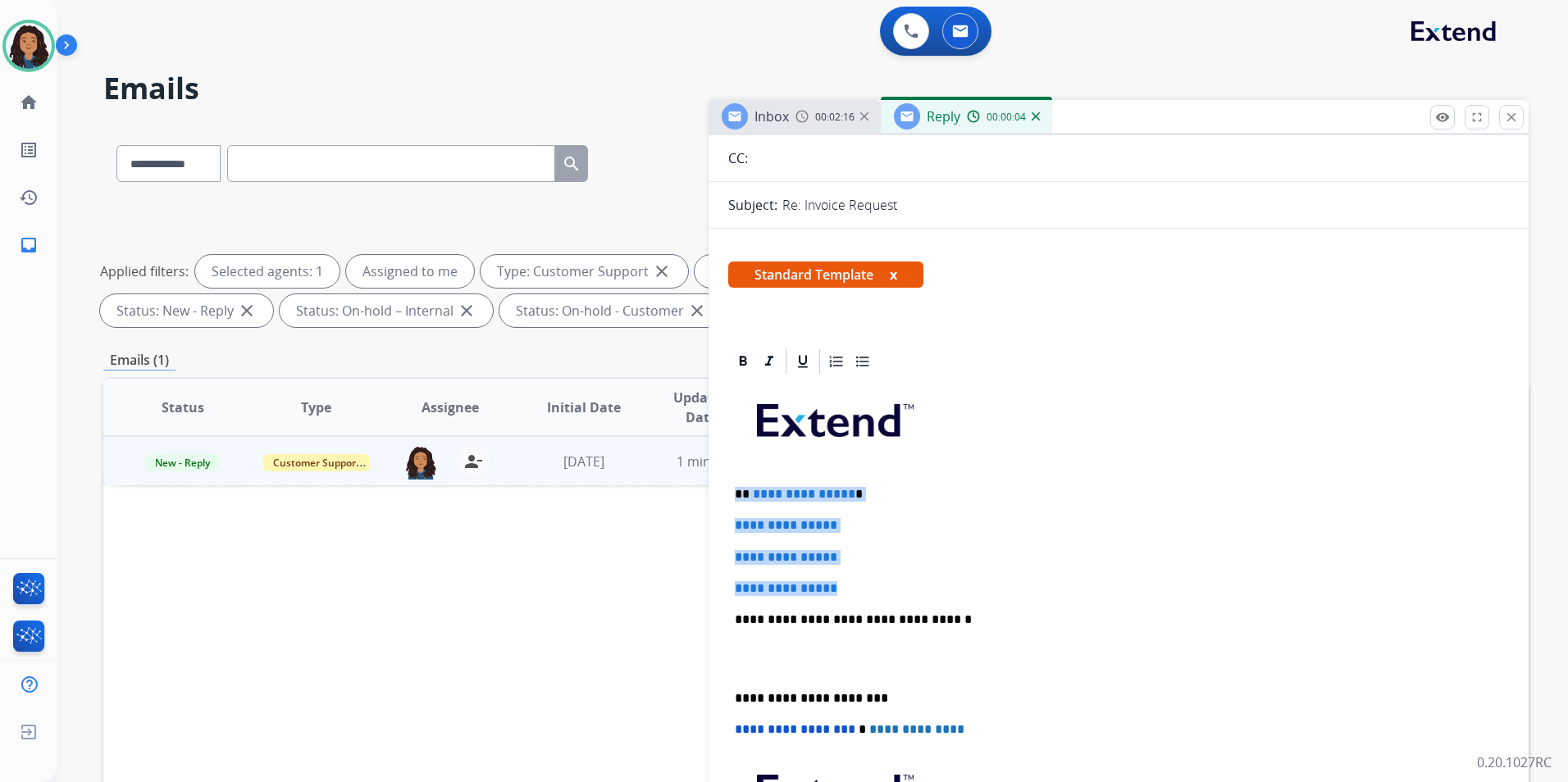
drag, startPoint x: 853, startPoint y: 584, endPoint x: 733, endPoint y: 485, distance: 155.6
click at [733, 485] on div "**********" at bounding box center [1118, 658] width 780 height 564
paste div
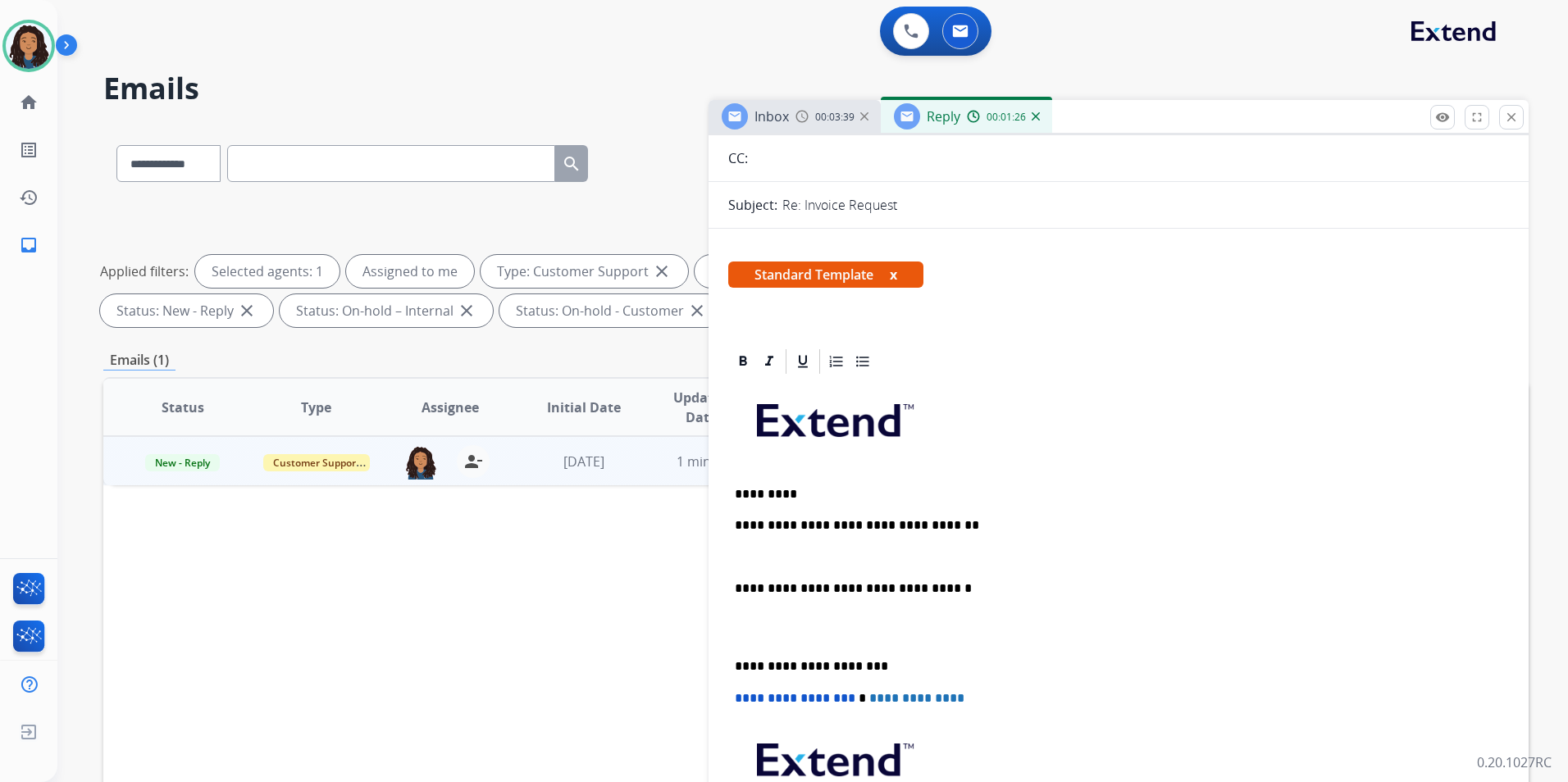
click at [879, 550] on p at bounding box center [1118, 558] width 767 height 15
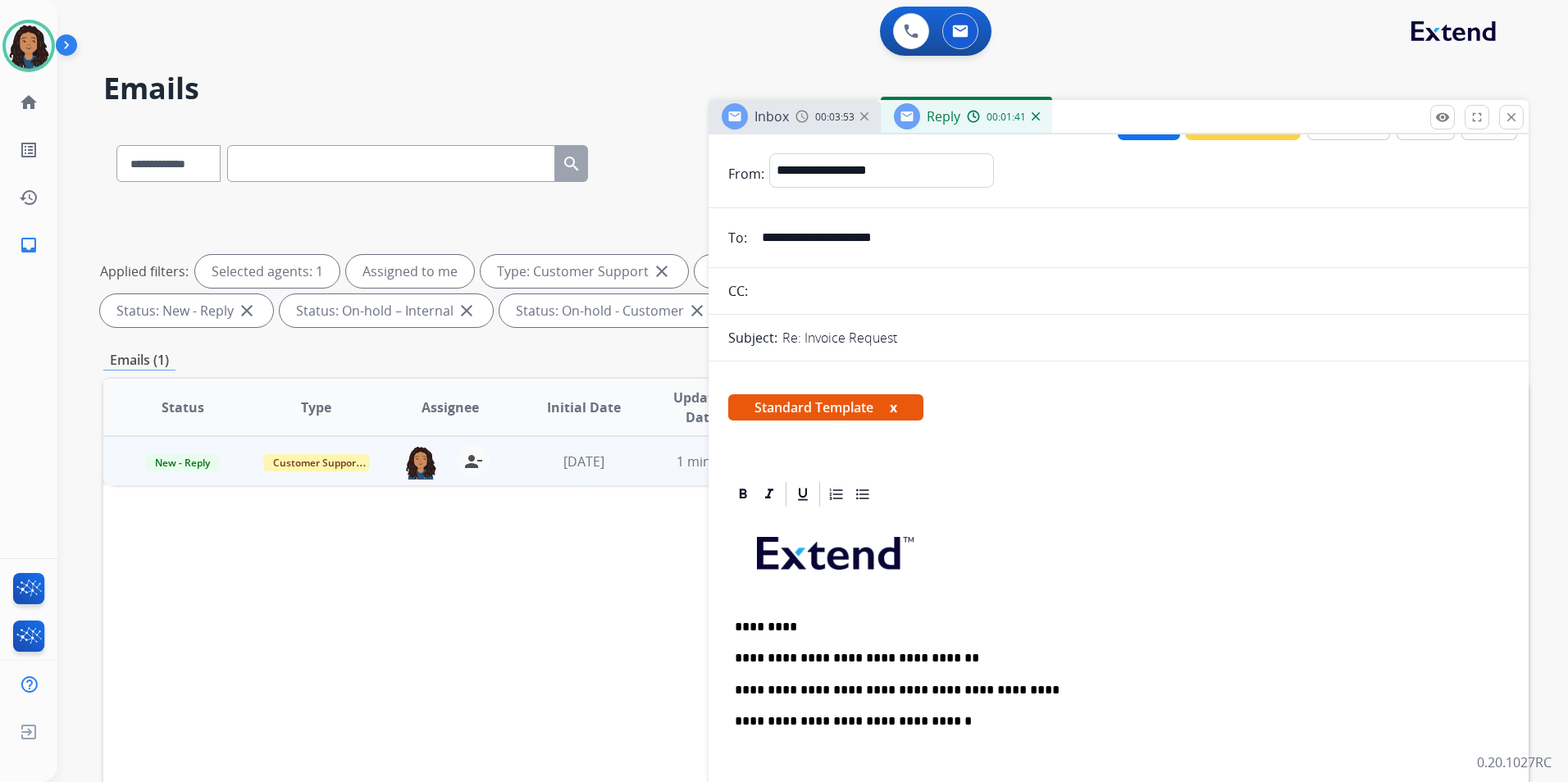
scroll to position [0, 0]
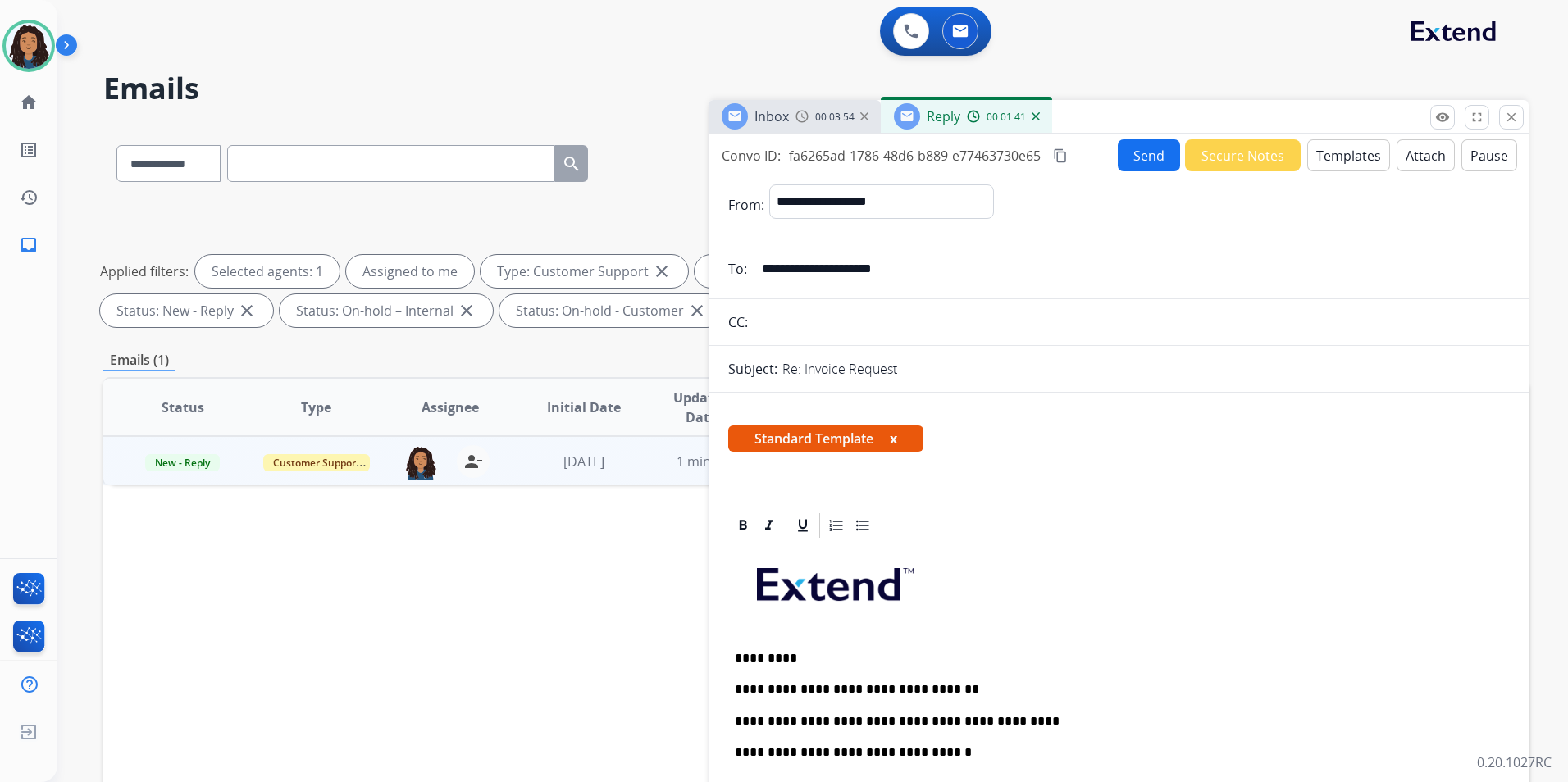
click at [1165, 158] on button "Send" at bounding box center [1149, 156] width 62 height 32
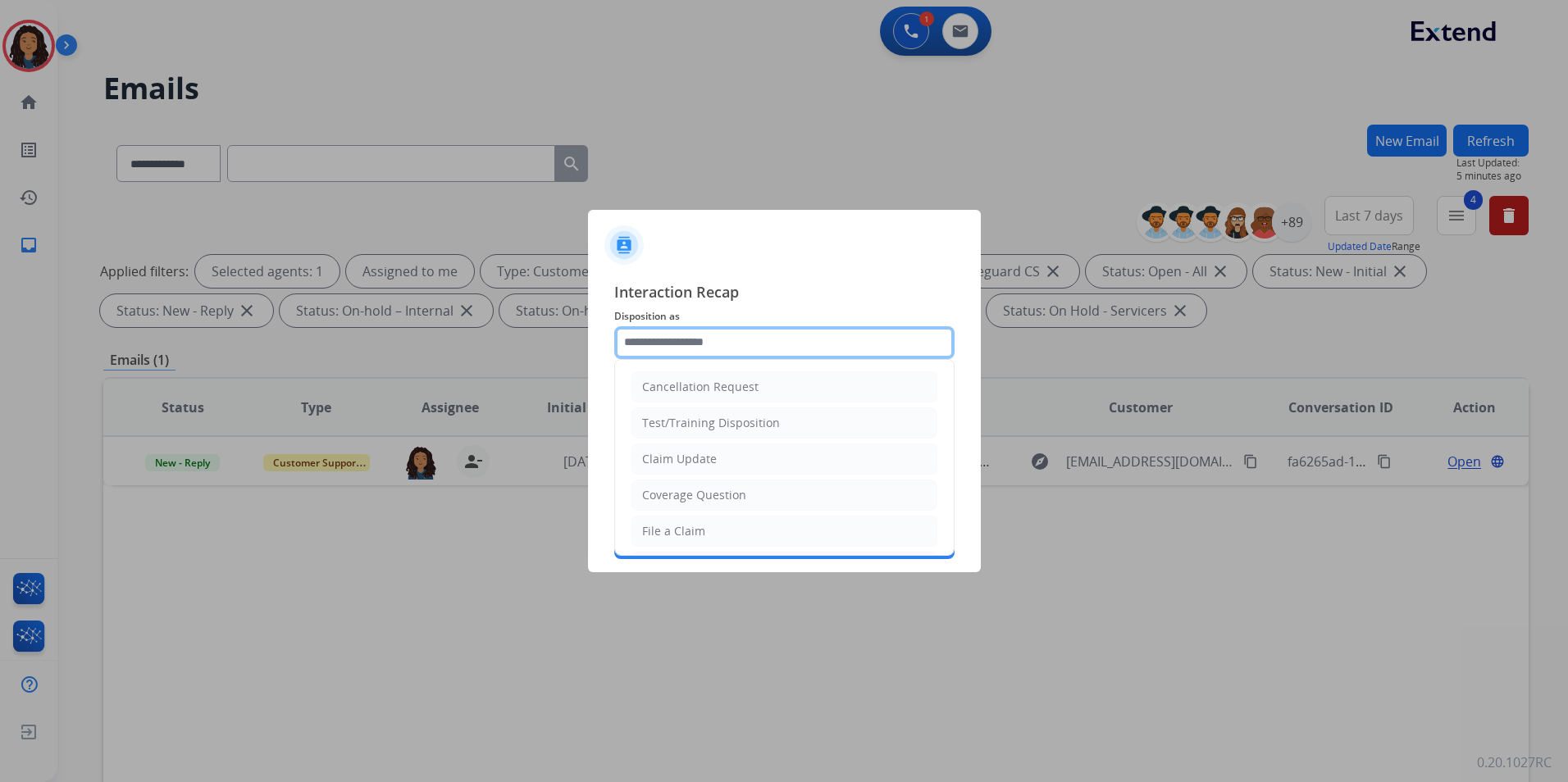
click at [707, 338] on input "text" at bounding box center [784, 342] width 340 height 33
click at [721, 456] on li "Claim Update" at bounding box center [784, 459] width 306 height 31
type input "**********"
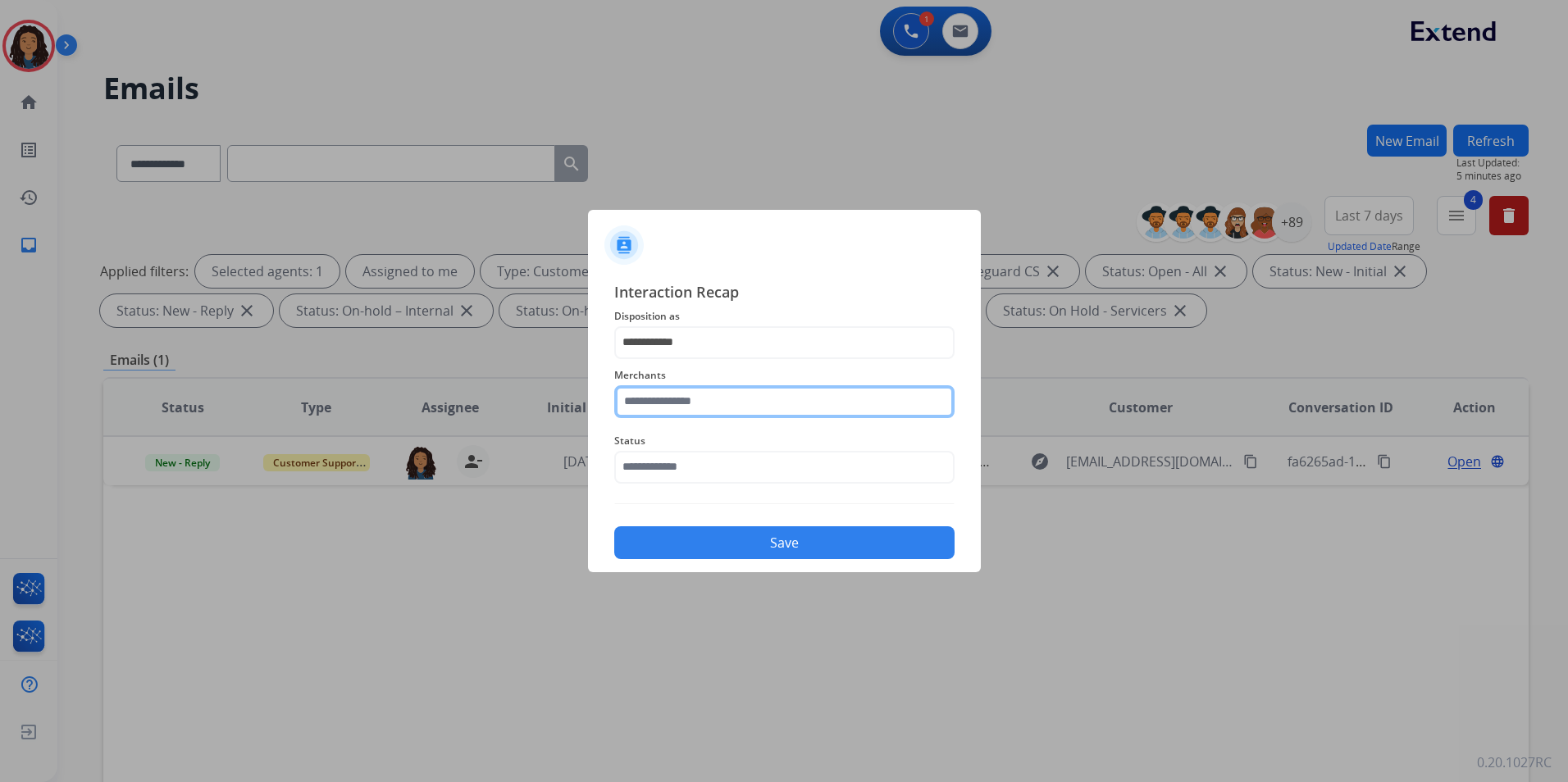
click at [682, 408] on input "text" at bounding box center [784, 401] width 340 height 33
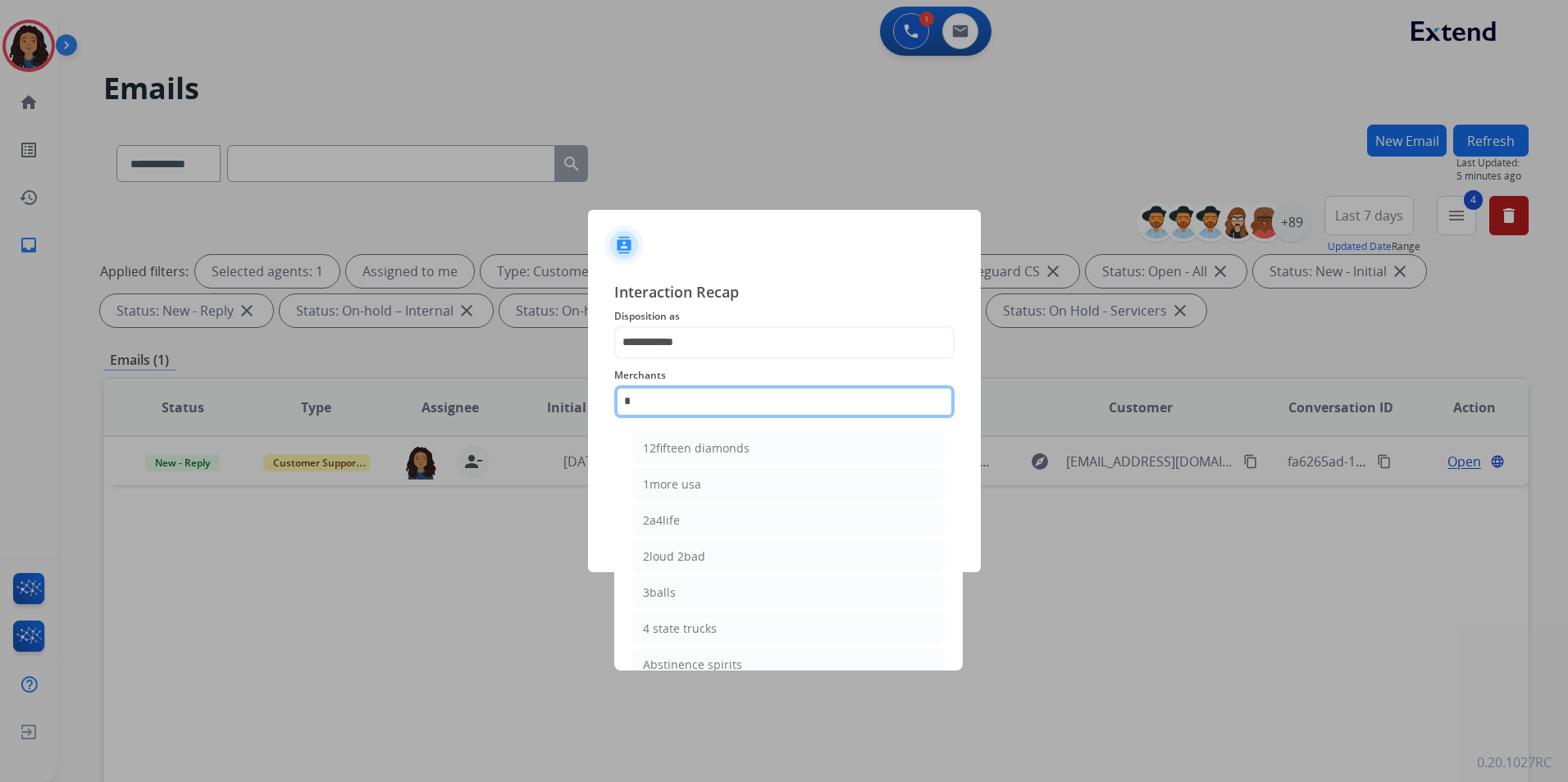
type input "**"
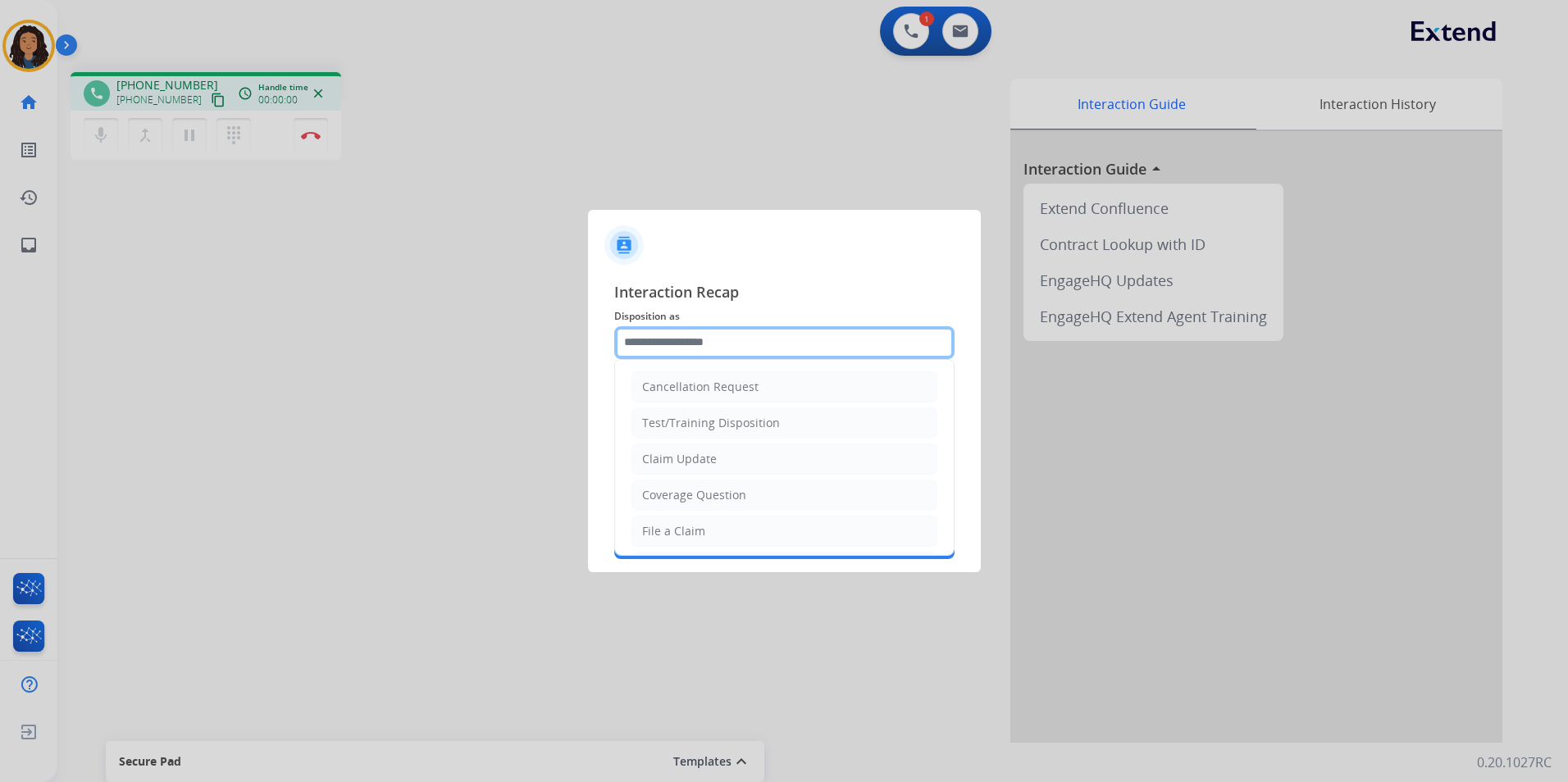
click at [721, 337] on input "text" at bounding box center [784, 342] width 340 height 33
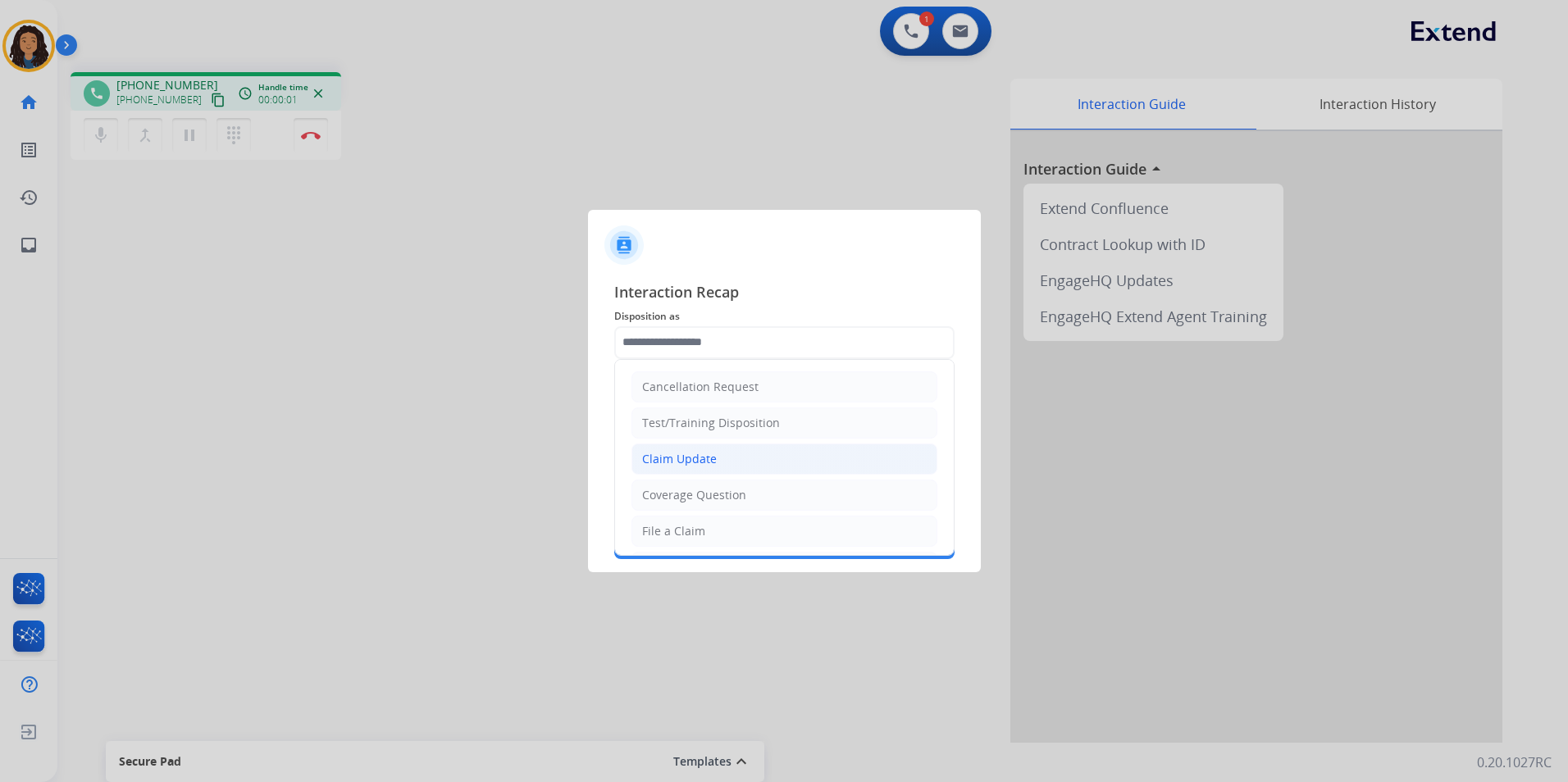
click at [721, 458] on li "Claim Update" at bounding box center [784, 459] width 306 height 31
type input "**********"
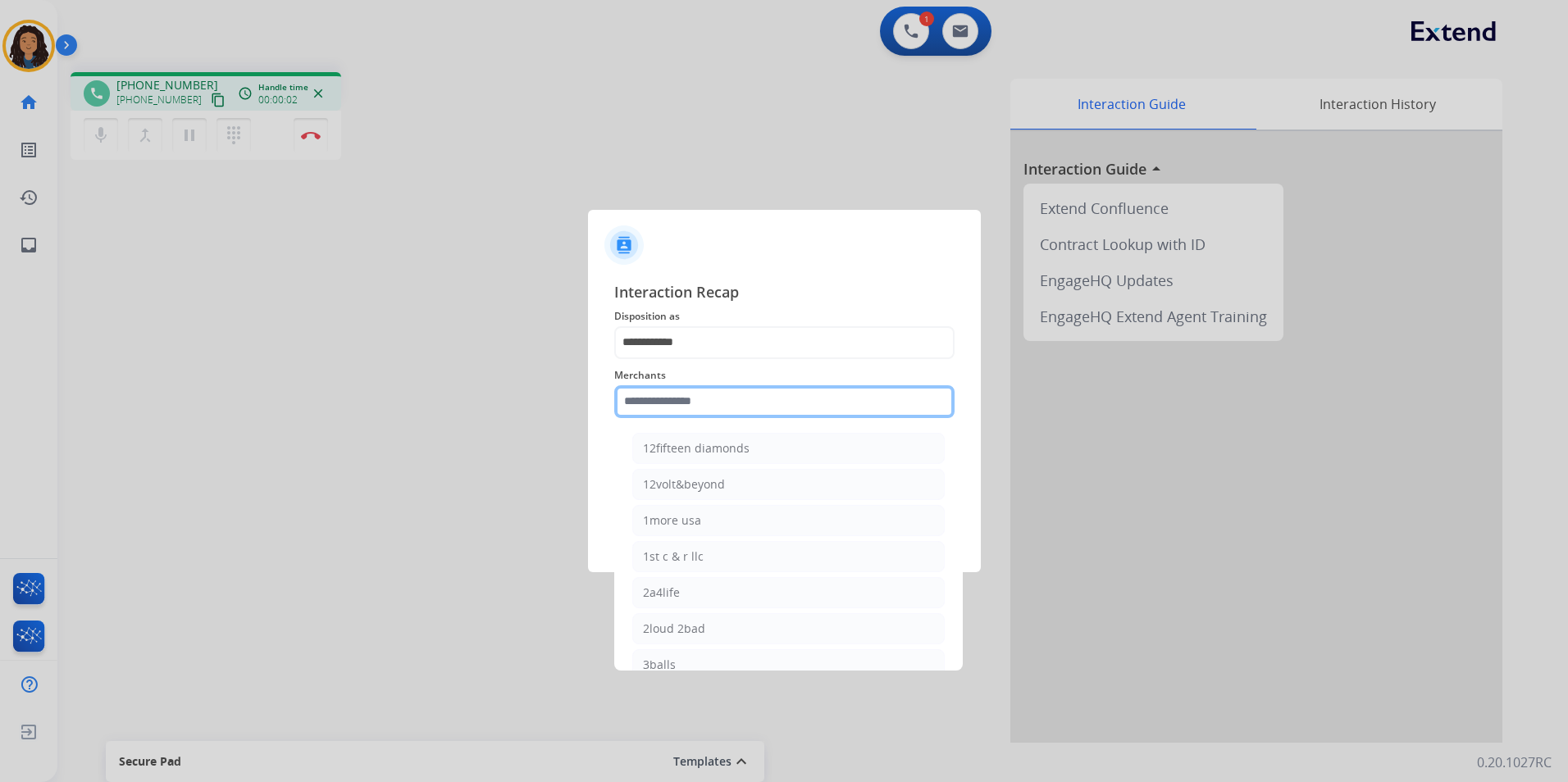
click at [715, 399] on input "text" at bounding box center [784, 401] width 340 height 33
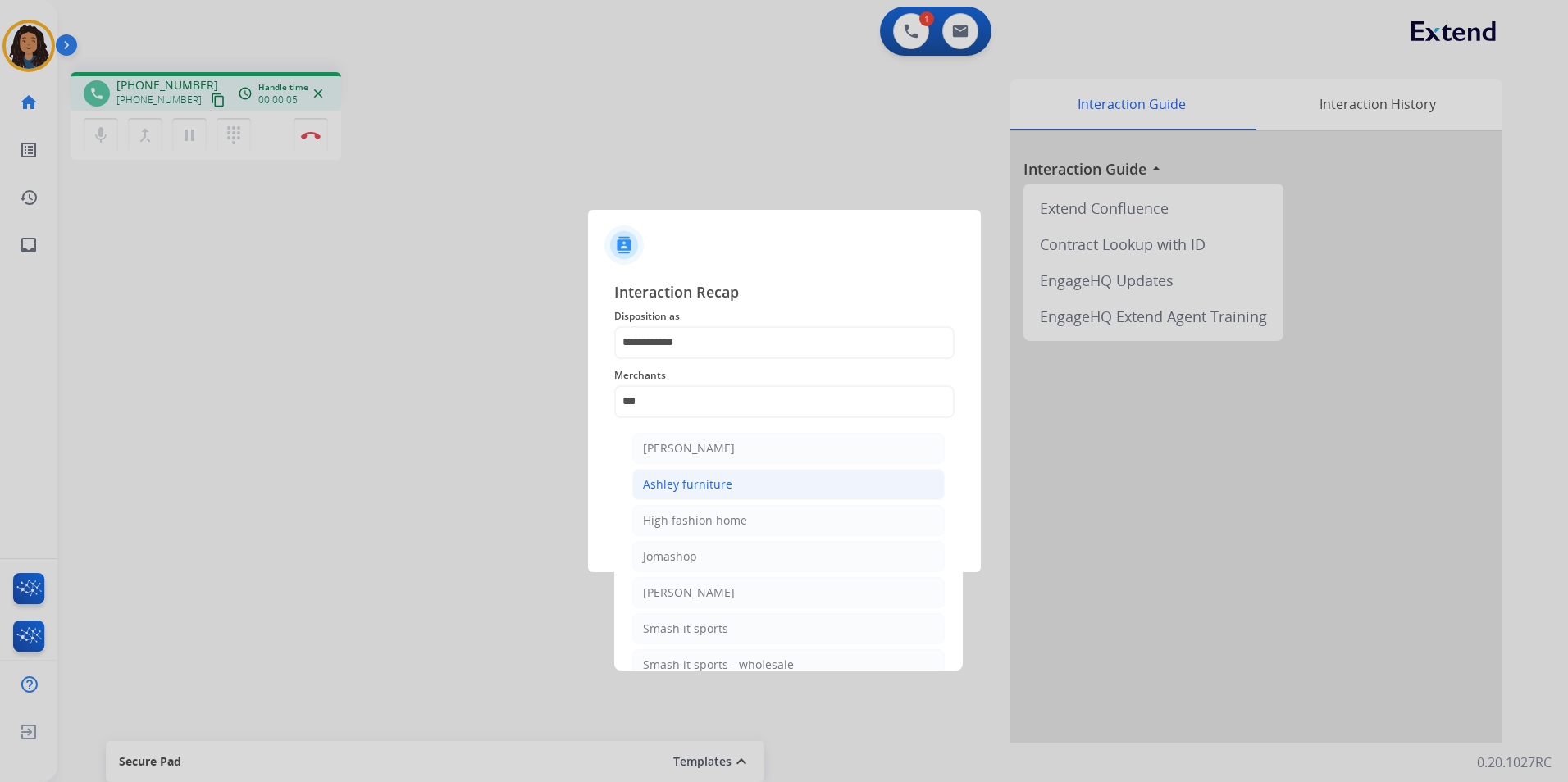
click at [745, 494] on li "Ashley furniture" at bounding box center [788, 484] width 312 height 31
type input "**********"
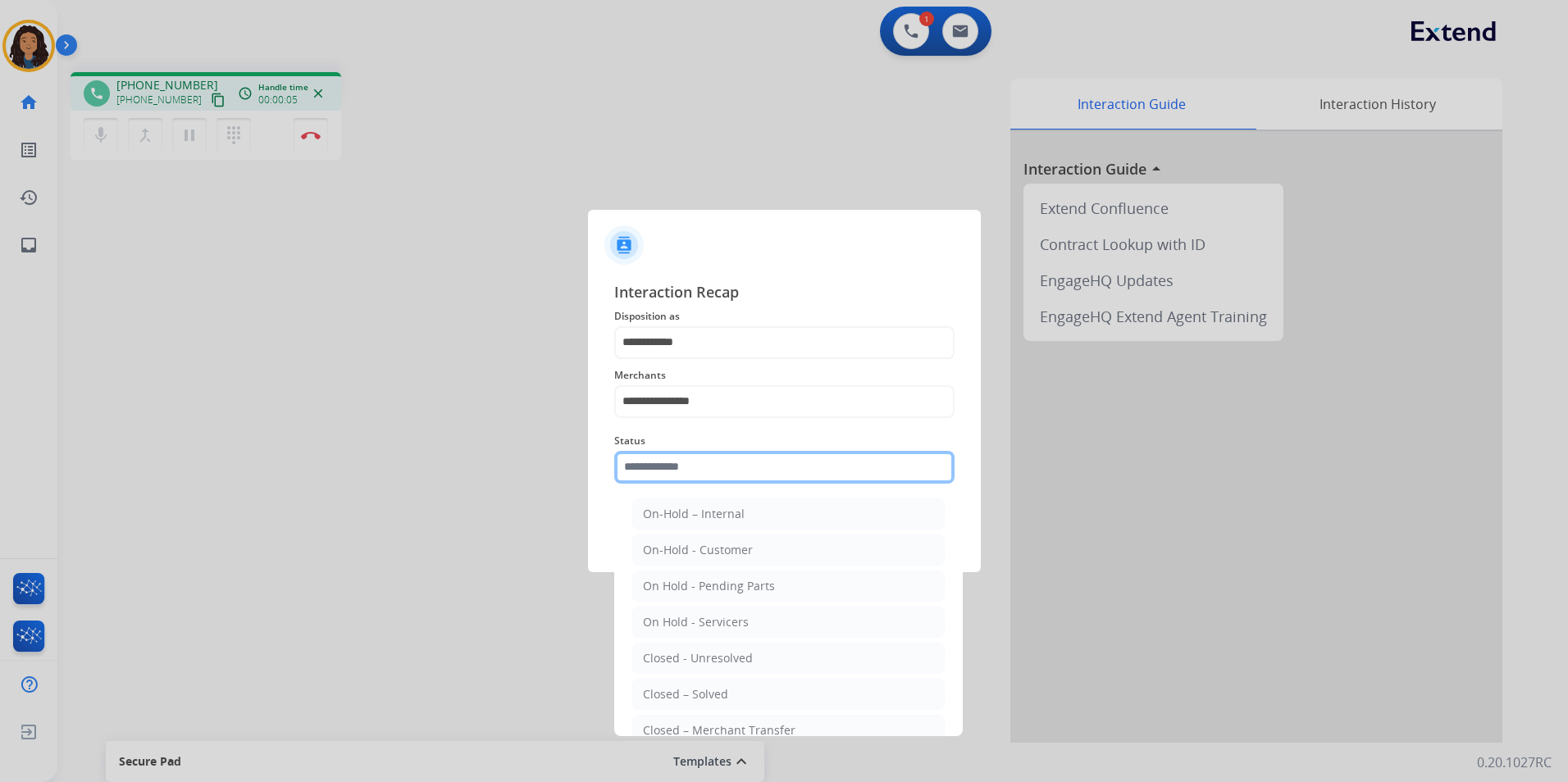
click at [733, 466] on input "text" at bounding box center [784, 467] width 340 height 33
drag, startPoint x: 701, startPoint y: 695, endPoint x: 704, endPoint y: 597, distance: 98.0
click at [698, 695] on div "Closed – Solved" at bounding box center [685, 694] width 85 height 16
type input "**********"
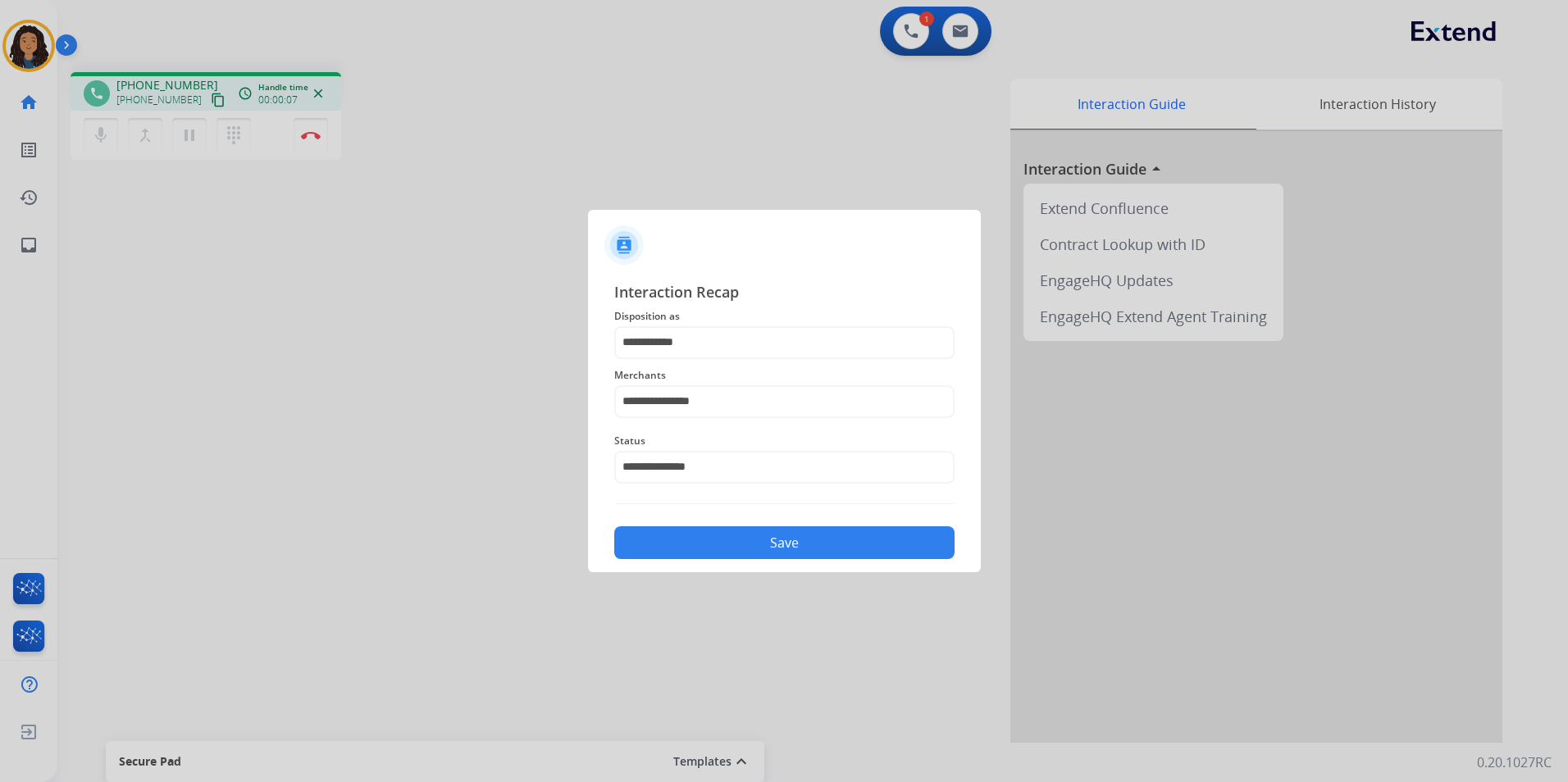
click at [713, 556] on button "Save" at bounding box center [784, 542] width 340 height 33
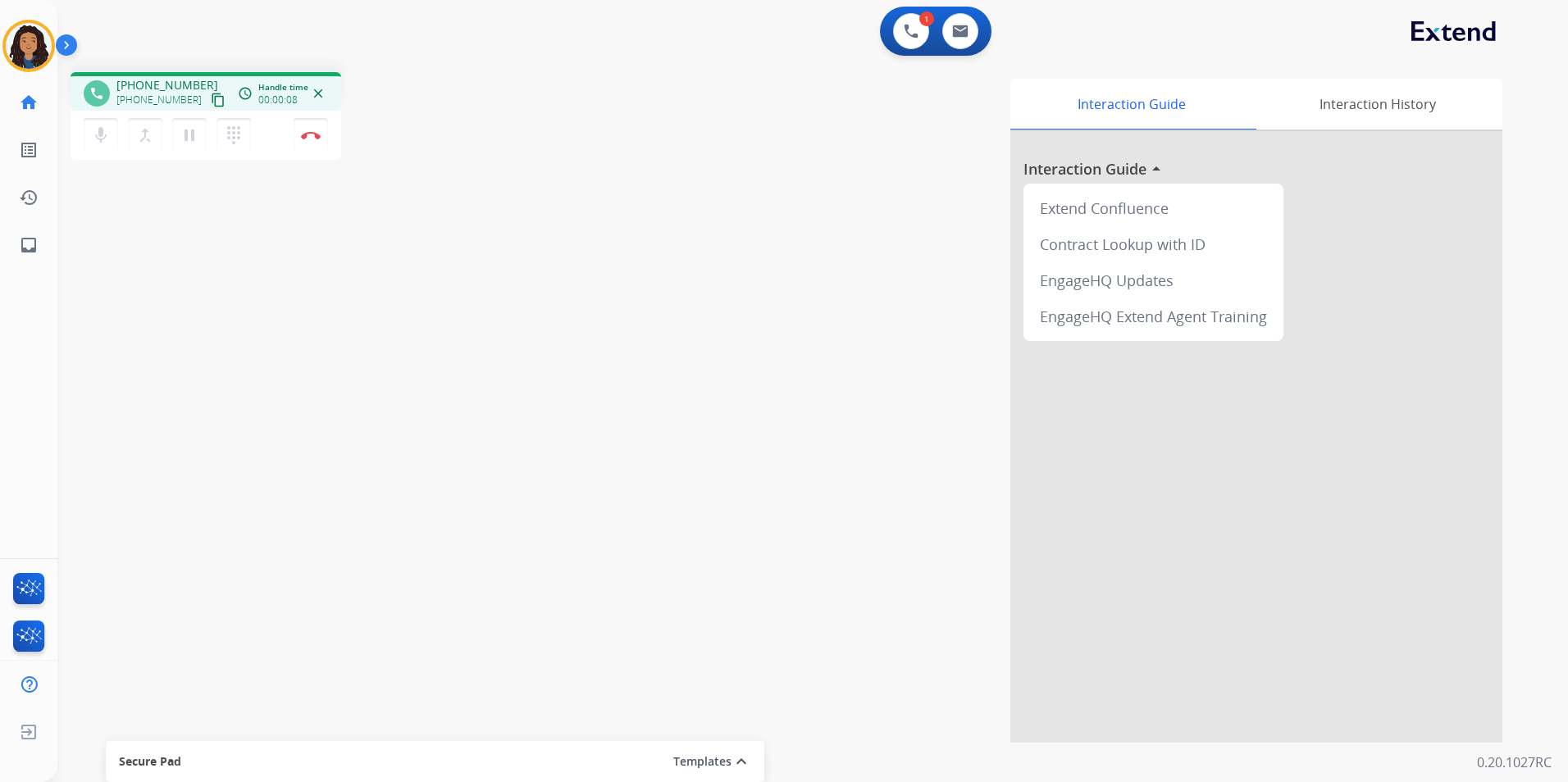
click at [209, 101] on button "content_copy" at bounding box center [218, 99] width 20 height 20
click at [316, 135] on img at bounding box center [310, 135] width 20 height 8
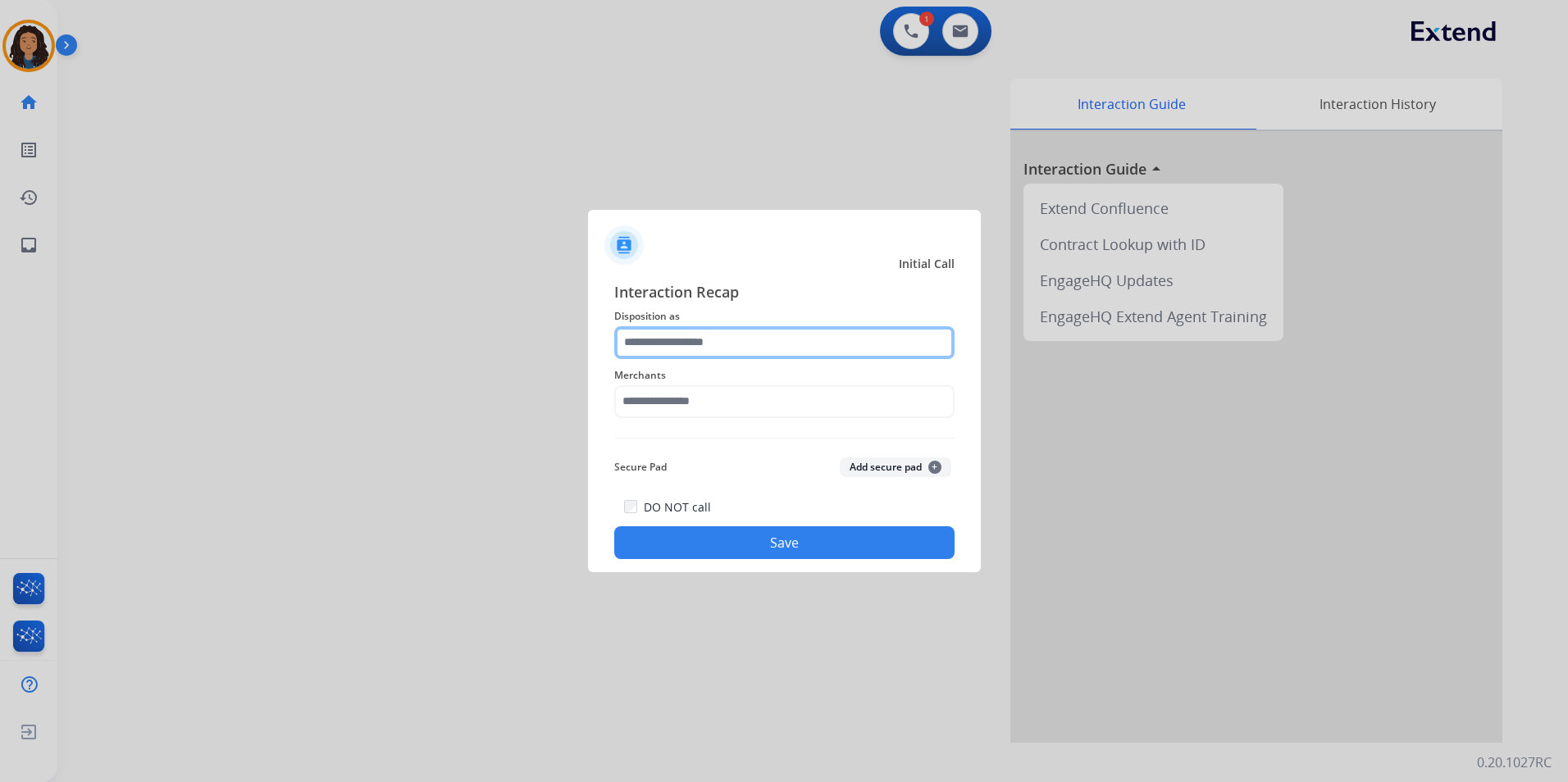
click at [648, 336] on input "text" at bounding box center [784, 342] width 340 height 33
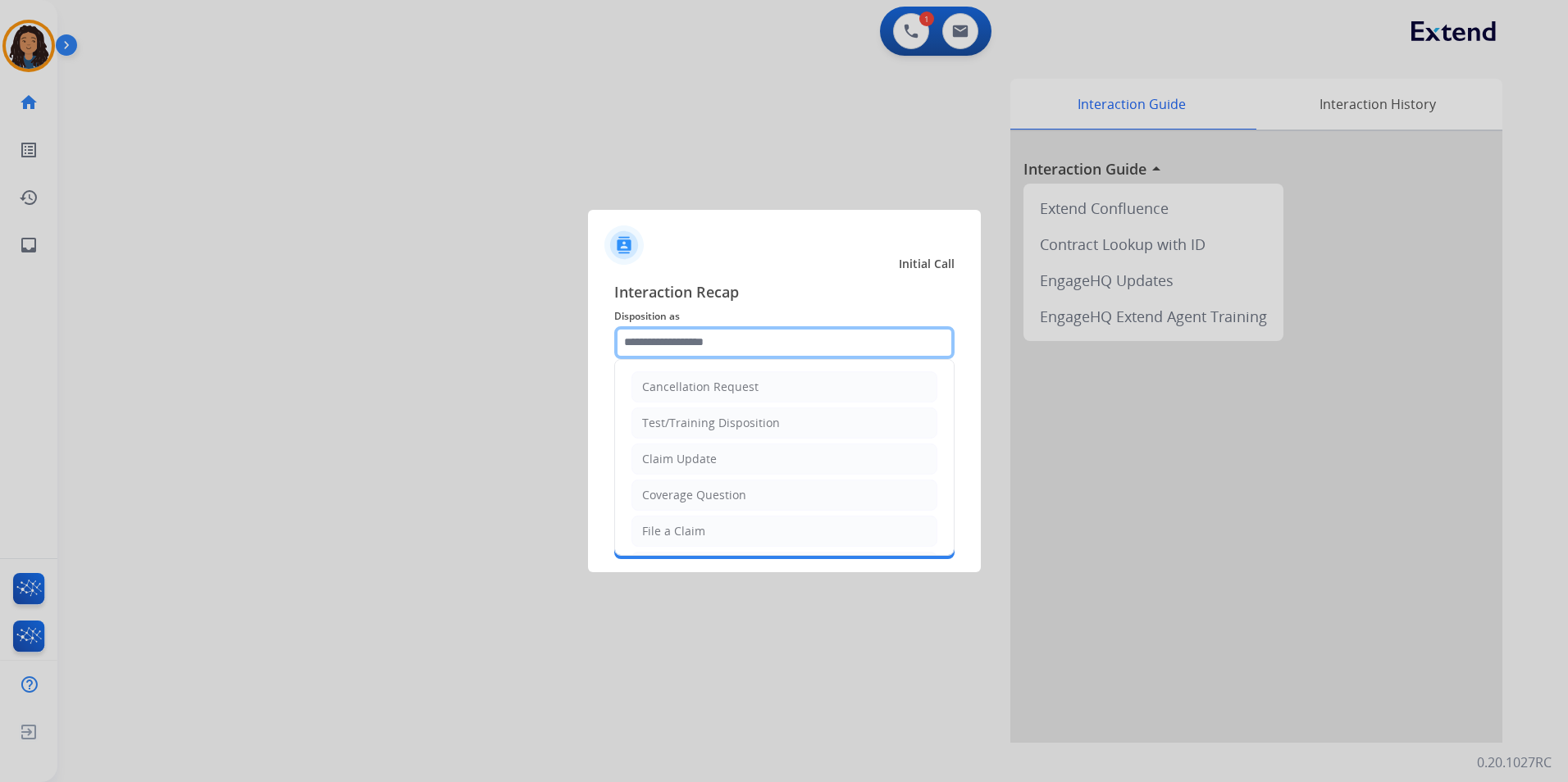
click at [661, 336] on input "text" at bounding box center [784, 342] width 340 height 33
click at [687, 465] on div "Claim Update" at bounding box center [680, 459] width 75 height 16
type input "**********"
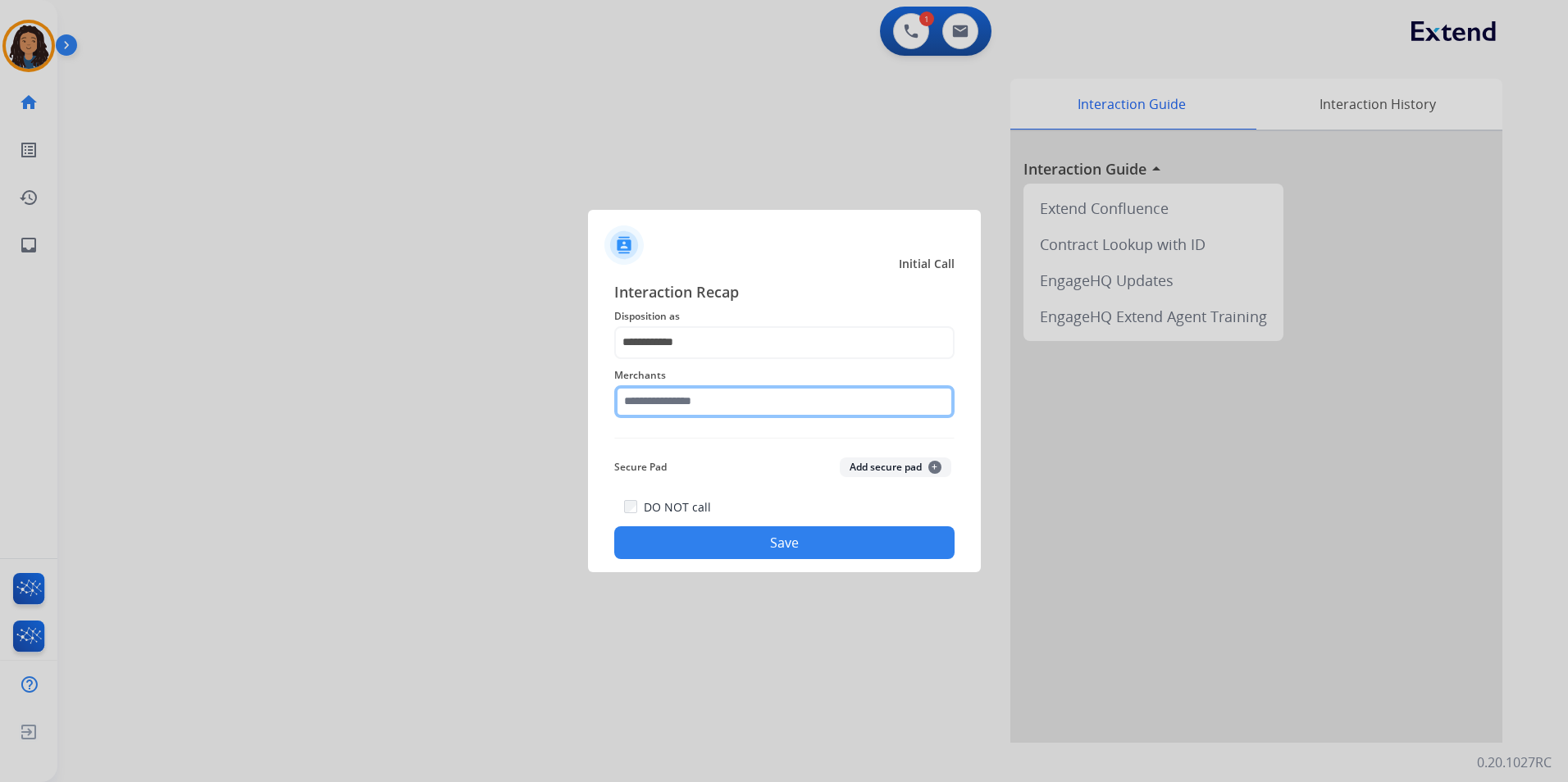
click at [674, 411] on input "text" at bounding box center [784, 401] width 340 height 33
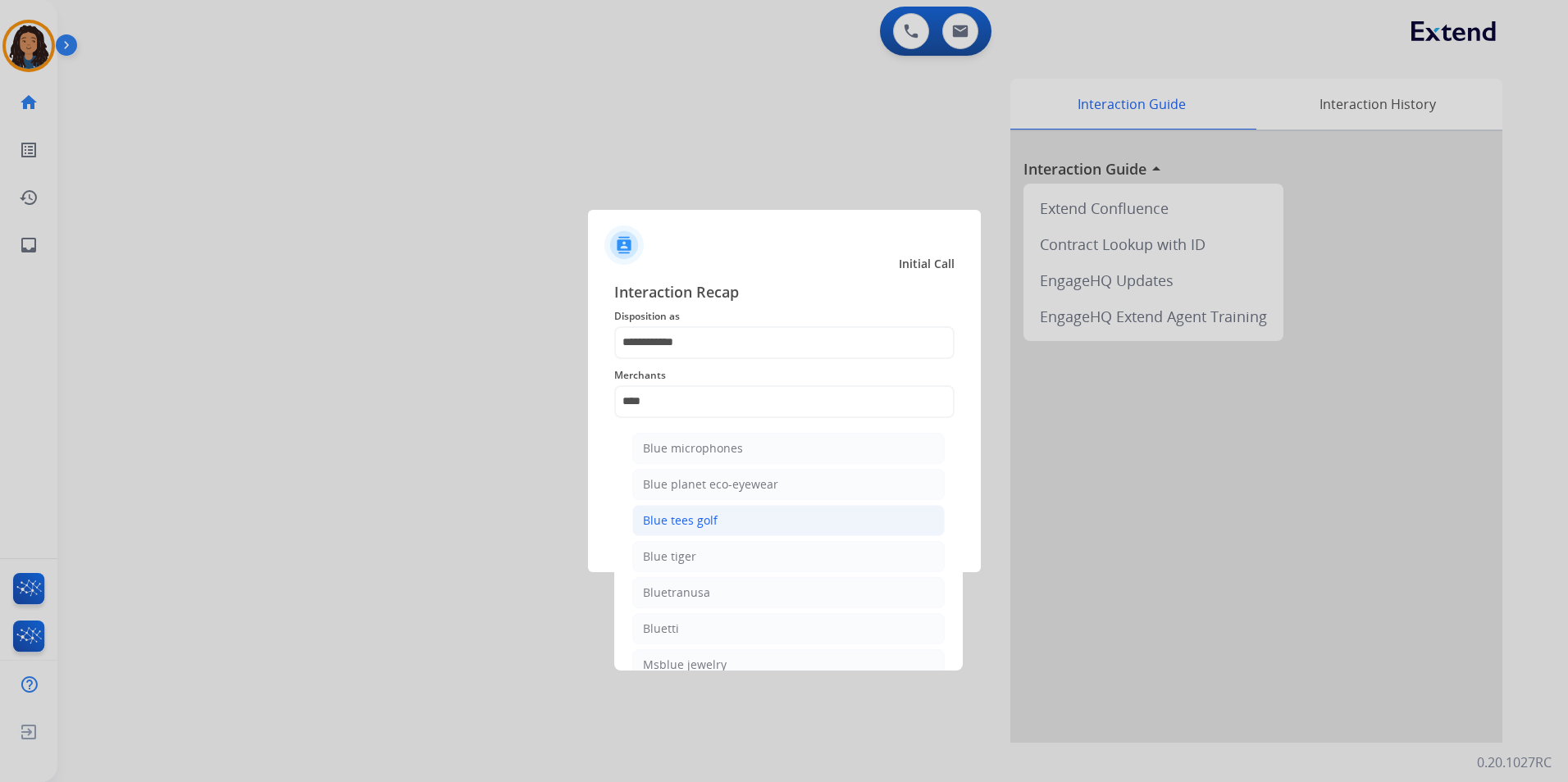
click at [779, 521] on li "Blue tees golf" at bounding box center [788, 520] width 312 height 31
type input "**********"
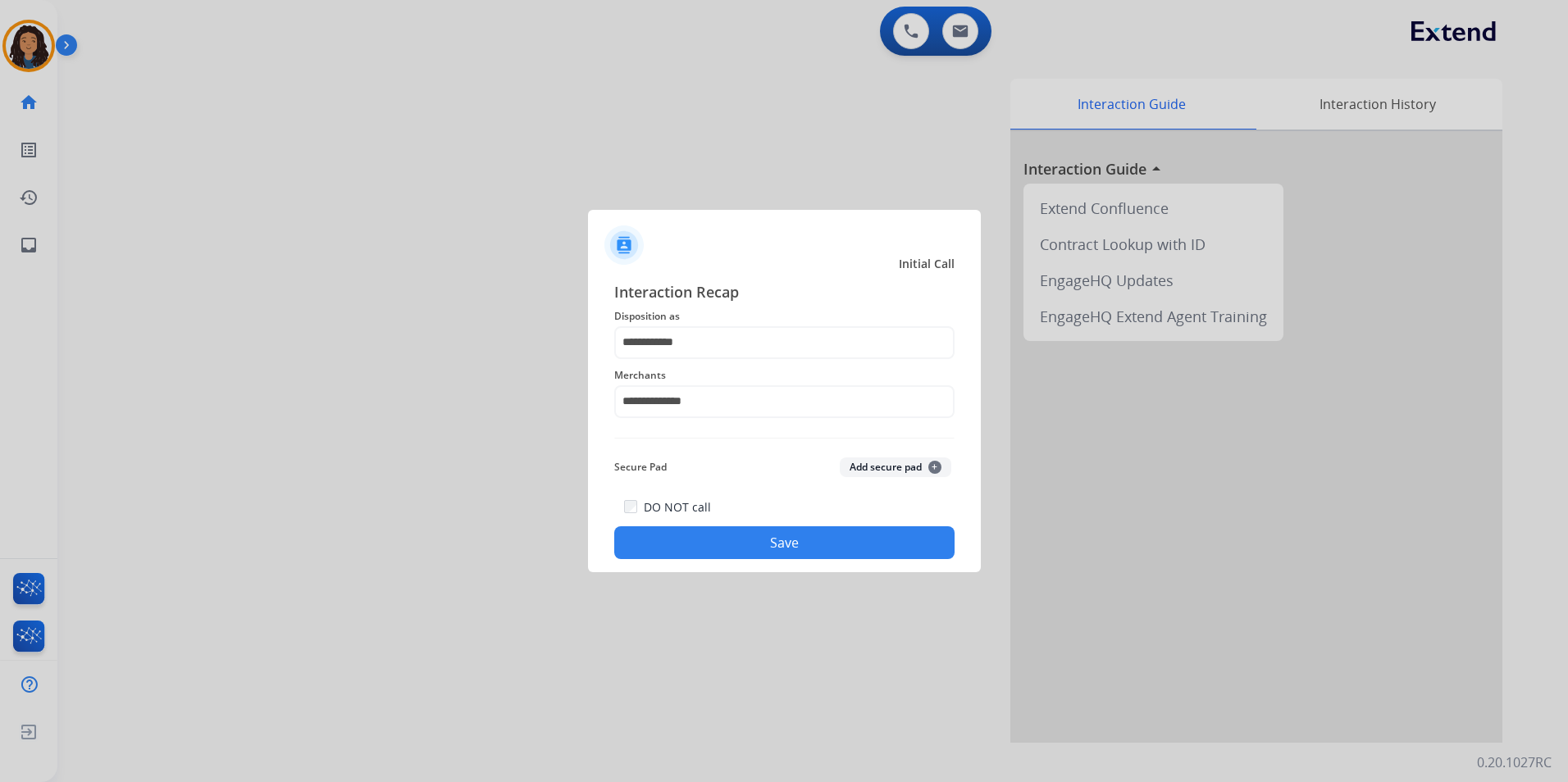
click at [726, 533] on button "Save" at bounding box center [784, 542] width 340 height 33
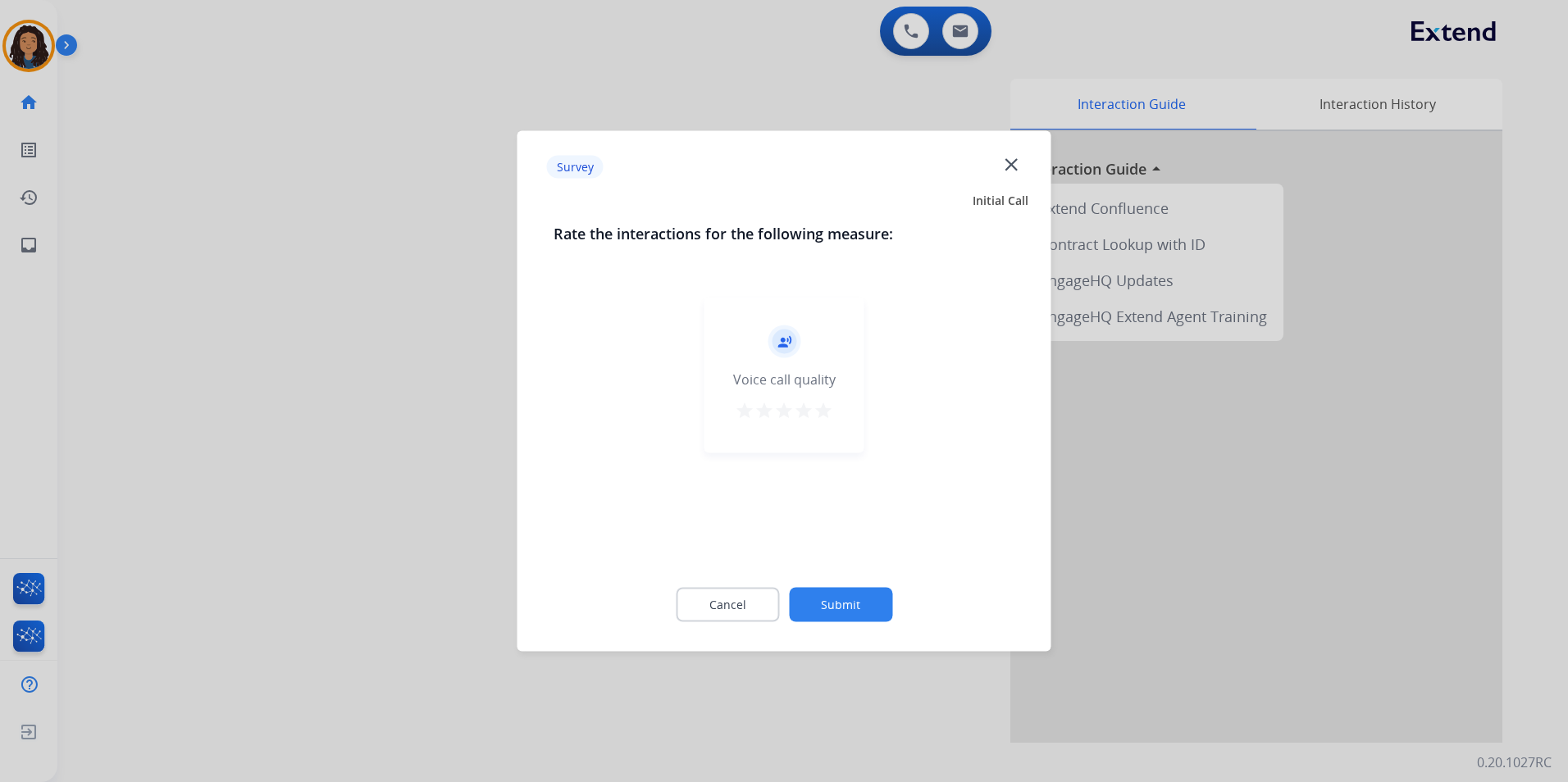
click at [360, 554] on div at bounding box center [784, 391] width 1568 height 782
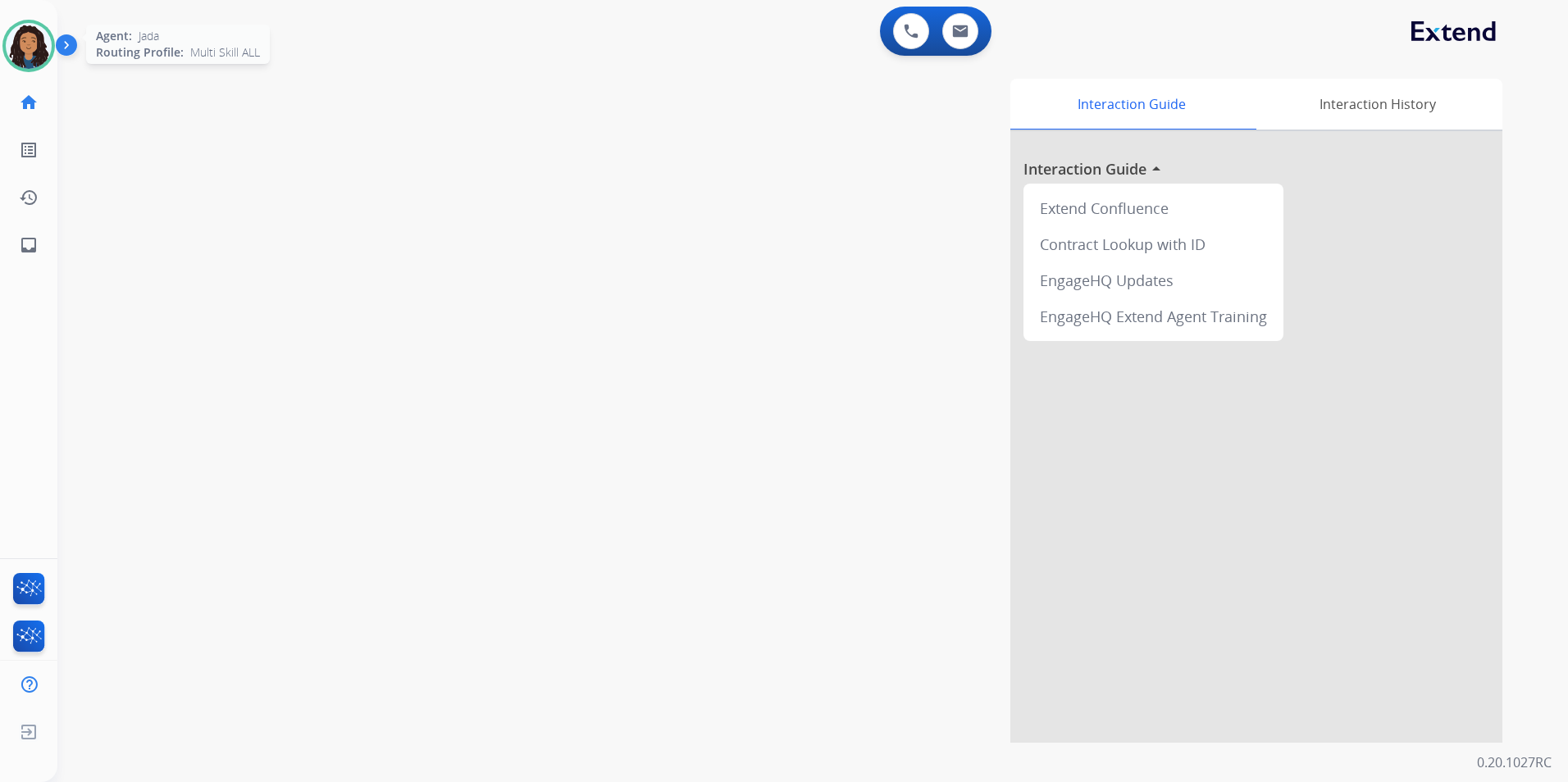
click at [18, 41] on img at bounding box center [28, 45] width 46 height 46
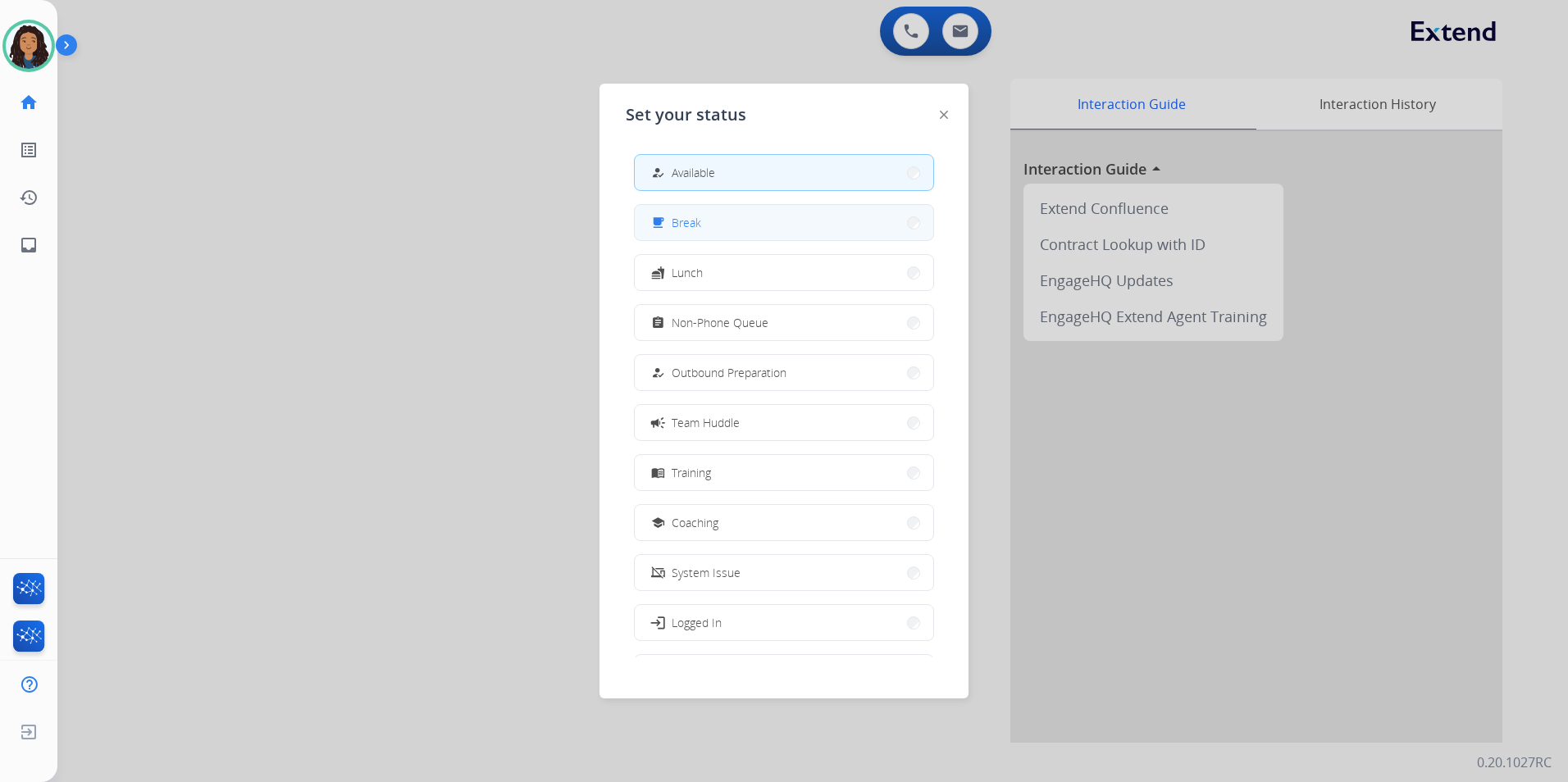
click at [848, 215] on button "free_breakfast Break" at bounding box center [784, 223] width 298 height 36
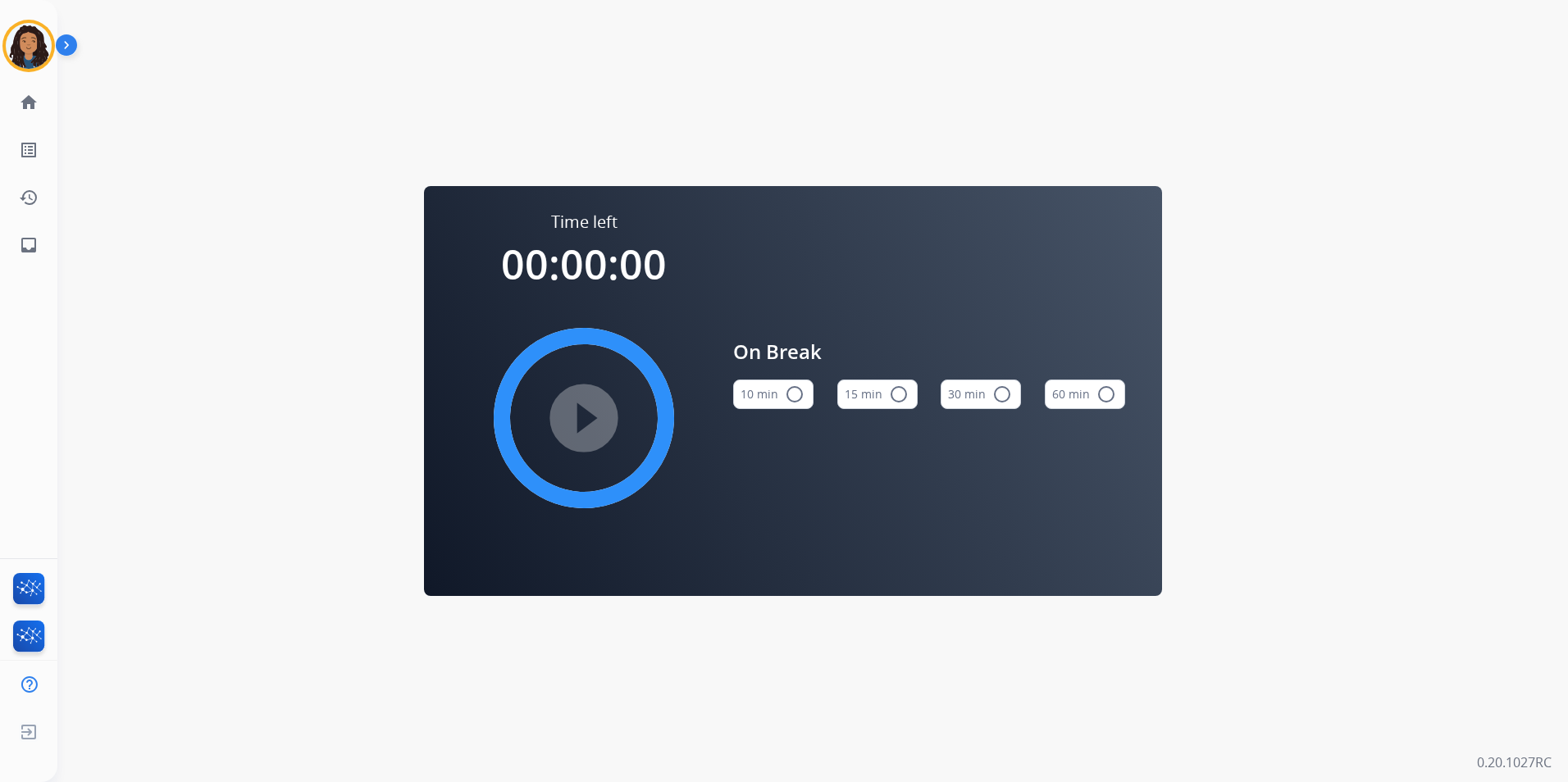
drag, startPoint x: 886, startPoint y: 394, endPoint x: 724, endPoint y: 440, distance: 168.4
click at [886, 395] on button "15 min radio_button_unchecked" at bounding box center [878, 394] width 81 height 29
click at [586, 428] on mat-icon "play_circle_filled" at bounding box center [583, 417] width 20 height 20
click at [23, 42] on img at bounding box center [28, 45] width 46 height 46
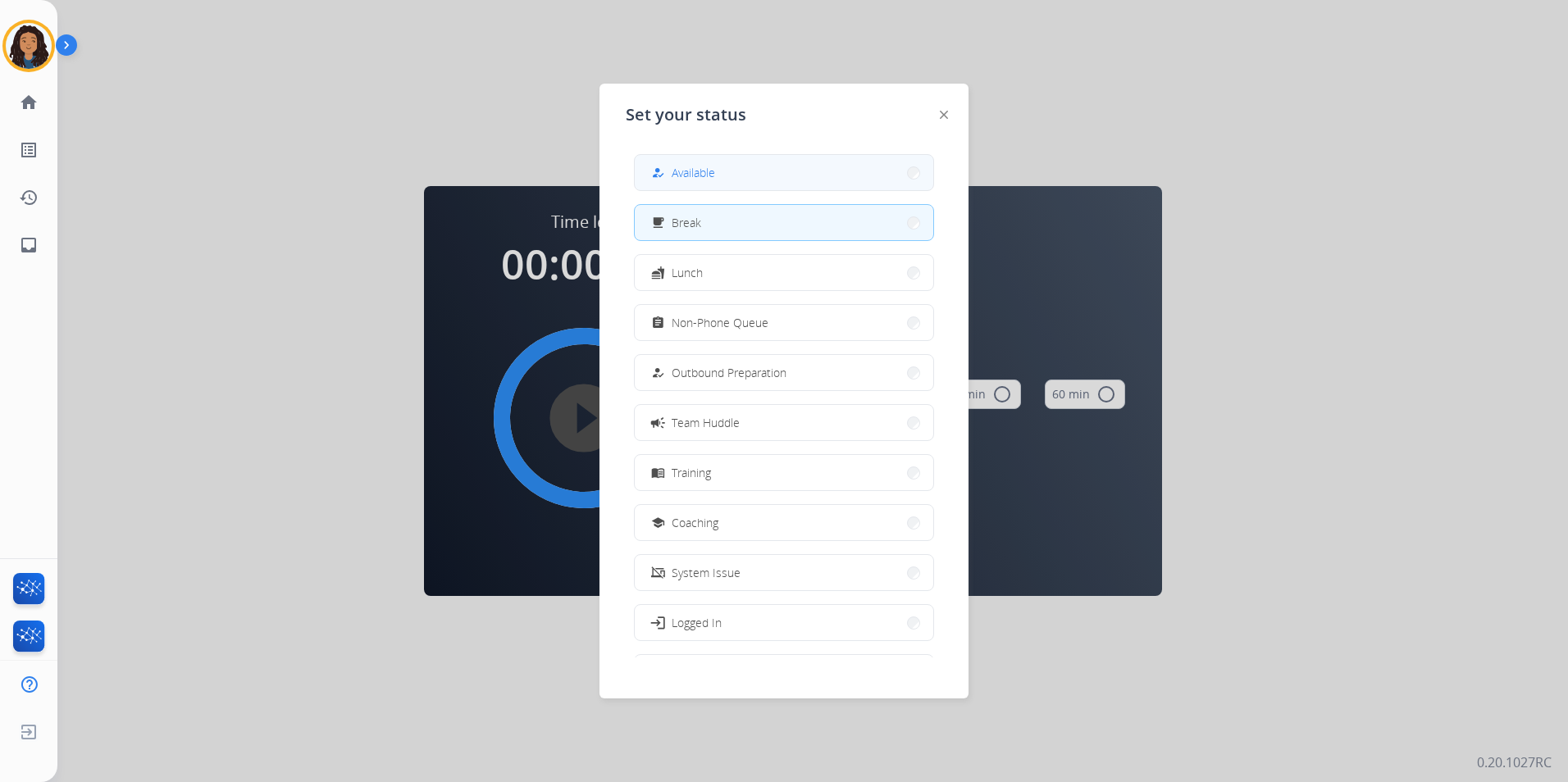
click at [848, 178] on button "how_to_reg Available" at bounding box center [784, 173] width 298 height 36
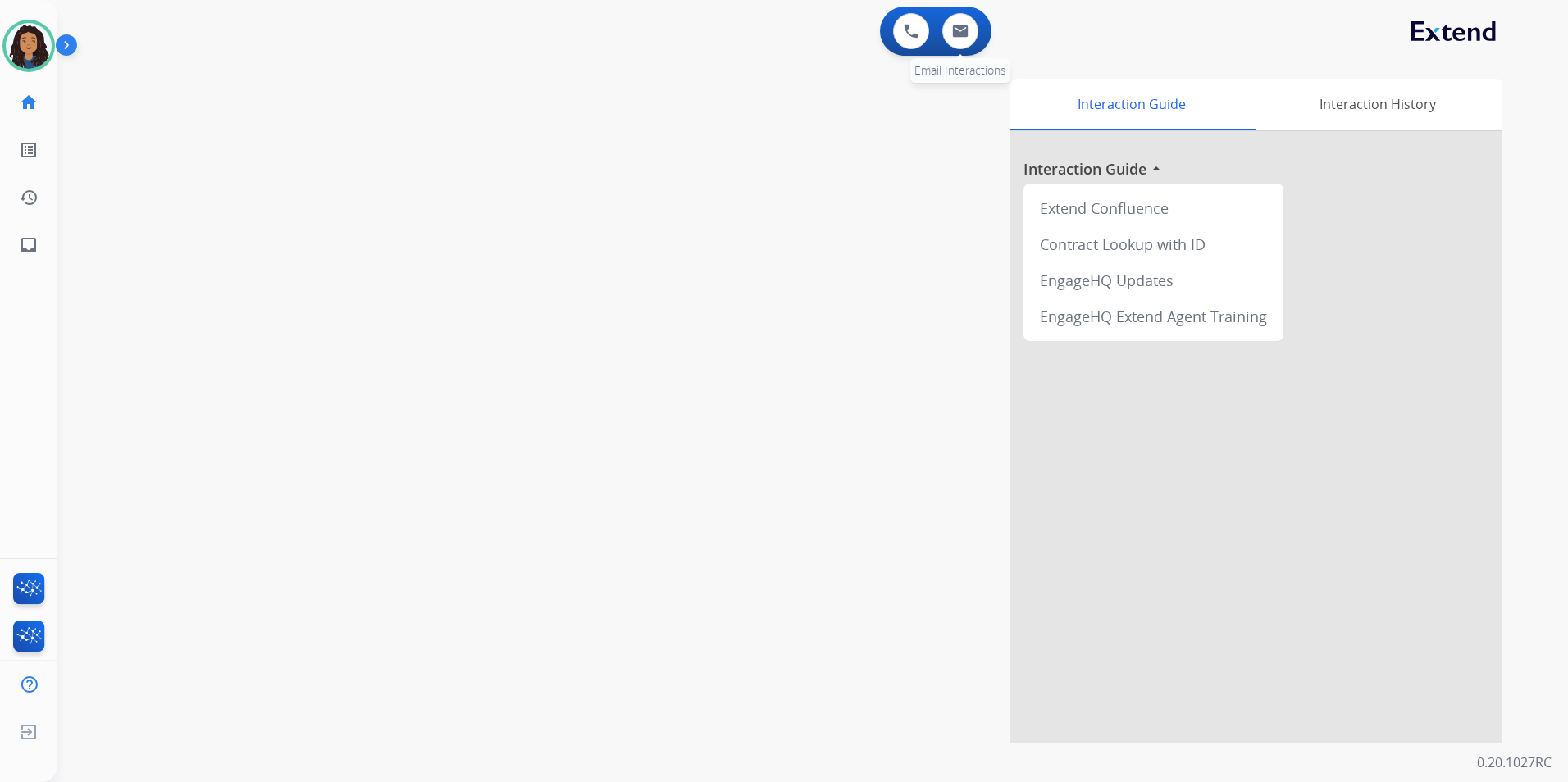
drag, startPoint x: 984, startPoint y: 55, endPoint x: 975, endPoint y: 49, distance: 10.8
click at [982, 54] on app-action-bar "0 Voice Interactions 0 Email Interactions" at bounding box center [935, 31] width 112 height 49
click at [969, 38] on button at bounding box center [960, 31] width 36 height 36
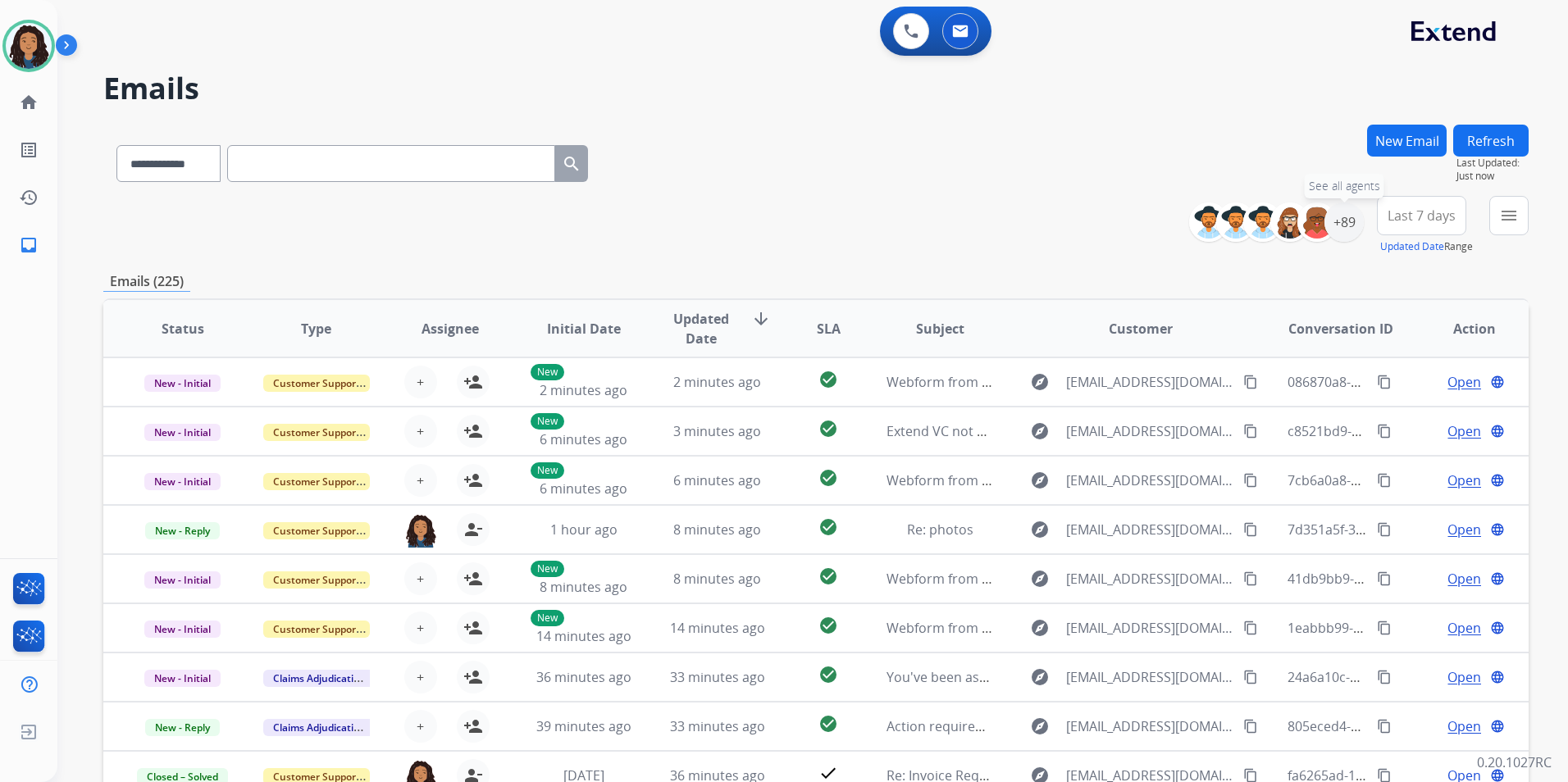
click at [1340, 229] on div "+89" at bounding box center [1344, 222] width 39 height 39
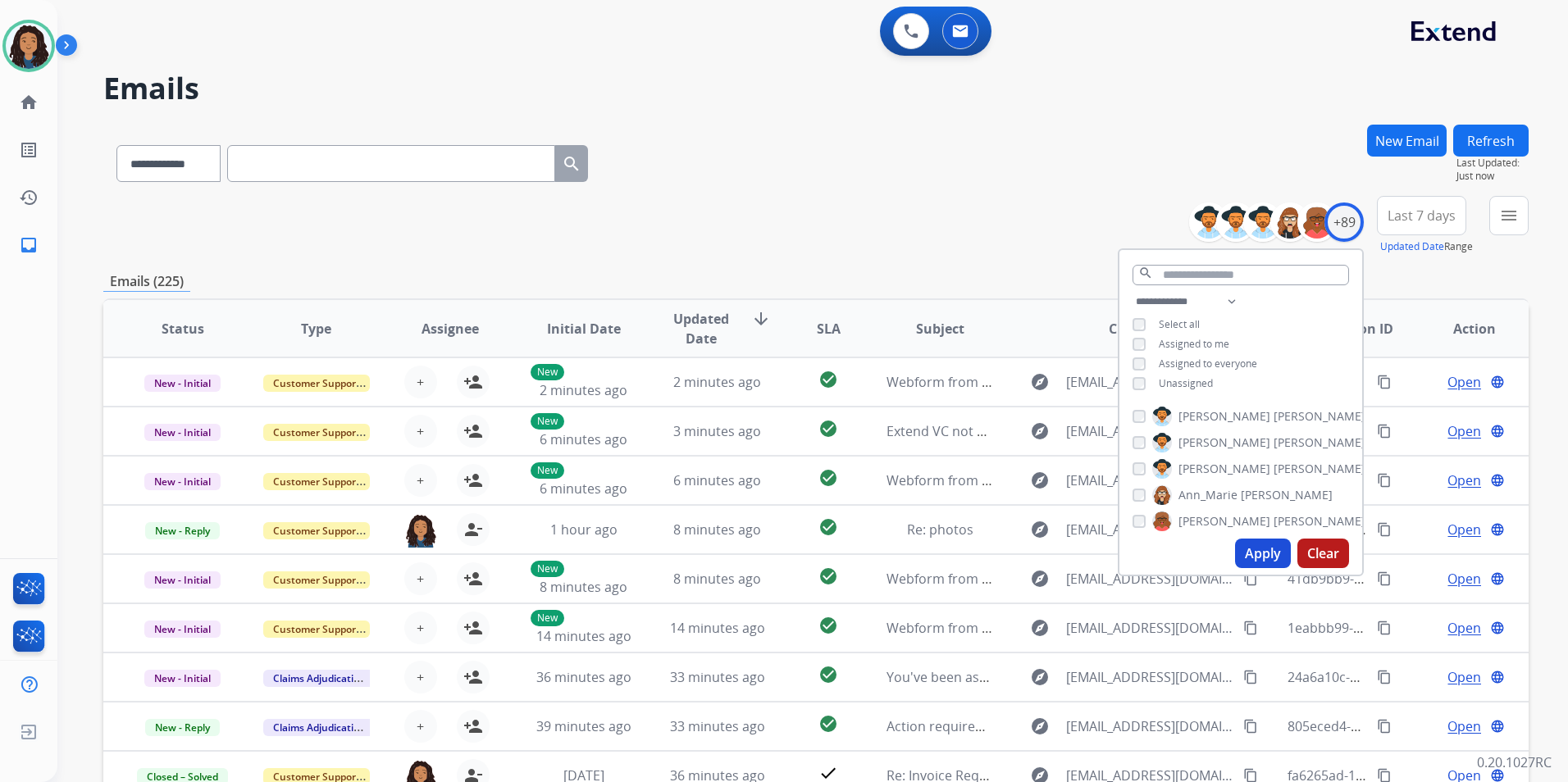
click at [1197, 384] on span "Unassigned" at bounding box center [1185, 383] width 54 height 14
click at [1239, 544] on button "Apply" at bounding box center [1262, 552] width 55 height 29
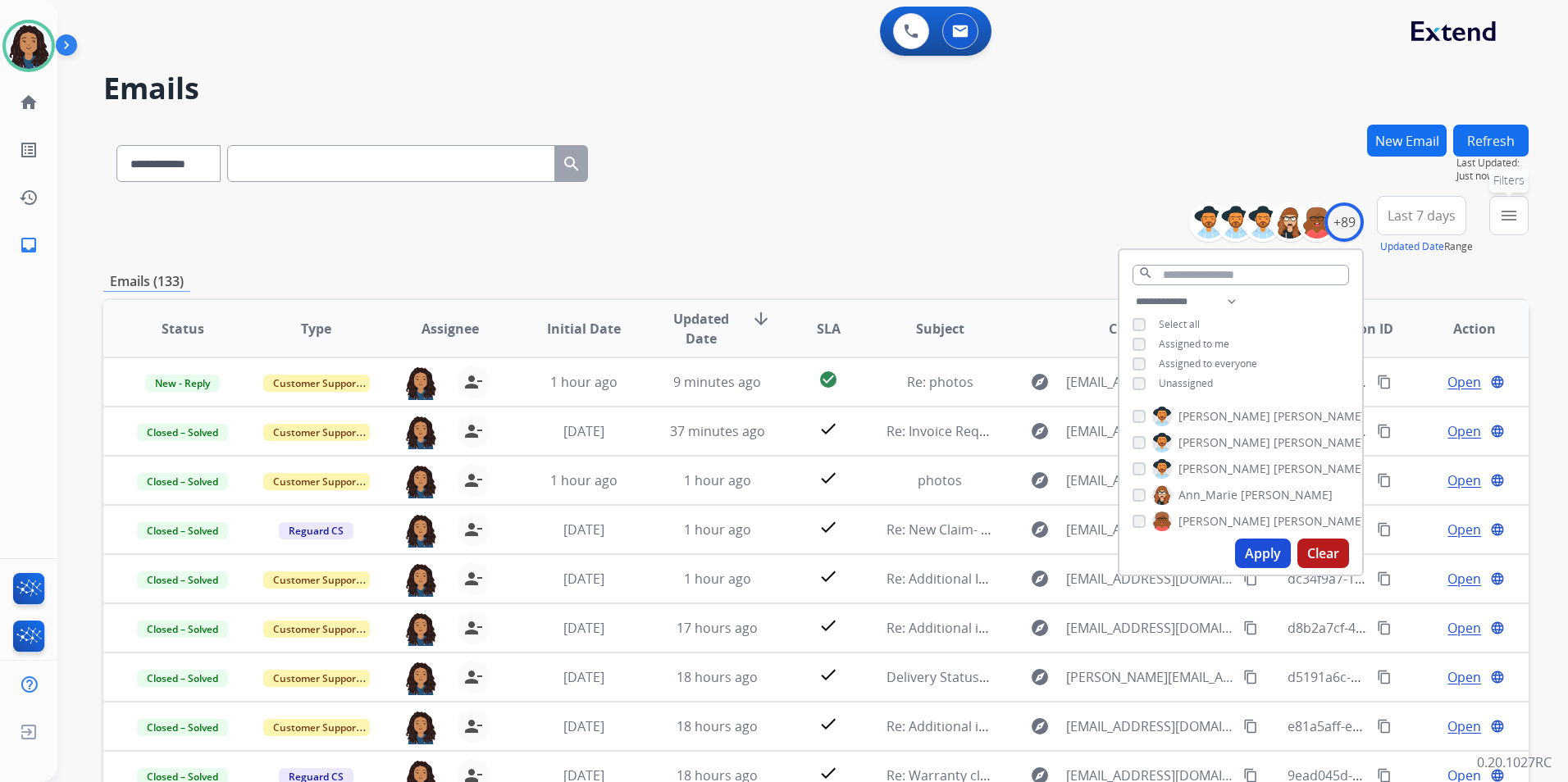
click at [1491, 212] on button "menu Filters" at bounding box center [1509, 216] width 39 height 39
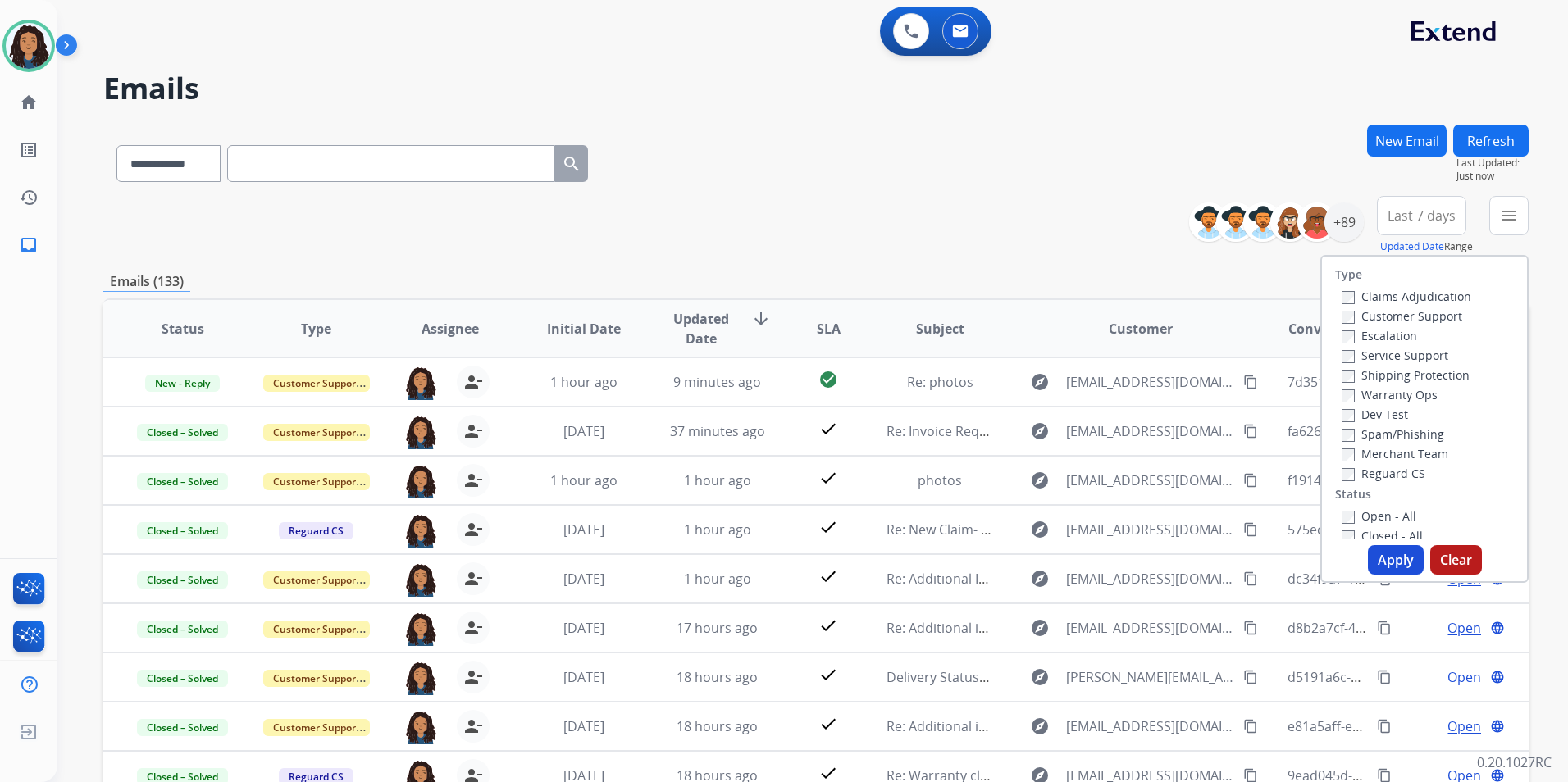
click at [1432, 323] on label "Customer Support" at bounding box center [1401, 316] width 121 height 16
click at [1440, 383] on div "Shipping Protection" at bounding box center [1406, 374] width 129 height 20
drag, startPoint x: 1427, startPoint y: 373, endPoint x: 1446, endPoint y: 446, distance: 75.4
click at [1427, 372] on label "Shipping Protection" at bounding box center [1405, 375] width 128 height 16
click at [1394, 474] on label "Reguard CS" at bounding box center [1382, 474] width 83 height 16
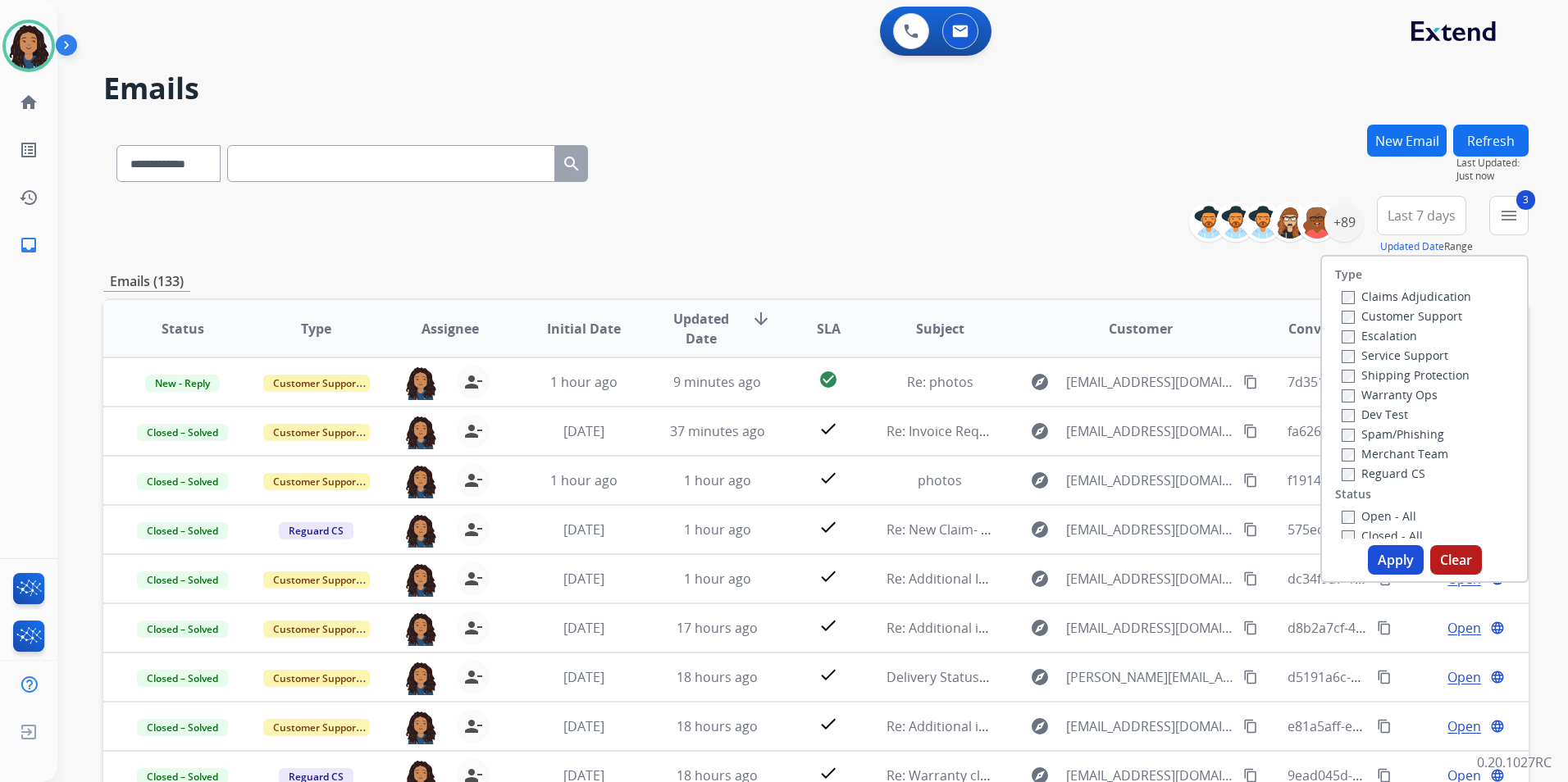
click at [1384, 512] on label "Open - All" at bounding box center [1379, 516] width 75 height 16
click at [1375, 564] on button "Apply" at bounding box center [1395, 559] width 55 height 29
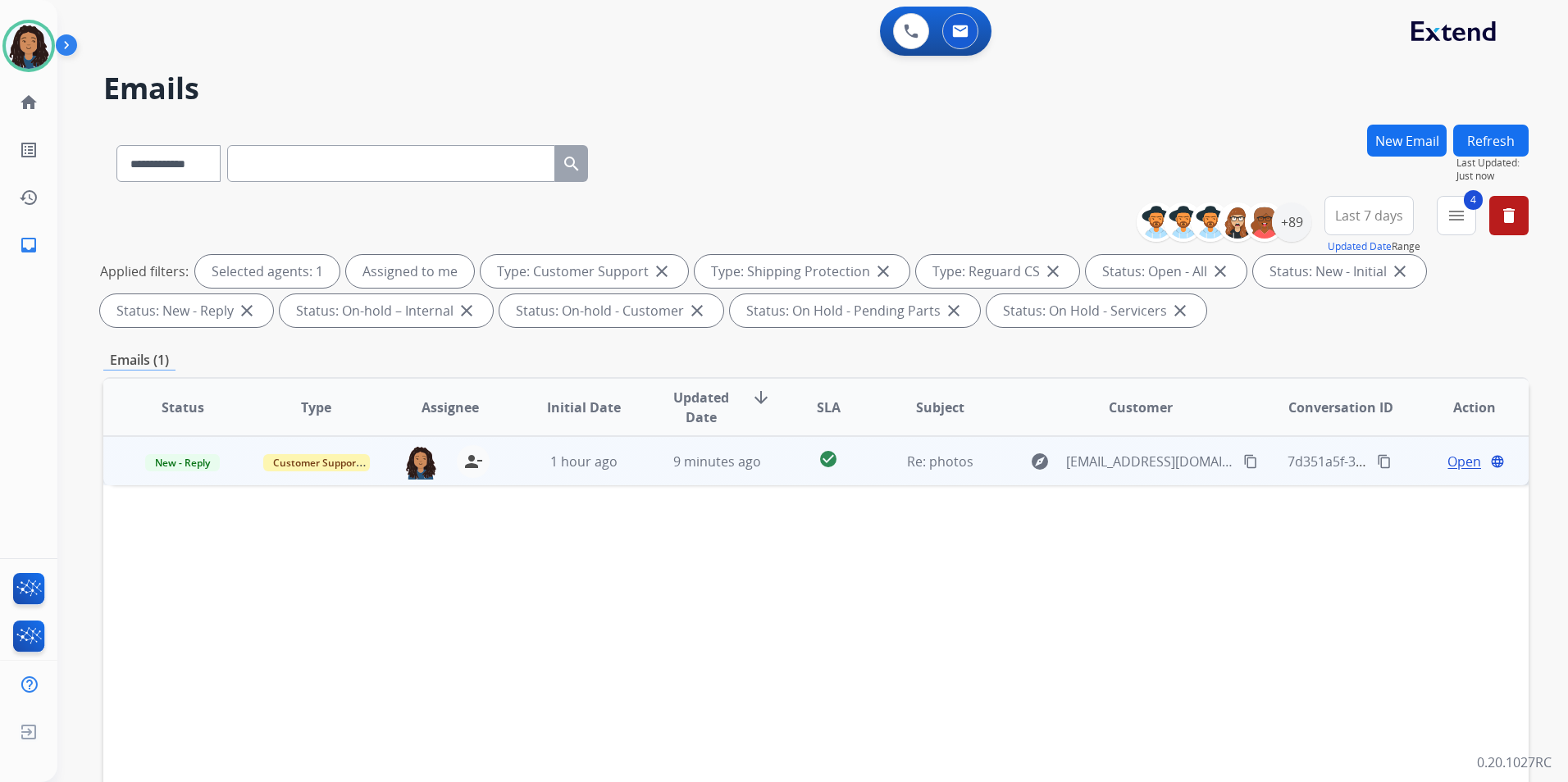
click at [1449, 462] on span "Open" at bounding box center [1464, 461] width 34 height 20
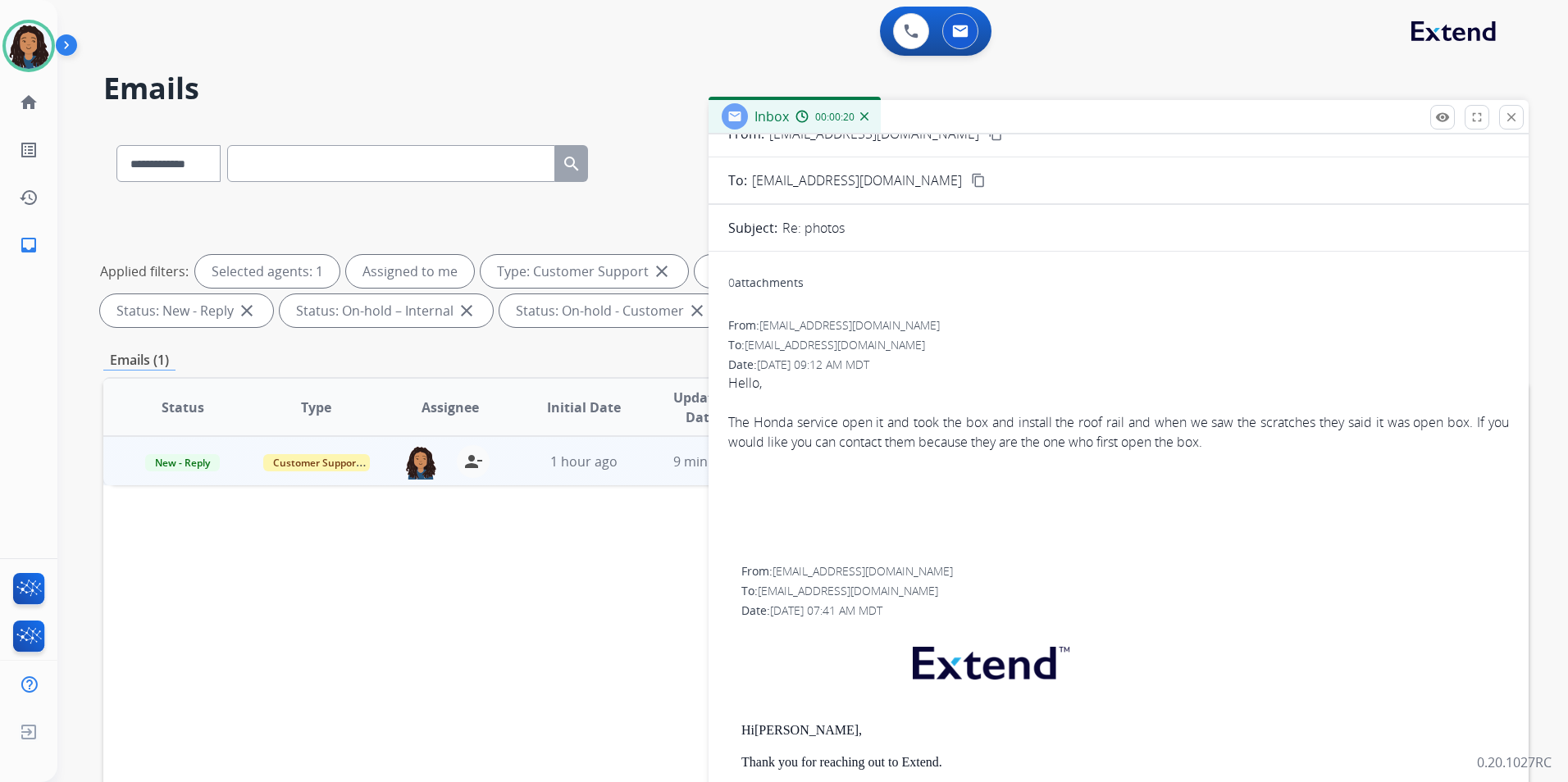
scroll to position [143, 0]
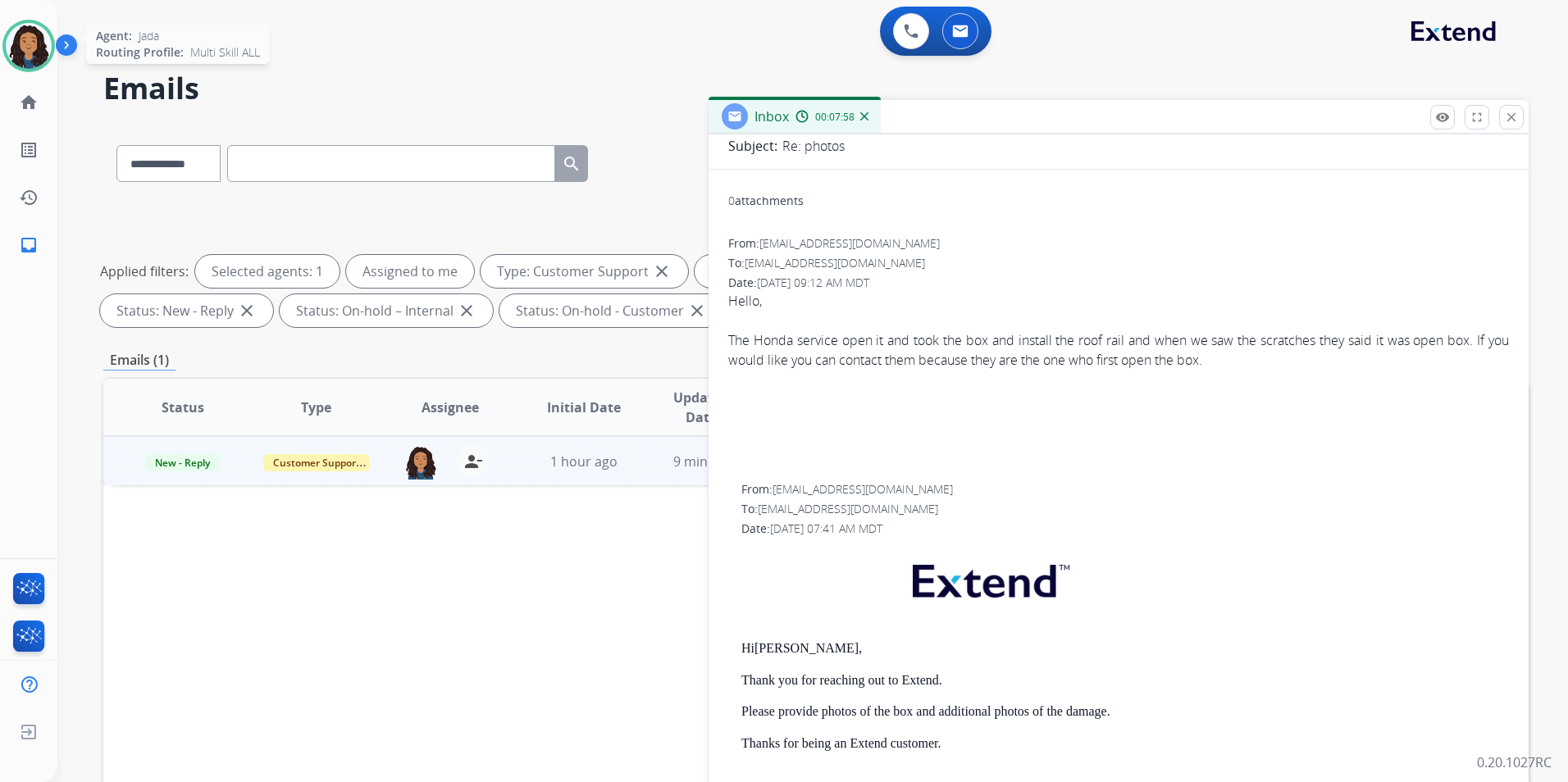
click at [25, 44] on img at bounding box center [28, 45] width 46 height 46
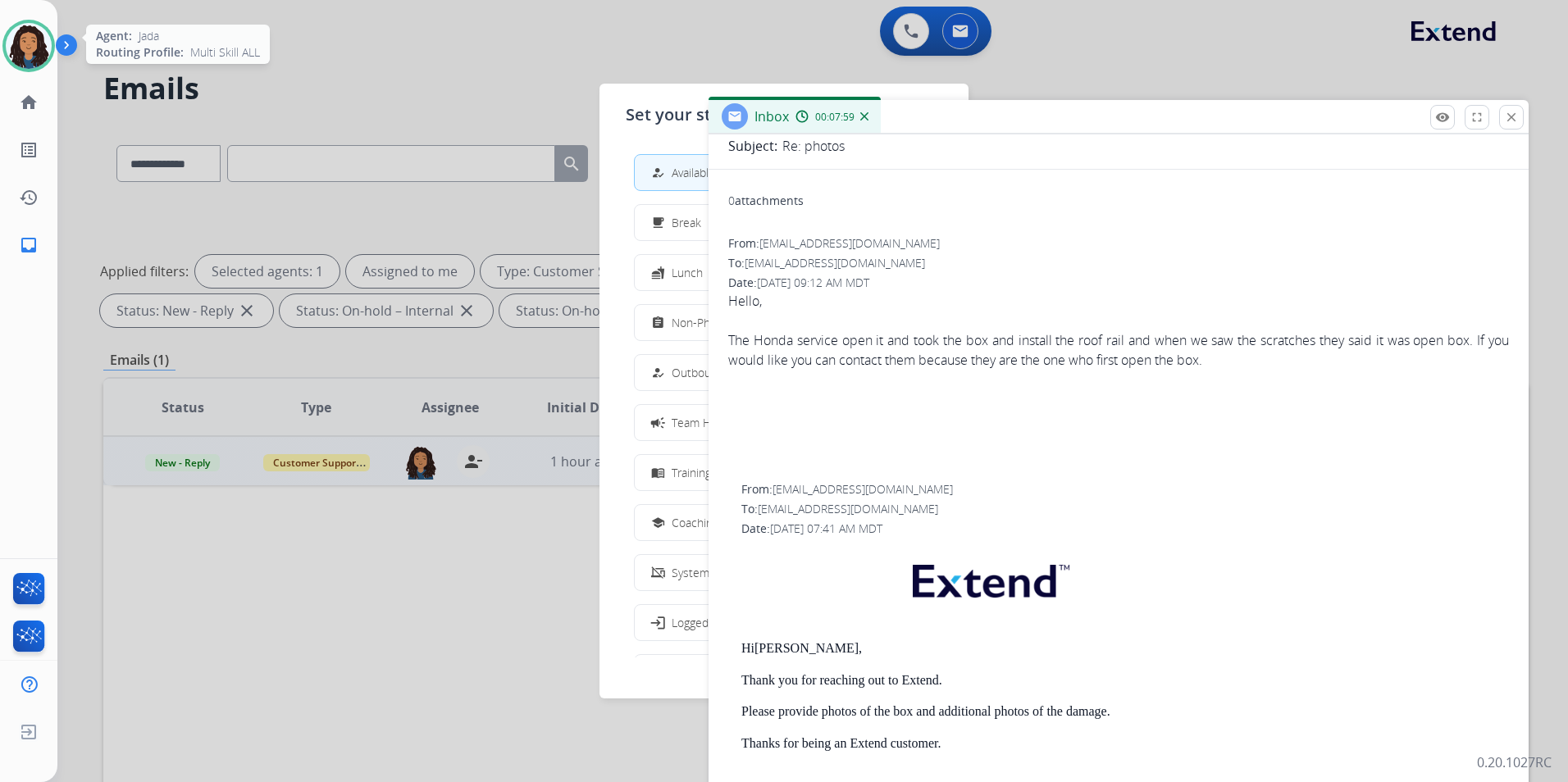
click at [26, 44] on img at bounding box center [28, 45] width 46 height 46
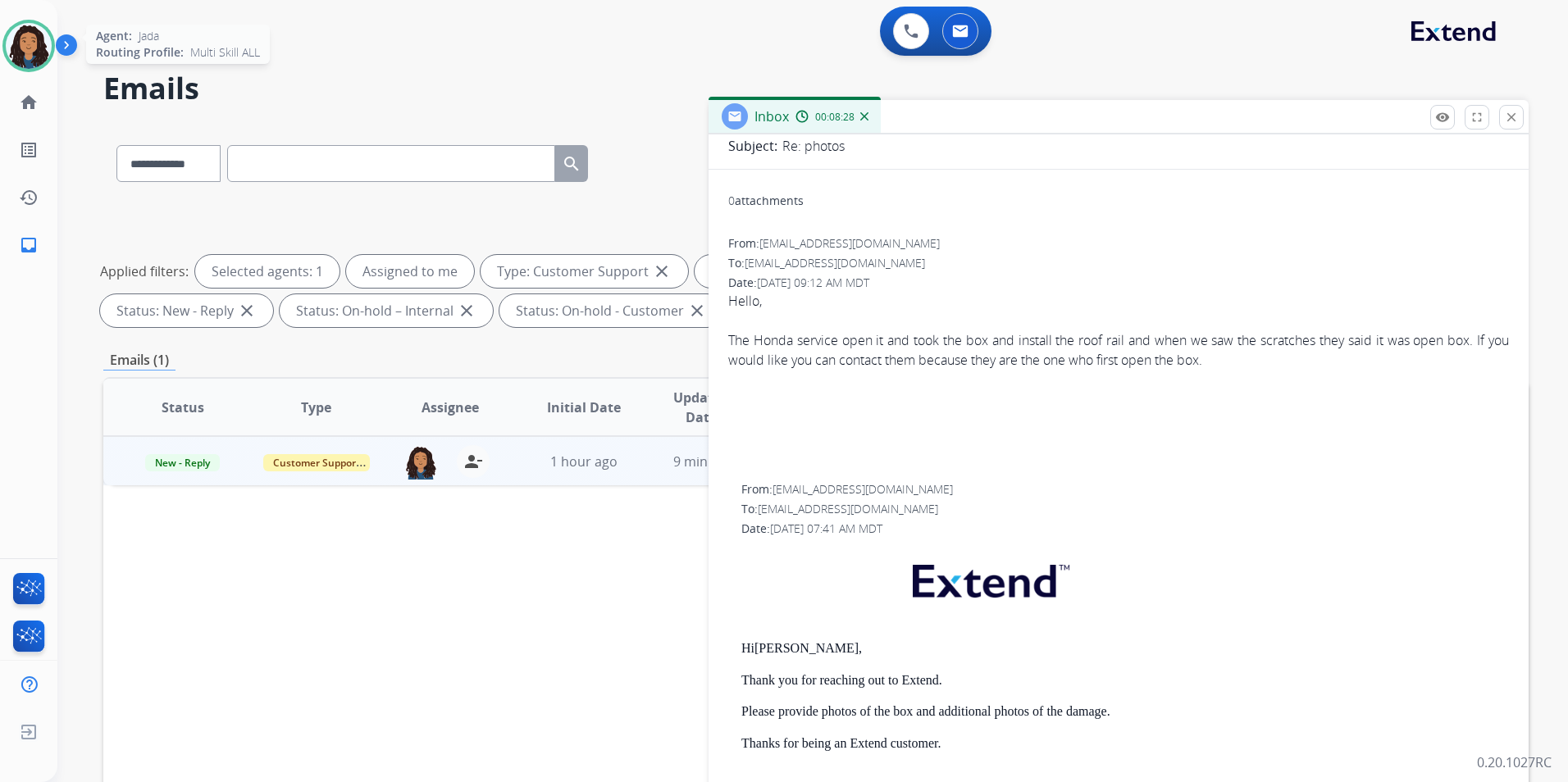
click at [27, 45] on img at bounding box center [28, 45] width 46 height 46
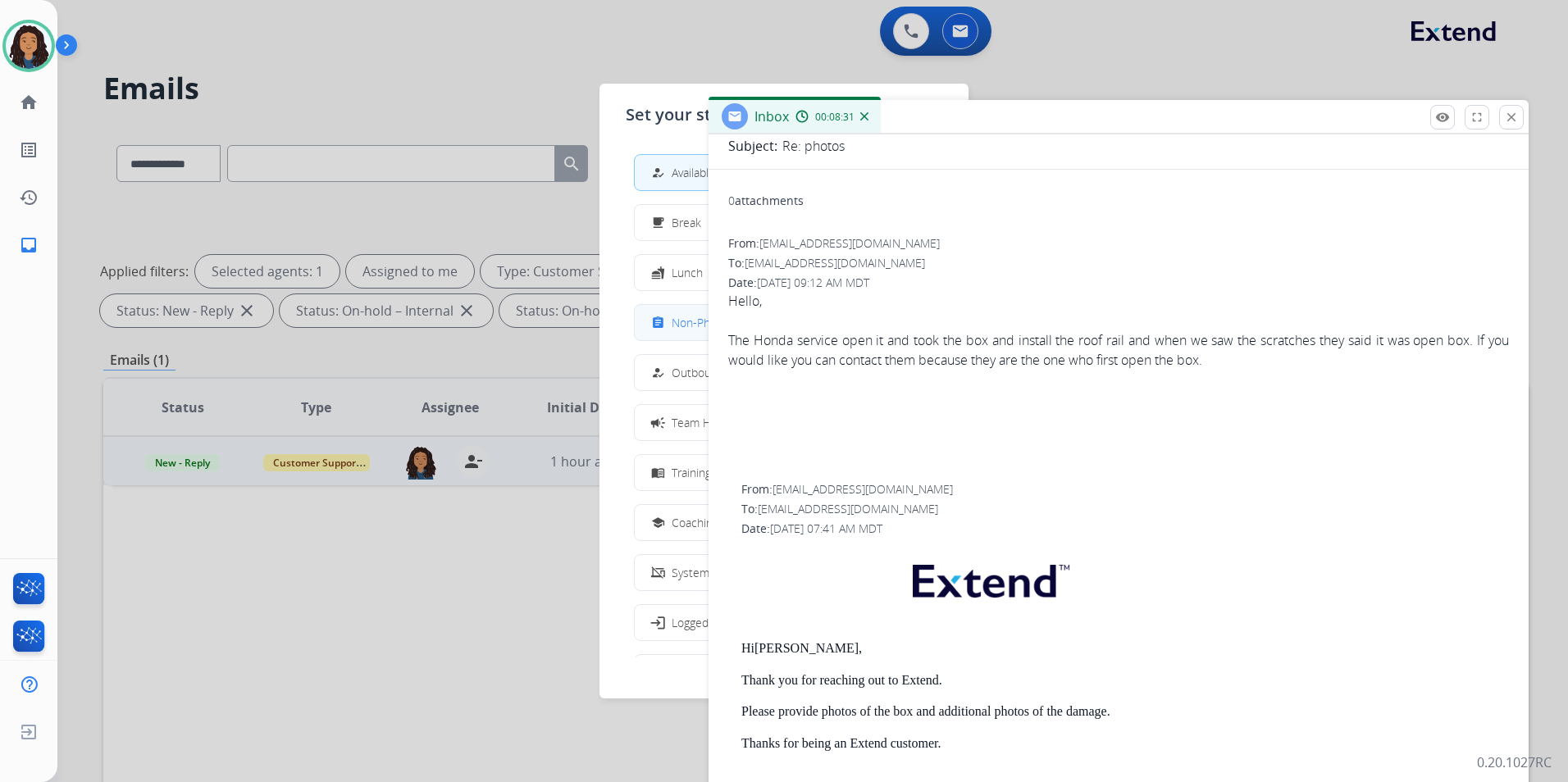
click at [680, 319] on span "Non-Phone Queue" at bounding box center [719, 323] width 97 height 17
